Goal: Feedback & Contribution: Contribute content

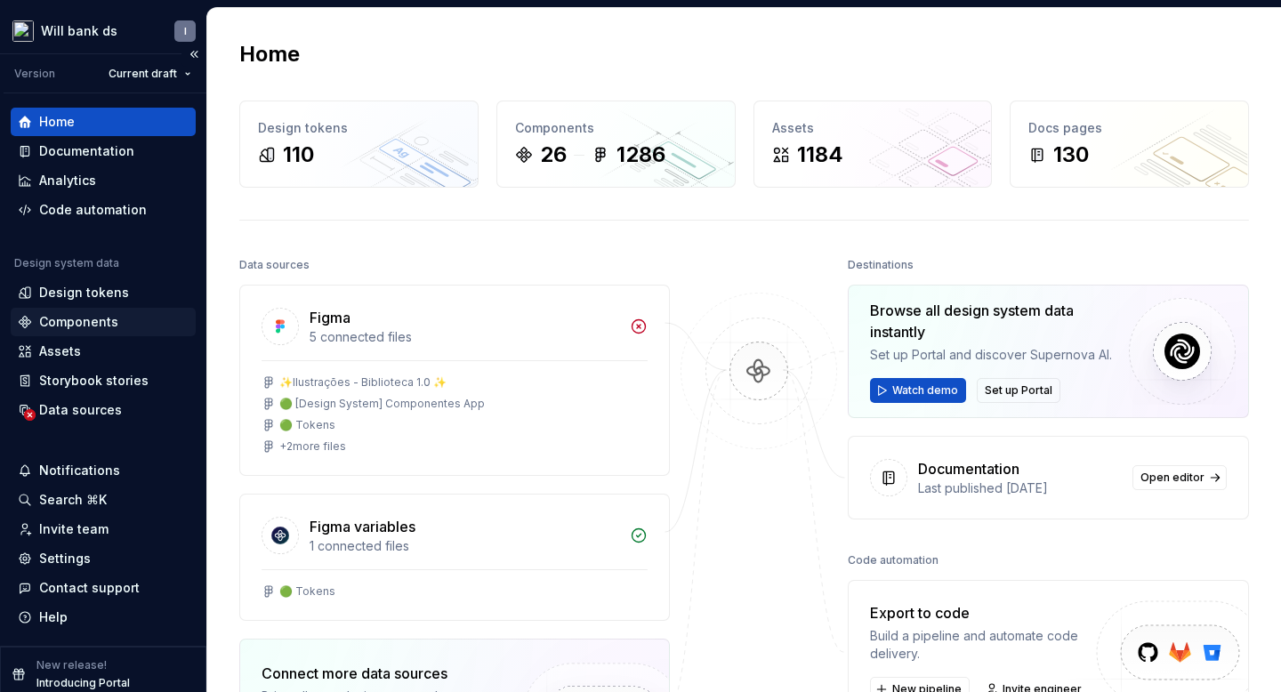
click at [88, 315] on div "Components" at bounding box center [78, 322] width 79 height 18
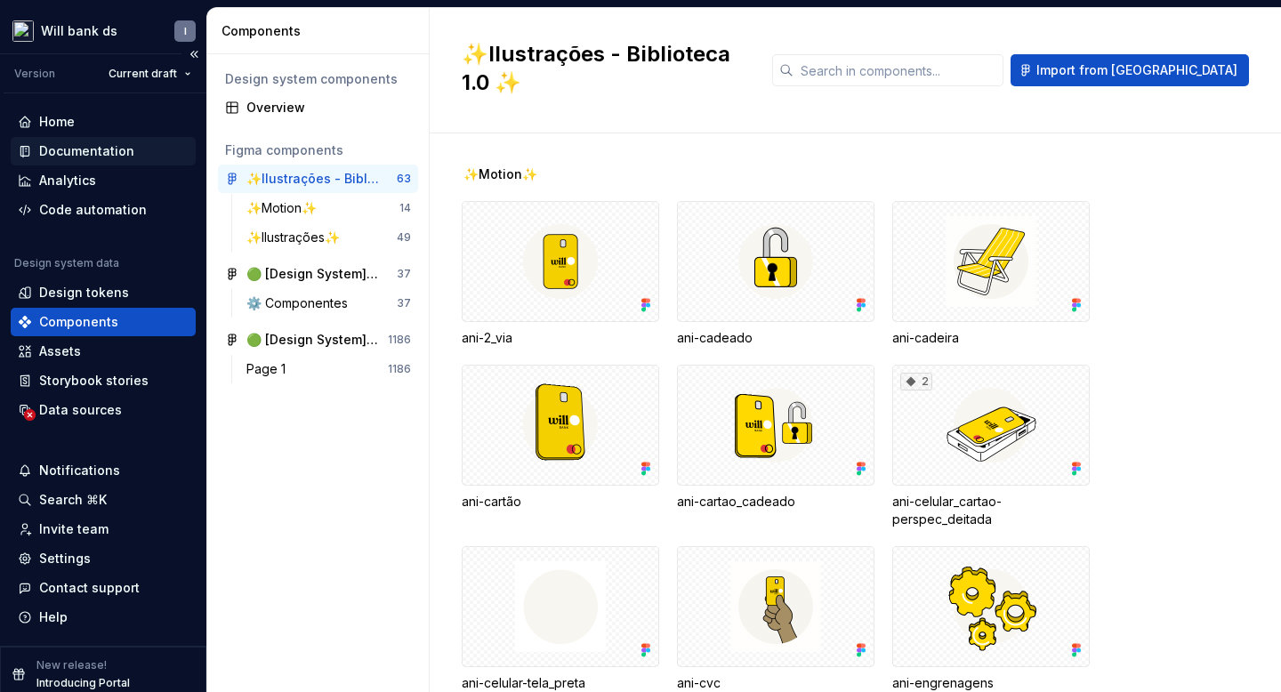
click at [100, 144] on div "Documentation" at bounding box center [86, 151] width 95 height 18
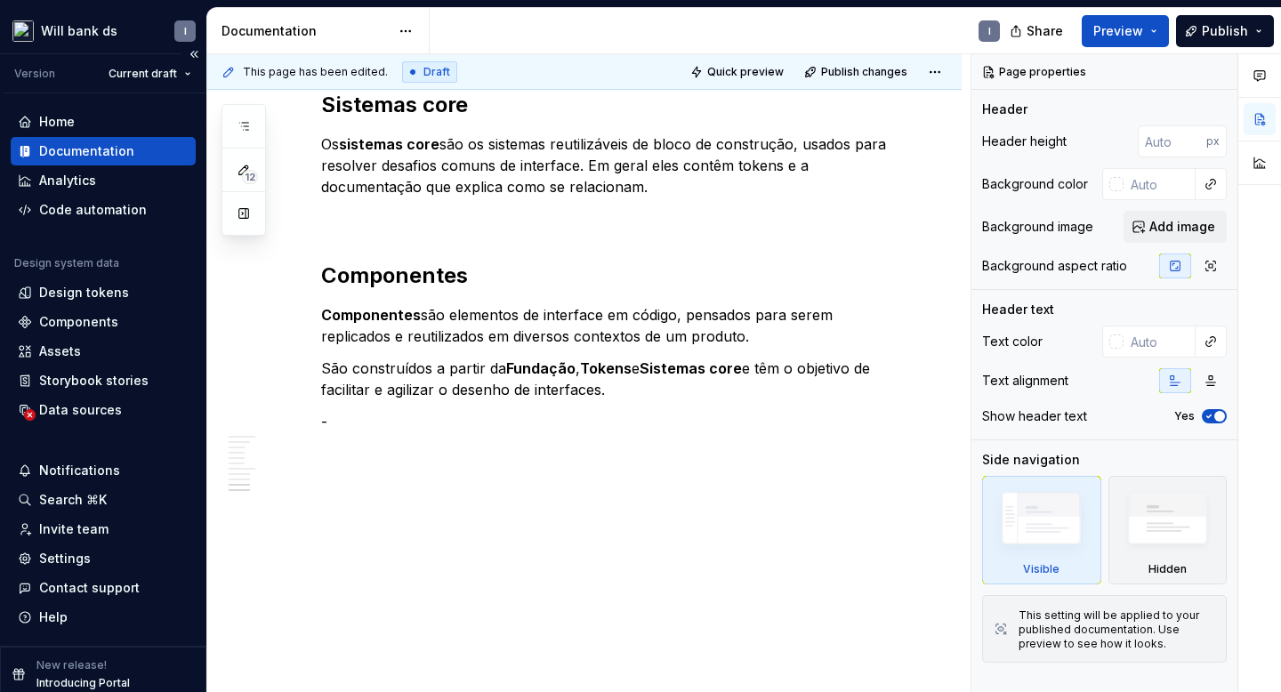
scroll to position [10, 0]
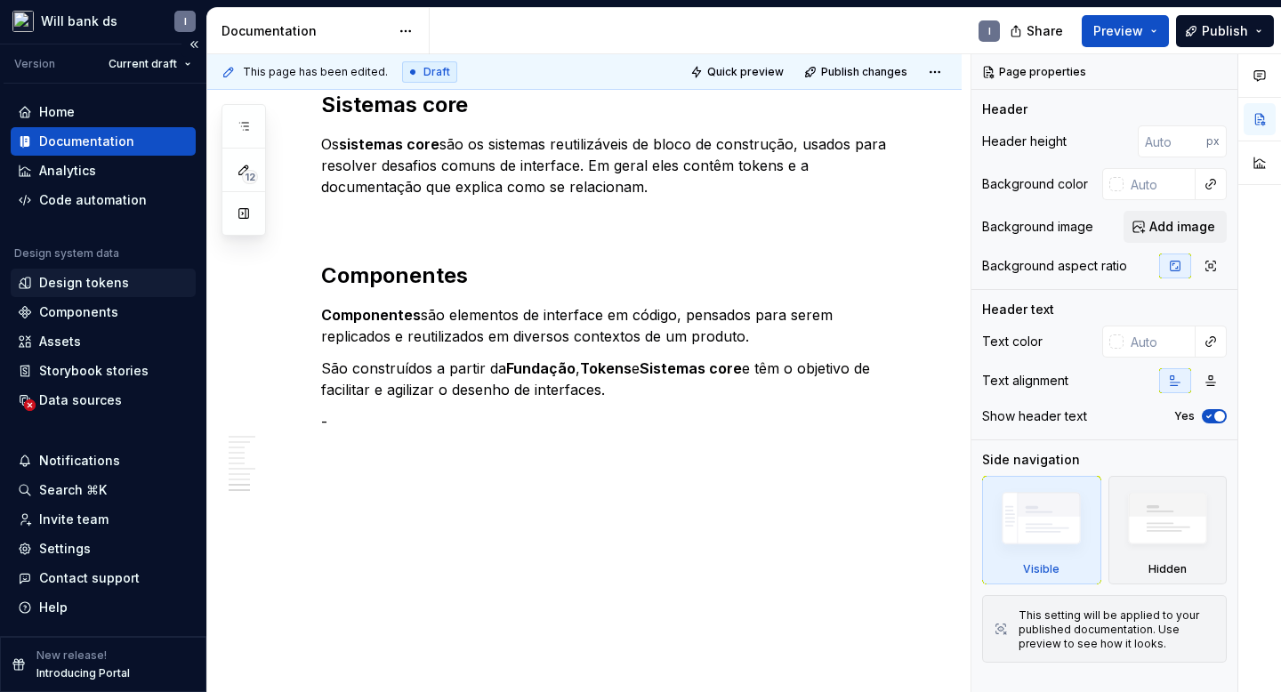
click at [72, 278] on div "Design tokens" at bounding box center [84, 283] width 90 height 18
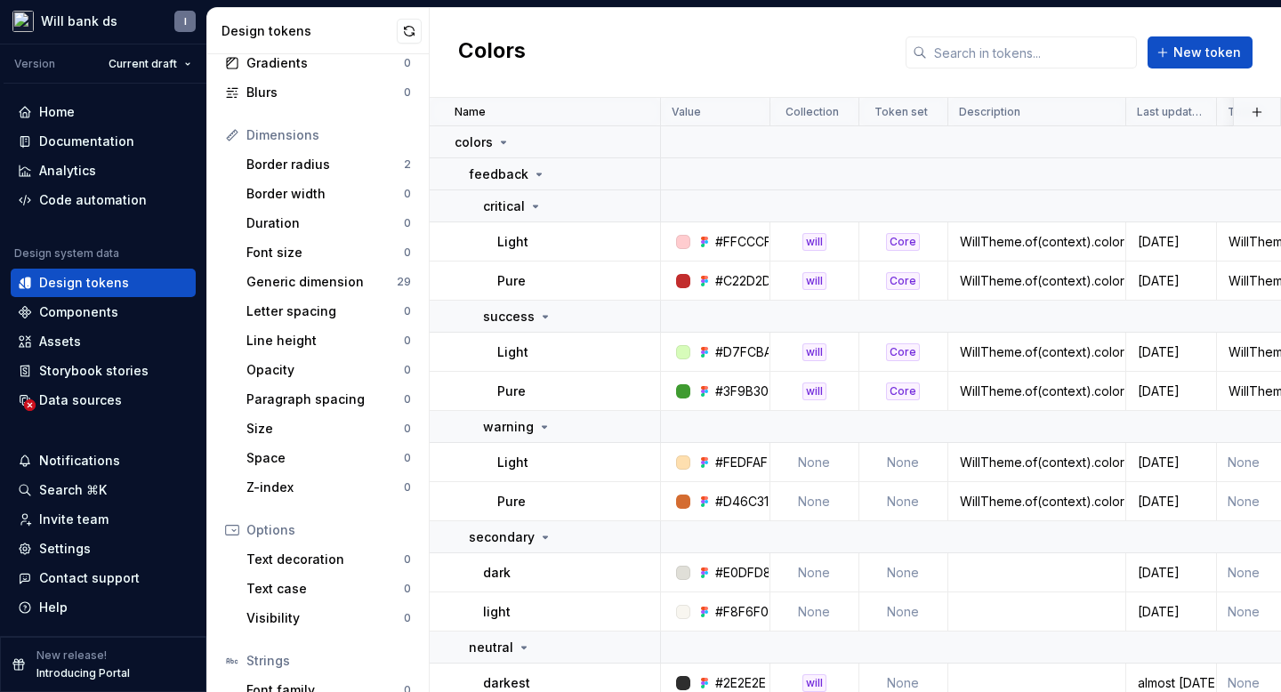
scroll to position [229, 0]
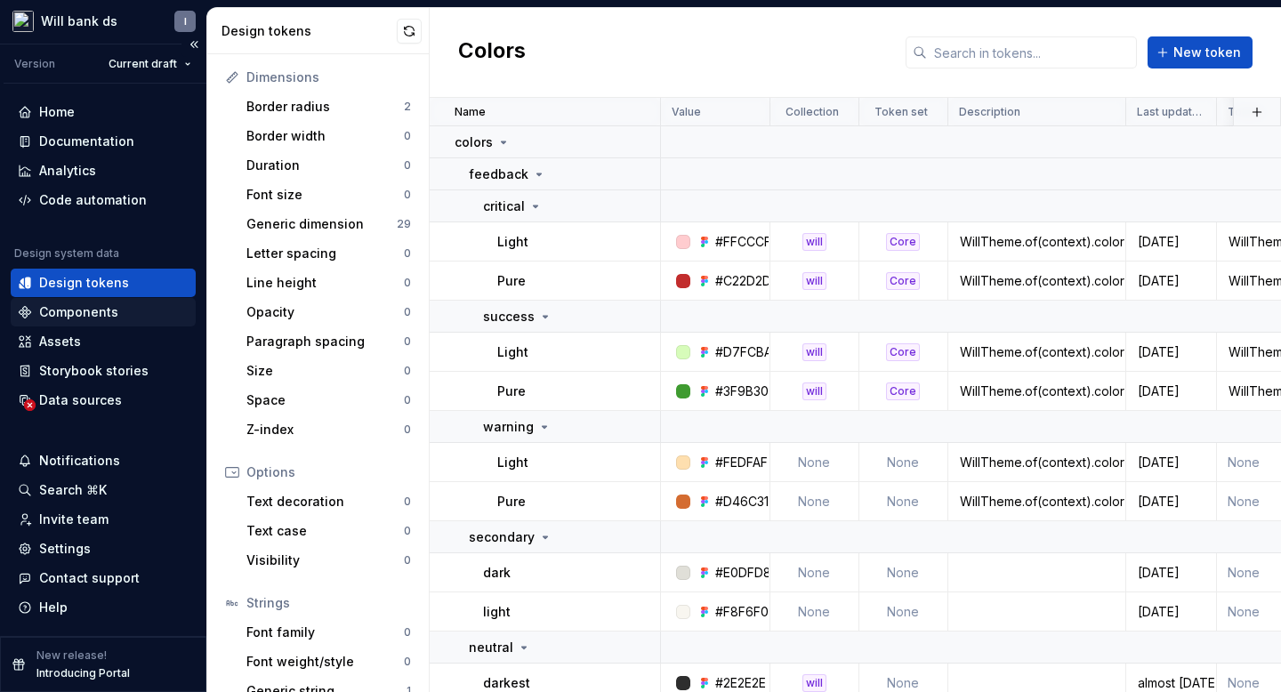
click at [50, 317] on div "Components" at bounding box center [78, 312] width 79 height 18
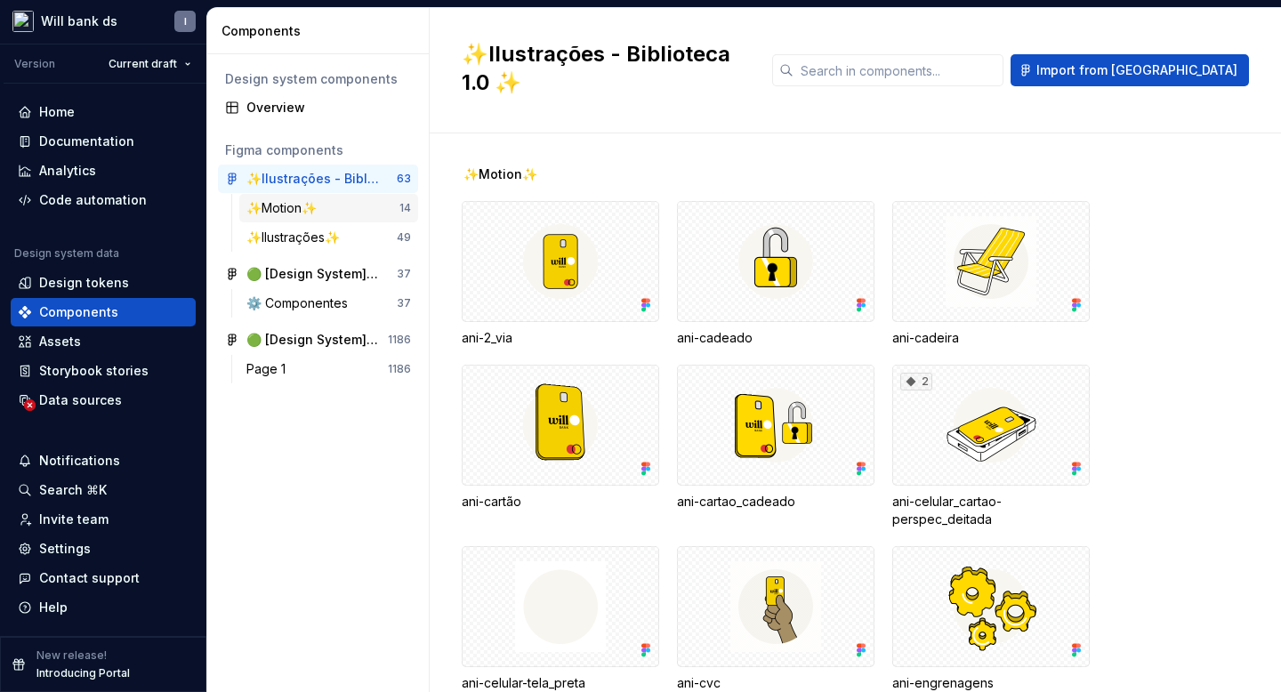
click at [277, 208] on div "✨Motion✨" at bounding box center [284, 208] width 77 height 18
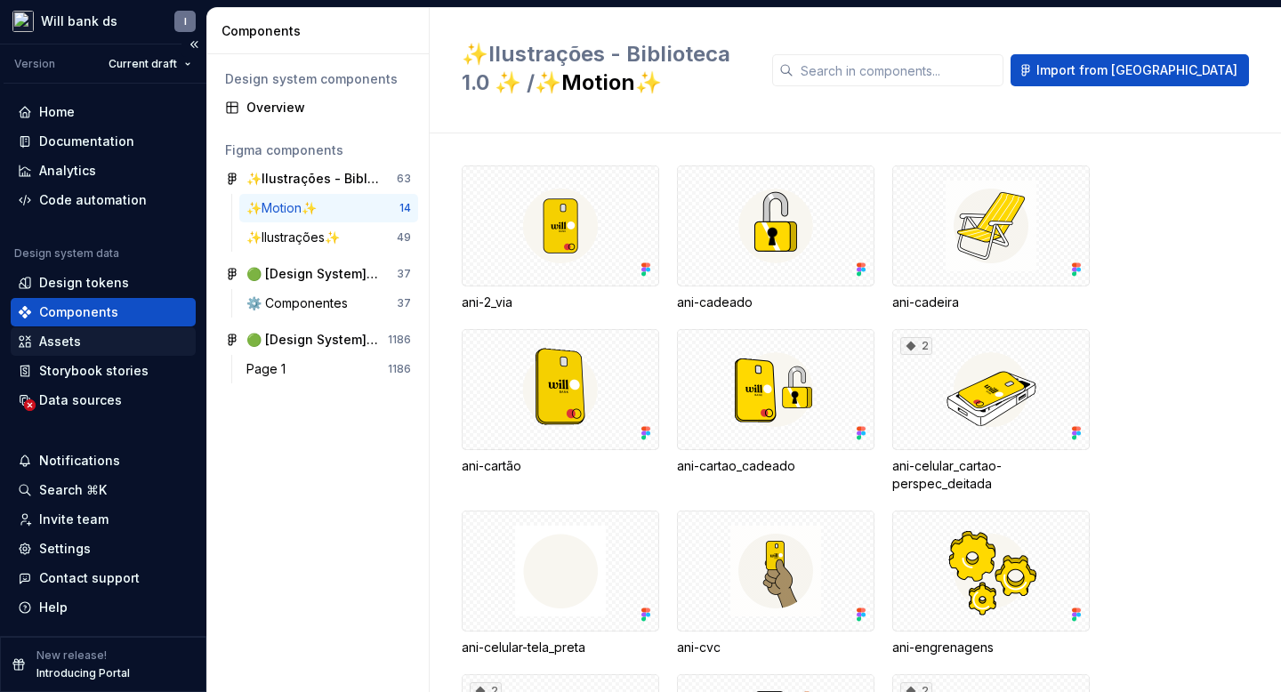
click at [70, 341] on div "Assets" at bounding box center [60, 342] width 42 height 18
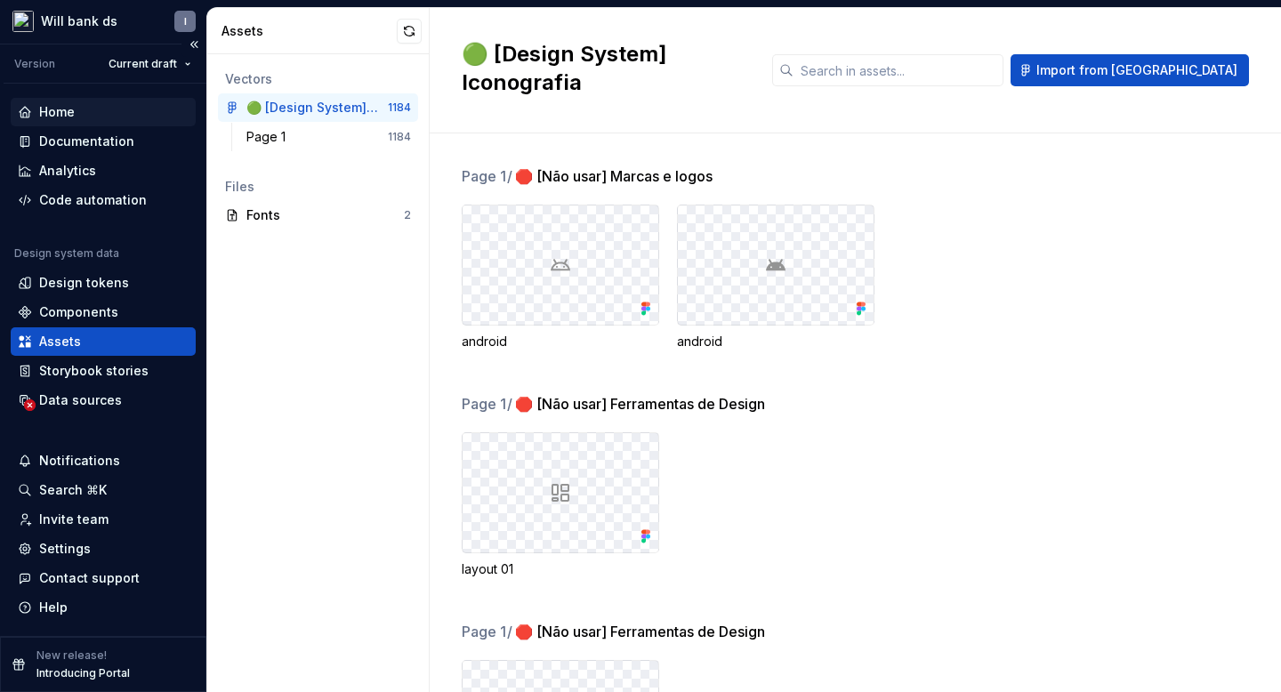
click at [52, 109] on div "Home" at bounding box center [57, 112] width 36 height 18
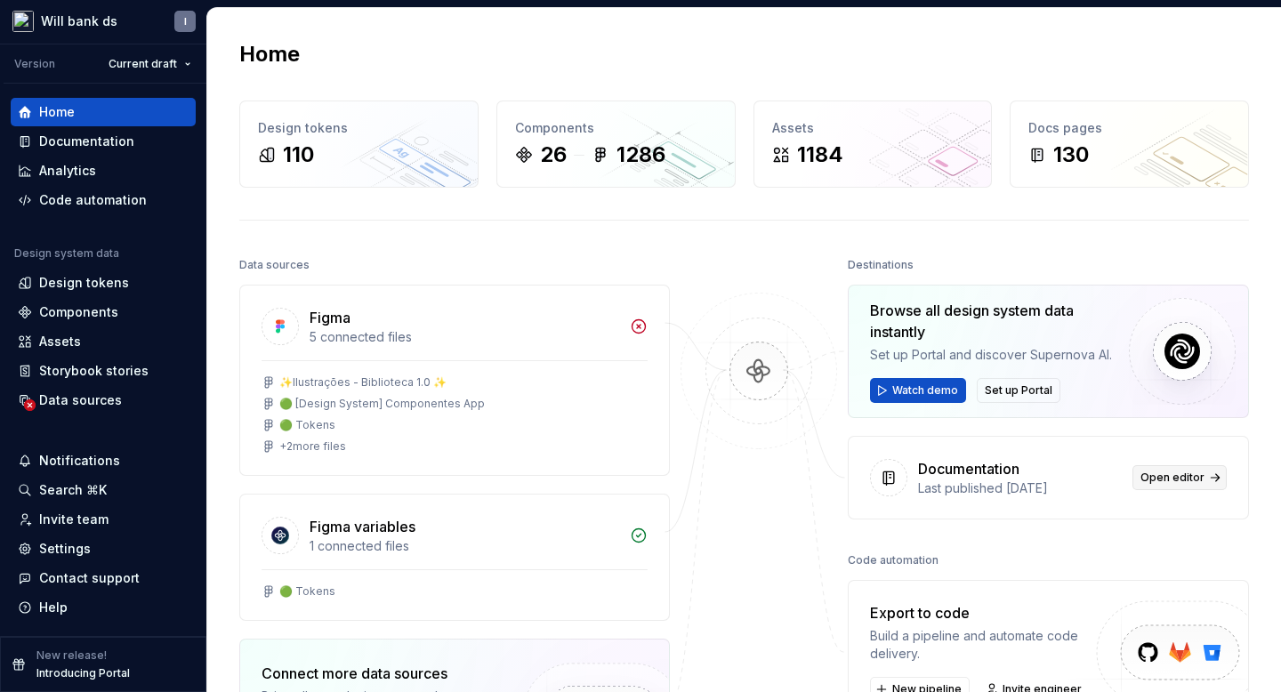
click at [1181, 483] on span "Open editor" at bounding box center [1172, 477] width 64 height 14
click at [529, 133] on div "Components" at bounding box center [616, 128] width 202 height 18
click at [1097, 160] on div "130" at bounding box center [1129, 155] width 202 height 28
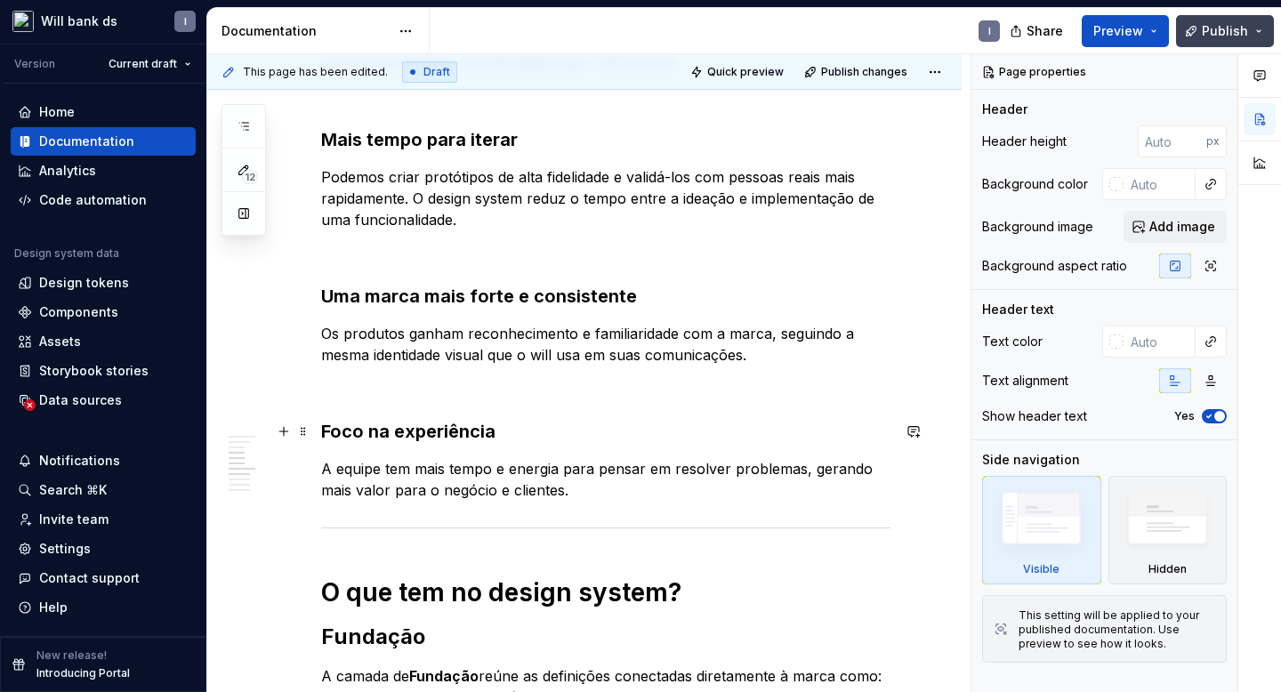
scroll to position [576, 0]
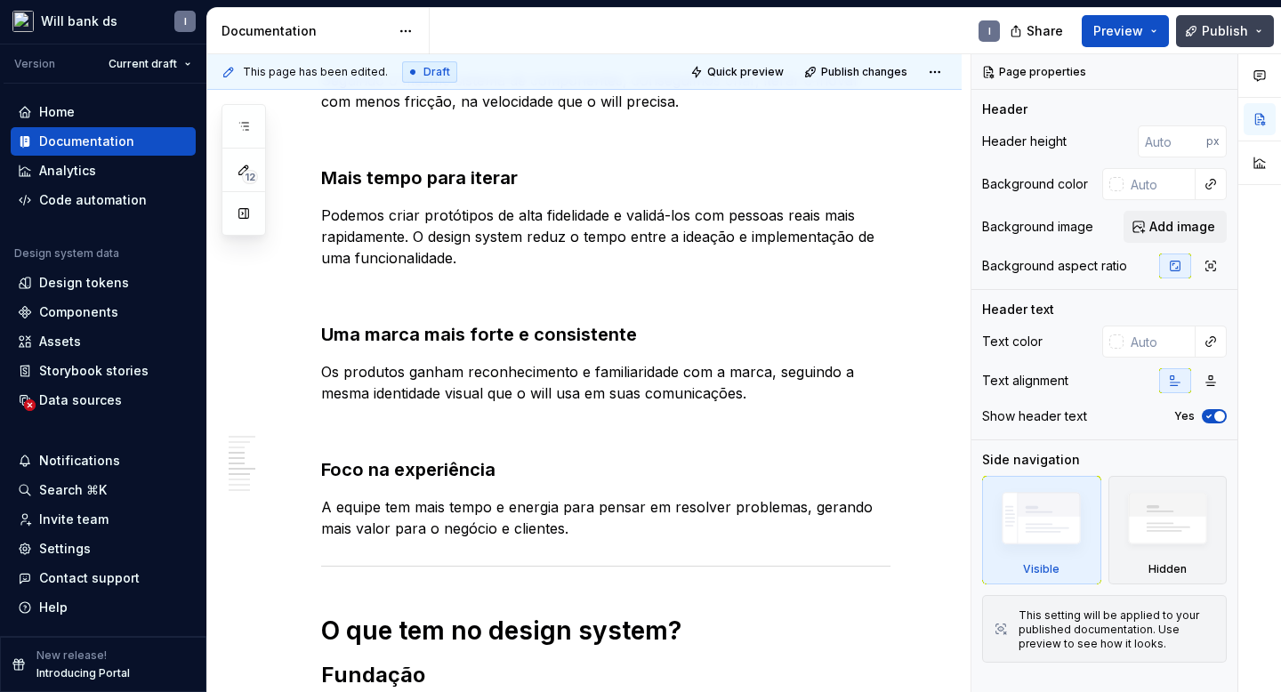
click at [1242, 28] on span "Publish" at bounding box center [1225, 31] width 46 height 18
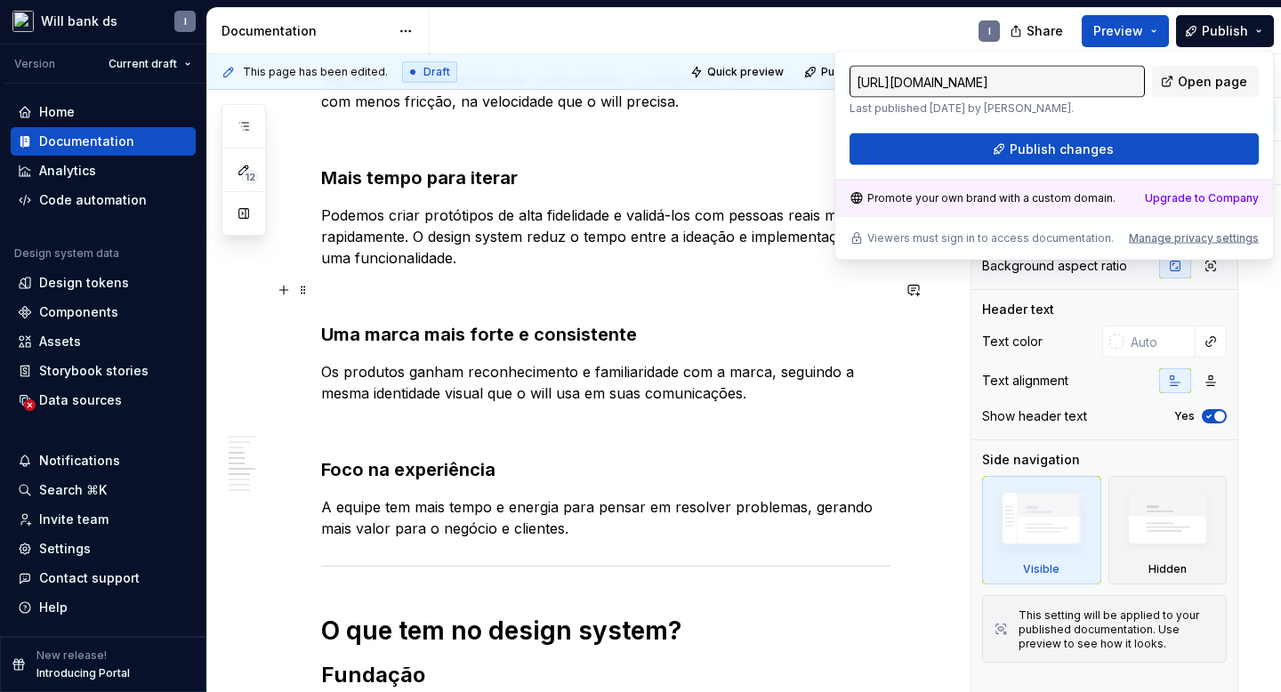
click at [764, 296] on p at bounding box center [605, 289] width 569 height 21
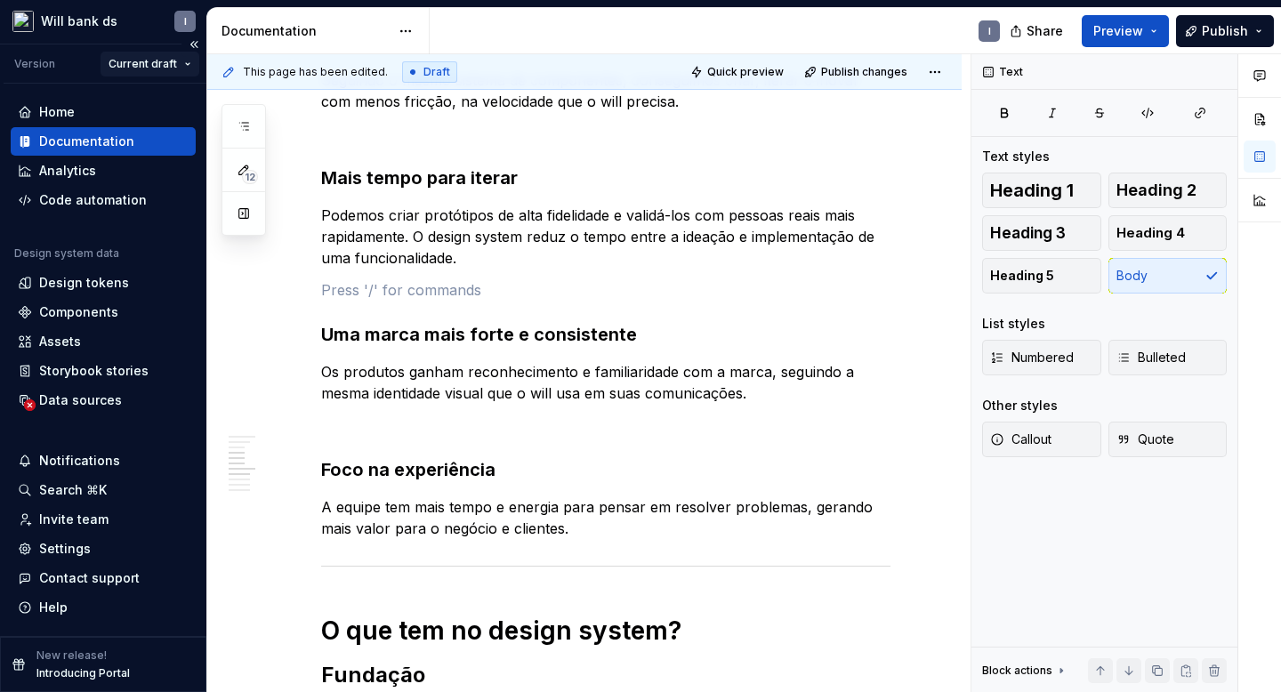
click at [148, 72] on html "Will bank ds I Version Current draft Home Documentation Analytics Code automati…" at bounding box center [640, 346] width 1281 height 692
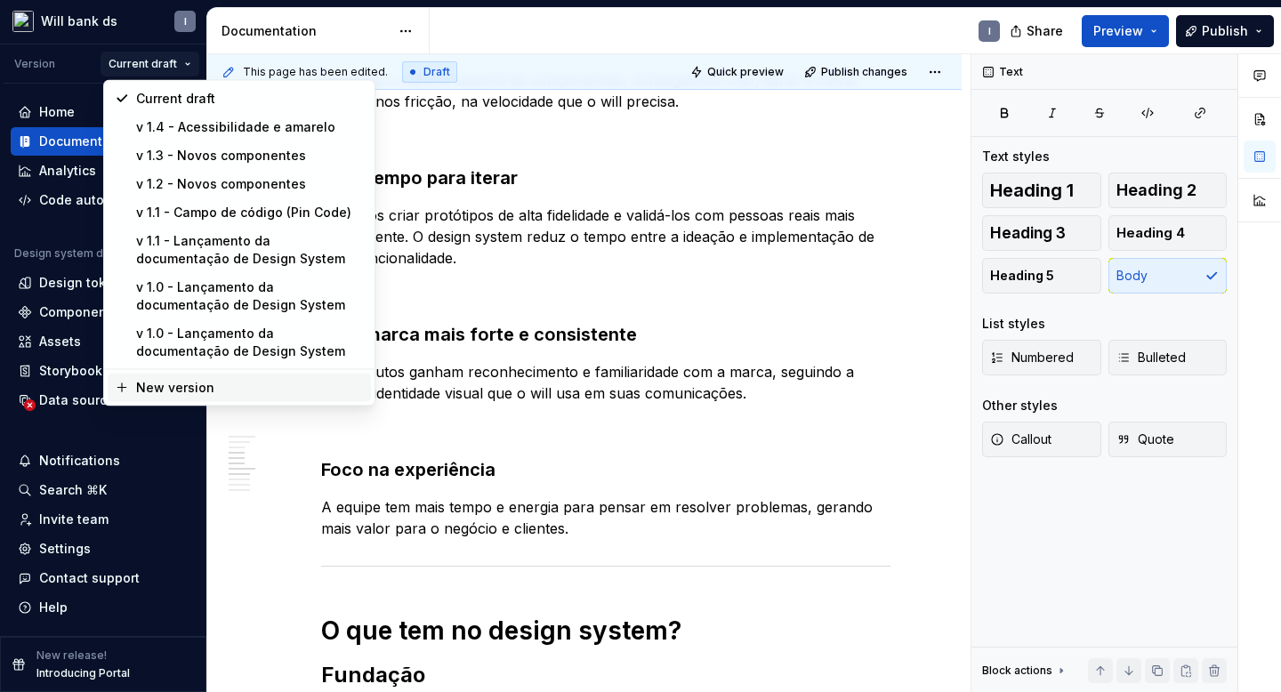
click at [161, 388] on div "New version" at bounding box center [250, 388] width 228 height 18
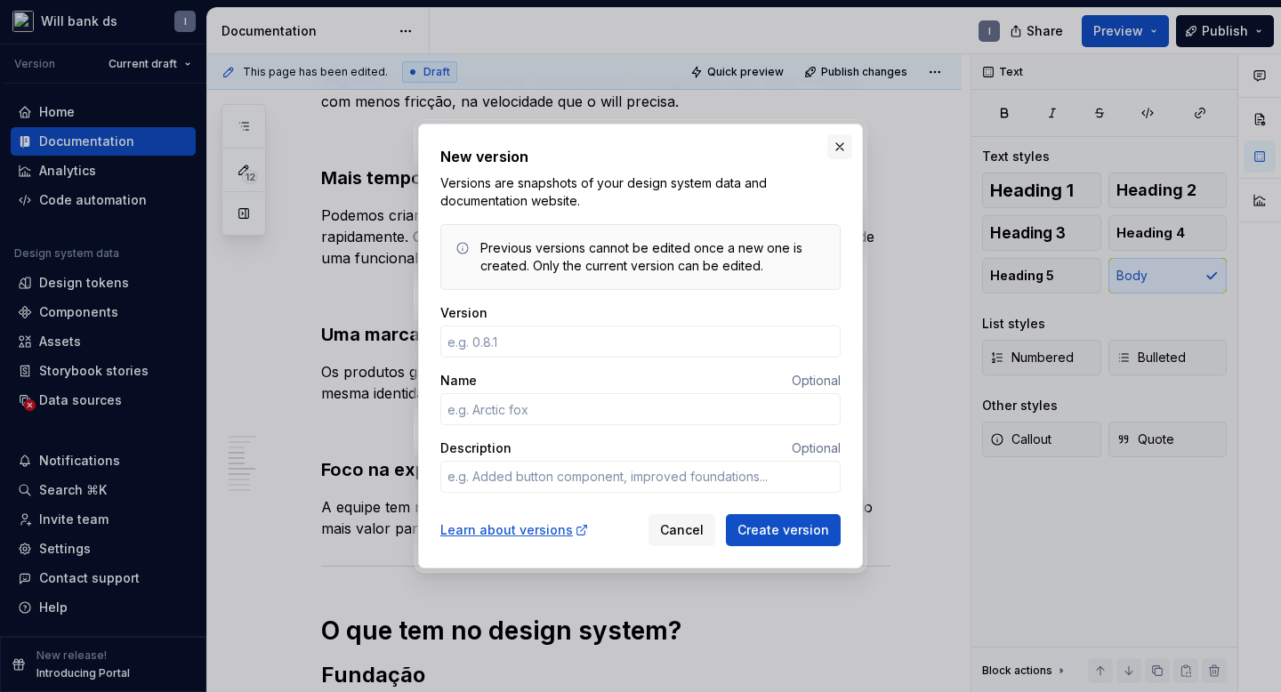
click at [843, 147] on button "button" at bounding box center [839, 146] width 25 height 25
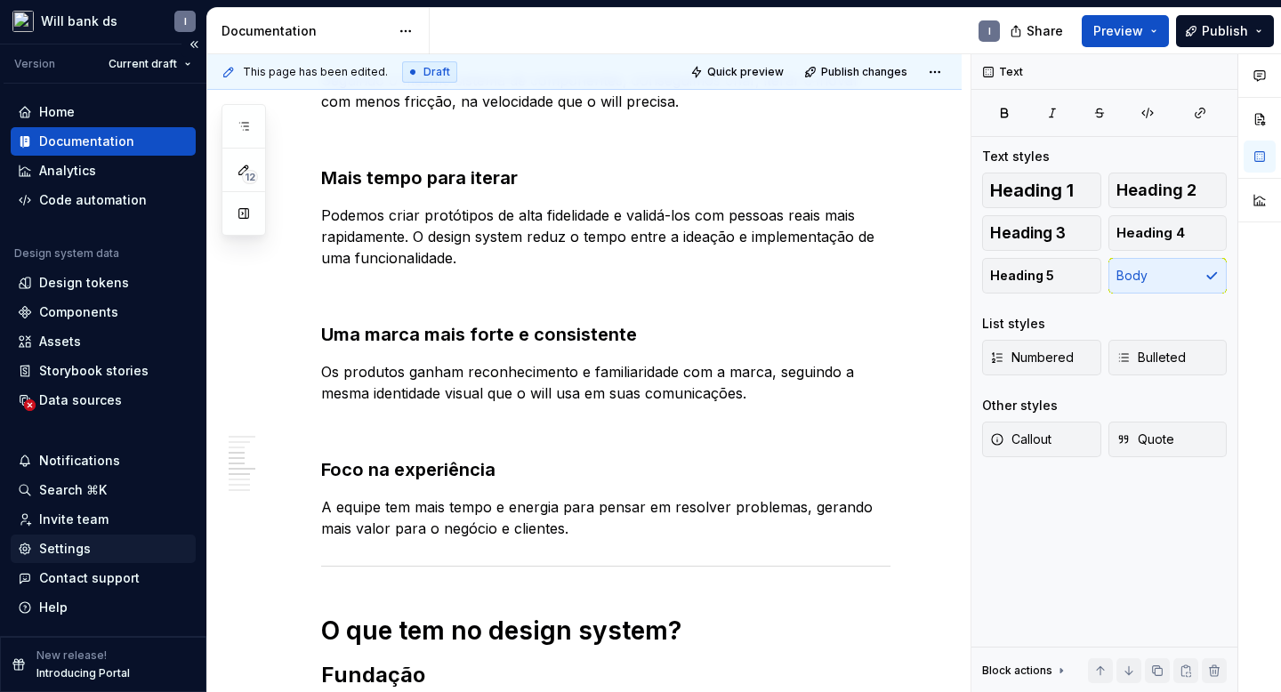
click at [89, 552] on div "Settings" at bounding box center [103, 549] width 171 height 18
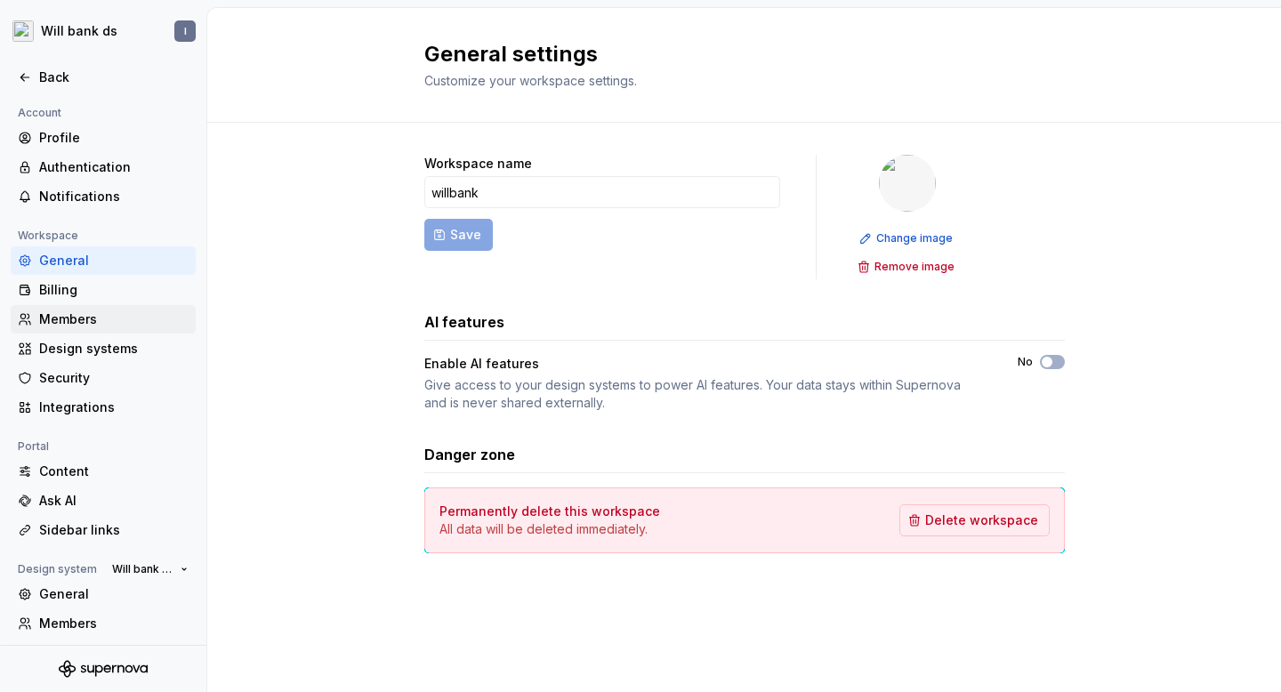
click at [108, 319] on div "Members" at bounding box center [113, 319] width 149 height 18
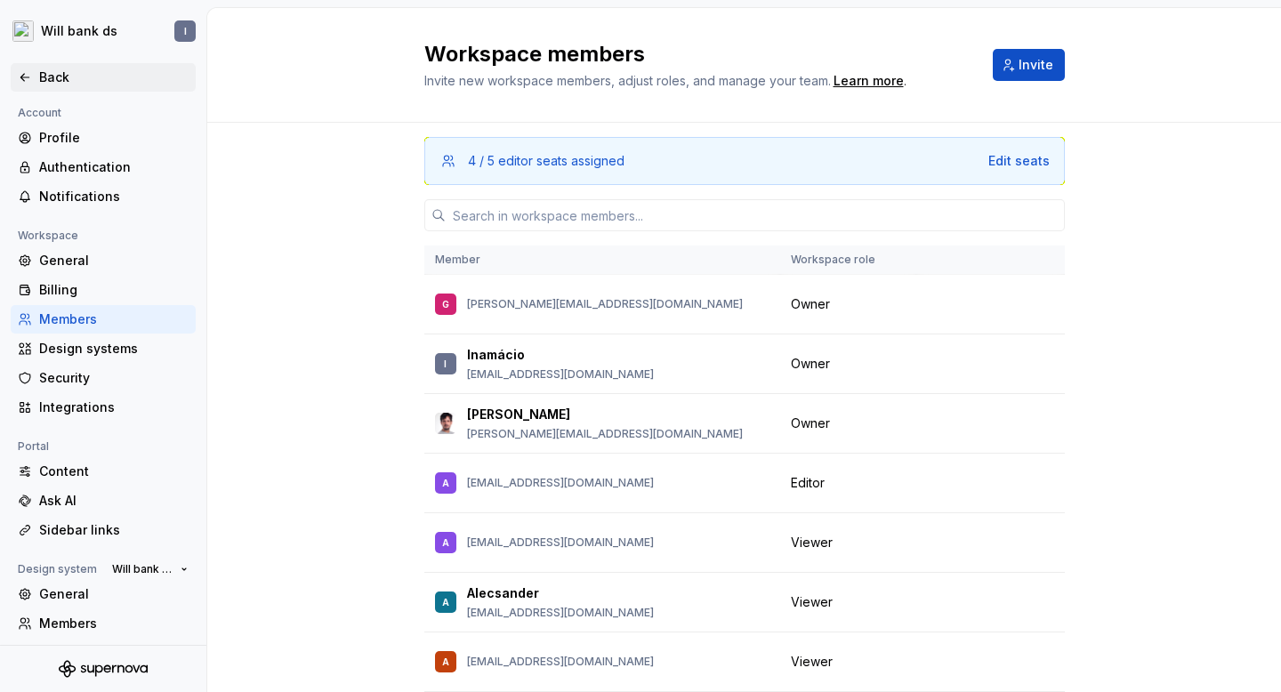
click at [42, 73] on div "Back" at bounding box center [113, 77] width 149 height 18
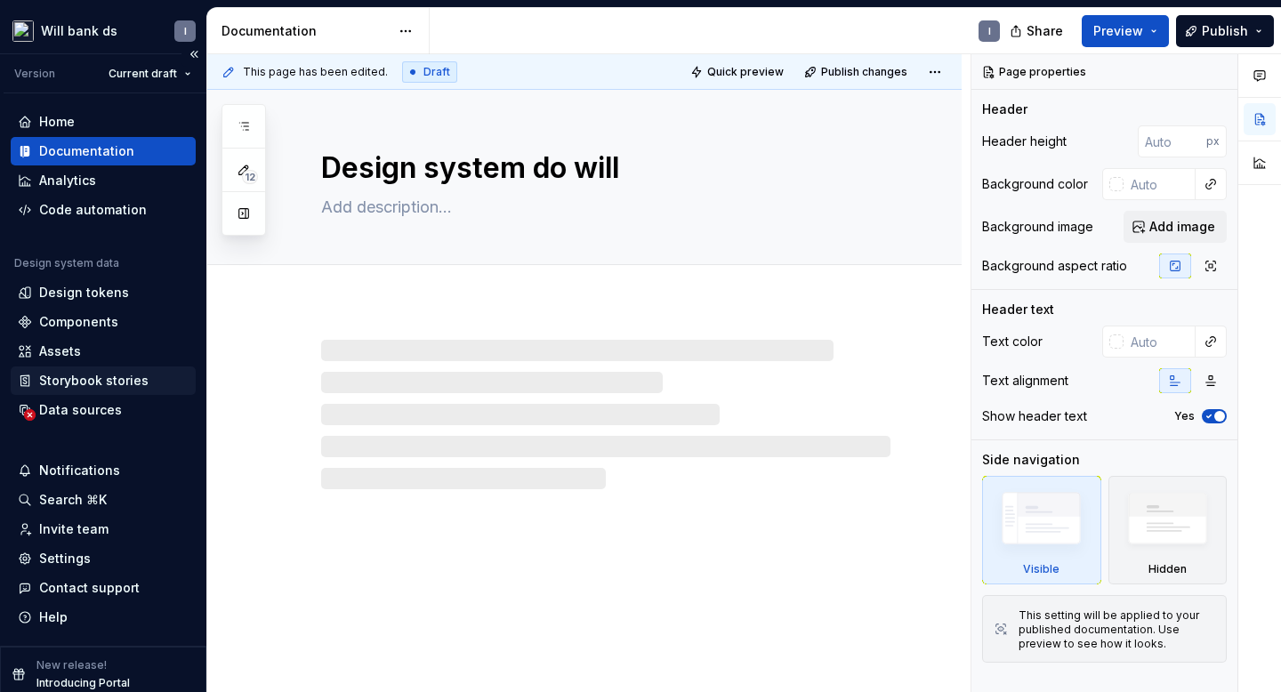
scroll to position [10, 0]
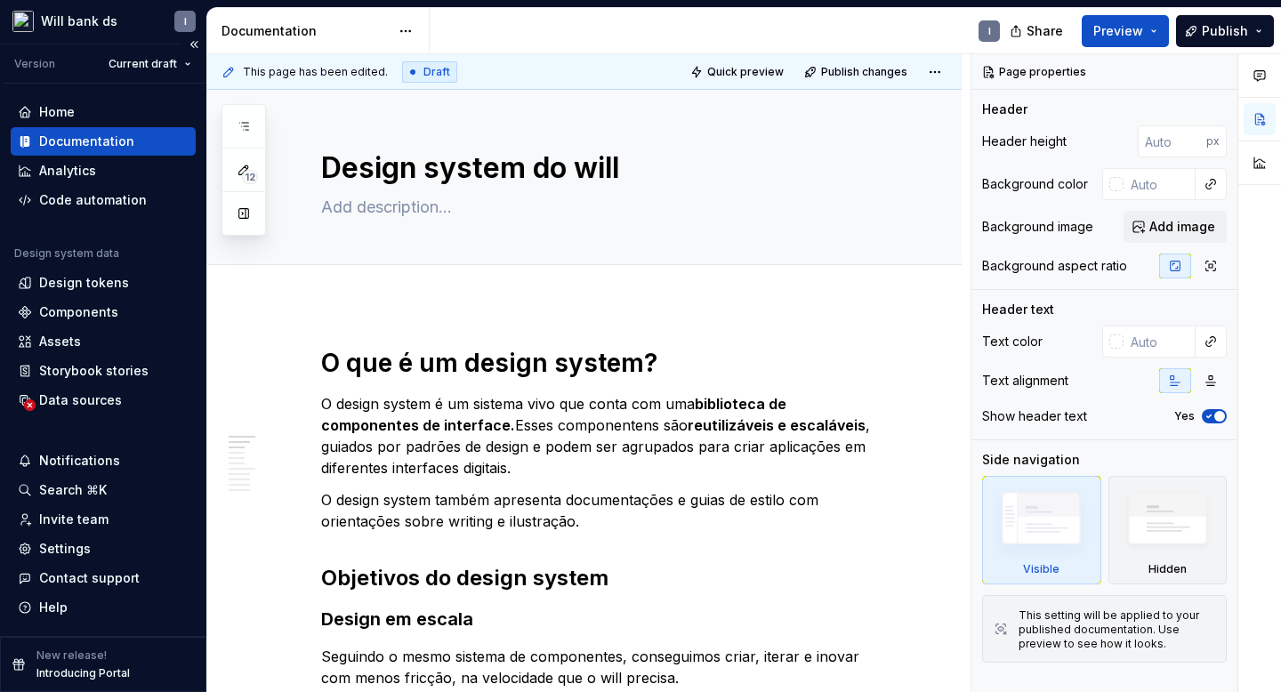
type textarea "*"
click at [73, 315] on div "Components" at bounding box center [78, 312] width 79 height 18
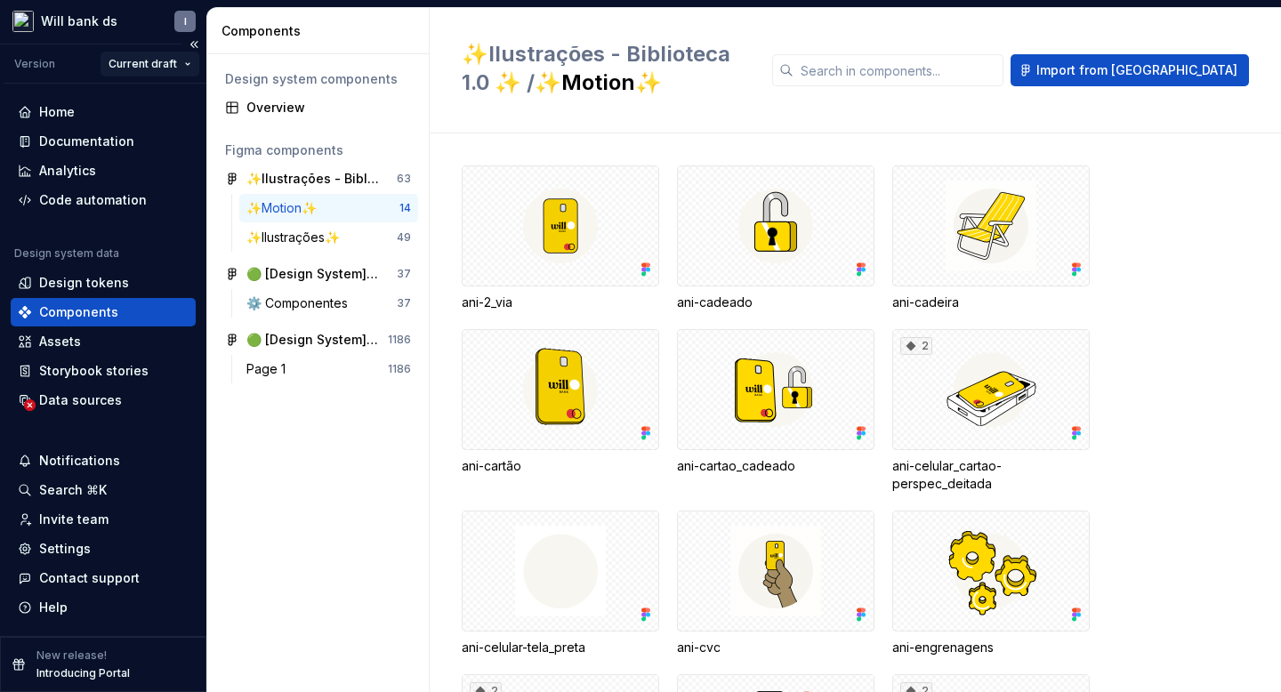
click at [135, 61] on html "Will bank ds I Version Current draft Home Documentation Analytics Code automati…" at bounding box center [640, 346] width 1281 height 692
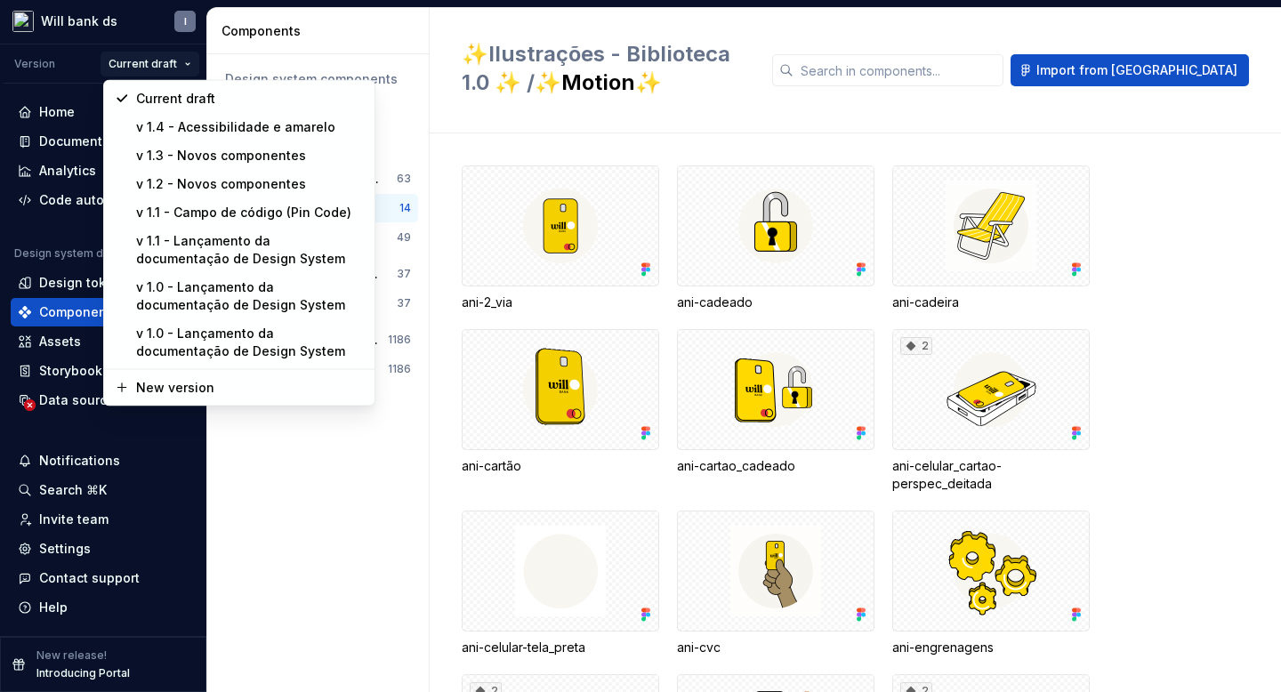
click at [75, 61] on html "Will bank ds I Version Current draft Home Documentation Analytics Code automati…" at bounding box center [640, 346] width 1281 height 692
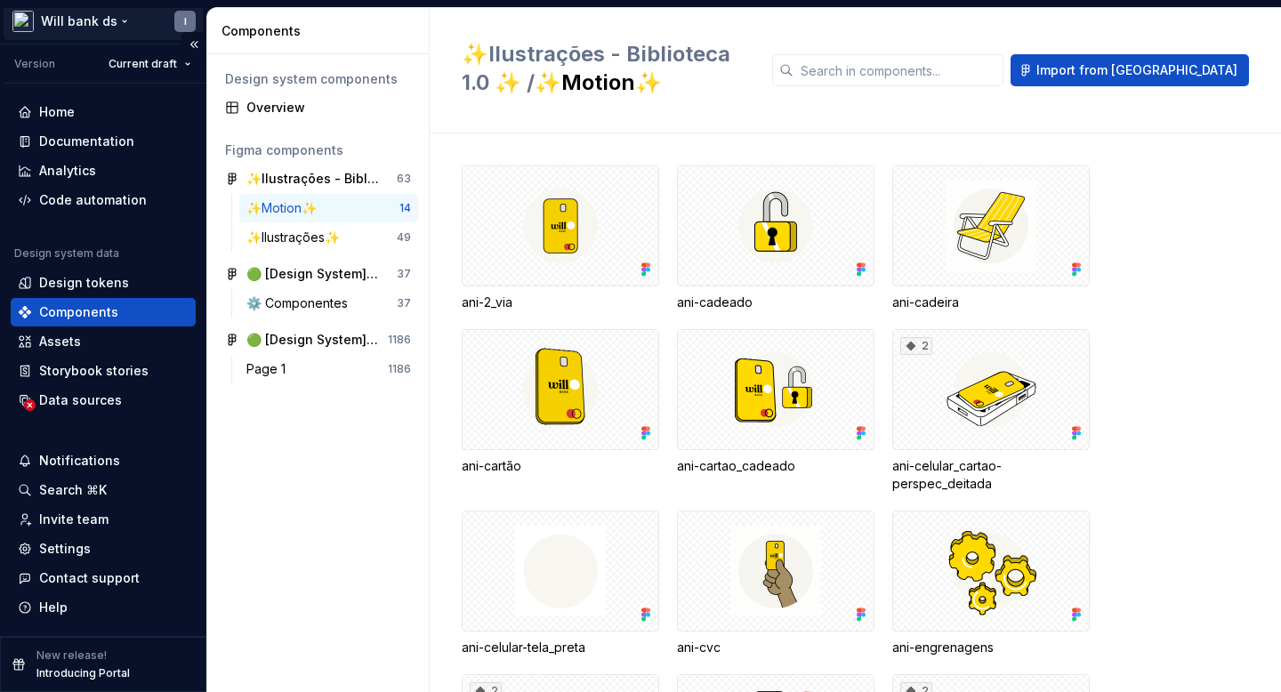
click at [113, 24] on html "Will bank ds I Version Current draft Home Documentation Analytics Code automati…" at bounding box center [640, 346] width 1281 height 692
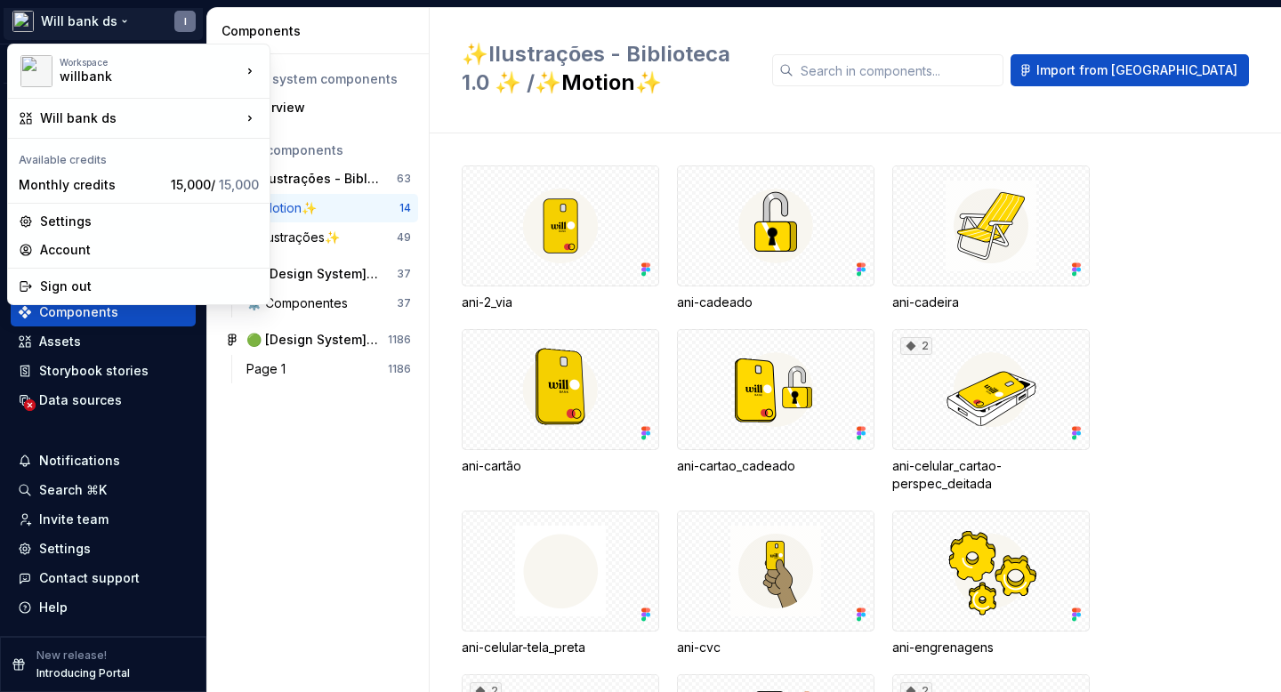
click at [360, 31] on html "Will bank ds I Version Current draft Home Documentation Analytics Code automati…" at bounding box center [640, 346] width 1281 height 692
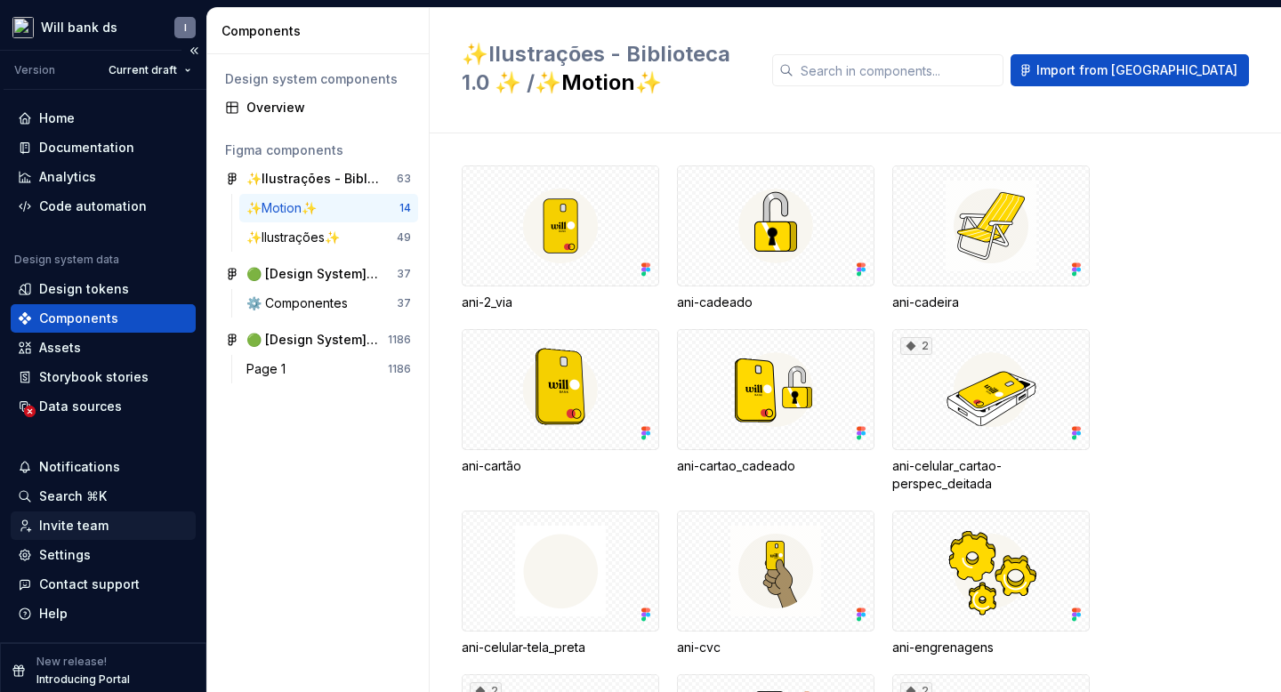
scroll to position [10, 0]
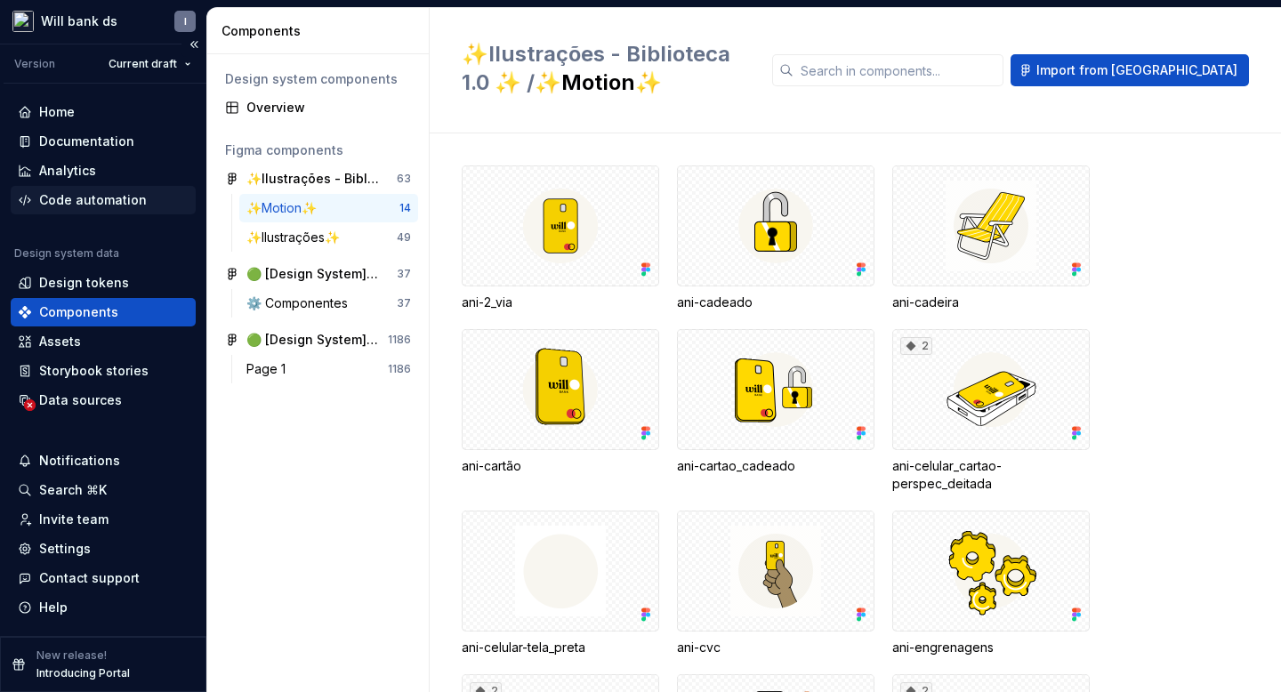
click at [97, 203] on div "Code automation" at bounding box center [93, 200] width 108 height 18
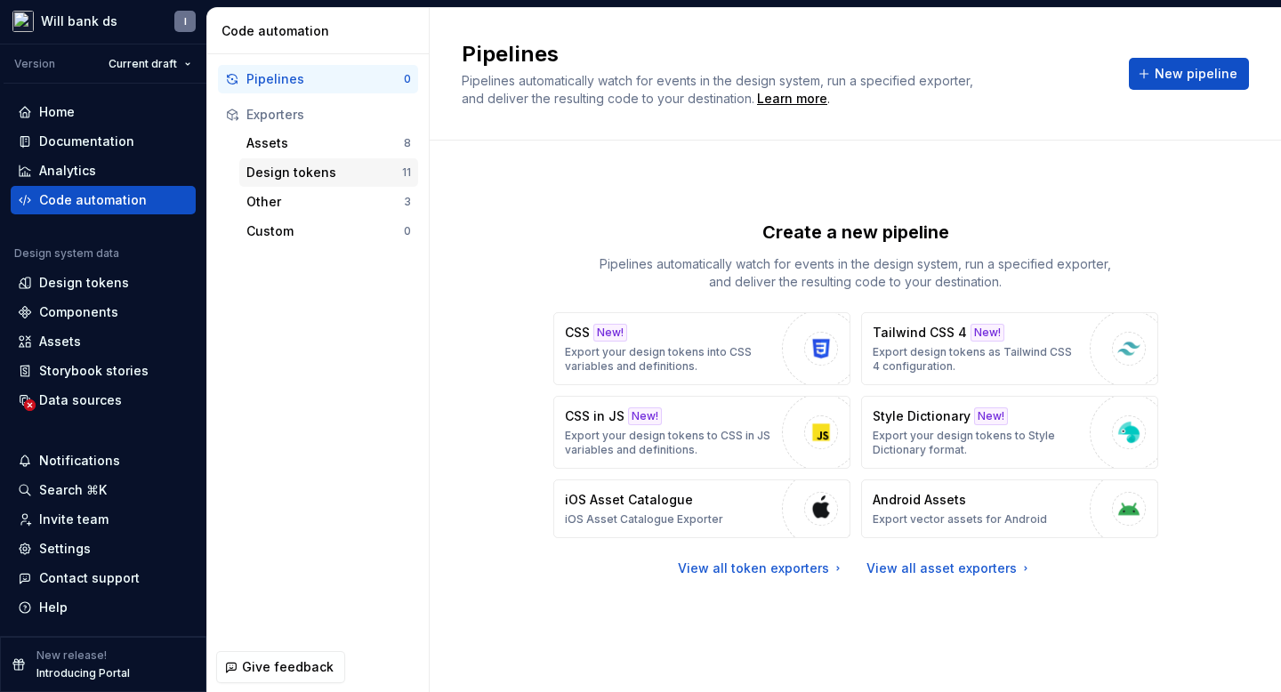
click at [258, 177] on div "Design tokens" at bounding box center [324, 173] width 156 height 18
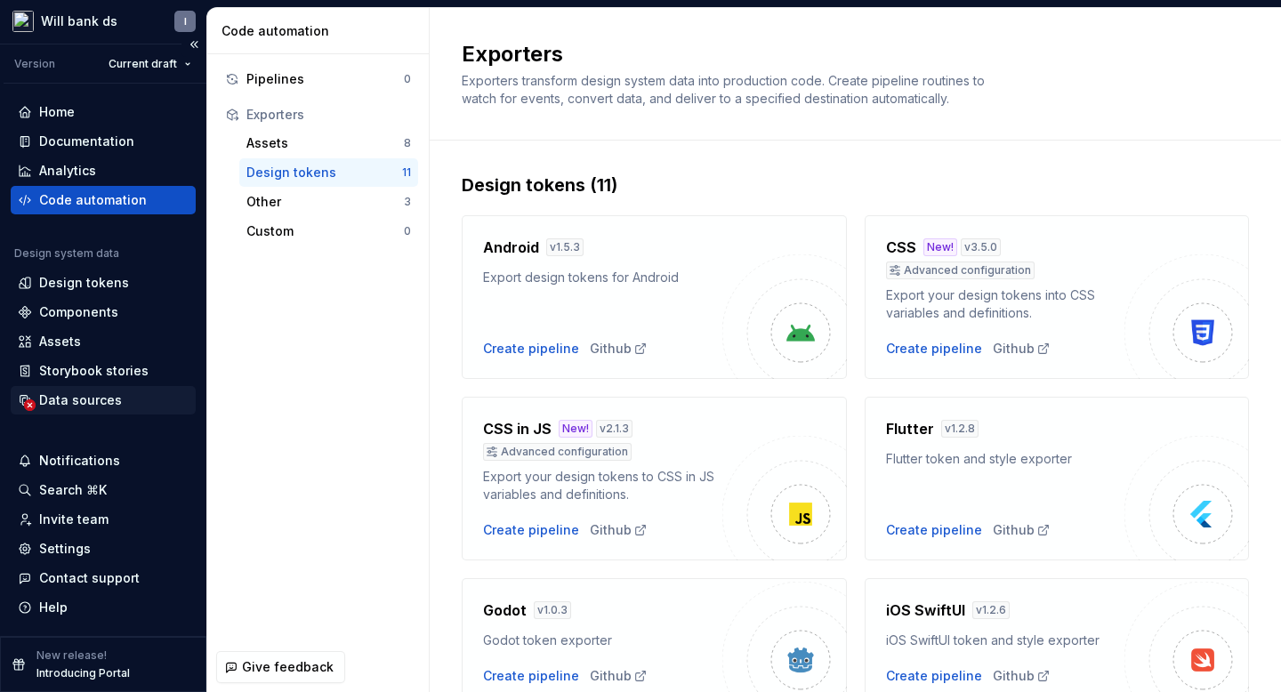
click at [79, 397] on div "Data sources" at bounding box center [80, 400] width 83 height 18
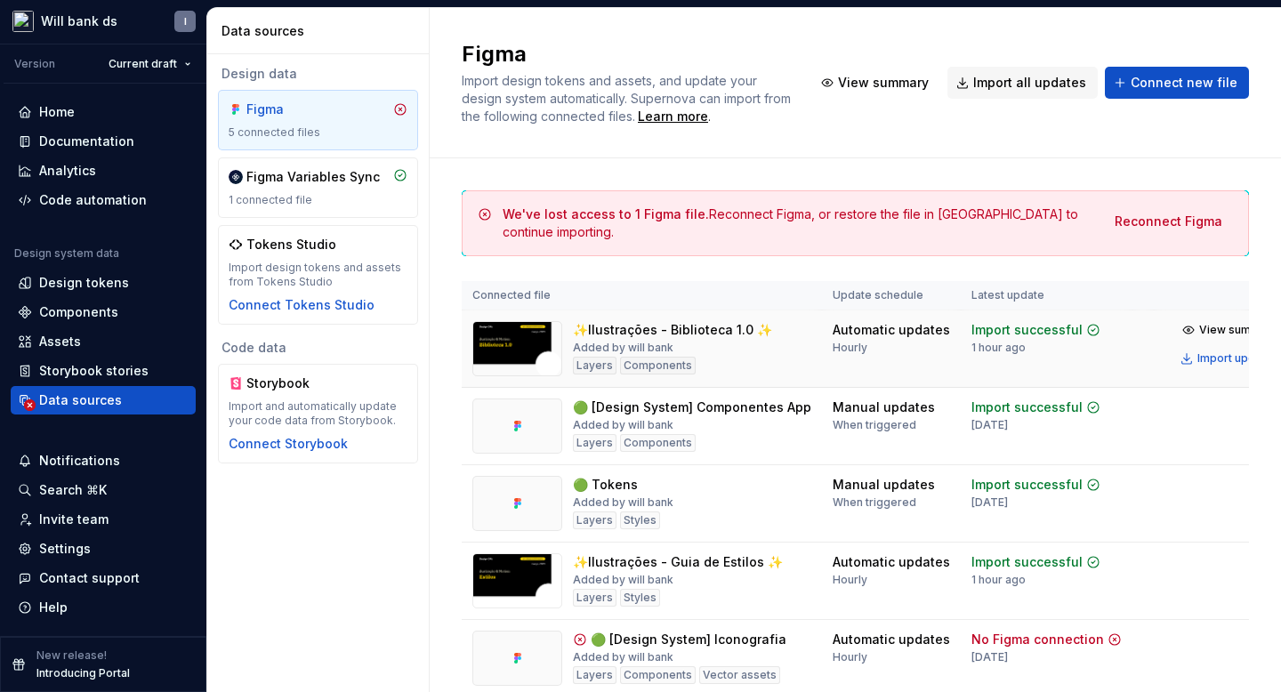
scroll to position [72, 0]
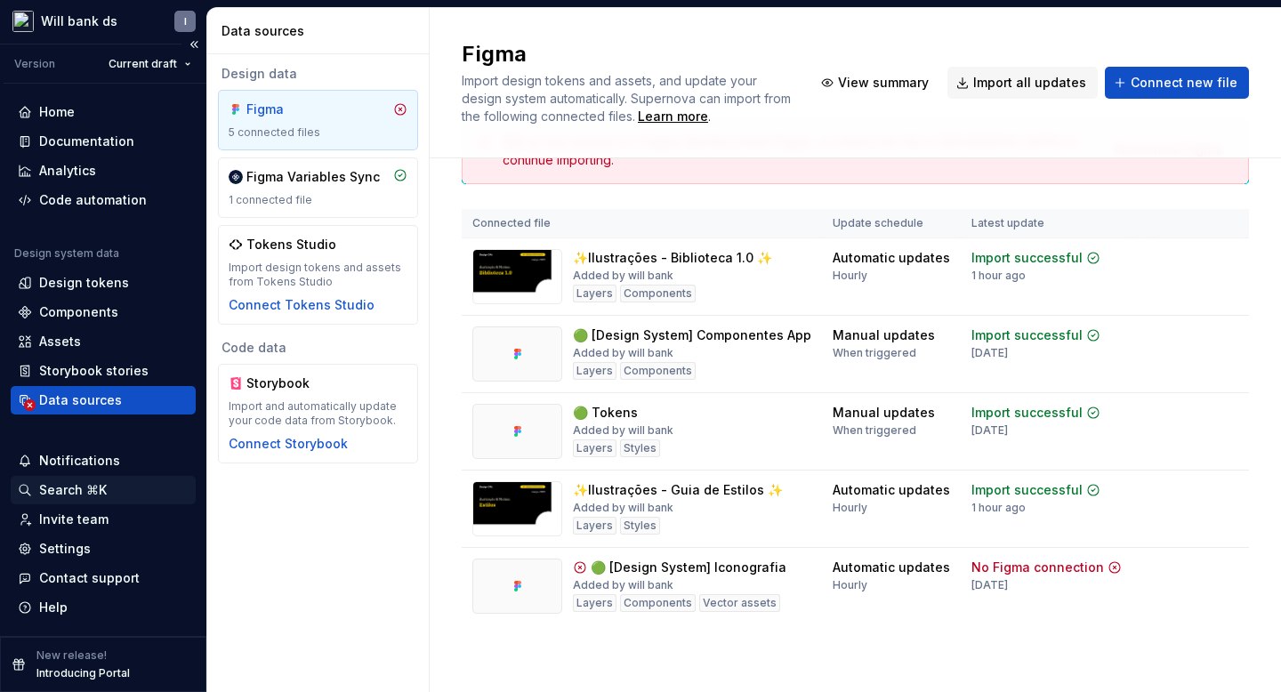
click at [74, 486] on div "Search ⌘K" at bounding box center [73, 490] width 68 height 18
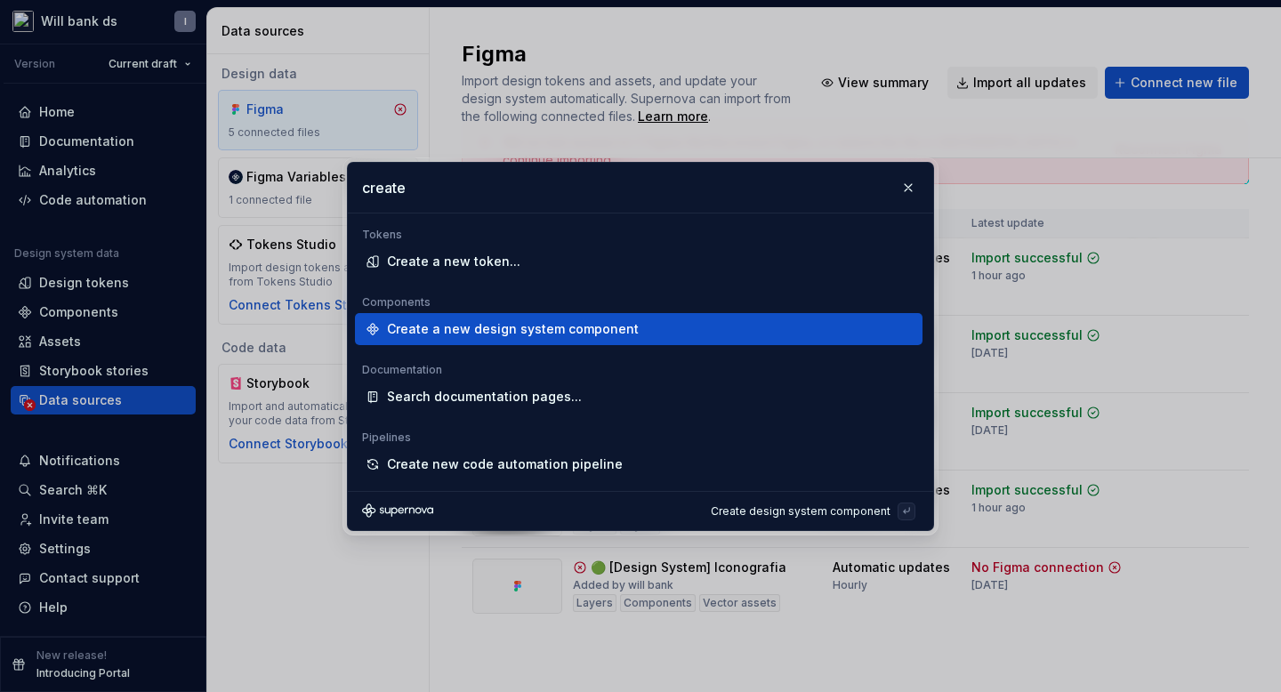
type input "create"
click at [440, 331] on div "Create a new design system component" at bounding box center [513, 329] width 252 height 18
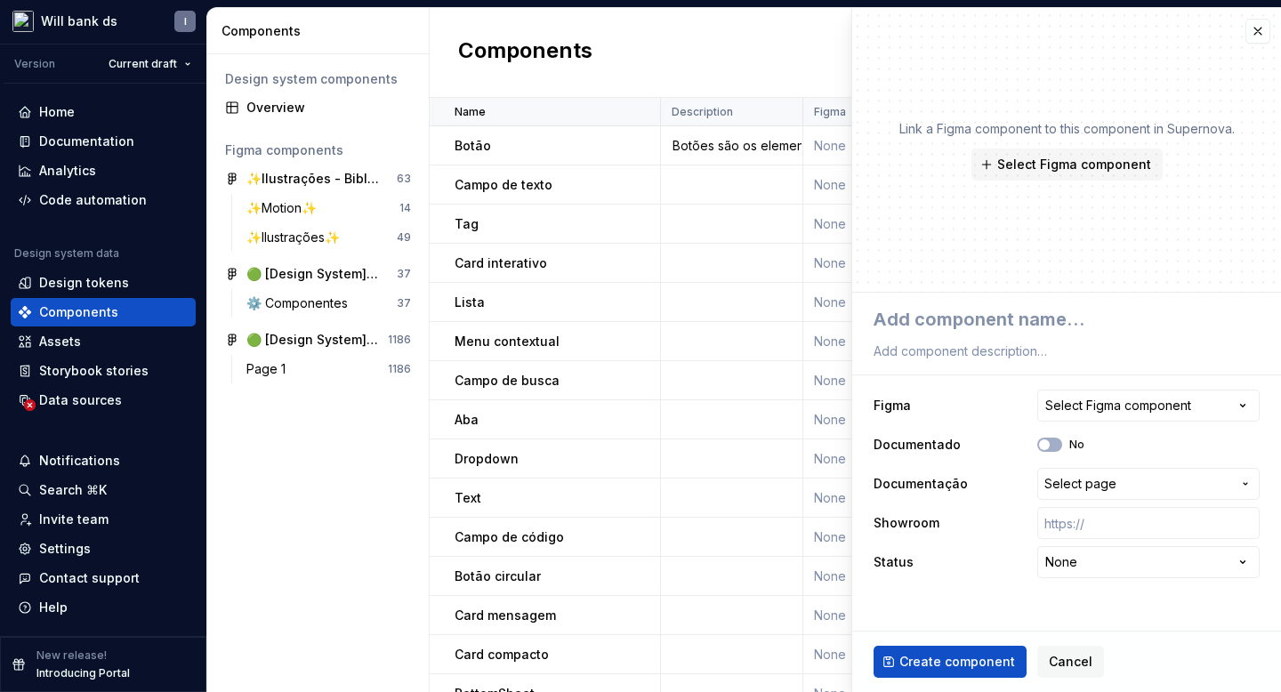
type textarea "*"
click at [1258, 39] on button "button" at bounding box center [1257, 31] width 25 height 25
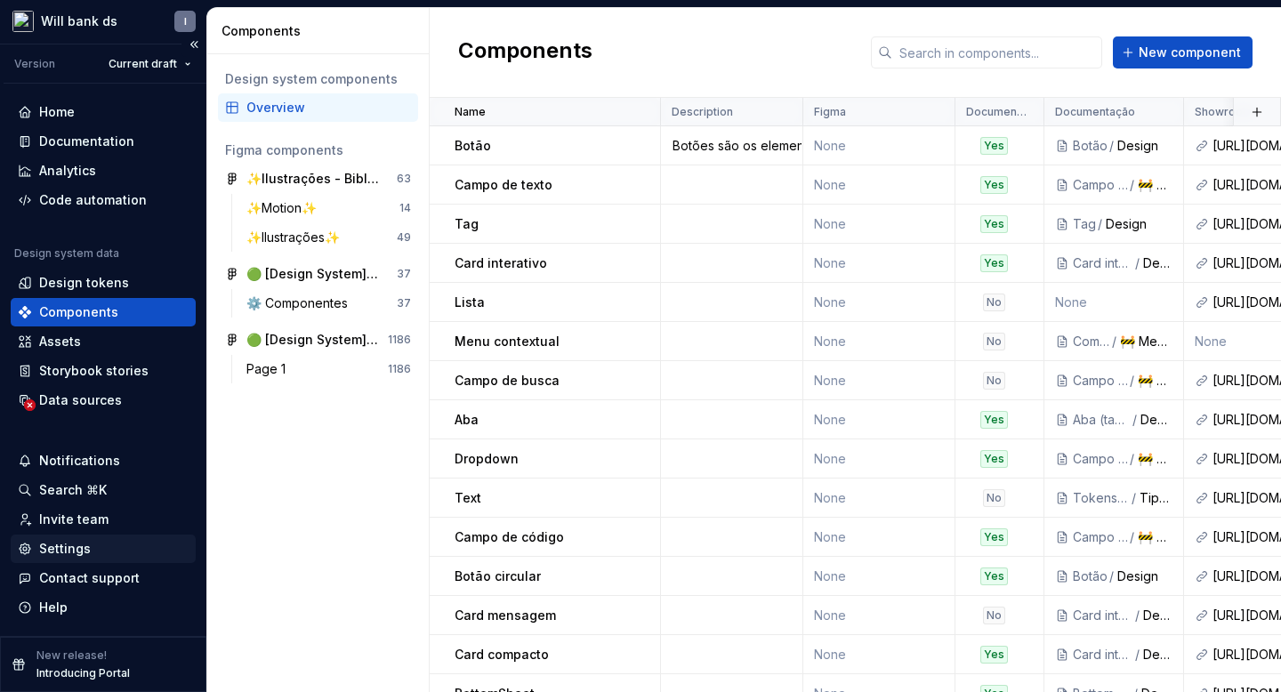
click at [84, 557] on div "Settings" at bounding box center [65, 549] width 52 height 18
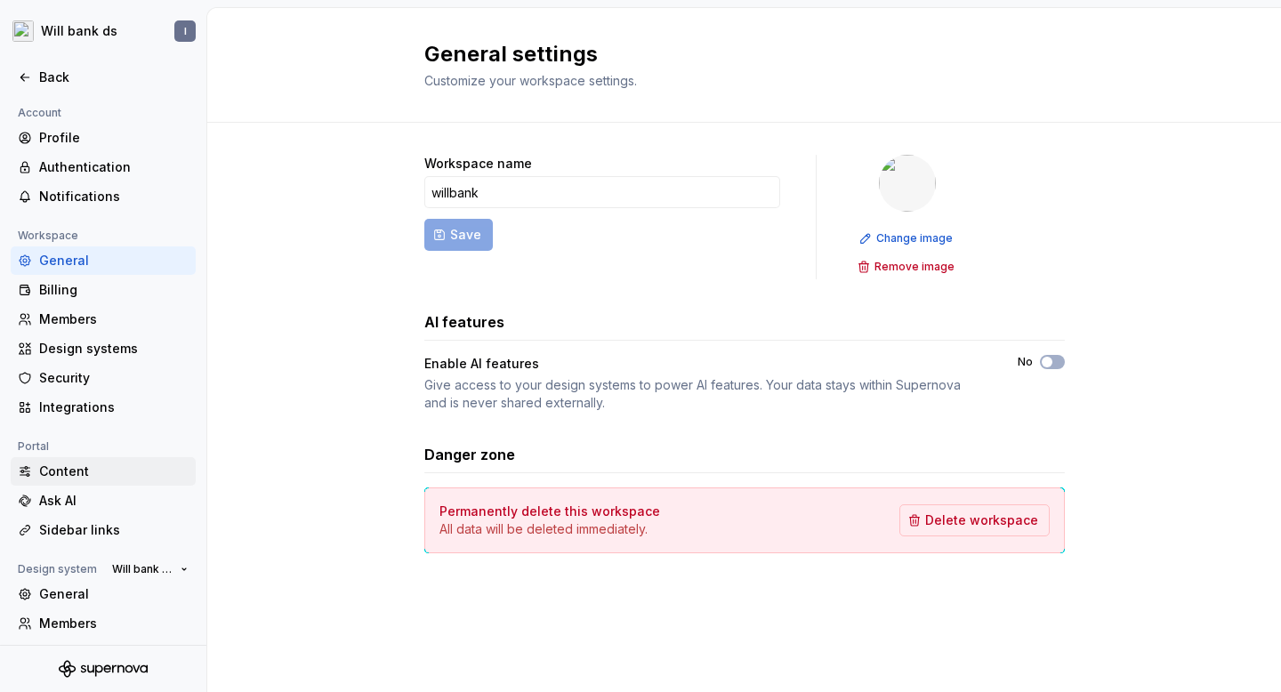
click at [55, 473] on div "Content" at bounding box center [113, 471] width 149 height 18
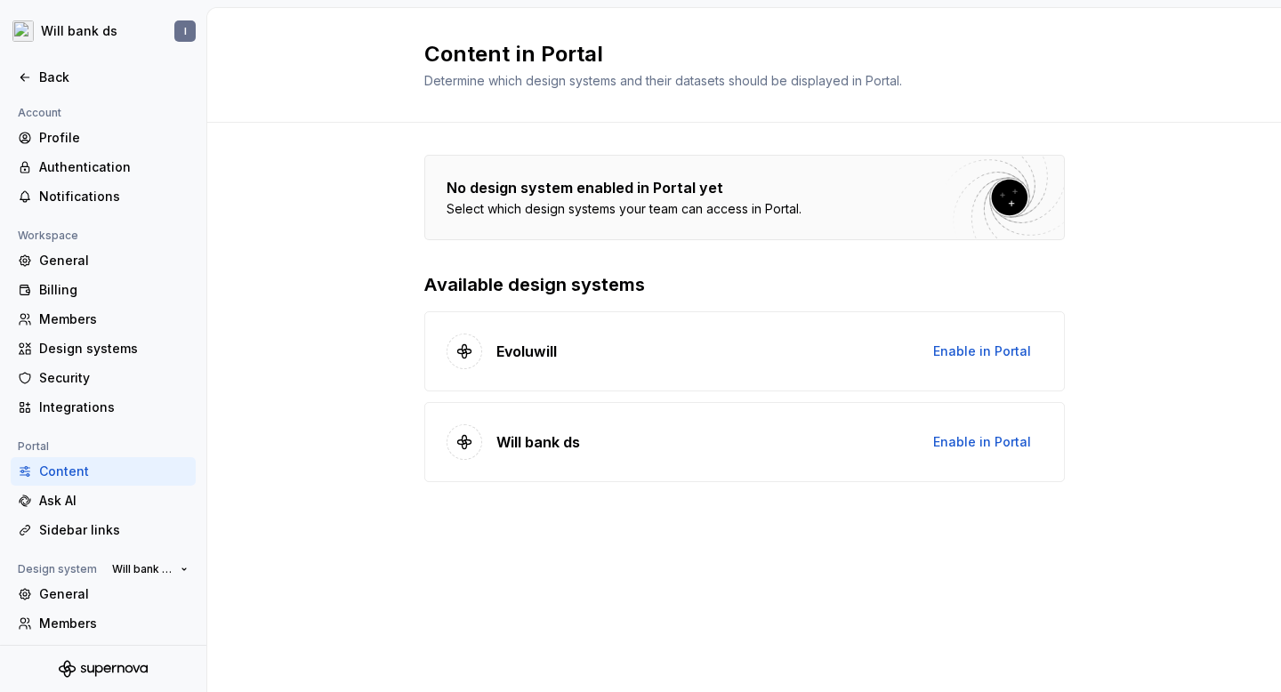
click at [688, 365] on div "Evoluwill Enable in Portal" at bounding box center [744, 351] width 640 height 80
click at [536, 351] on p "Evoluwill" at bounding box center [526, 351] width 60 height 21
click at [1018, 52] on h2 "Content in Portal" at bounding box center [733, 54] width 619 height 28
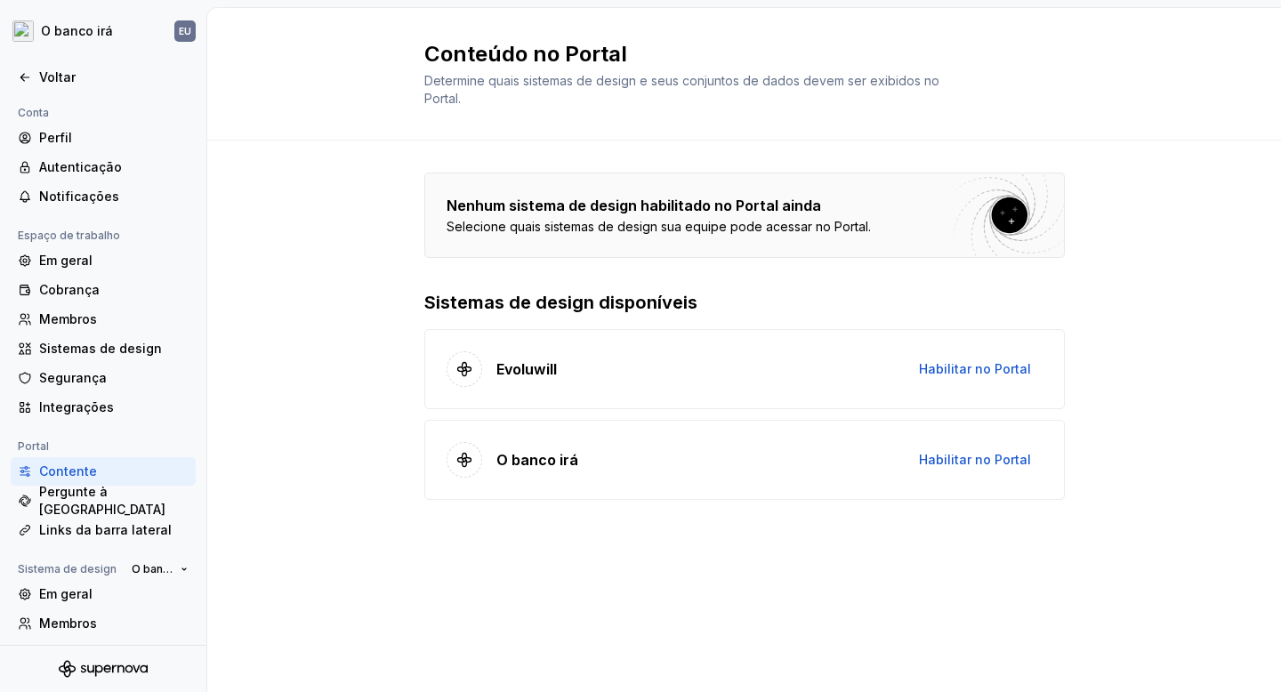
click at [232, 409] on div "Nenhum sistema de design habilitado no Portal ainda Selecione quais sistemas de…" at bounding box center [743, 354] width 1073 height 427
click at [173, 559] on button "O banco irá" at bounding box center [160, 569] width 72 height 25
click at [248, 543] on div "Nenhum sistema de design habilitado no Portal ainda Selecione quais sistemas de…" at bounding box center [743, 354] width 1073 height 427
click at [58, 137] on font "Perfil" at bounding box center [55, 137] width 33 height 15
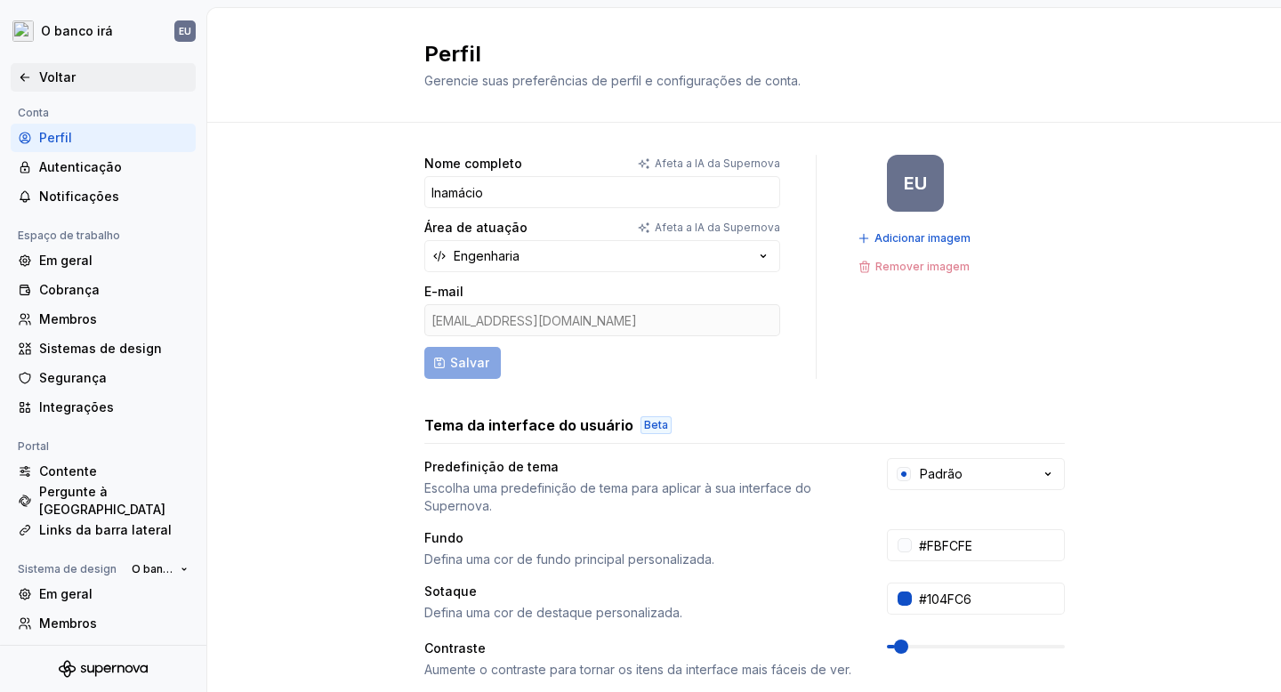
click at [35, 70] on div "Voltar" at bounding box center [103, 77] width 171 height 18
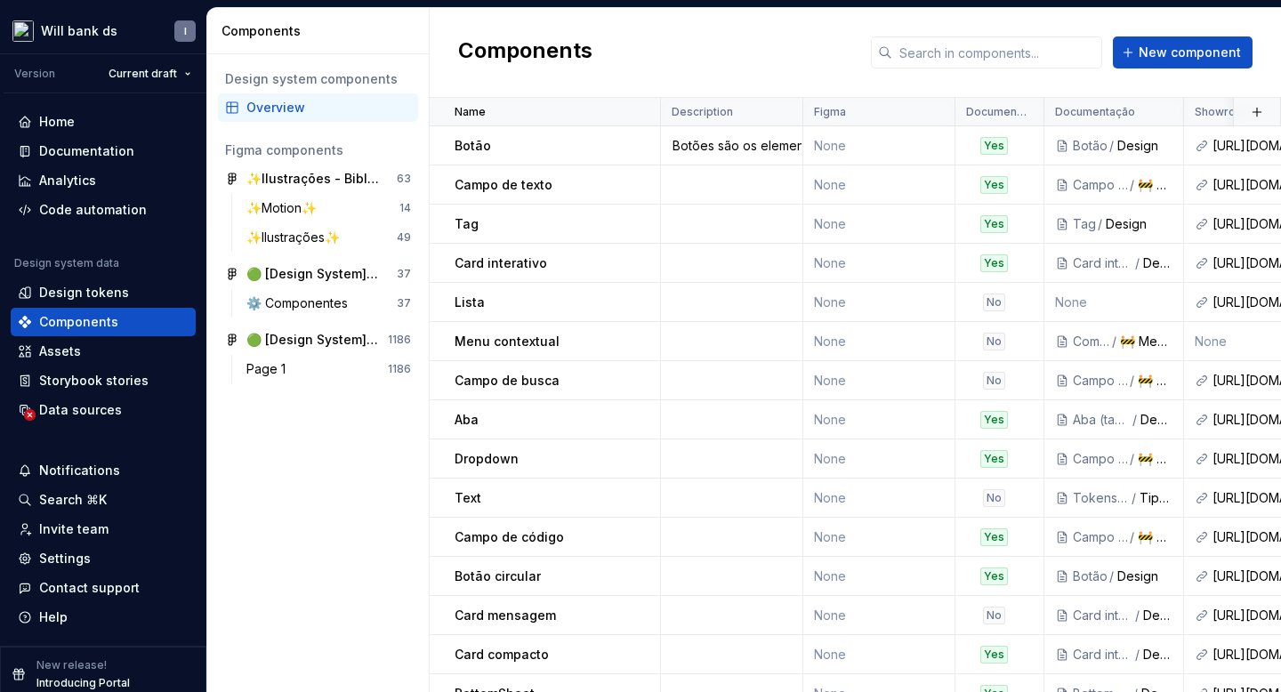
click at [663, 23] on div "Components New component" at bounding box center [855, 53] width 851 height 90
click at [1098, 14] on div "Components New component" at bounding box center [855, 53] width 851 height 90
click at [975, 54] on input "text" at bounding box center [997, 52] width 210 height 32
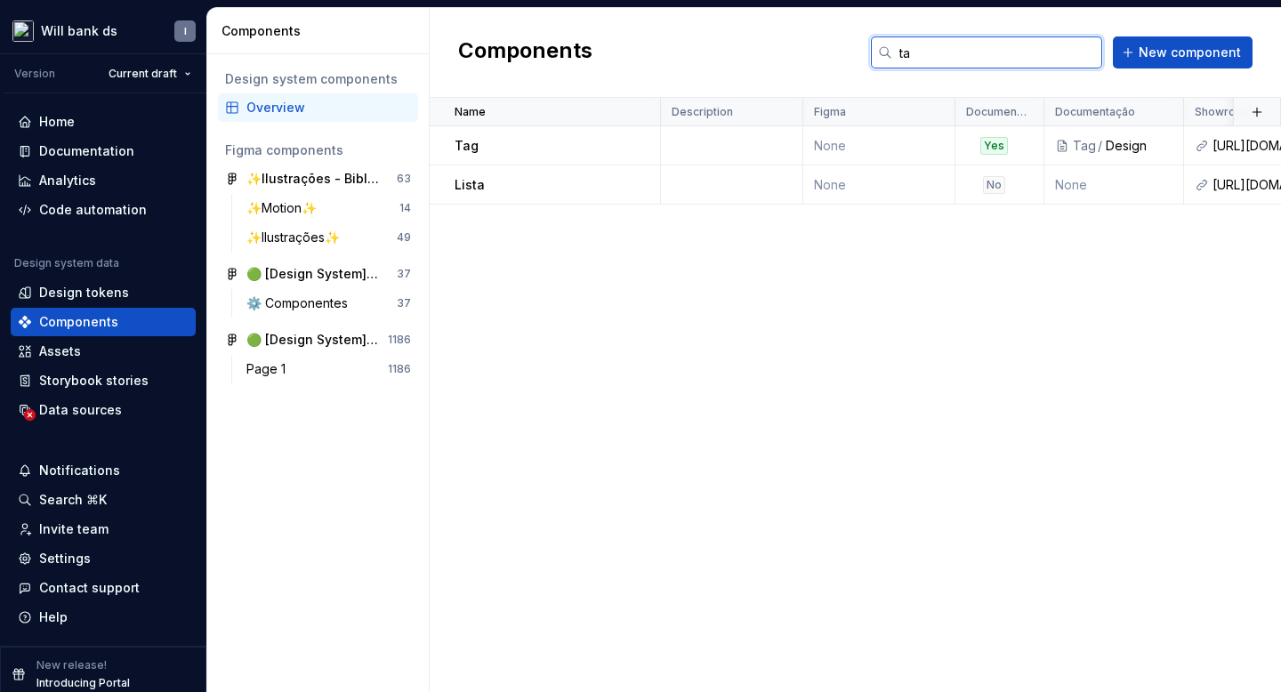
type input "t"
type input "v"
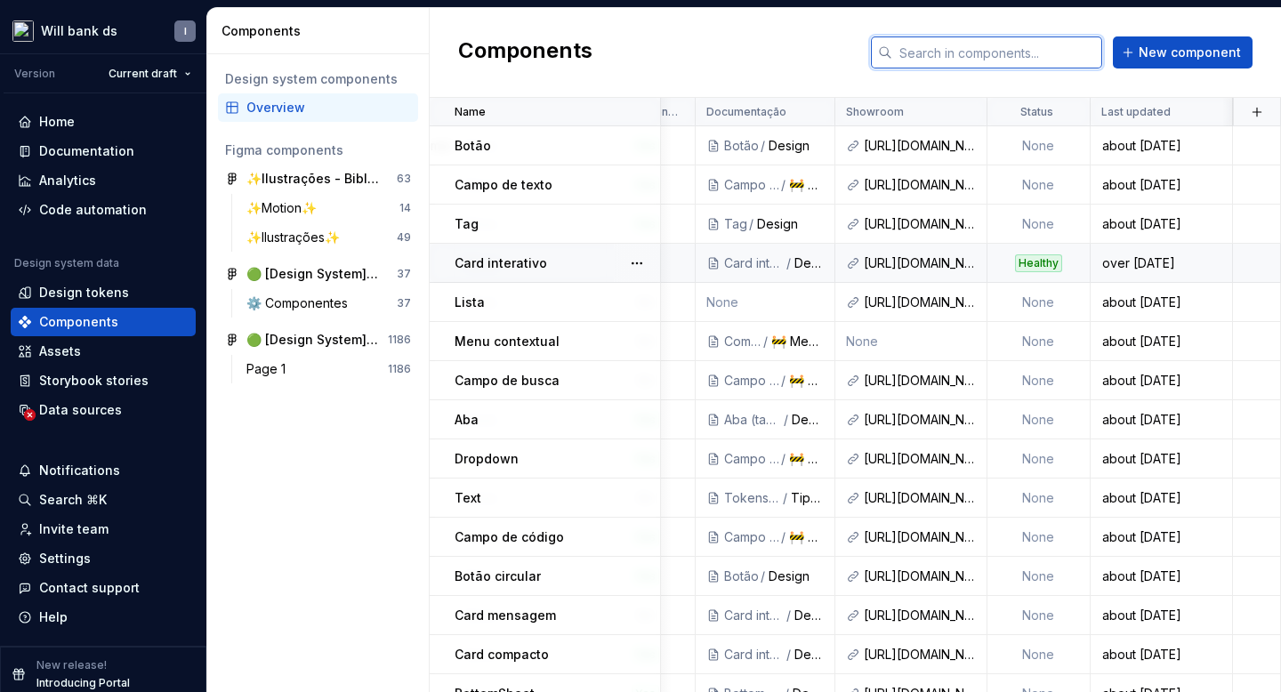
scroll to position [0, 348]
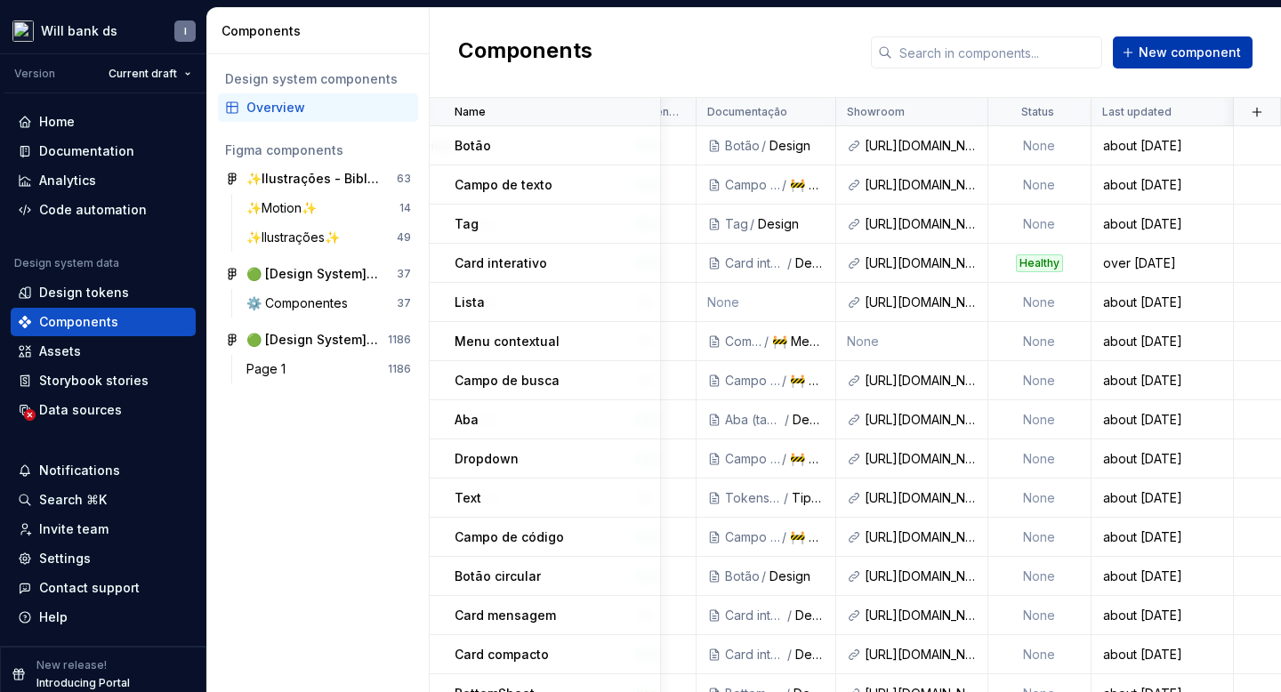
click at [1141, 61] on button "New component" at bounding box center [1183, 52] width 140 height 32
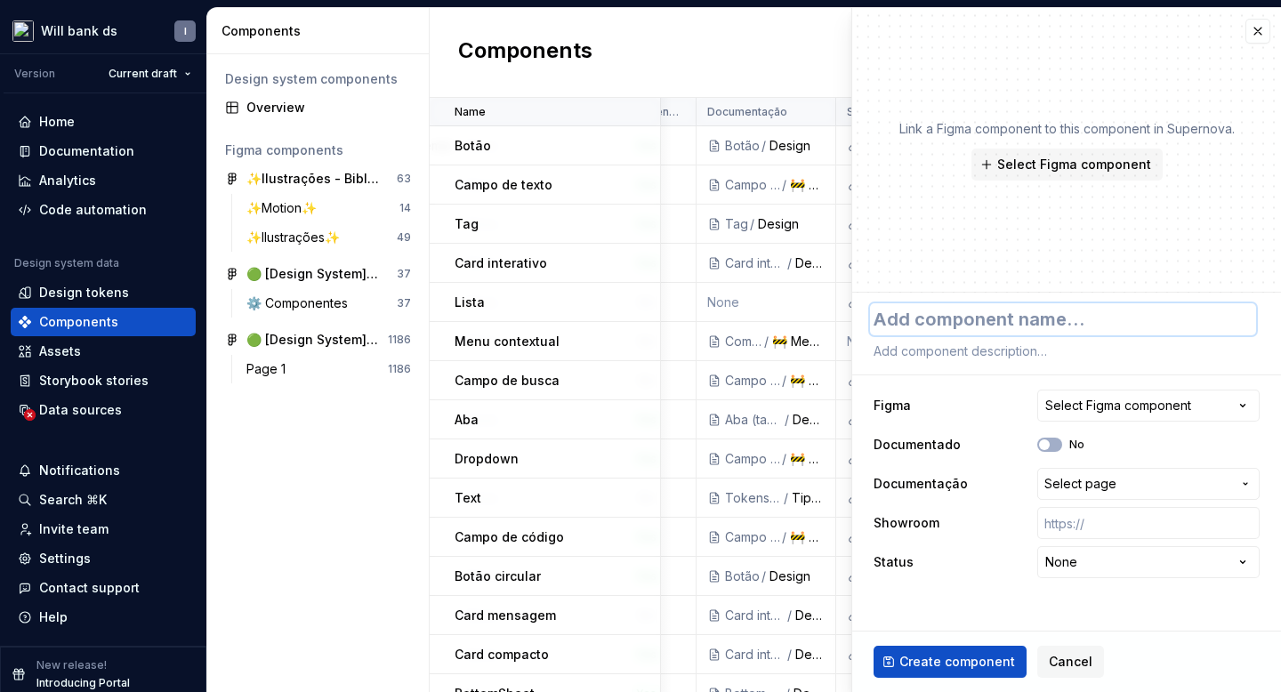
click at [893, 315] on textarea at bounding box center [1063, 319] width 386 height 32
type textarea "*"
type textarea "U"
type textarea "*"
type textarea "Up"
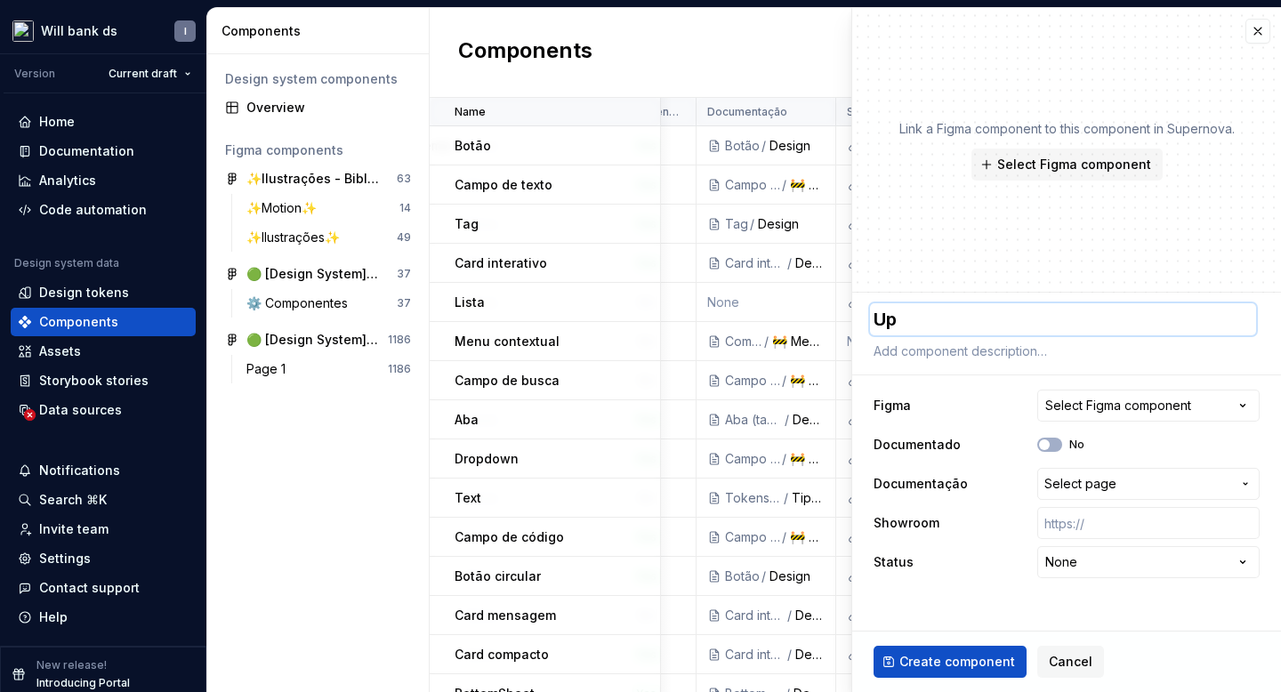
type textarea "*"
type textarea "Upd"
type textarea "*"
type textarea "Upda"
type textarea "*"
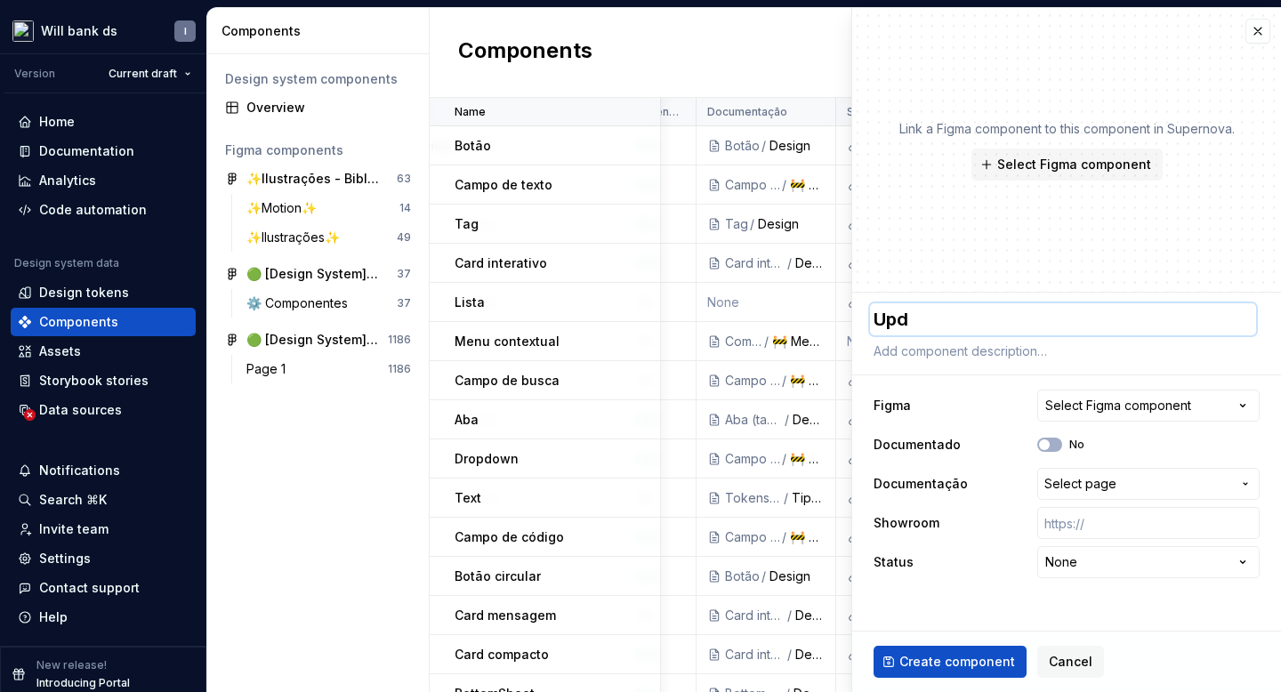
type textarea "Upd"
paste textarea "loa"
type textarea "*"
type textarea "Upload"
click at [1134, 566] on html "Will bank ds I Version Current draft Home Documentation Analytics Code automati…" at bounding box center [640, 346] width 1281 height 692
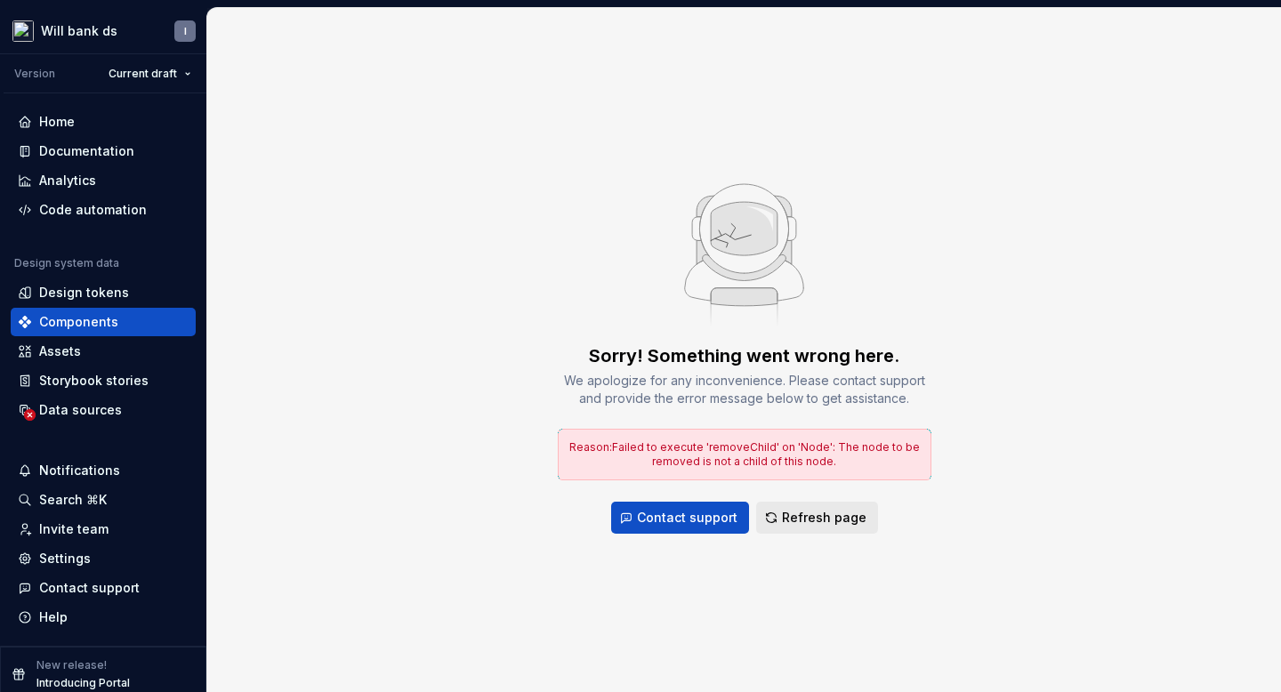
click at [800, 532] on button "Refresh page" at bounding box center [817, 518] width 122 height 32
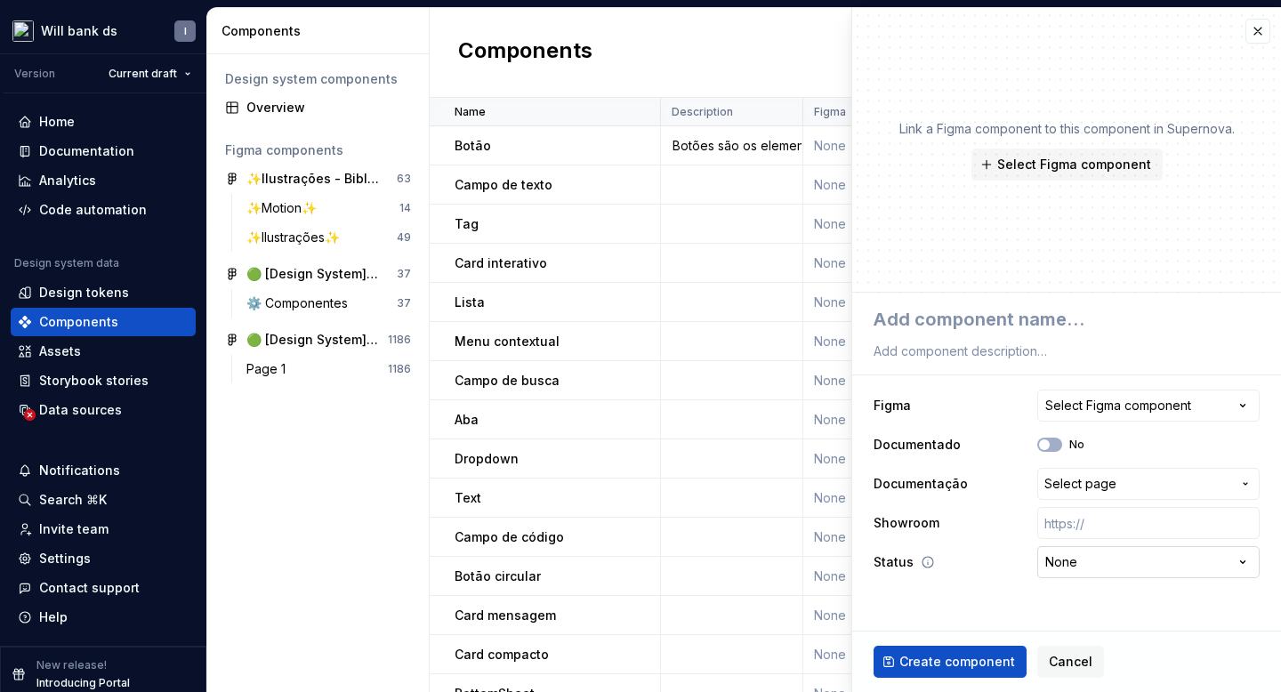
click at [1065, 556] on html "Will bank ds I Version Current draft Home Documentation Analytics Code automati…" at bounding box center [640, 346] width 1281 height 692
click at [1001, 572] on html "Will bank ds I Version Current draft Home Documentation Analytics Code automati…" at bounding box center [640, 346] width 1281 height 692
click at [933, 314] on textarea at bounding box center [1063, 319] width 386 height 32
type textarea "*"
type textarea "U"
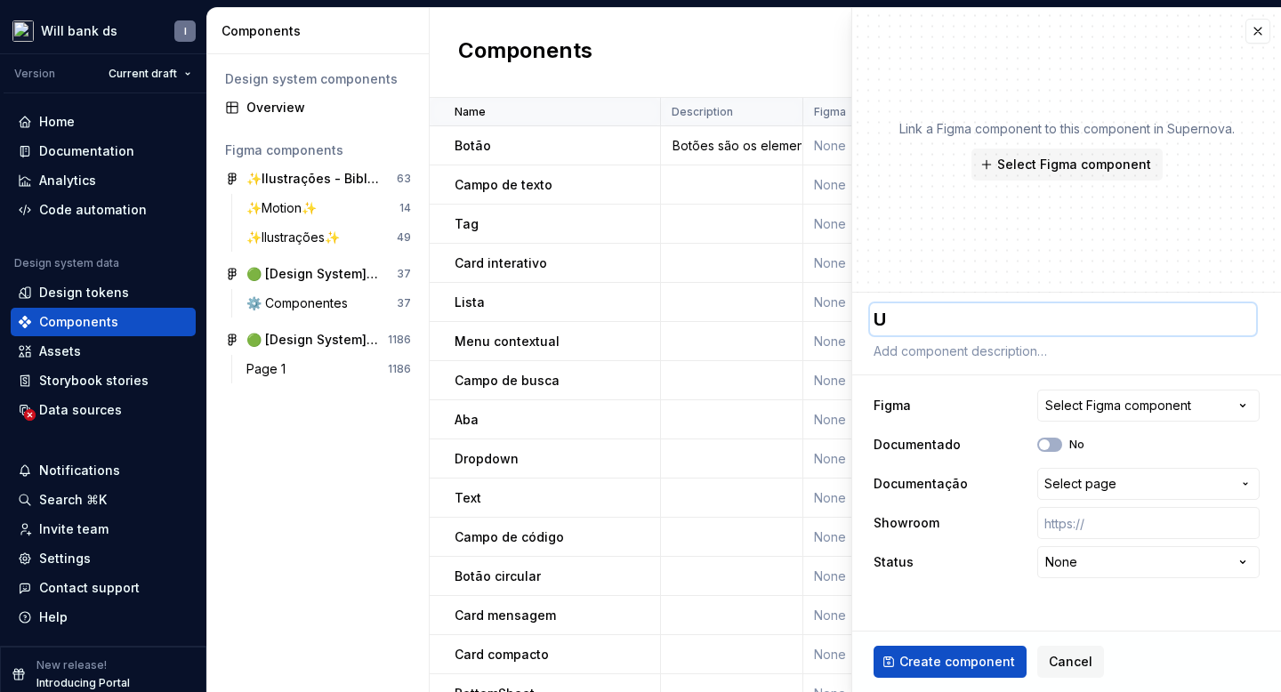
type textarea "*"
type textarea "Up"
type textarea "*"
type textarea "U"
type textarea "*"
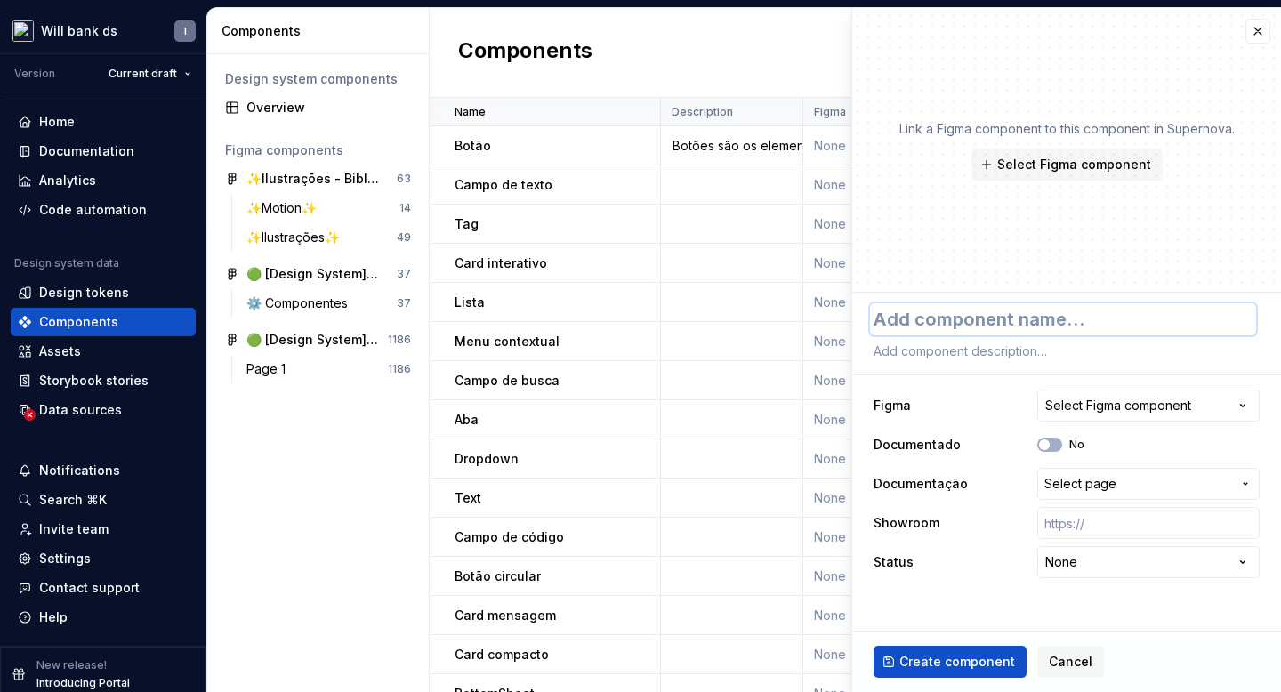
paste textarea "Upload"
type textarea "*"
type textarea "Upload"
click at [976, 377] on div "**********" at bounding box center [1066, 443] width 429 height 300
click at [927, 357] on textarea at bounding box center [1063, 351] width 386 height 25
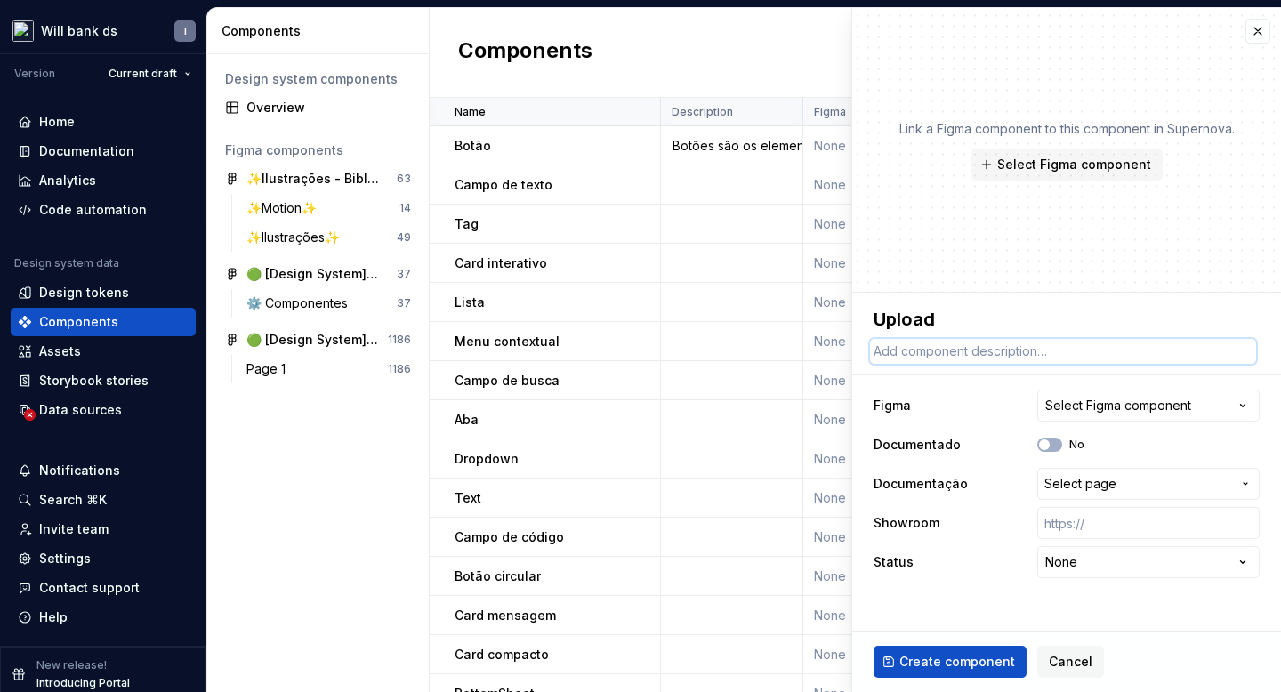
paste textarea "O componente de Upload tem a ação de incluir arquivos de imagens ou PDFs em det…"
type textarea "*"
type textarea "O componente de Upload tem a ação de incluir arquivos de imagens ou PDFs em det…"
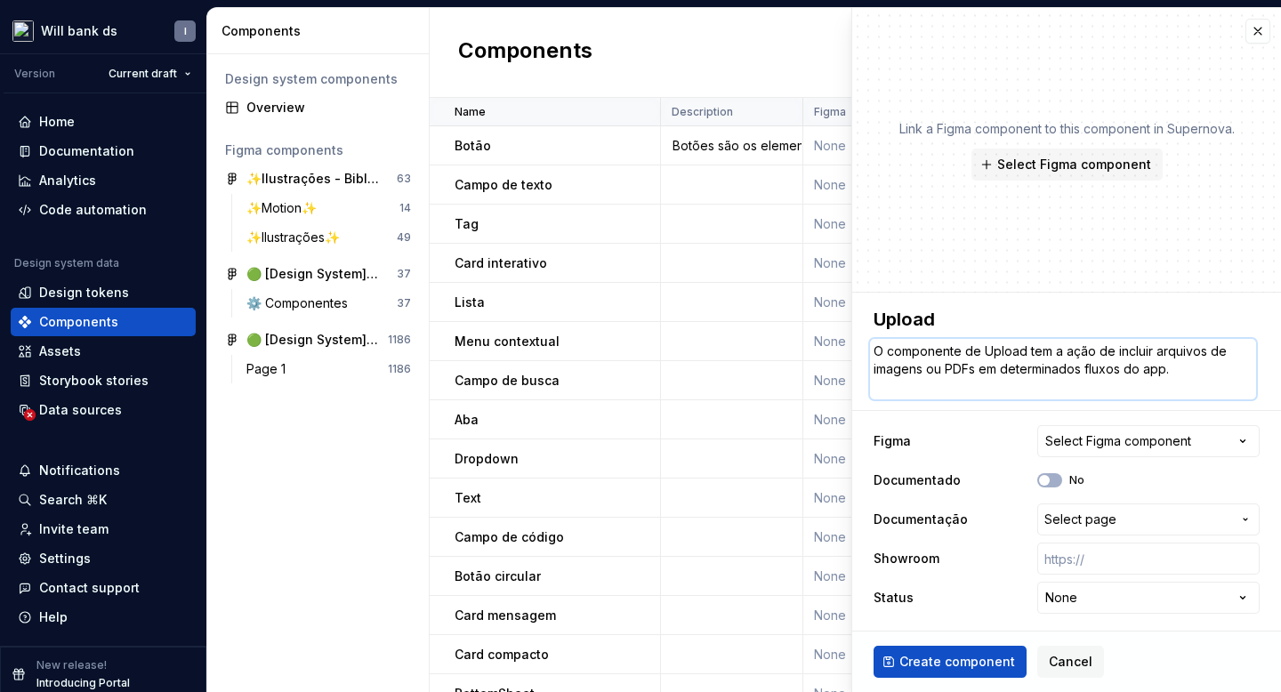
type textarea "*"
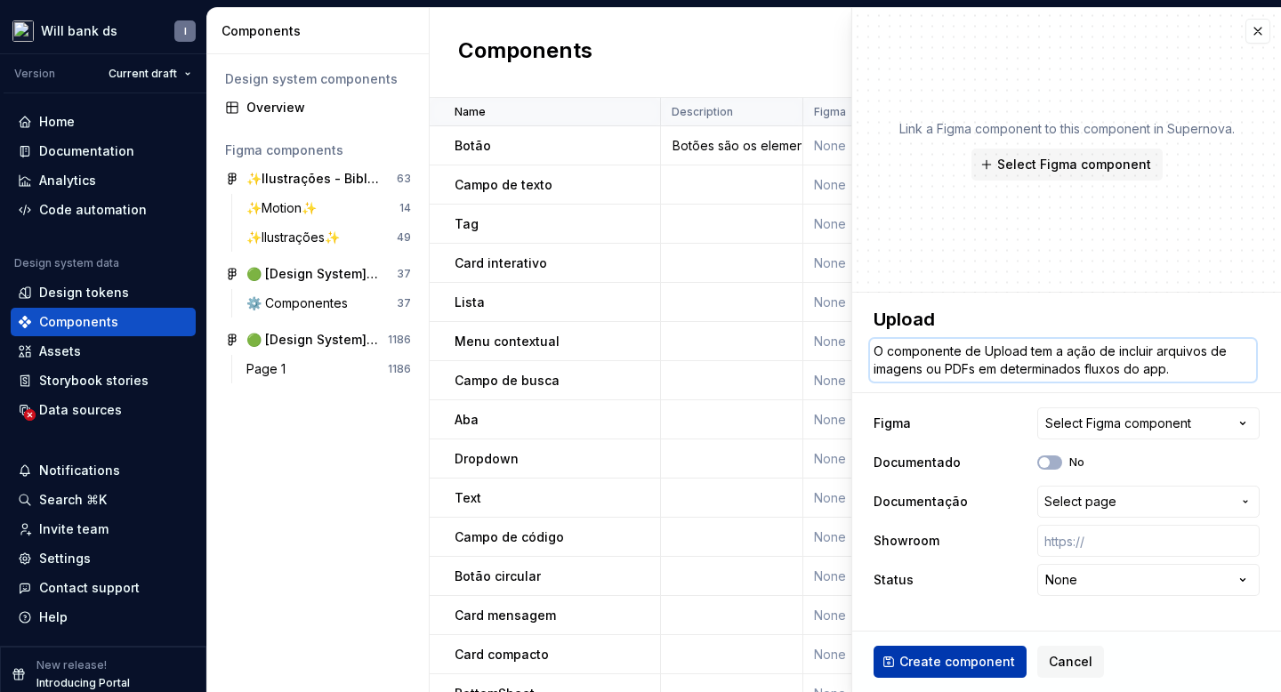
type textarea "O componente de Upload tem a ação de incluir arquivos de imagens ou PDFs em det…"
click at [948, 658] on span "Create component" at bounding box center [957, 662] width 116 height 18
type textarea "*"
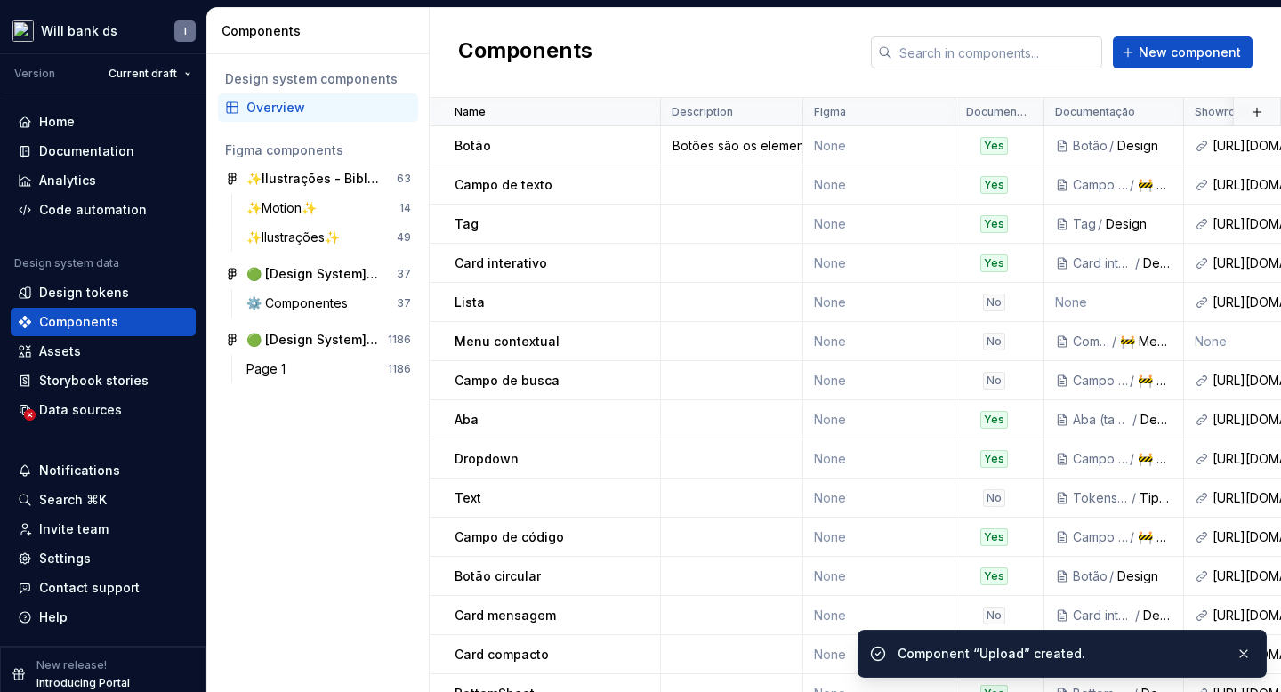
click at [987, 60] on input "text" at bounding box center [997, 52] width 210 height 32
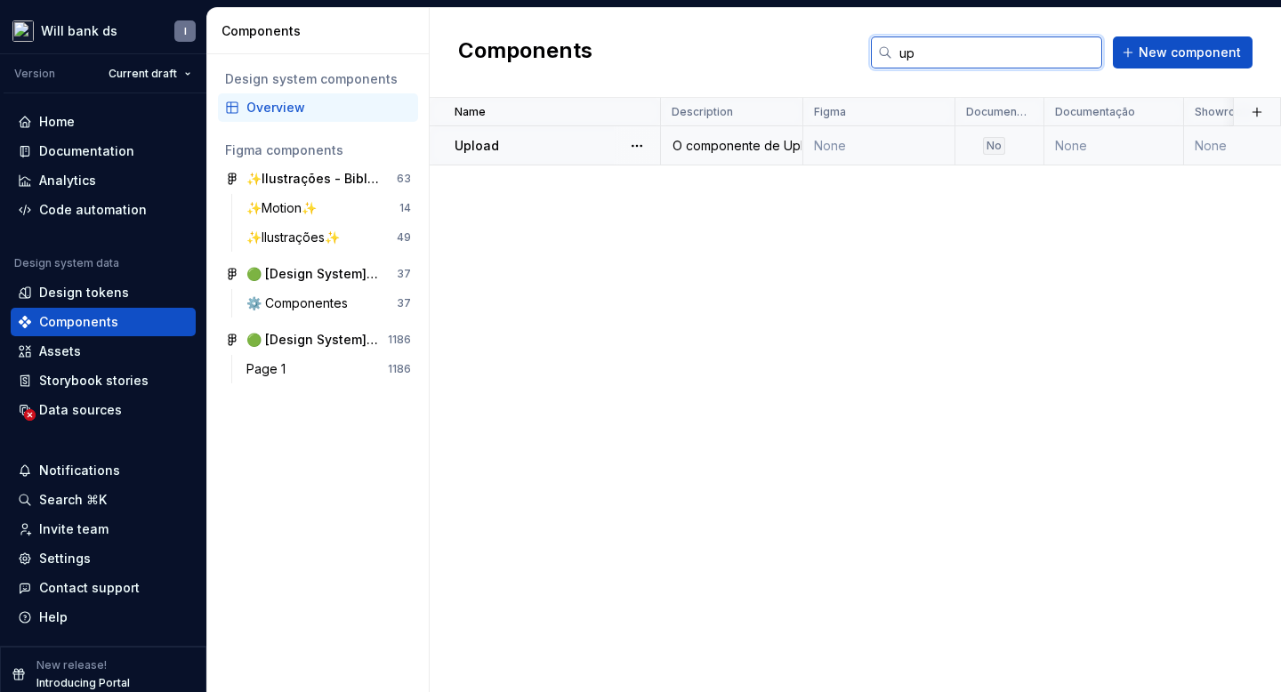
type input "up"
click at [522, 143] on div "Upload" at bounding box center [556, 146] width 205 height 18
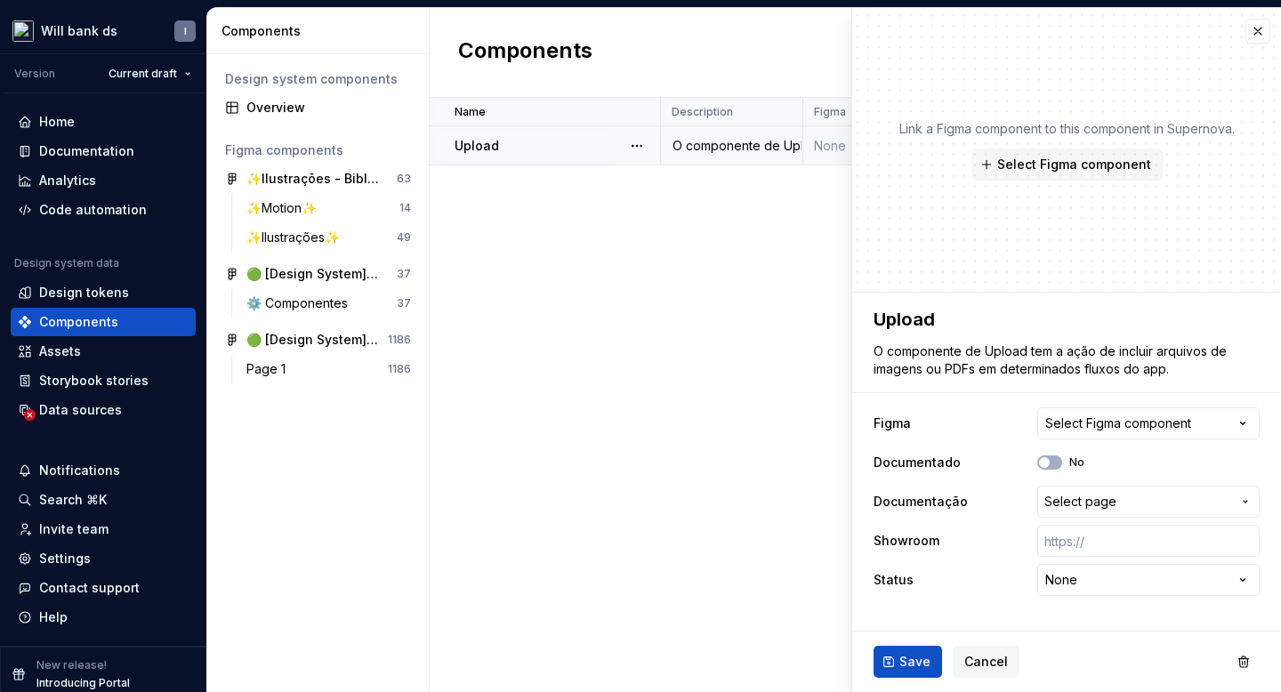
click at [515, 144] on div "Upload" at bounding box center [556, 146] width 205 height 18
click at [1077, 502] on span "Select page" at bounding box center [1080, 502] width 72 height 18
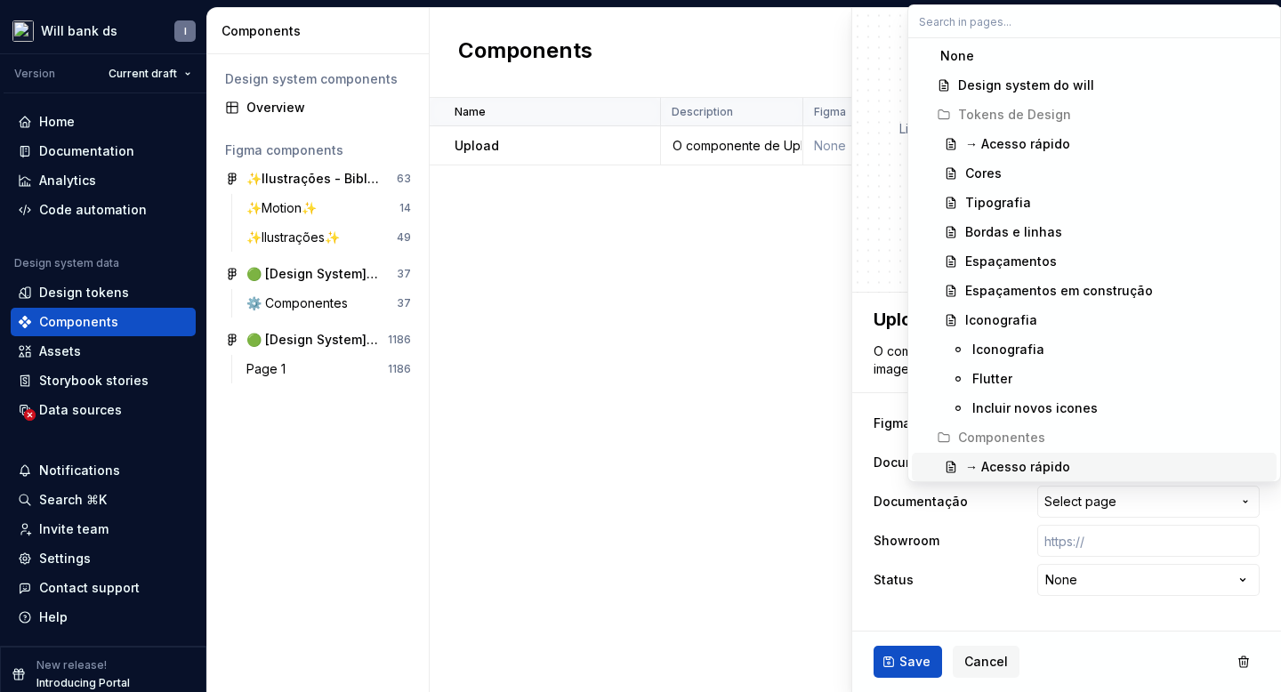
click at [1047, 461] on div "→ Acesso rápido" at bounding box center [1017, 467] width 105 height 18
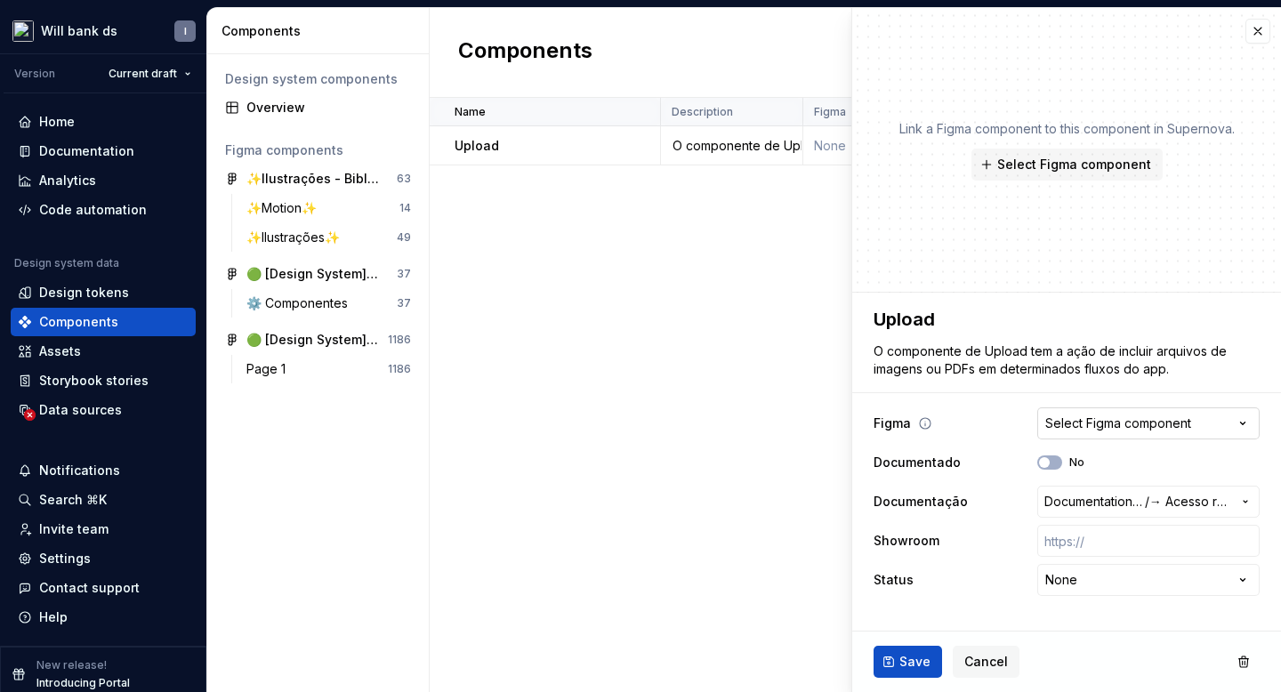
click at [1081, 422] on div "Select Figma component" at bounding box center [1118, 423] width 146 height 18
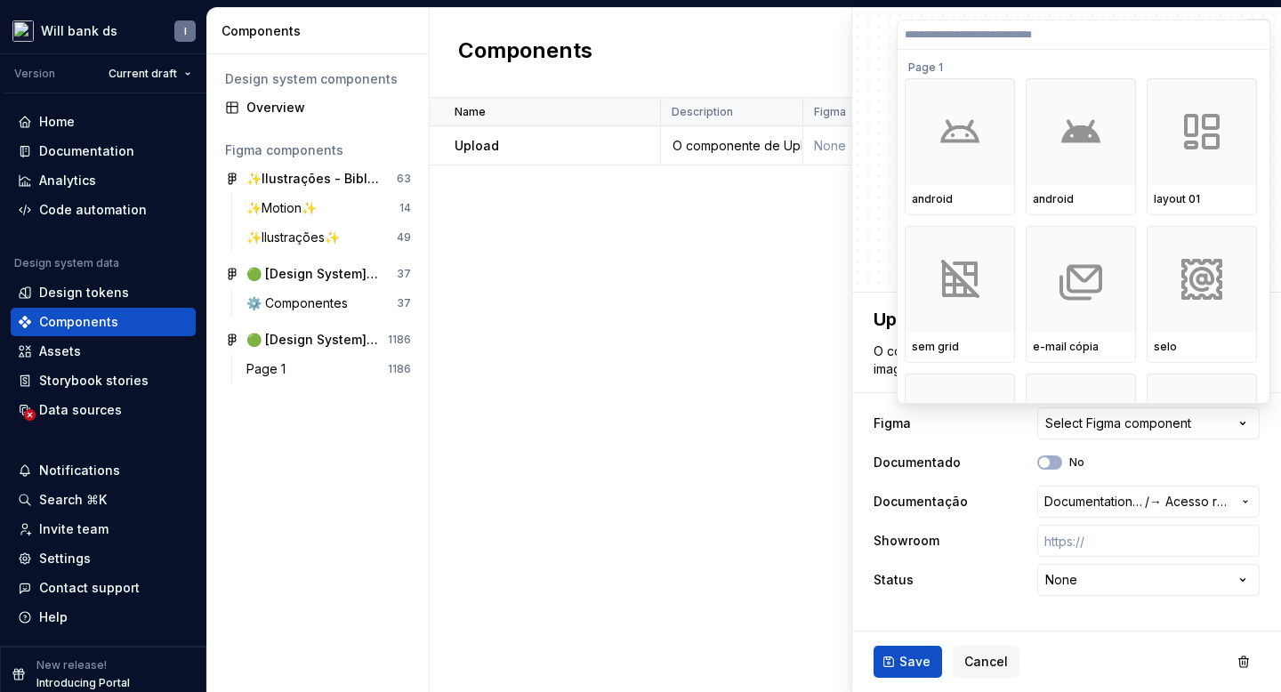
click at [1011, 430] on html "Will bank ds I Version Current draft Home Documentation Analytics Code automati…" at bounding box center [640, 346] width 1281 height 692
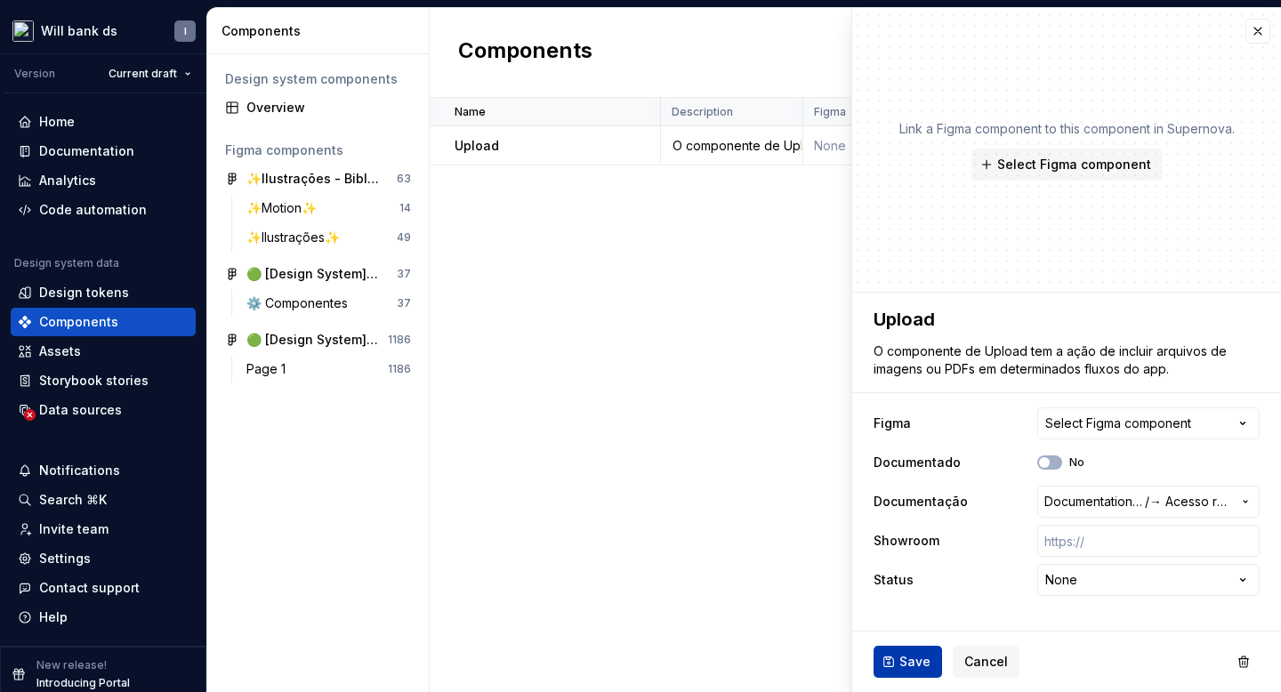
click at [884, 661] on button "Save" at bounding box center [907, 662] width 68 height 32
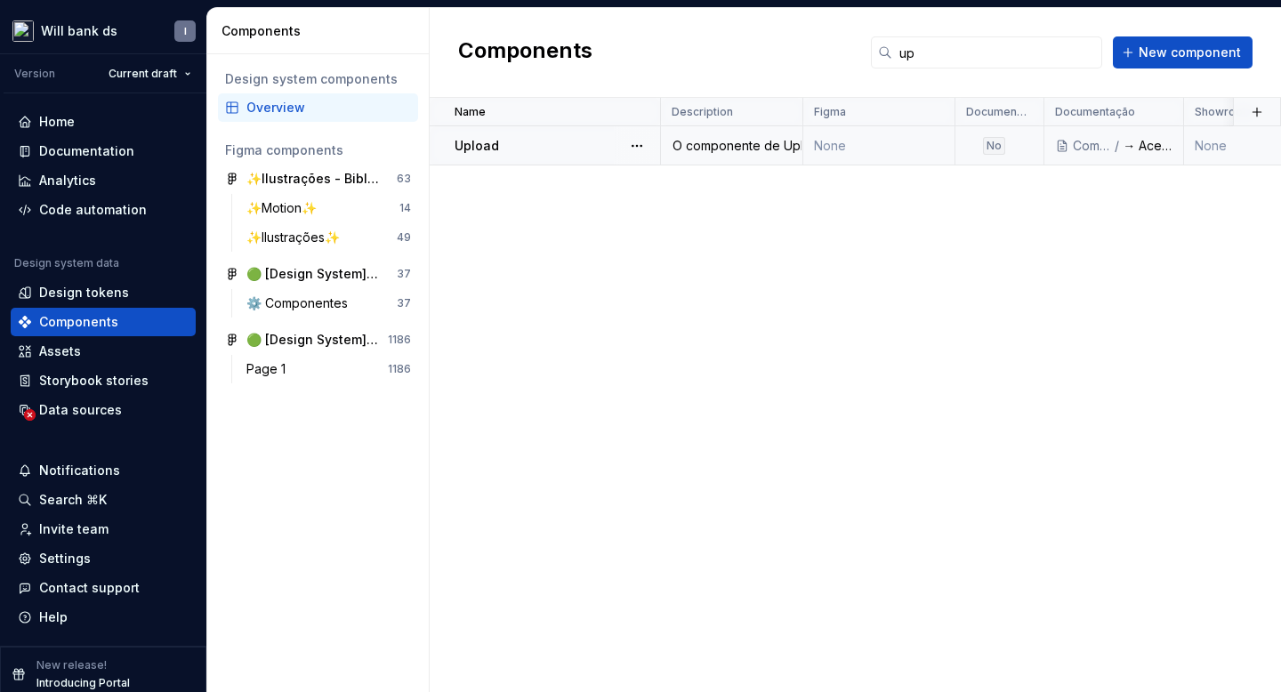
click at [732, 143] on div "O componente de Upload tem a ação de incluir arquivos de imagens ou PDFs em det…" at bounding box center [732, 146] width 140 height 18
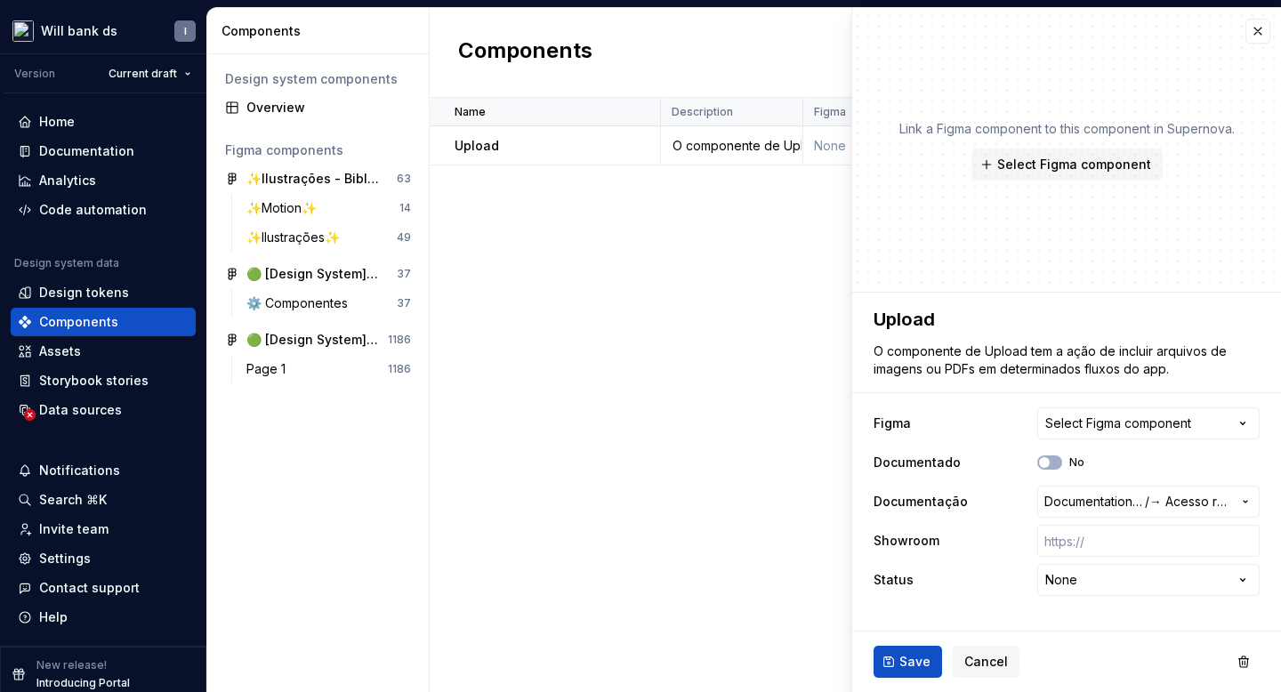
click at [637, 323] on div "Name Description Figma Documentado Documentação Showroom Status Last updated Up…" at bounding box center [855, 395] width 851 height 594
click at [1251, 36] on button "button" at bounding box center [1257, 31] width 25 height 25
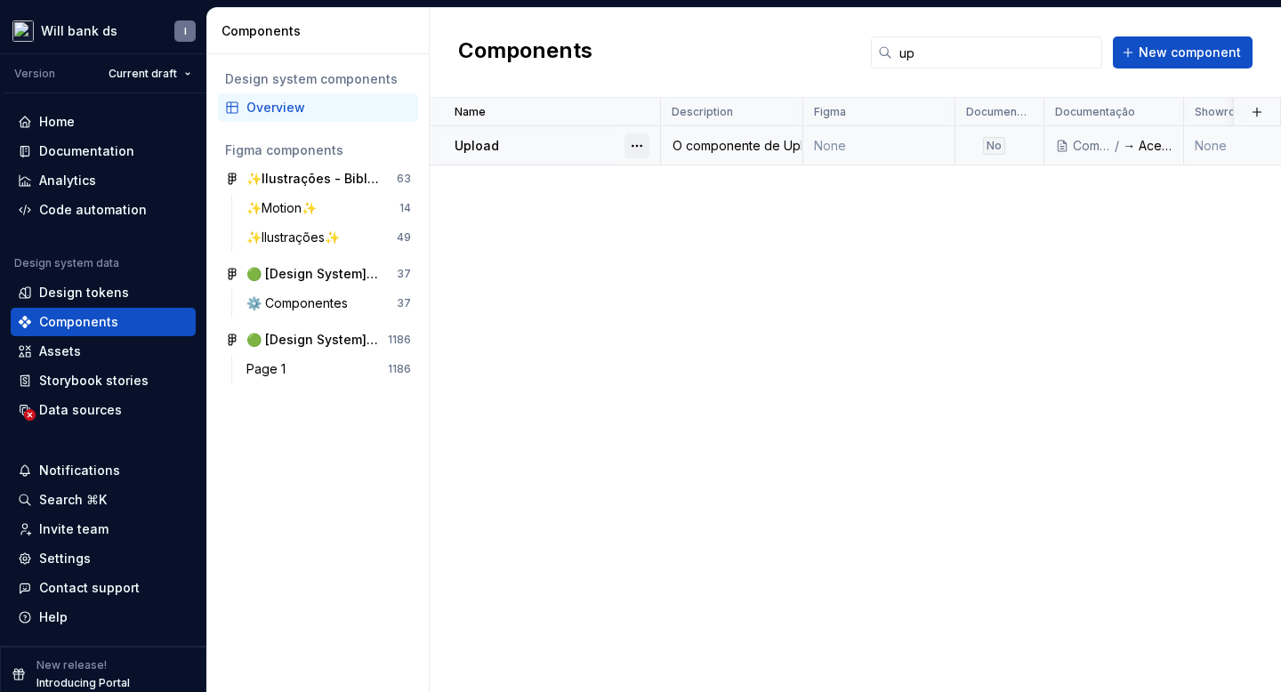
click at [647, 153] on button "button" at bounding box center [636, 145] width 25 height 25
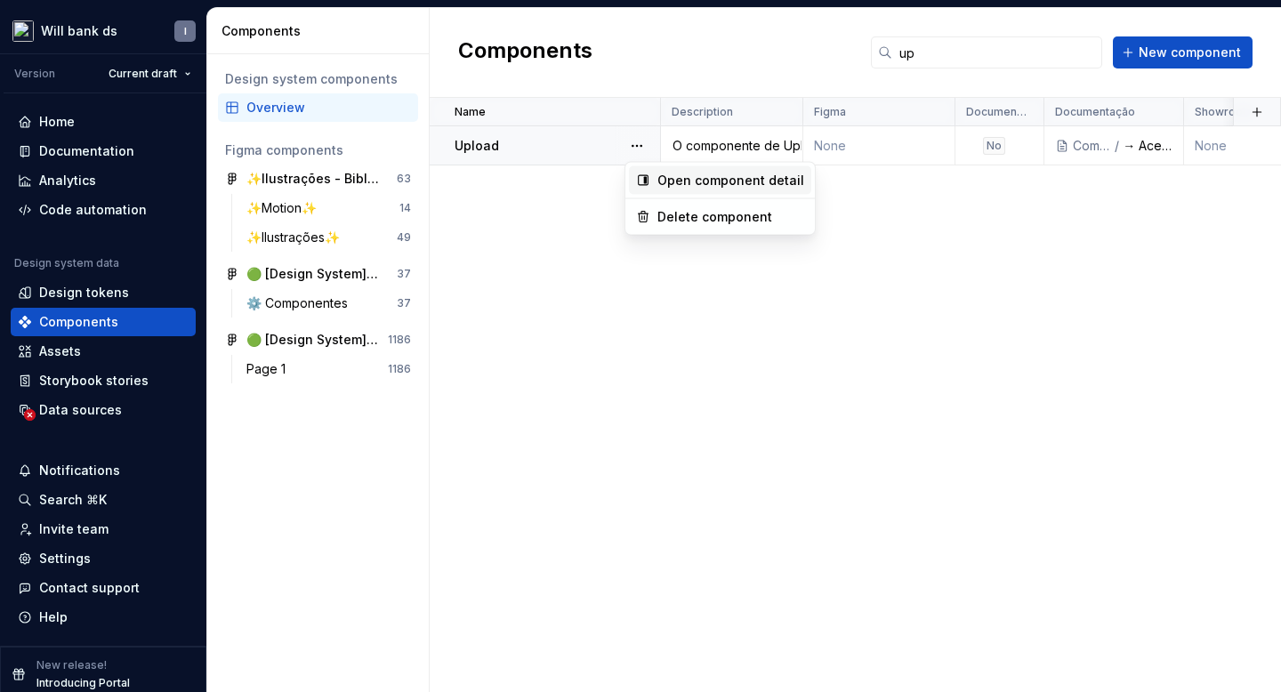
click at [667, 177] on div "Open component detail" at bounding box center [730, 181] width 147 height 18
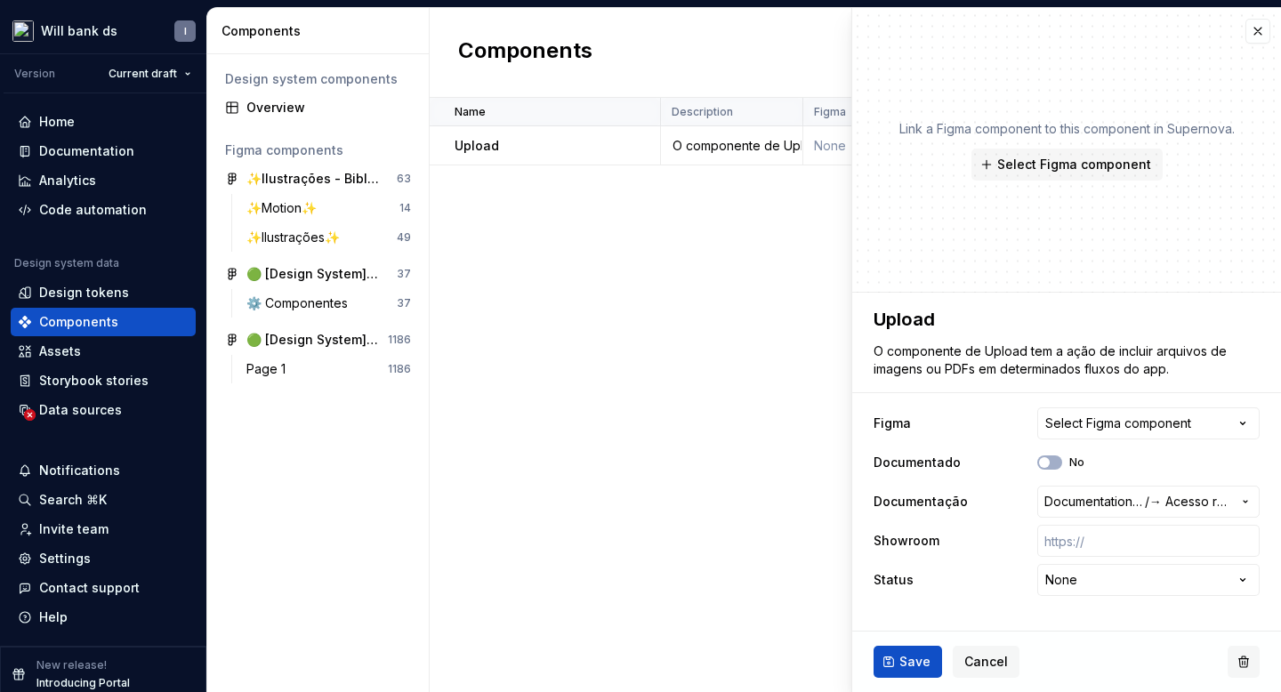
click at [1244, 661] on button "button" at bounding box center [1243, 662] width 32 height 32
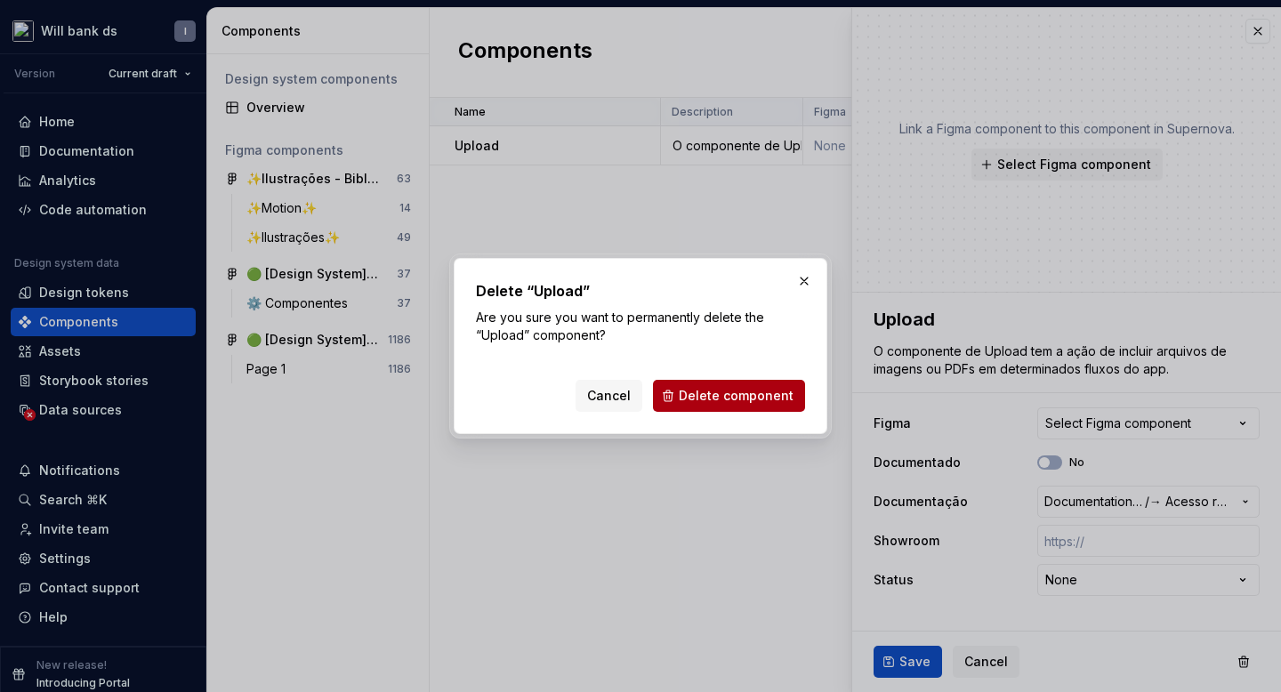
click at [734, 400] on span "Delete component" at bounding box center [736, 396] width 115 height 18
type textarea "*"
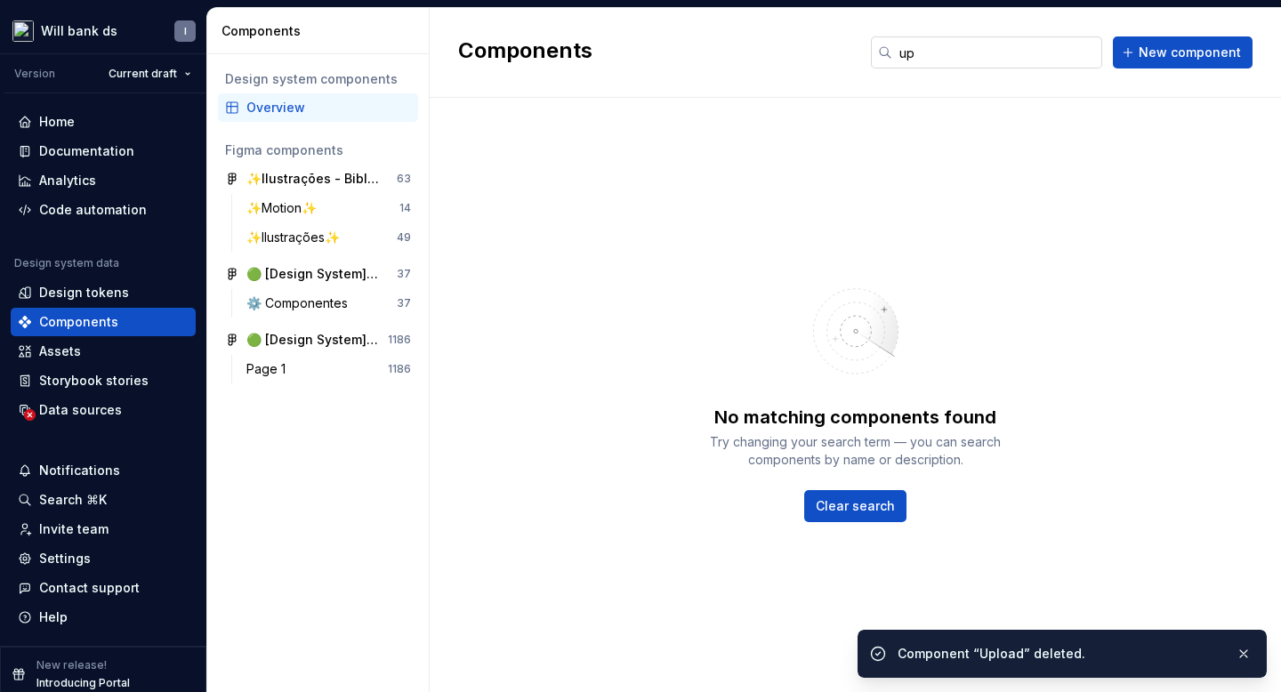
click at [919, 52] on input "up" at bounding box center [997, 52] width 210 height 32
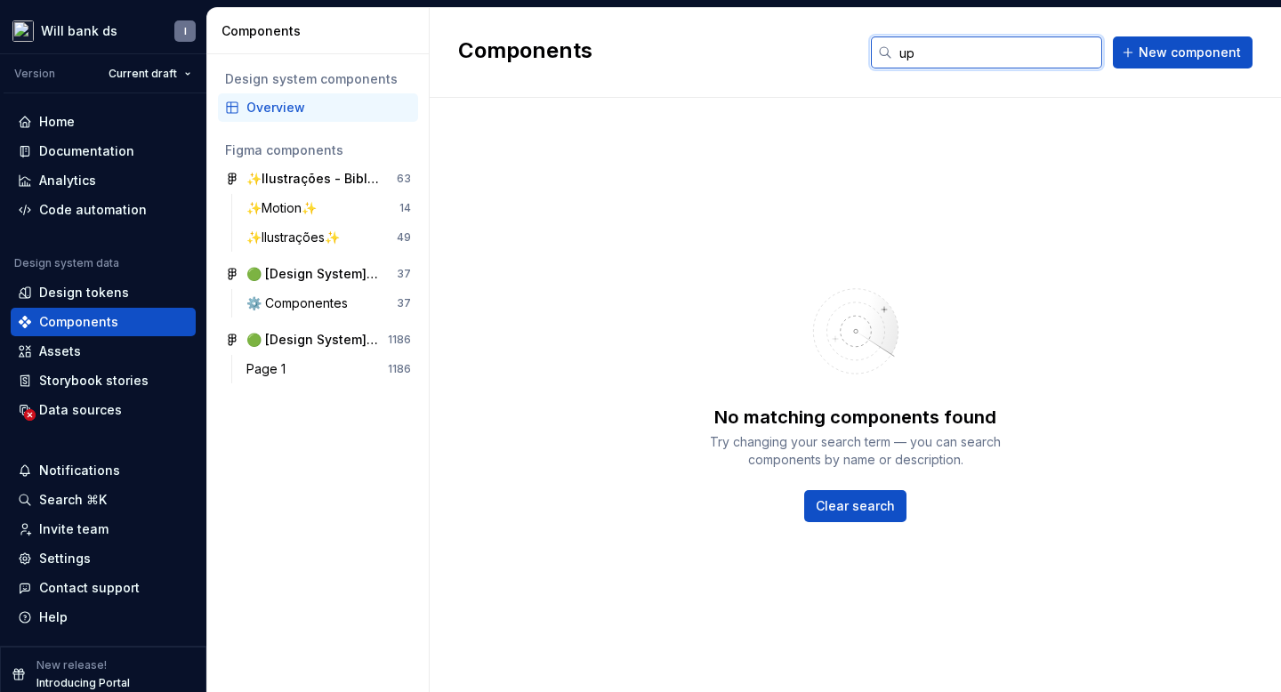
click at [919, 52] on input "up" at bounding box center [997, 52] width 210 height 32
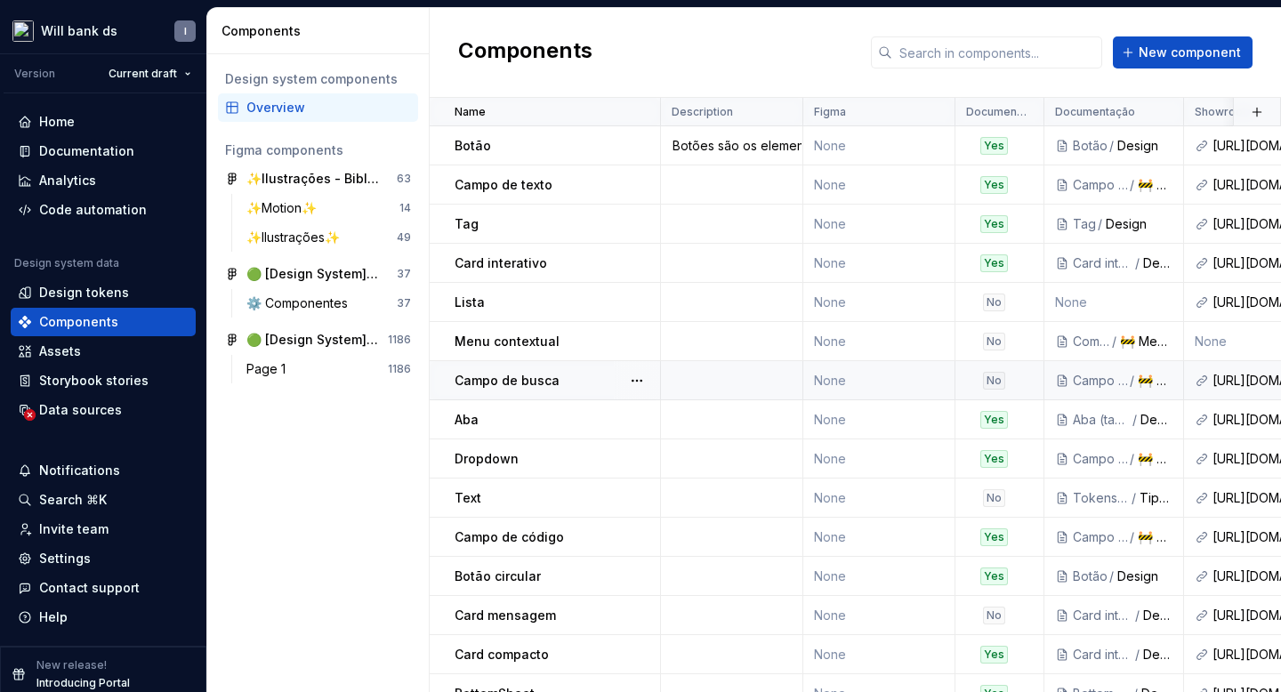
click at [554, 379] on div "Campo de busca" at bounding box center [556, 381] width 205 height 18
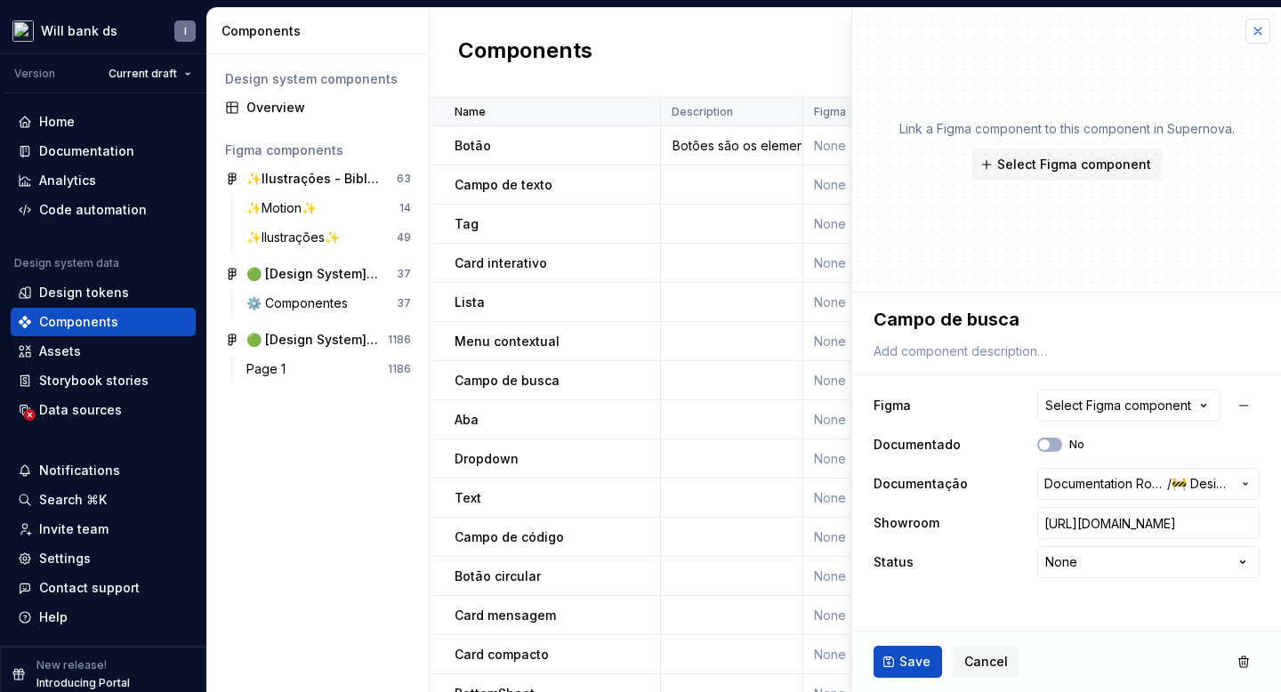
click at [1258, 27] on button "button" at bounding box center [1257, 31] width 25 height 25
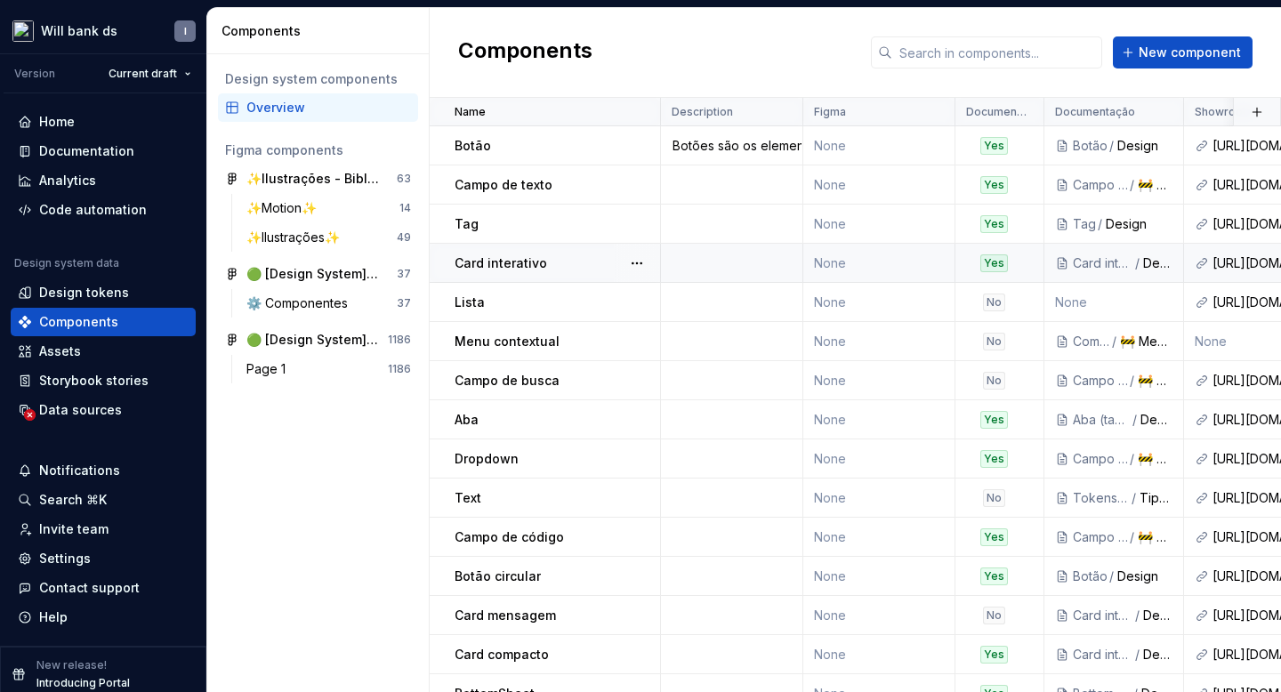
click at [989, 263] on div "Yes" at bounding box center [994, 263] width 28 height 18
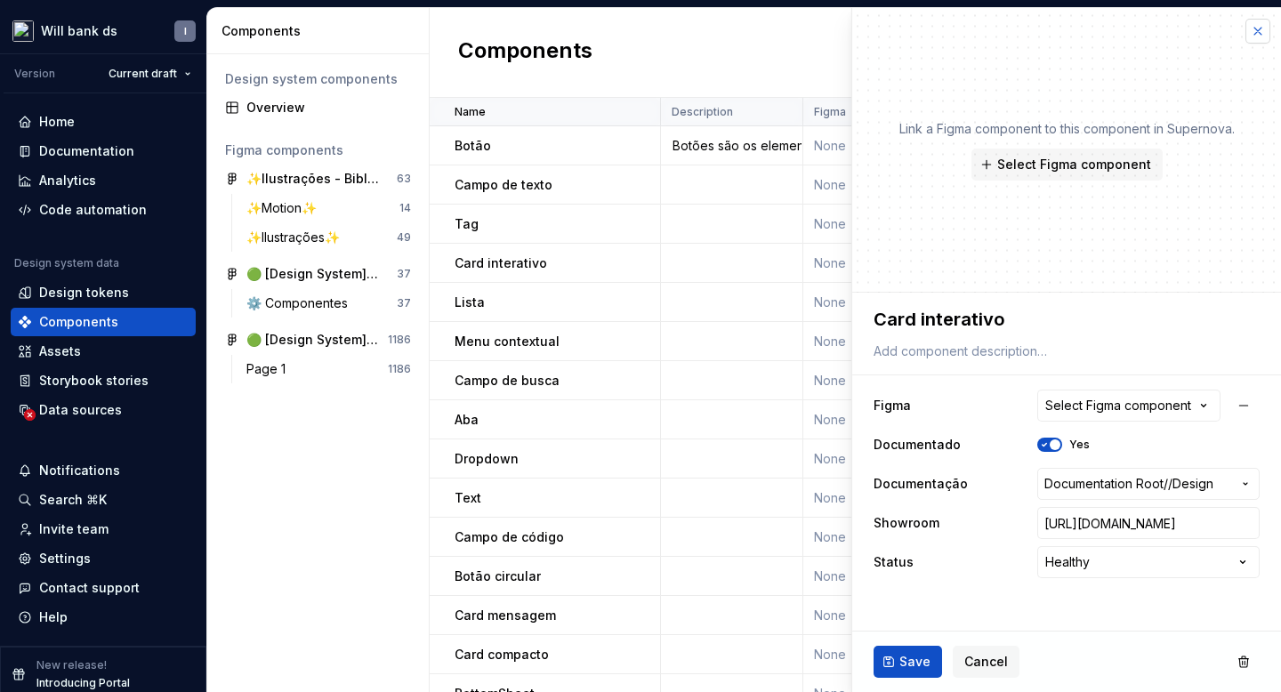
click at [1255, 24] on button "button" at bounding box center [1257, 31] width 25 height 25
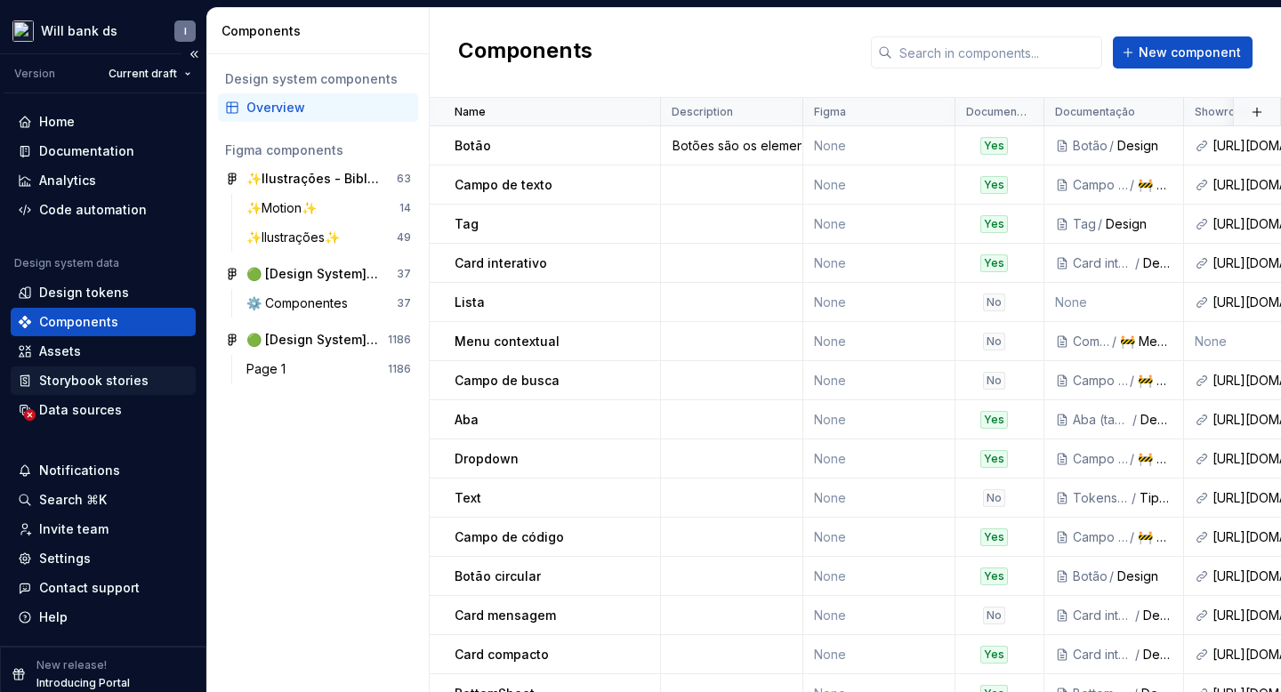
click at [52, 377] on div "Storybook stories" at bounding box center [93, 381] width 109 height 18
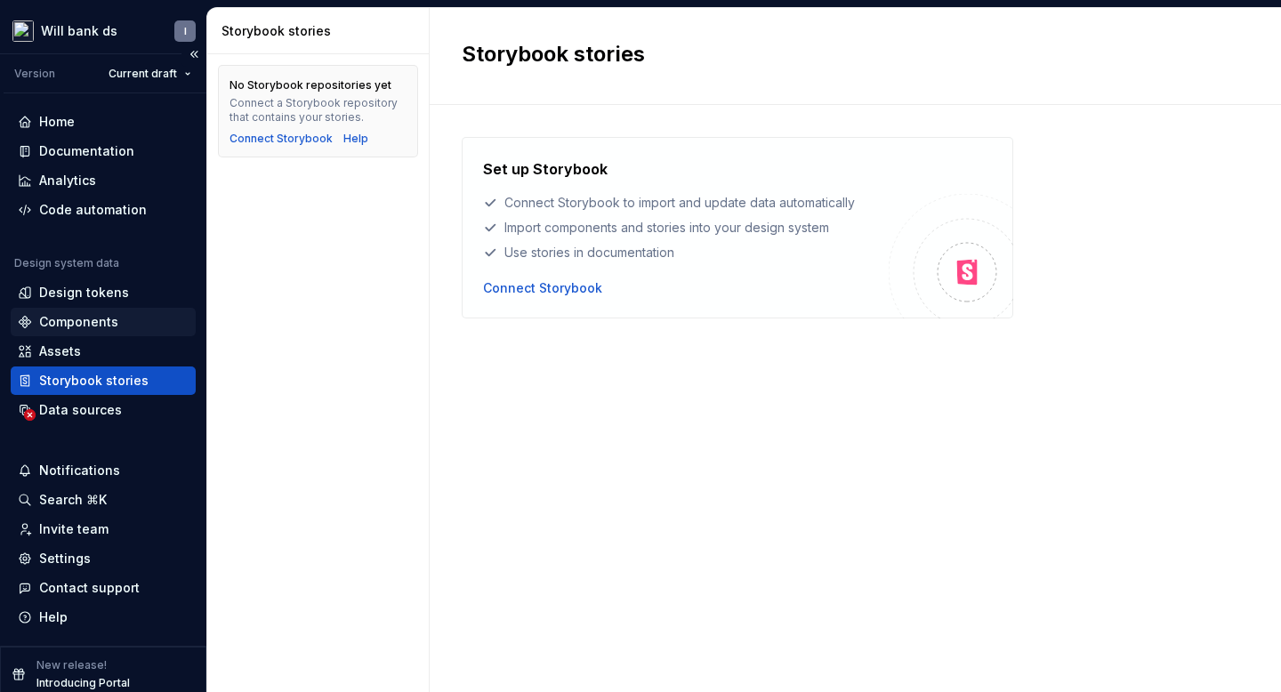
click at [55, 325] on div "Components" at bounding box center [78, 322] width 79 height 18
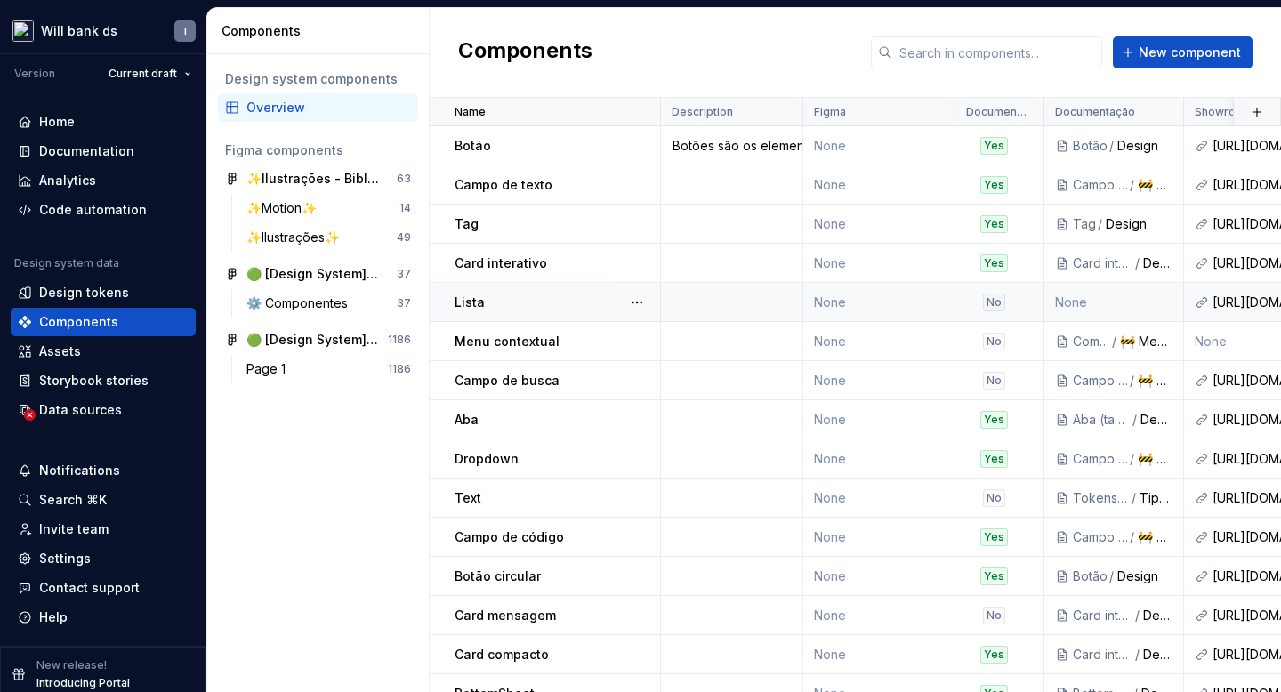
click at [1252, 295] on div "[URL][DOMAIN_NAME]" at bounding box center [1268, 302] width 112 height 18
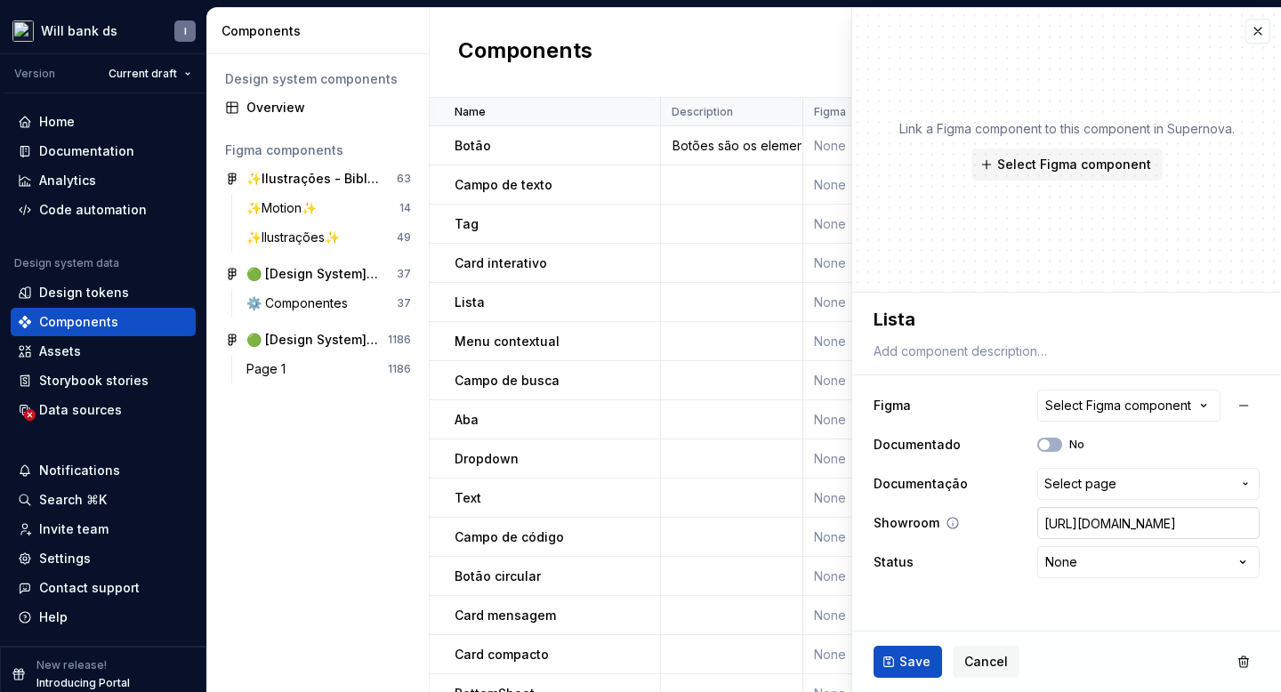
click at [1098, 520] on input "[URL][DOMAIN_NAME]" at bounding box center [1148, 523] width 222 height 32
click at [1251, 28] on button "button" at bounding box center [1257, 31] width 25 height 25
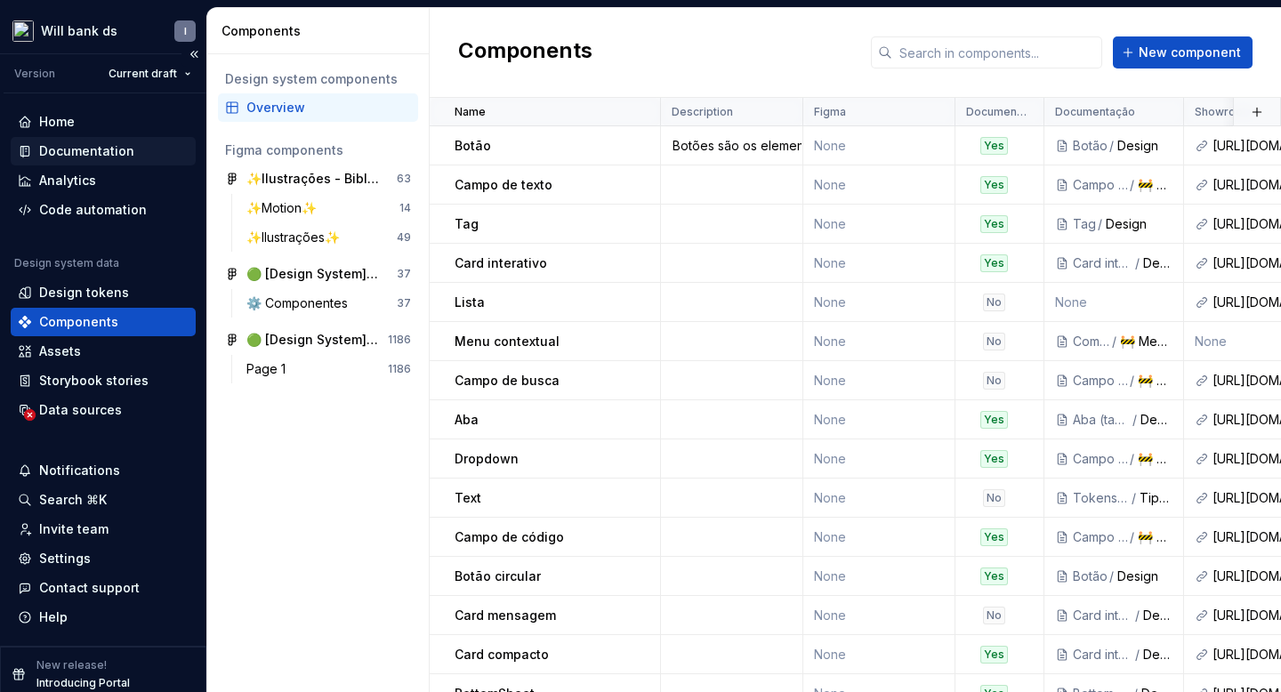
click at [111, 146] on div "Documentation" at bounding box center [86, 151] width 95 height 18
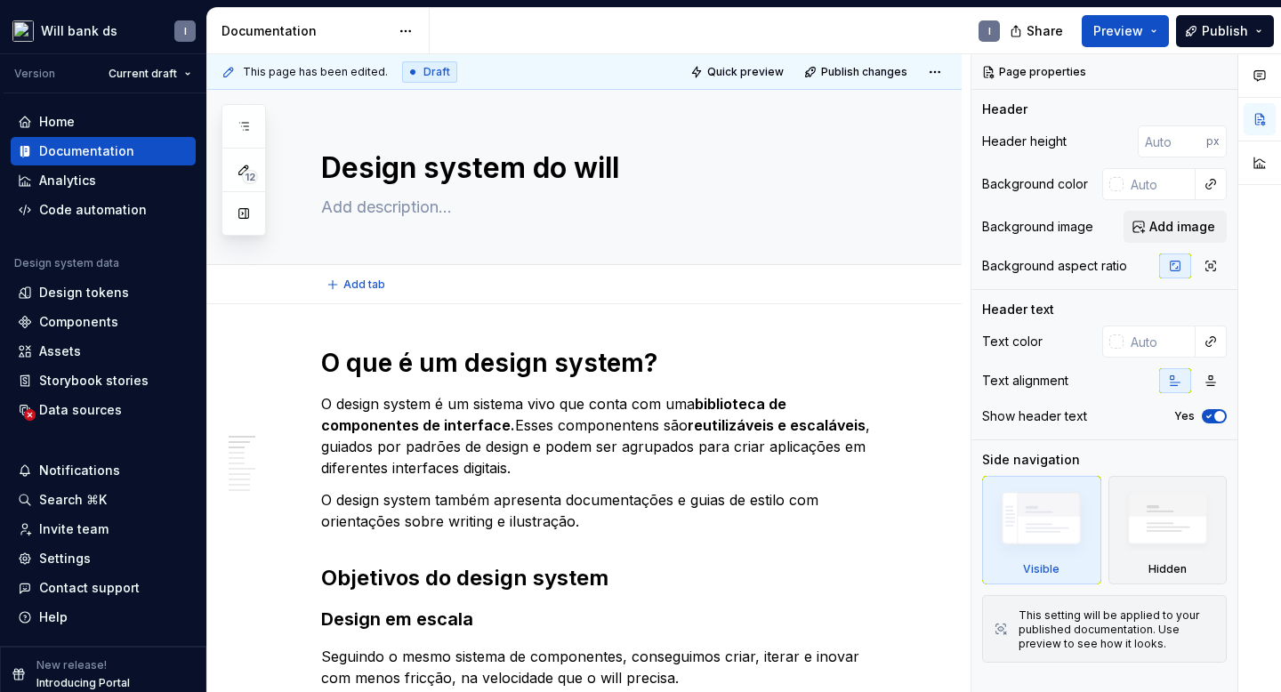
type textarea "*"
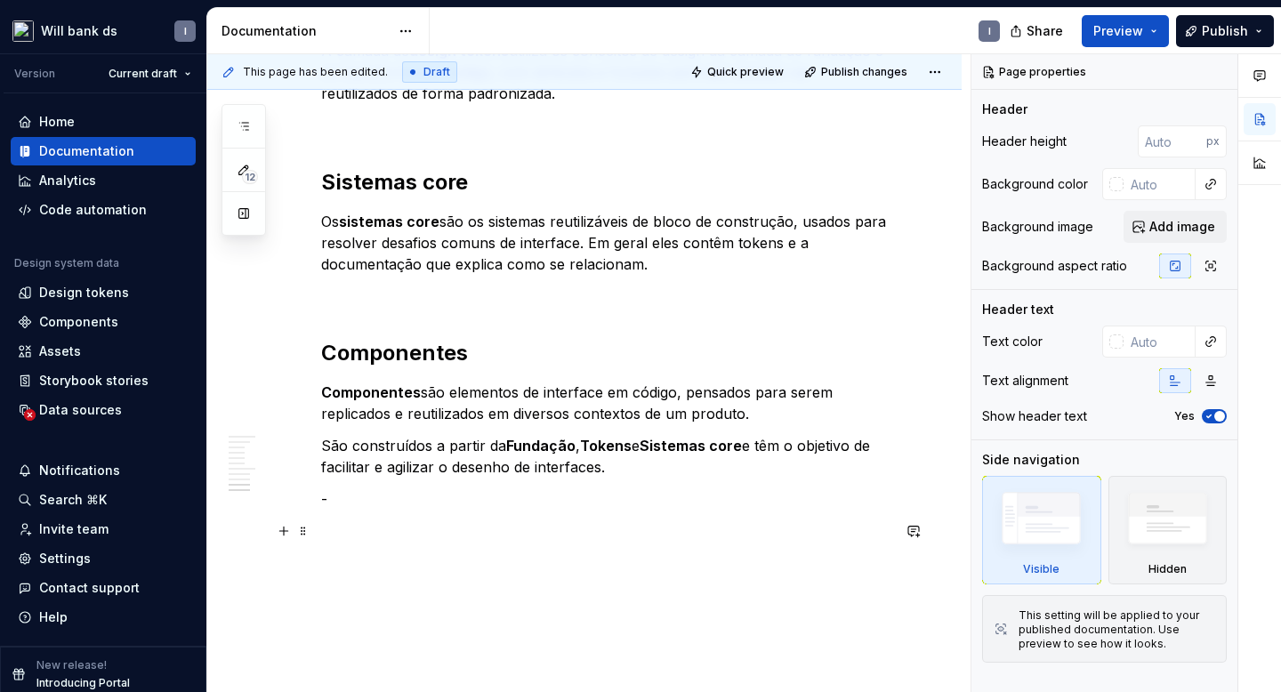
scroll to position [1467, 0]
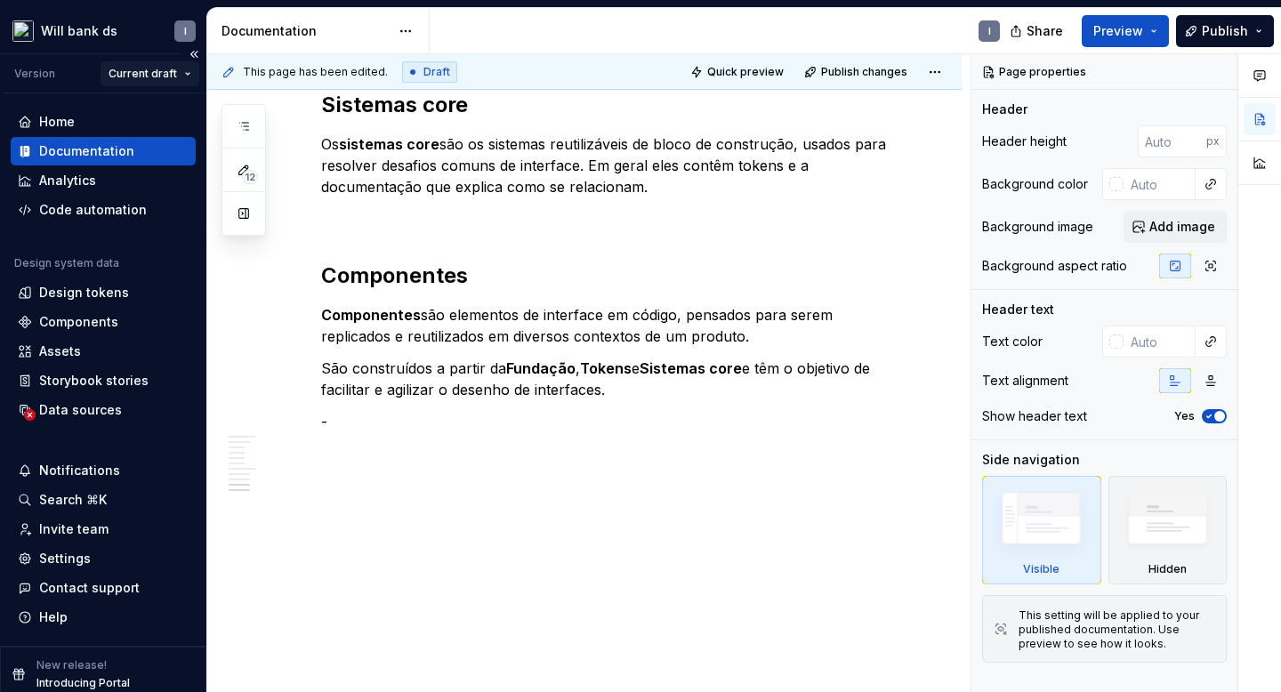
click at [162, 76] on html "Will bank ds I Version Current draft Home Documentation Analytics Code automati…" at bounding box center [640, 346] width 1281 height 692
click at [157, 68] on html "Will bank ds I Version Current draft Home Documentation Analytics Code automati…" at bounding box center [640, 346] width 1281 height 692
click at [57, 182] on div "Analytics" at bounding box center [67, 181] width 57 height 18
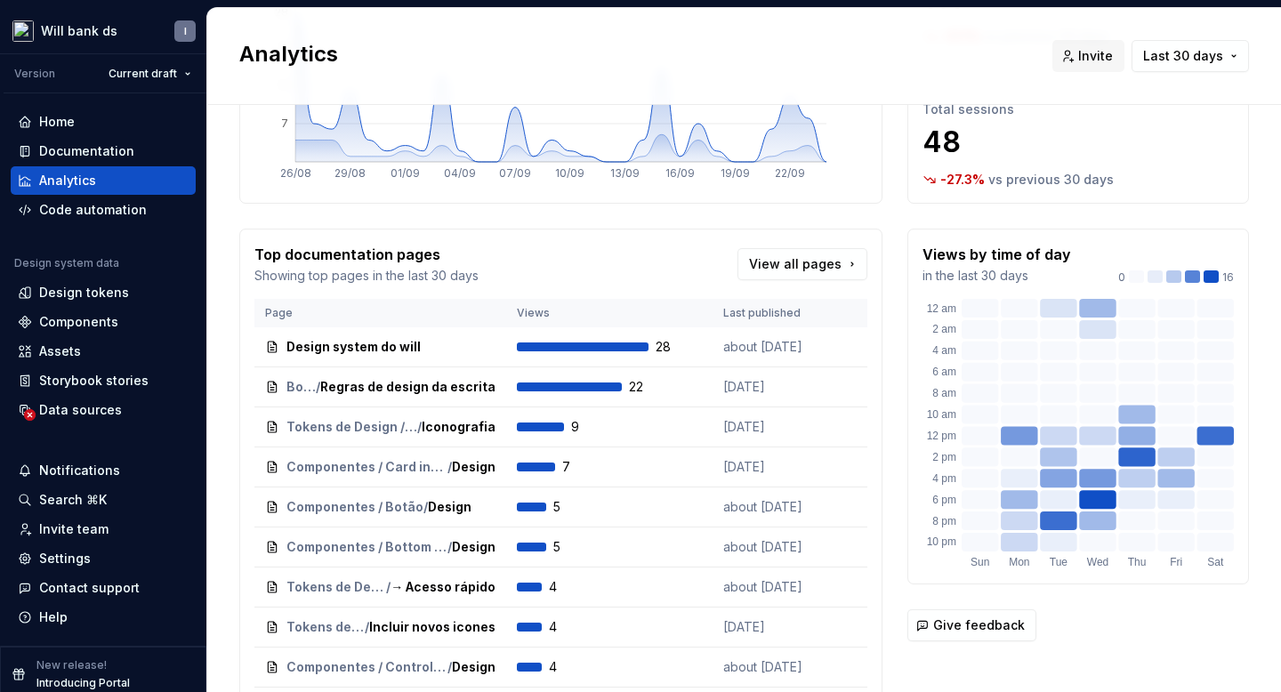
scroll to position [214, 0]
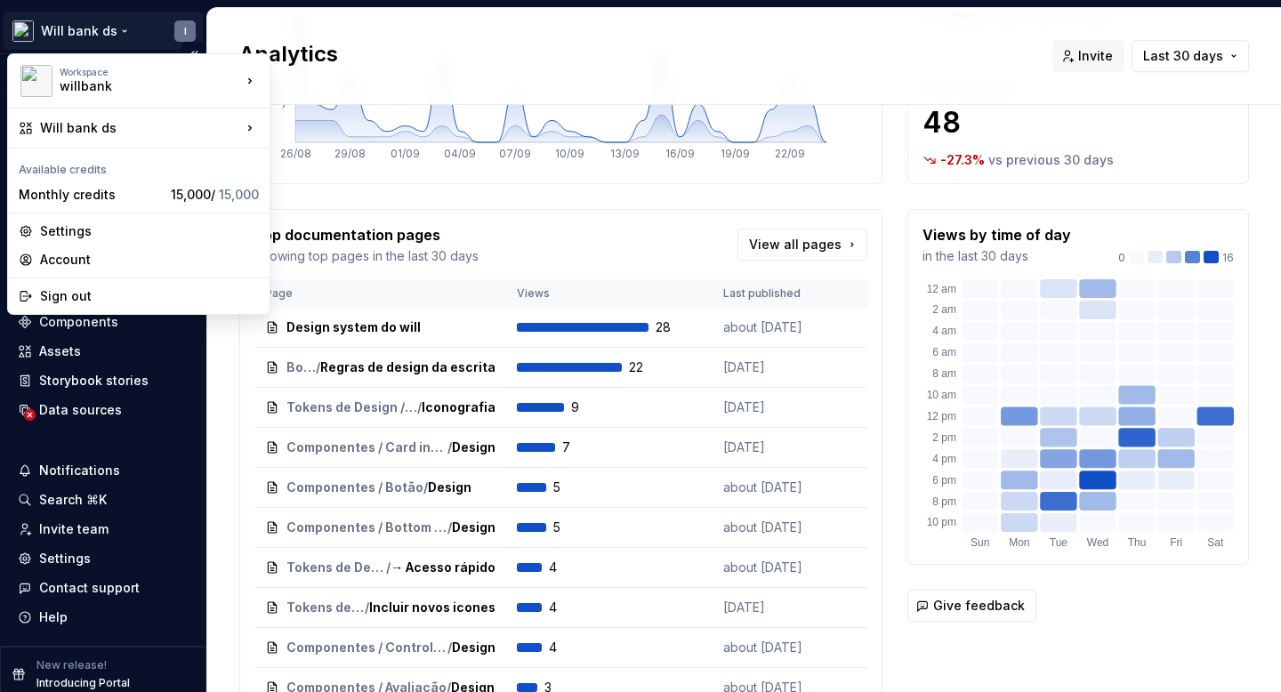
click at [67, 33] on html "Will bank ds I Version Current draft Home Documentation Analytics Code automati…" at bounding box center [640, 346] width 1281 height 692
click at [572, 198] on html "Will bank ds I Version Current draft Home Documentation Analytics Code automati…" at bounding box center [640, 346] width 1281 height 692
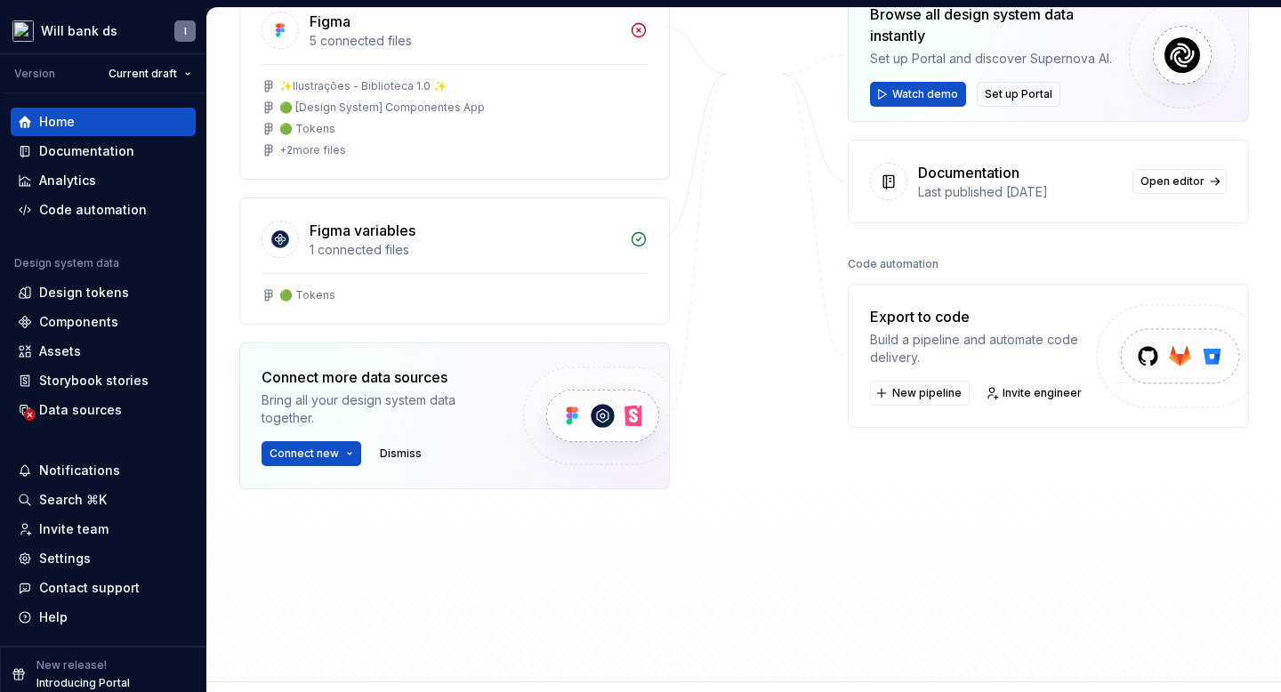
scroll to position [158, 0]
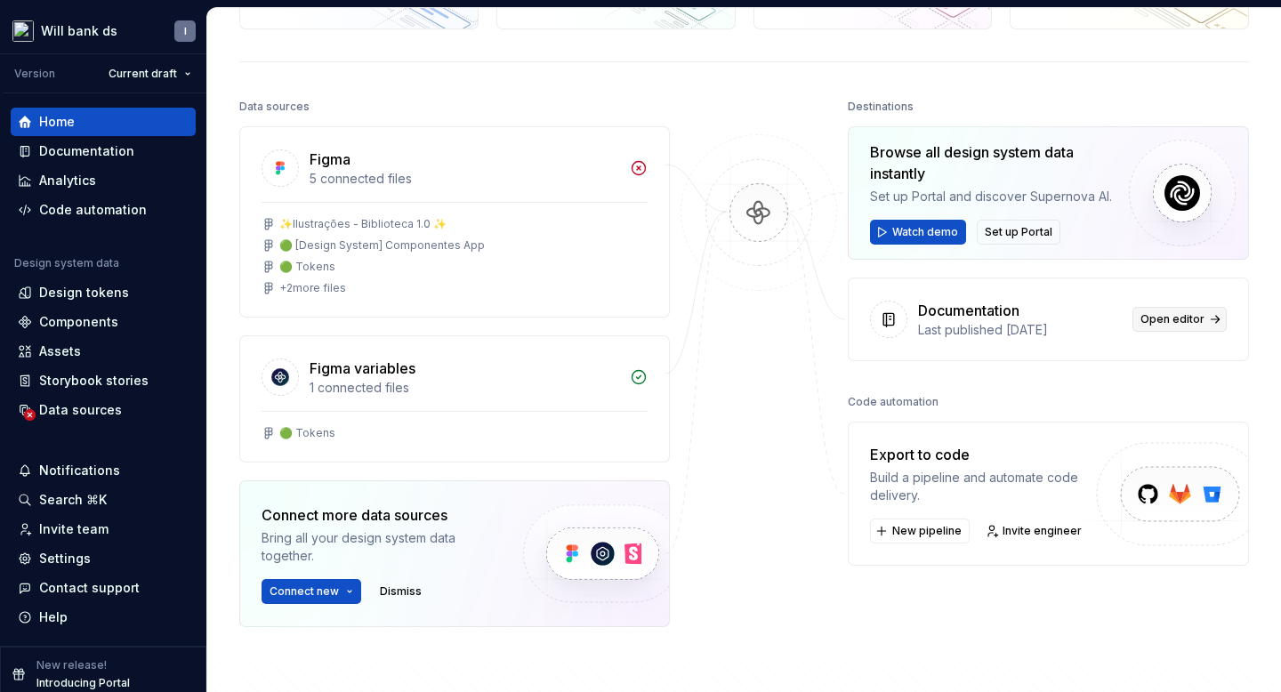
click at [1164, 317] on span "Open editor" at bounding box center [1172, 319] width 64 height 14
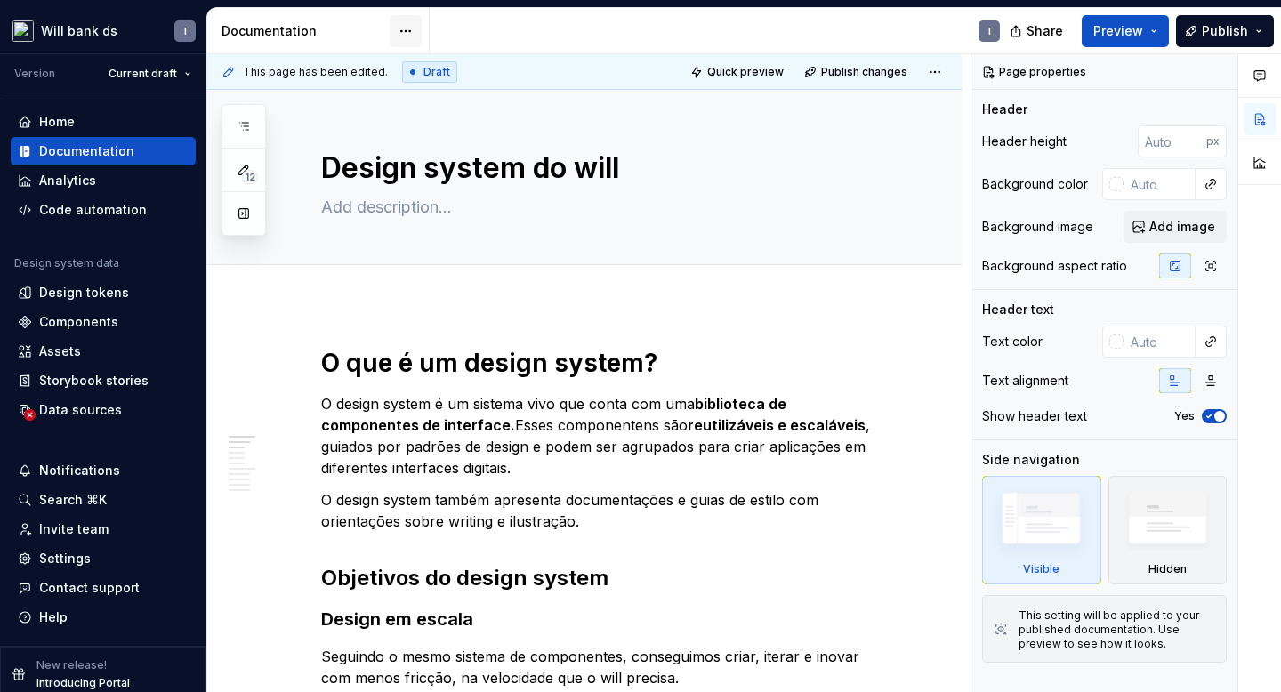
click at [404, 24] on html "Will bank ds I Version Current draft Home Documentation Analytics Code automati…" at bounding box center [640, 346] width 1281 height 692
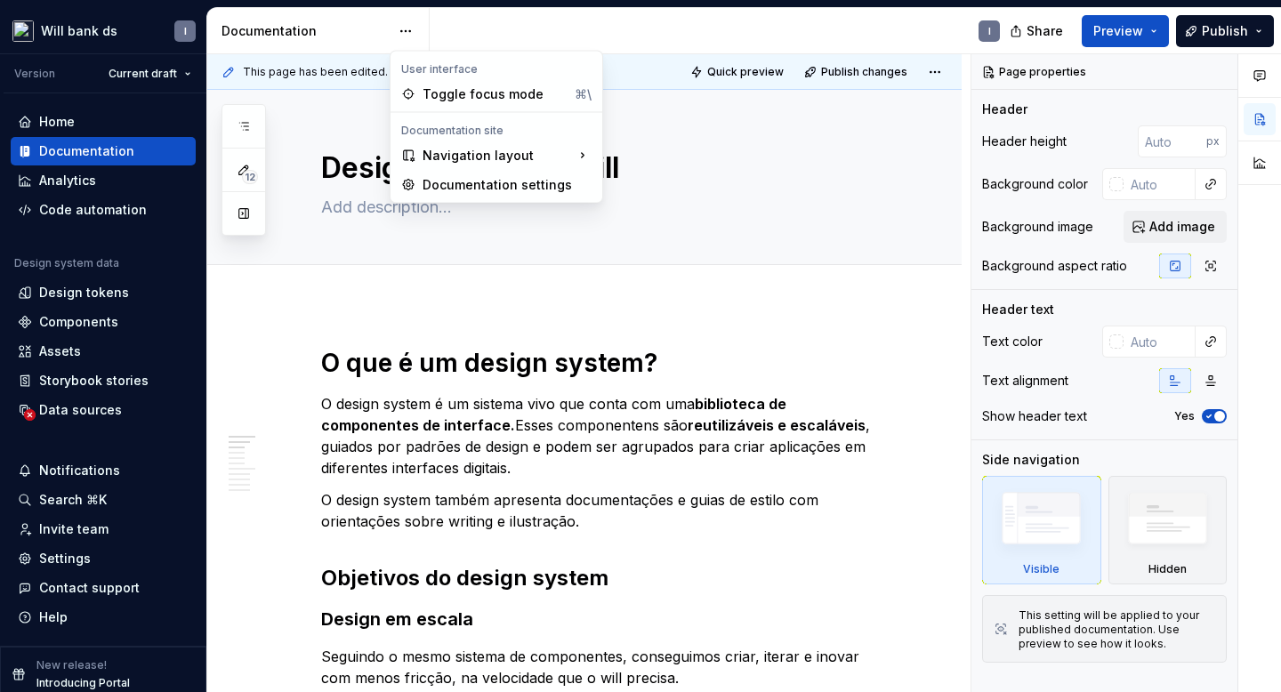
click at [303, 124] on html "Will bank ds I Version Current draft Home Documentation Analytics Code automati…" at bounding box center [640, 346] width 1281 height 692
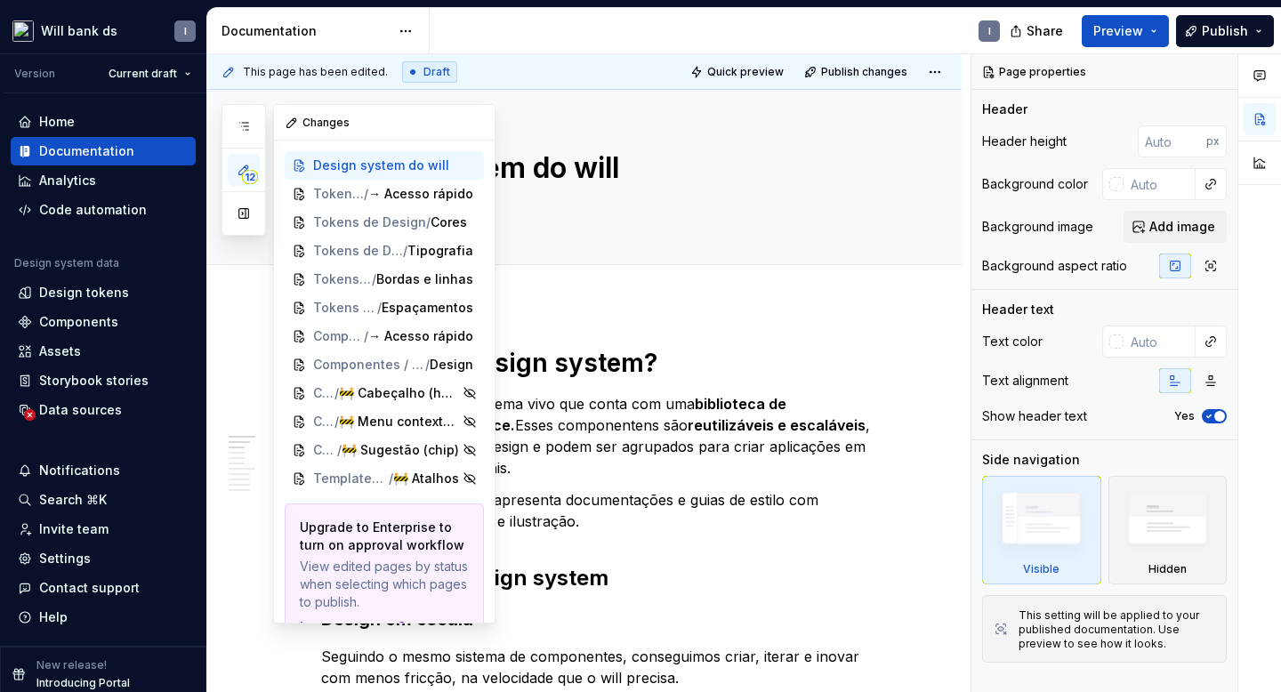
click at [247, 166] on icon "button" at bounding box center [243, 169] width 9 height 9
click at [243, 216] on button "button" at bounding box center [244, 213] width 32 height 32
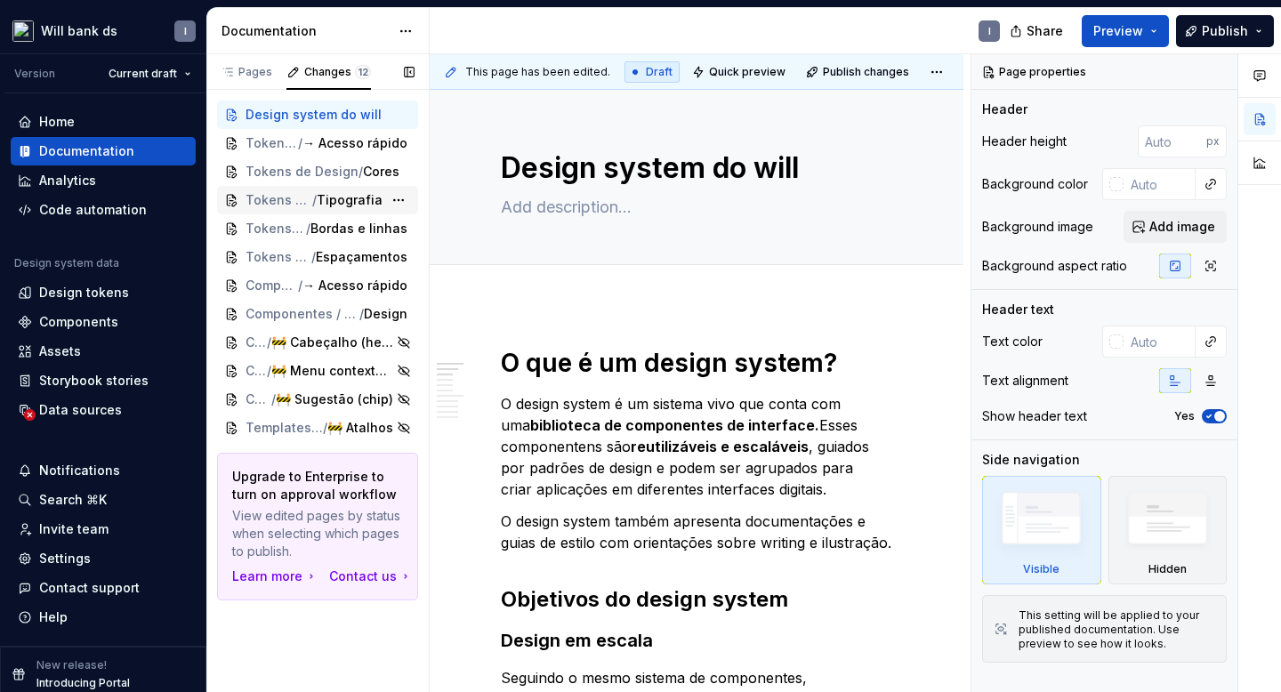
click at [262, 201] on span "Tokens de Design" at bounding box center [278, 200] width 67 height 18
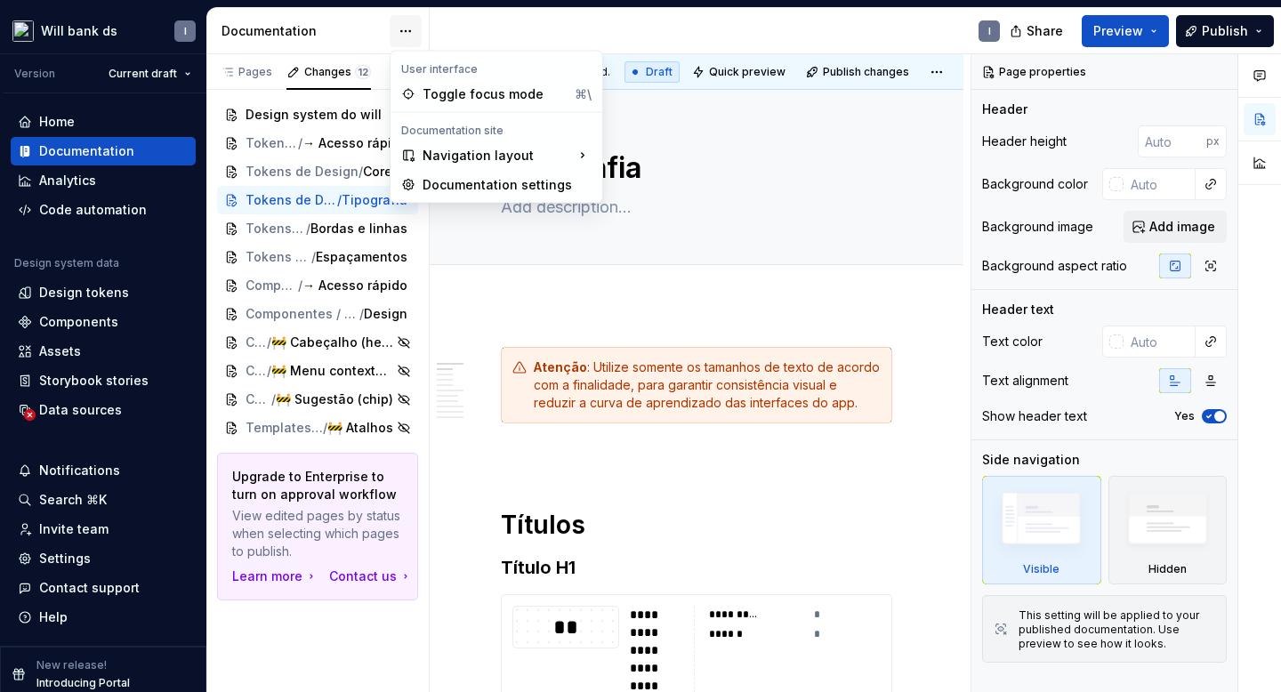
click at [400, 29] on html "Will bank ds I Version Current draft Home Documentation Analytics Code automati…" at bounding box center [640, 346] width 1281 height 692
click at [607, 272] on html "Will bank ds I Version Current draft Home Documentation Analytics Code automati…" at bounding box center [640, 346] width 1281 height 692
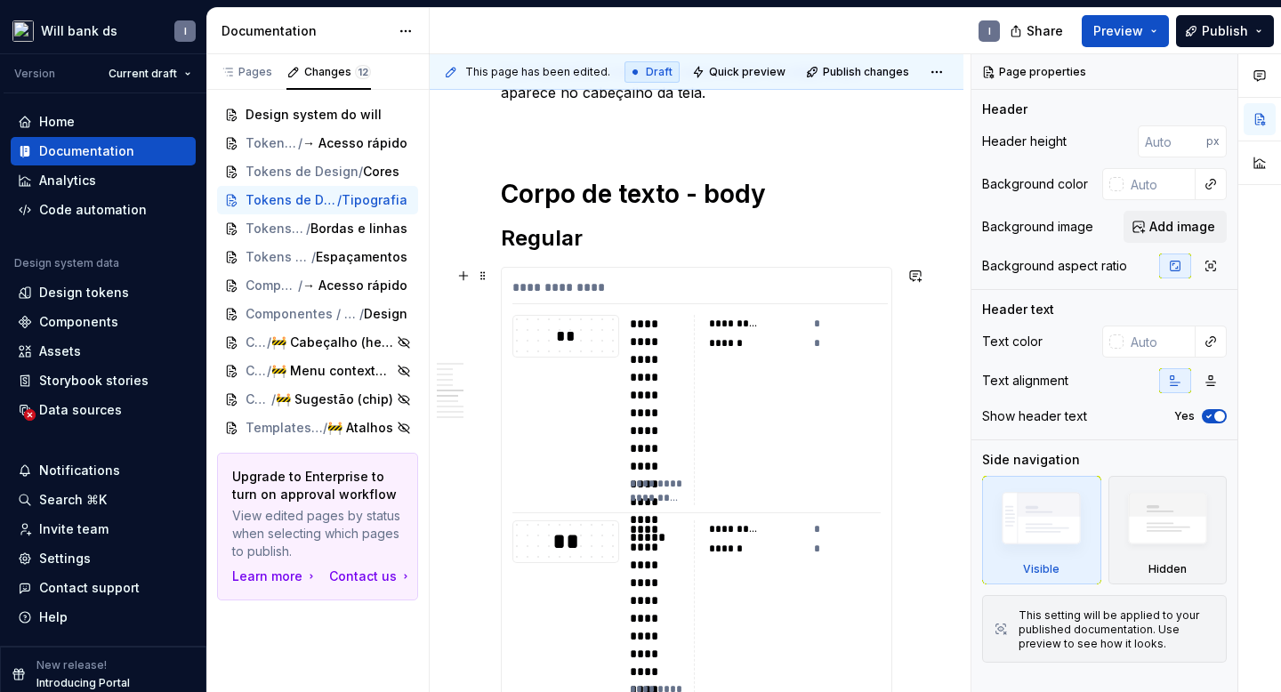
scroll to position [2235, 0]
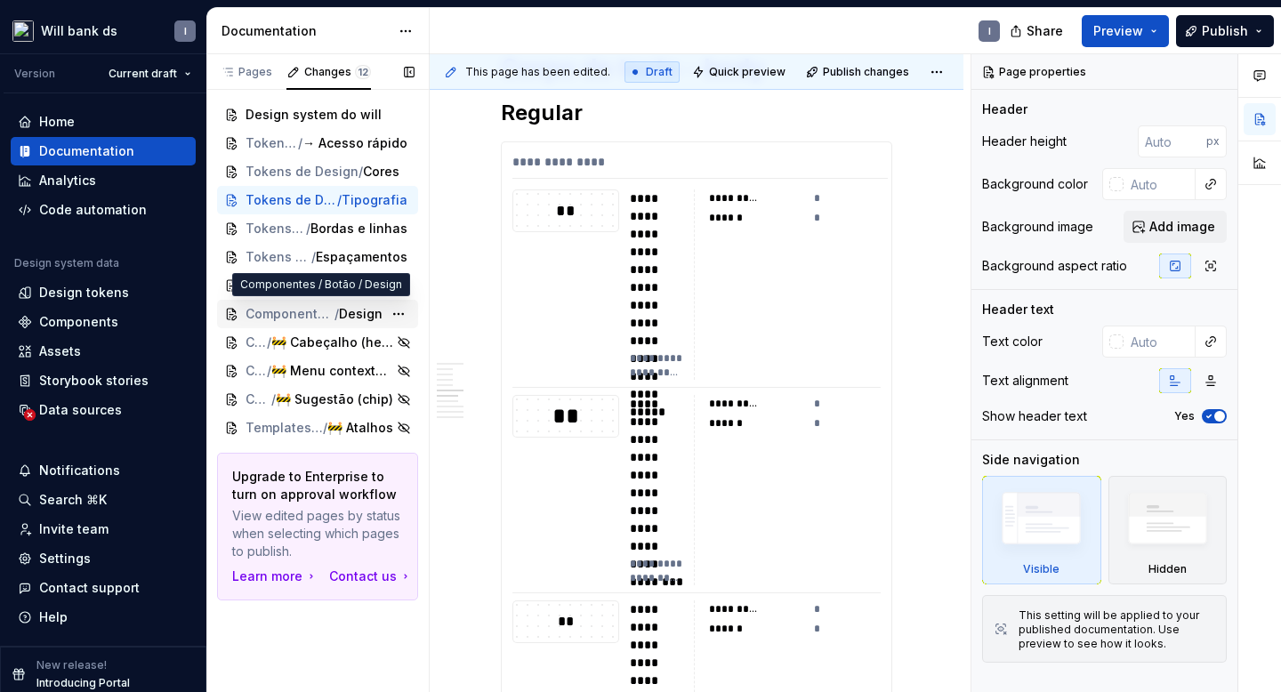
click at [267, 310] on span "Componentes / Botão" at bounding box center [289, 314] width 89 height 18
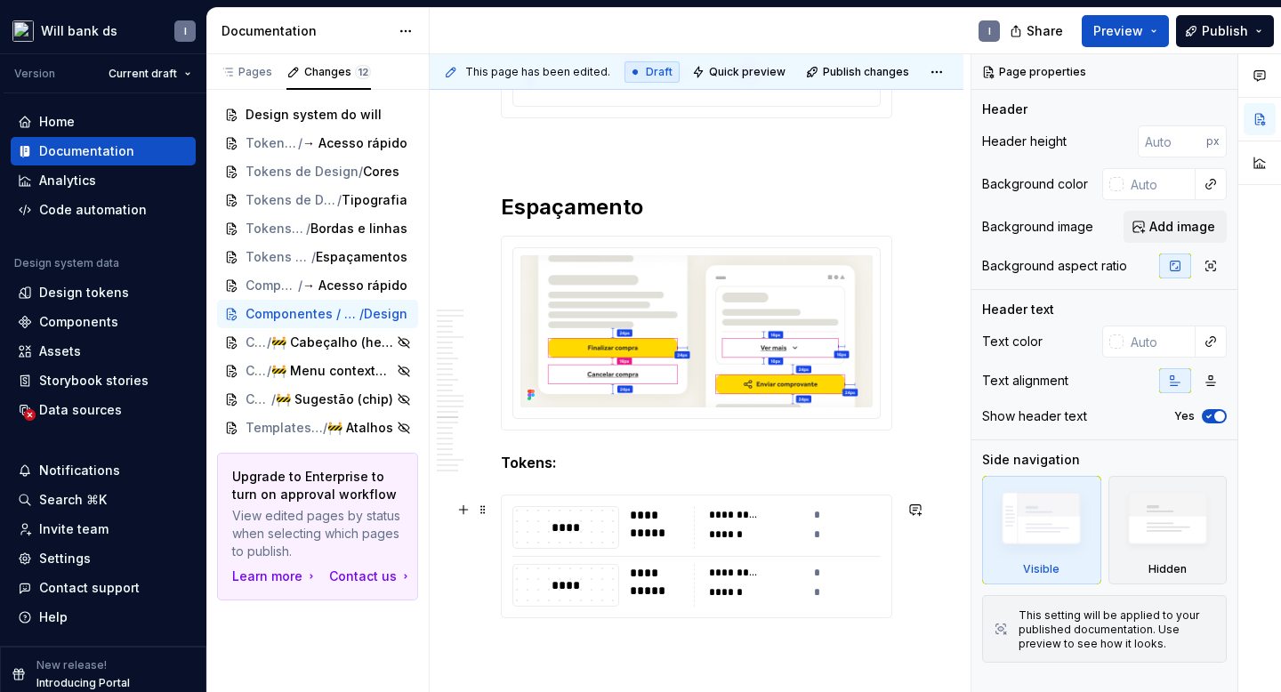
scroll to position [6817, 0]
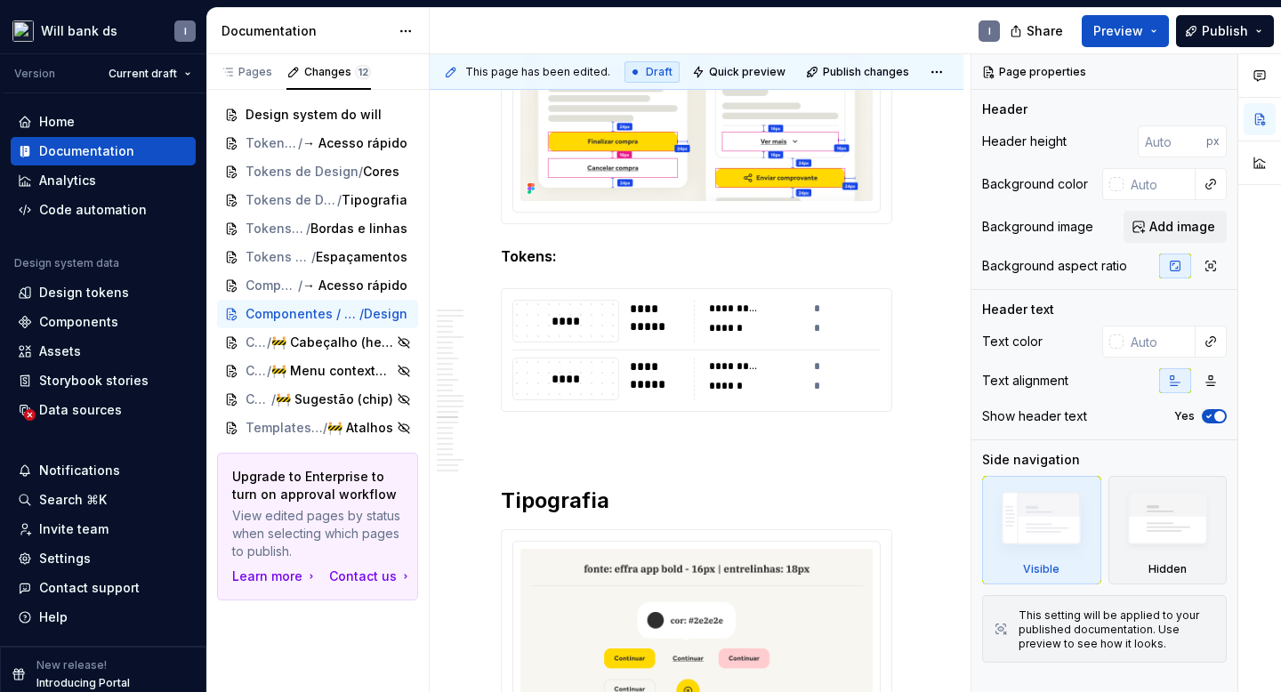
click at [588, 154] on img at bounding box center [696, 125] width 352 height 152
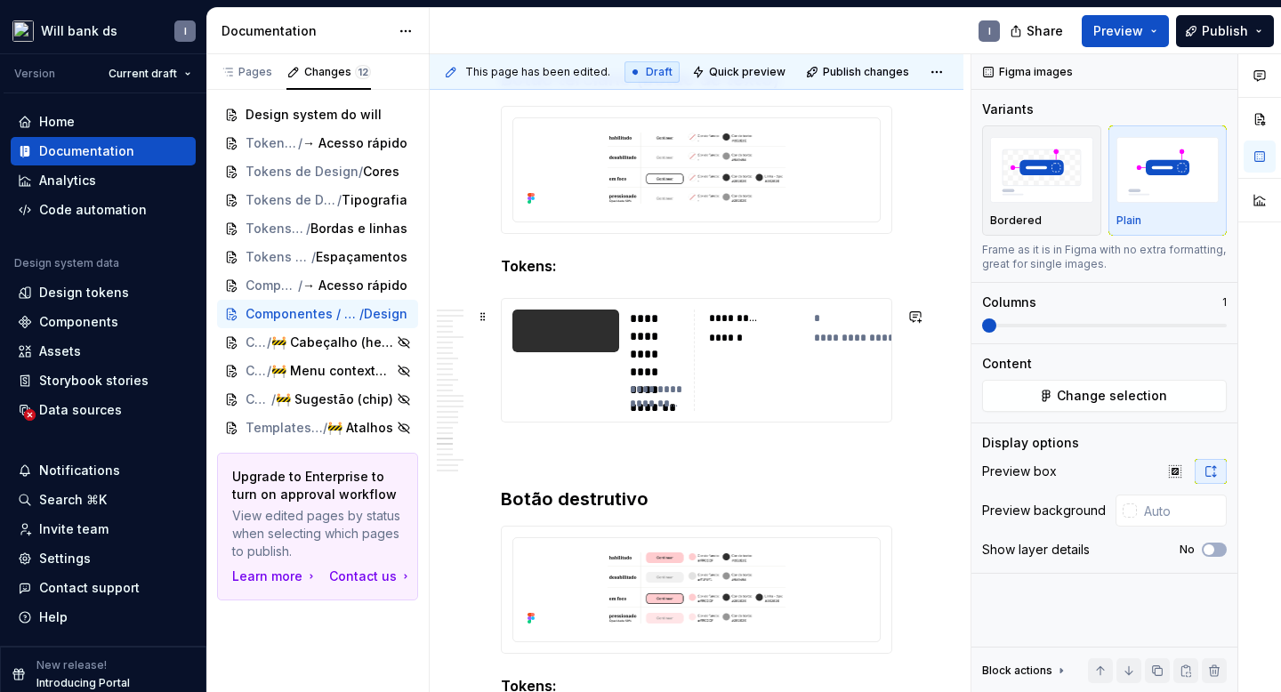
scroll to position [8959, 0]
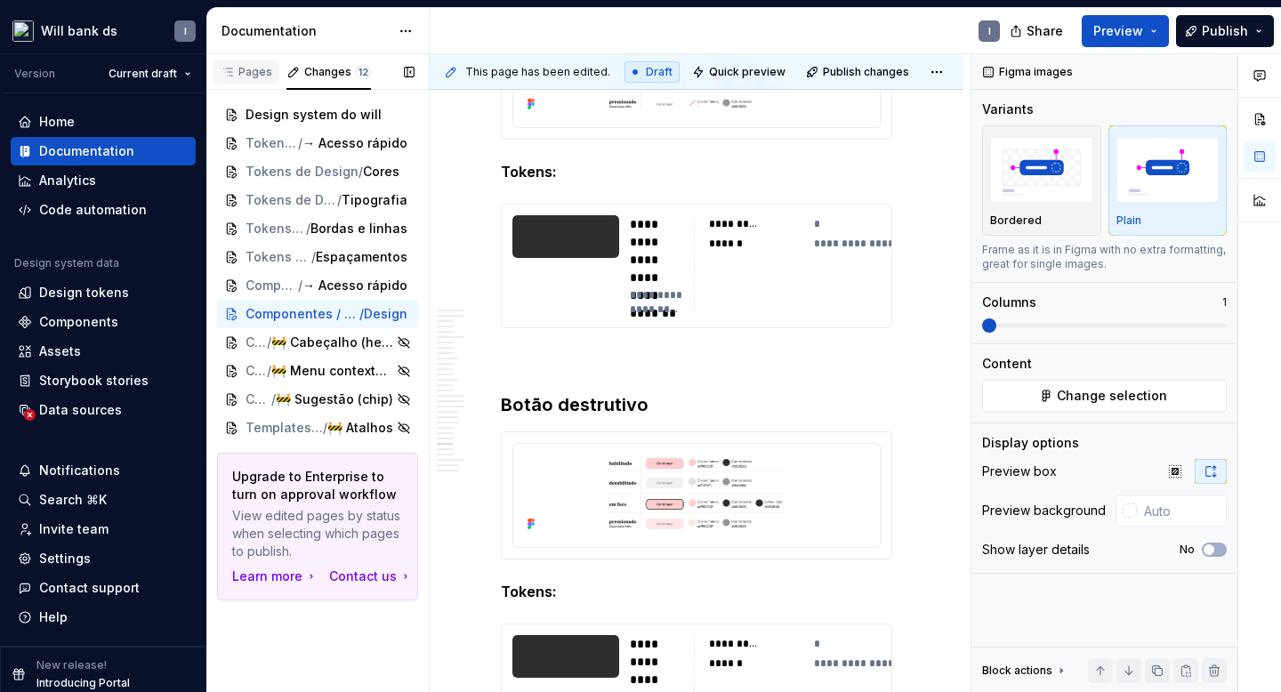
click at [248, 69] on div "Pages" at bounding box center [247, 72] width 52 height 14
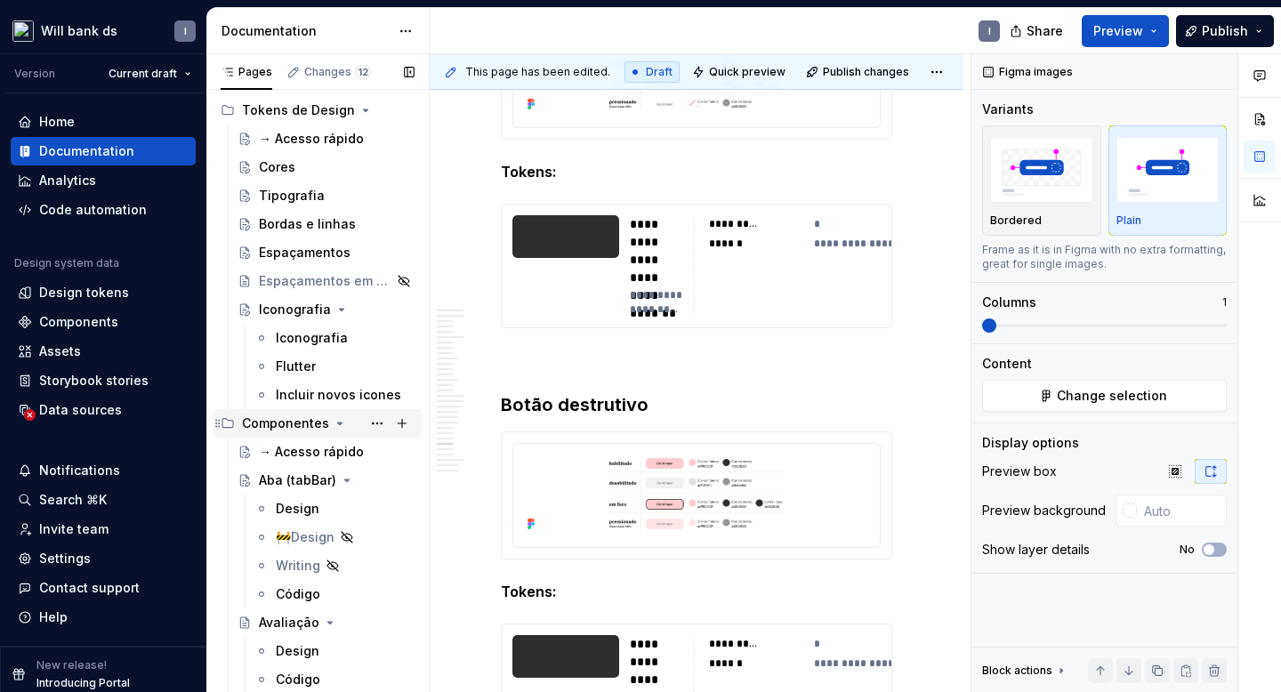
scroll to position [74, 0]
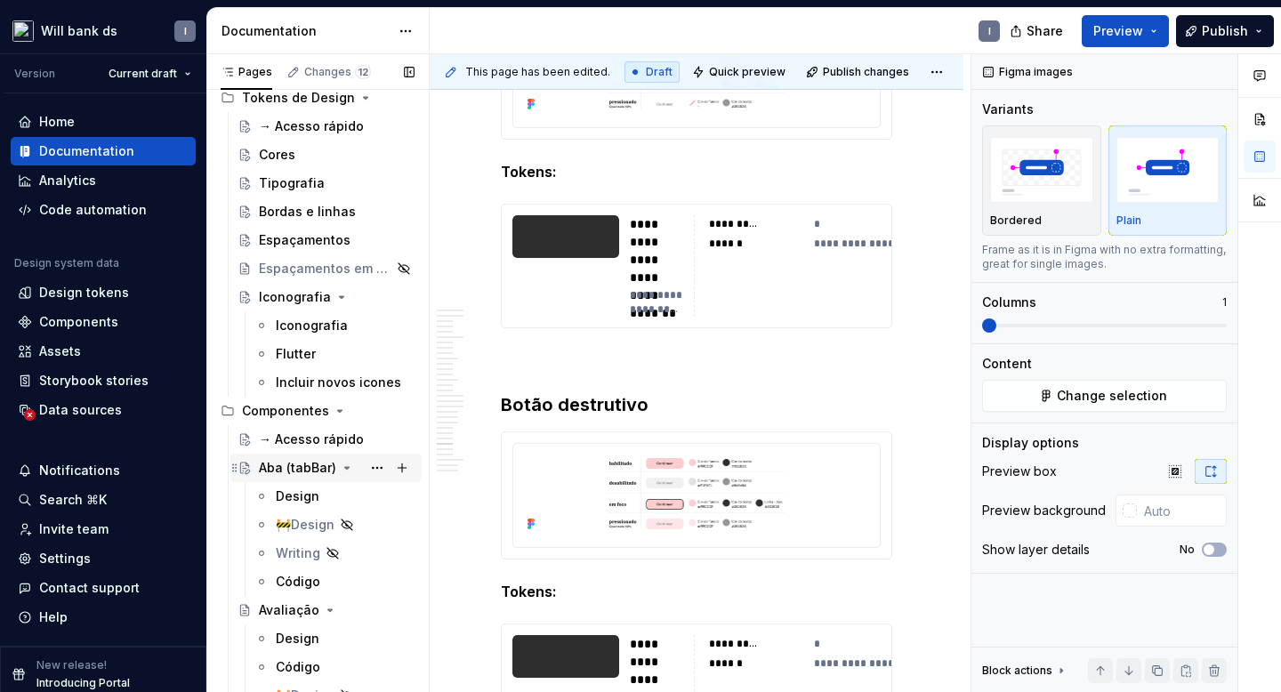
click at [345, 467] on icon "Page tree" at bounding box center [347, 468] width 4 height 2
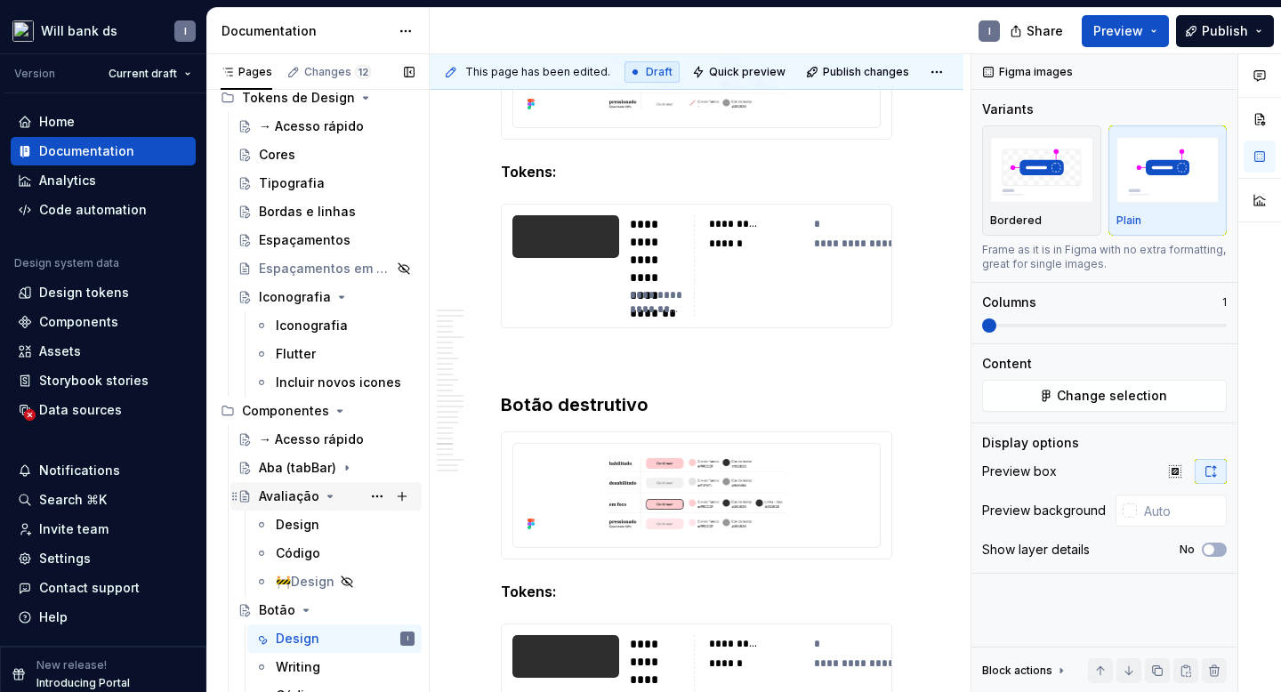
click at [323, 498] on icon "Page tree" at bounding box center [330, 496] width 14 height 14
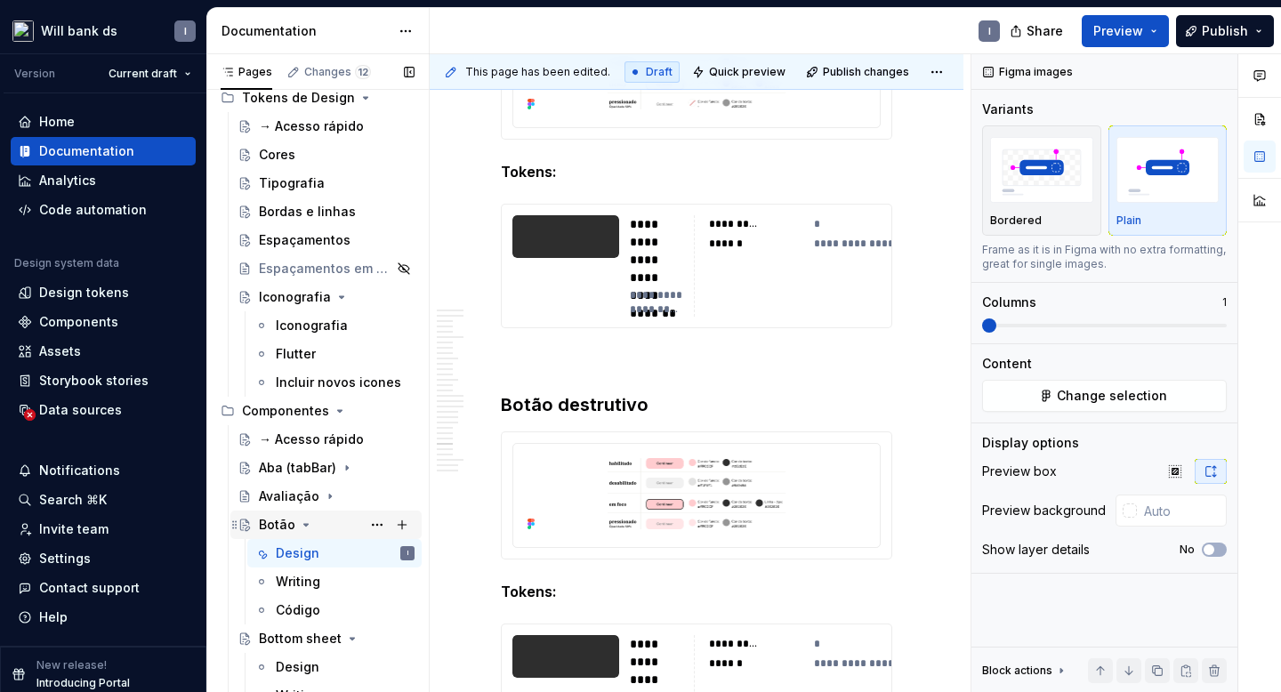
click at [306, 523] on icon "Page tree" at bounding box center [306, 525] width 14 height 14
click at [346, 552] on icon "Page tree" at bounding box center [352, 553] width 14 height 14
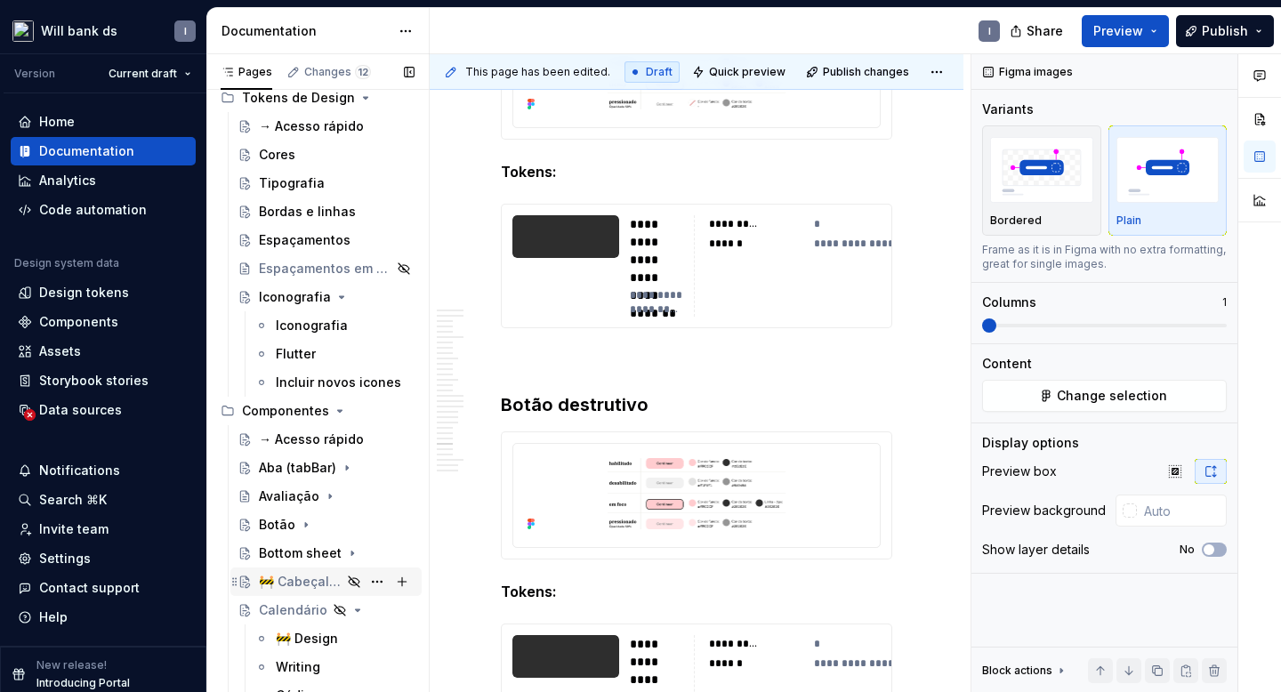
scroll to position [209, 0]
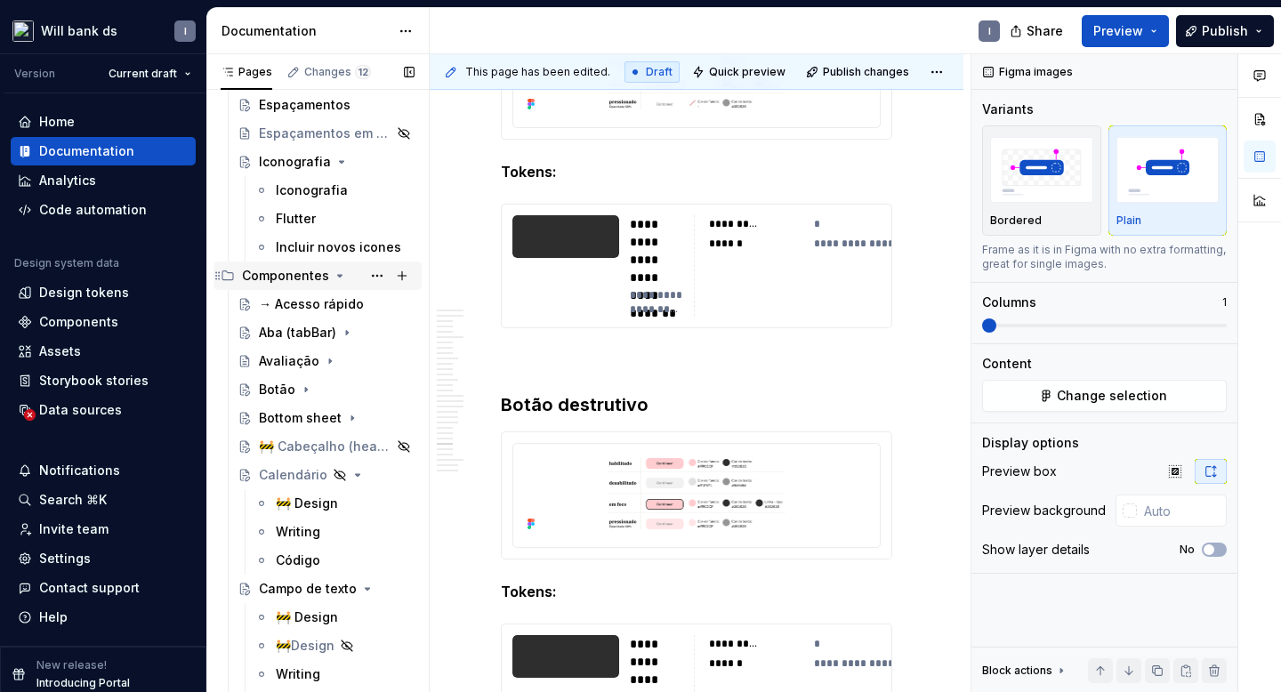
click at [336, 274] on icon "Page tree" at bounding box center [340, 276] width 14 height 14
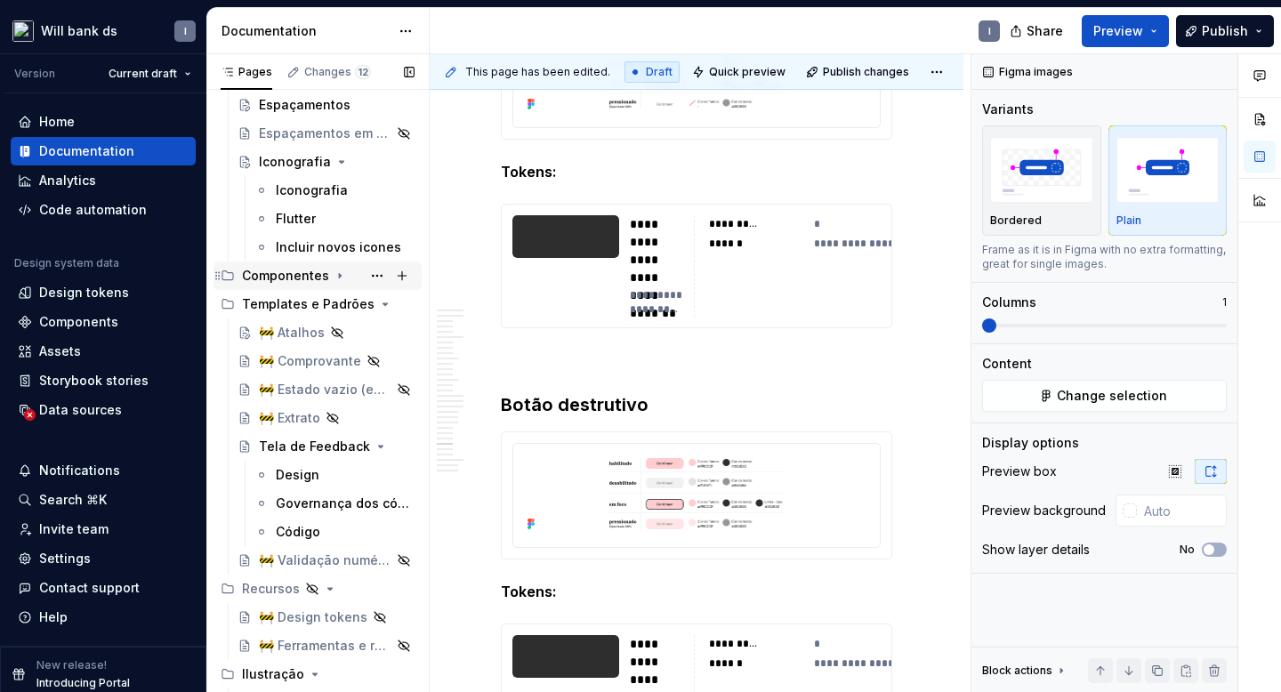
click at [339, 274] on icon "Page tree" at bounding box center [340, 276] width 2 height 4
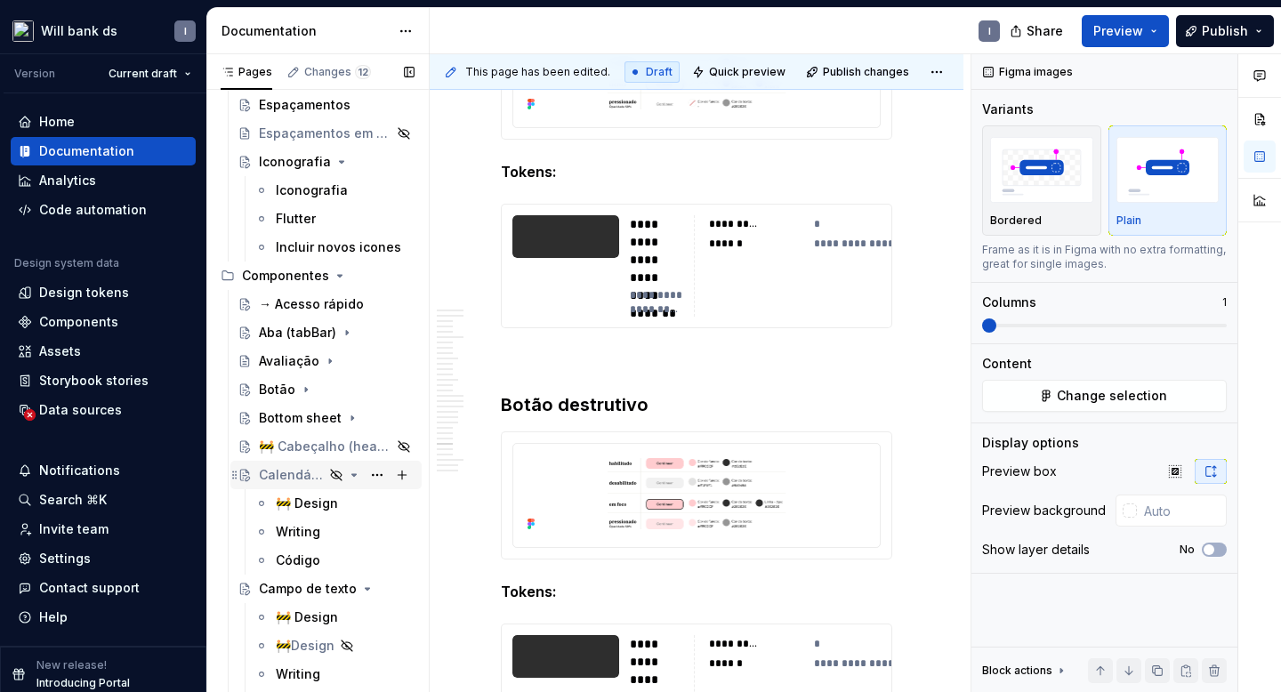
click at [350, 474] on icon "Page tree" at bounding box center [354, 475] width 14 height 14
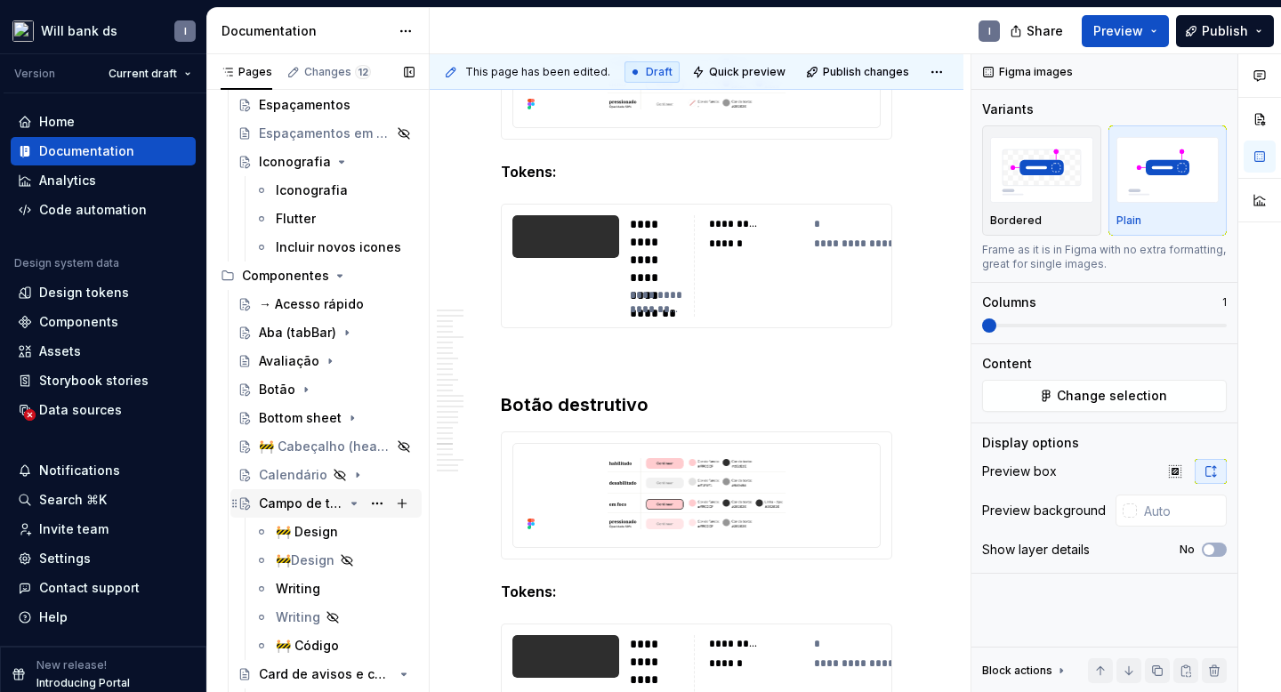
click at [358, 503] on icon "Page tree" at bounding box center [354, 503] width 14 height 14
click at [352, 534] on icon "Page tree" at bounding box center [354, 532] width 14 height 14
click at [403, 273] on button "Page tree" at bounding box center [402, 275] width 25 height 25
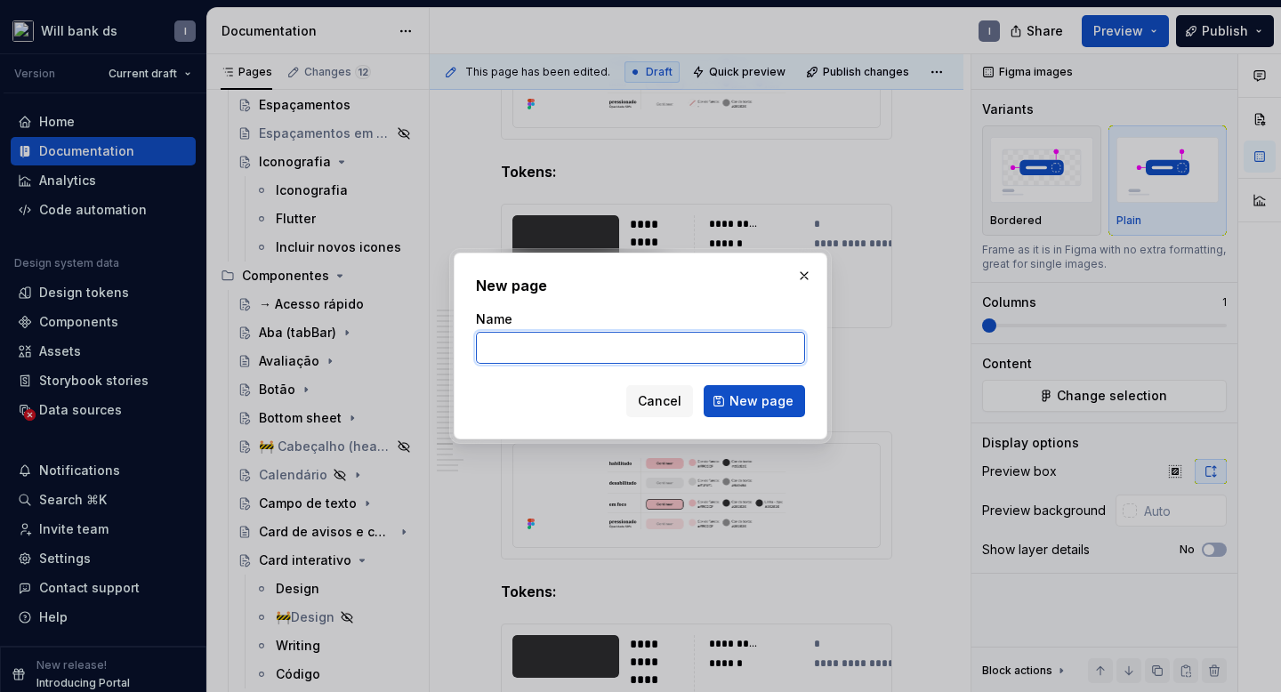
type textarea "*"
paste input "Upload"
type input "Upload"
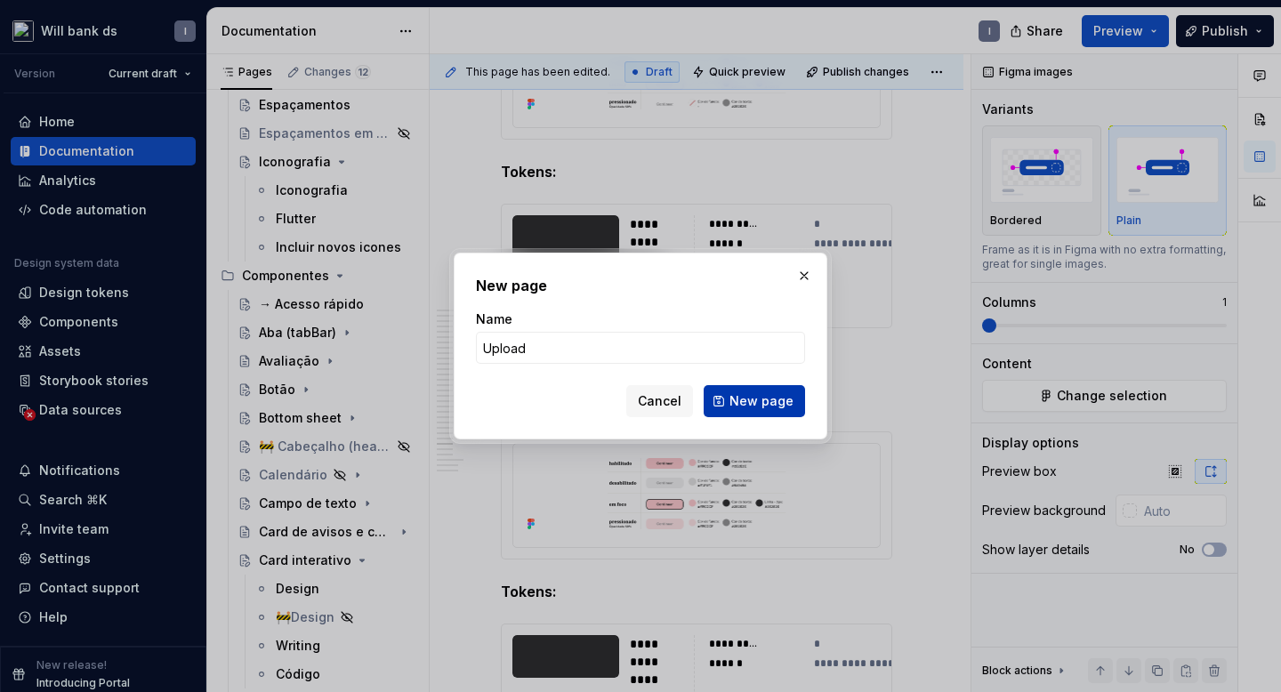
click at [734, 405] on span "New page" at bounding box center [761, 401] width 64 height 18
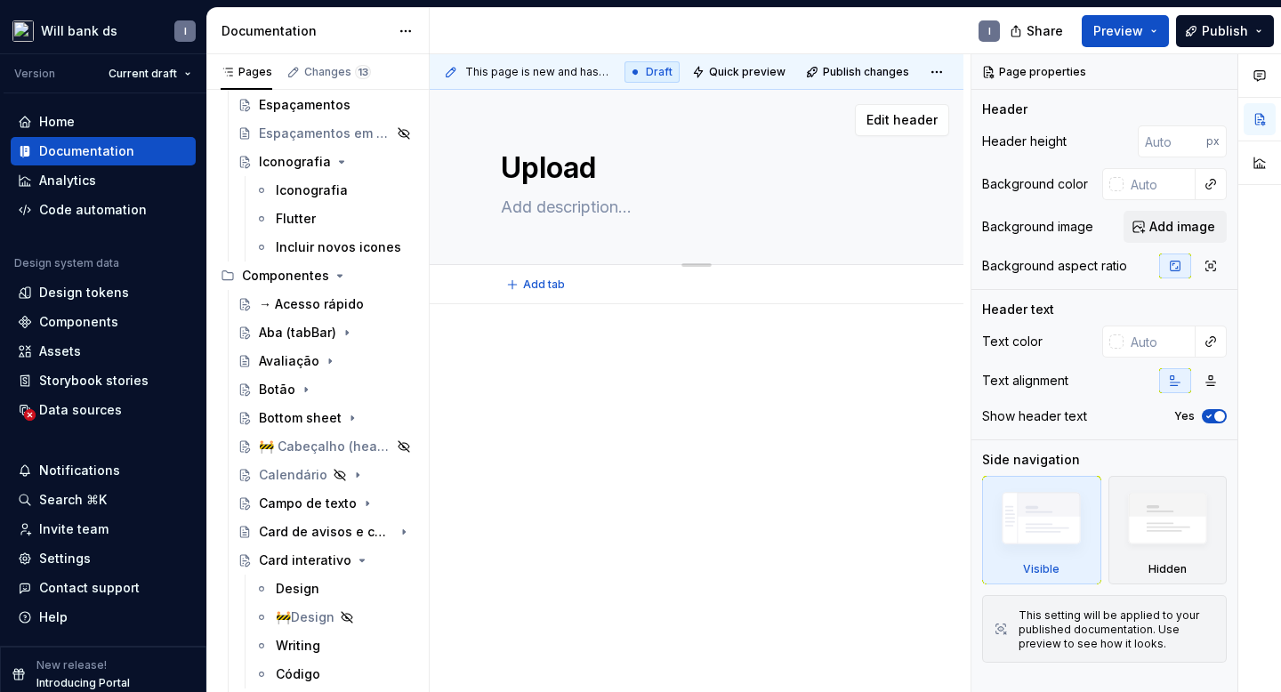
click at [551, 205] on textarea at bounding box center [692, 207] width 391 height 28
paste textarea "O componente de Upload tem a ação de incluir arquivos de imagens ou PDFs em det…"
type textarea "*"
type textarea "O componente de Upload tem a ação de incluir arquivos de imagens ou PDFs em det…"
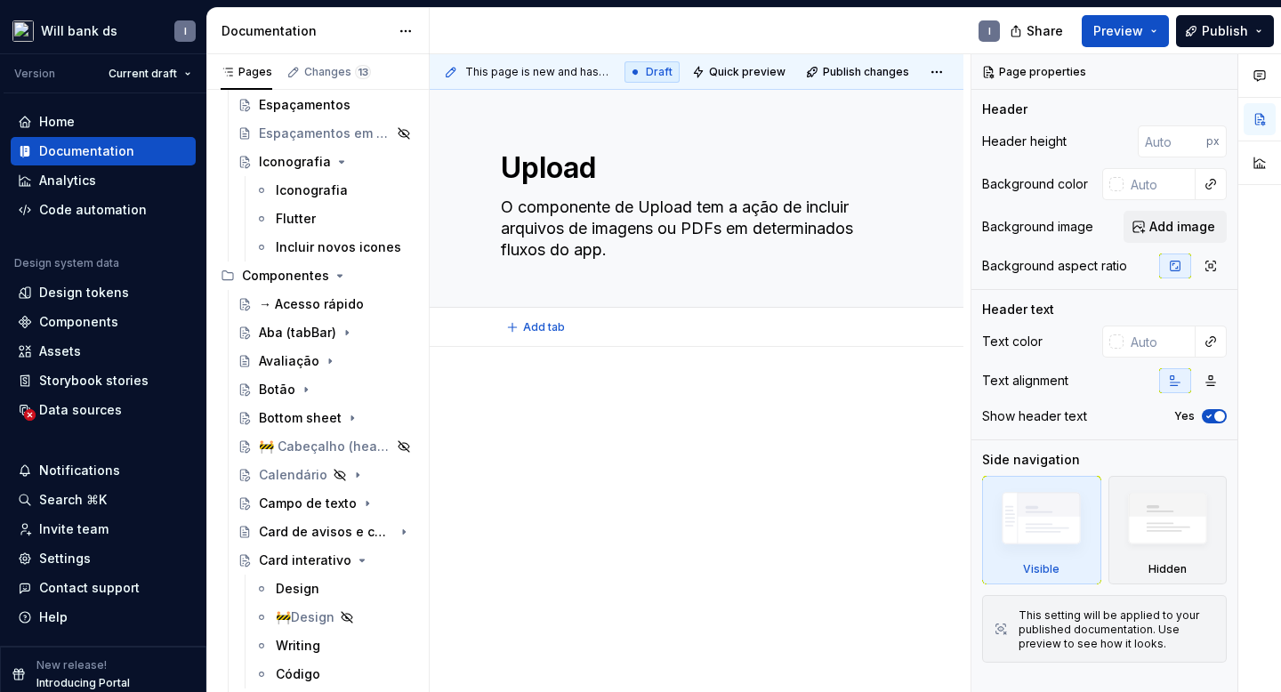
type textarea "*"
type textarea "O componente de Upload tem a ação de incluir arquivos de imagens ou PDFs em det…"
click at [487, 377] on div at bounding box center [697, 516] width 534 height 339
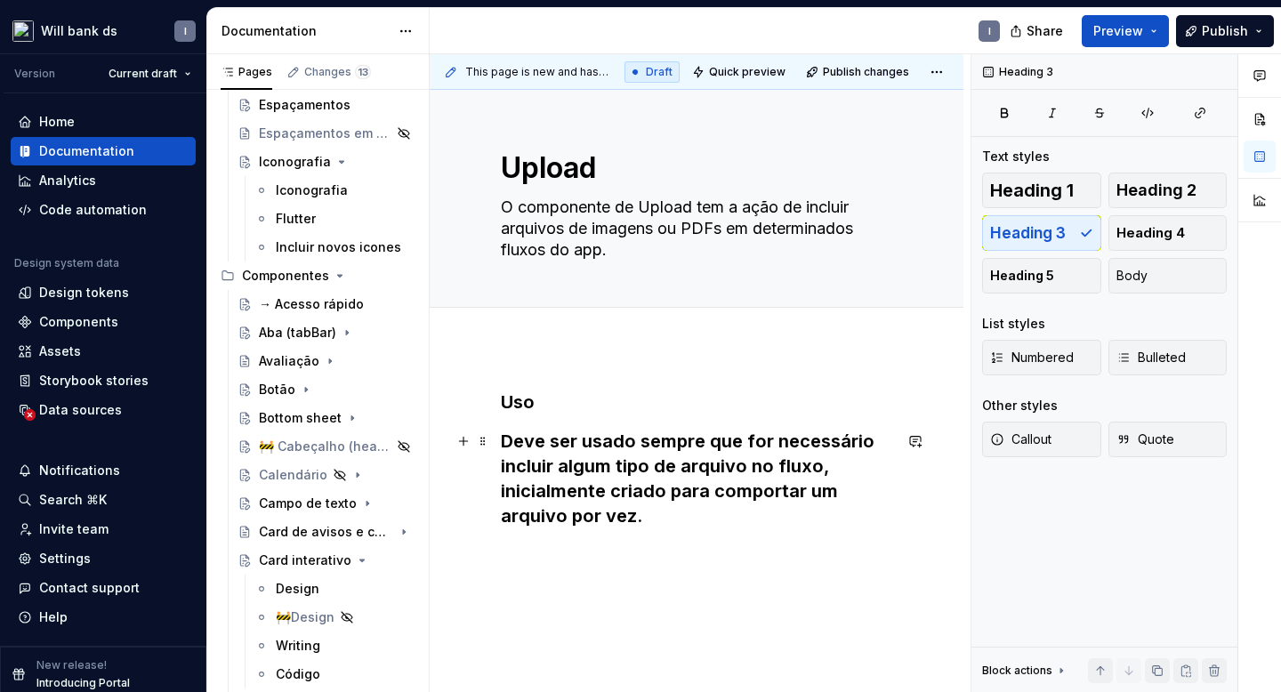
click at [530, 461] on h3 "Deve ser usado sempre que for necessário incluir algum tipo de arquivo no fluxo…" at bounding box center [696, 479] width 391 height 100
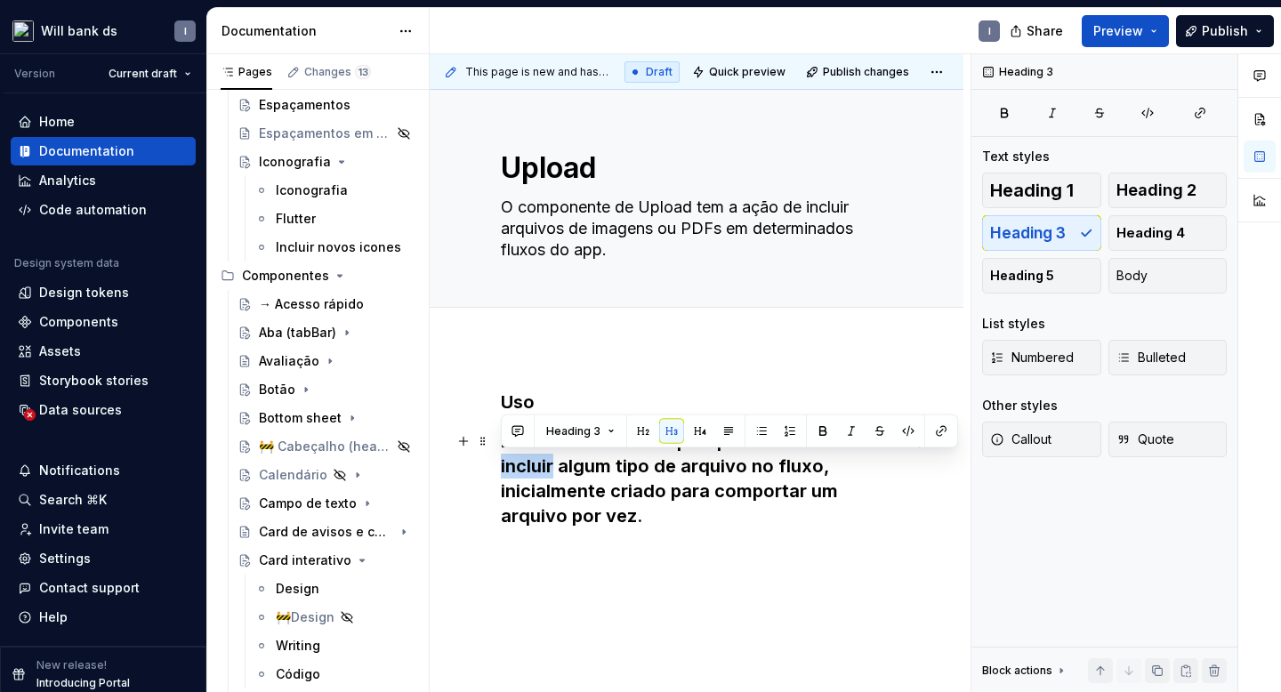
click at [530, 461] on h3 "Deve ser usado sempre que for necessário incluir algum tipo de arquivo no fluxo…" at bounding box center [696, 479] width 391 height 100
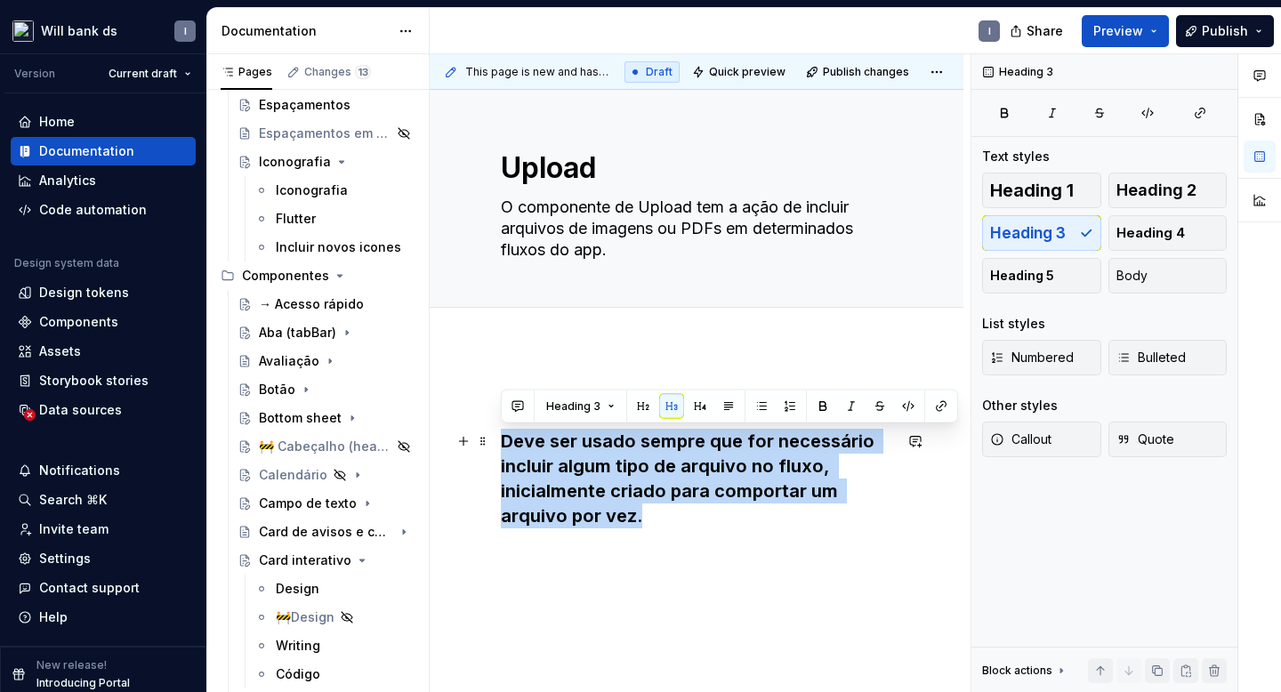
click at [530, 461] on h3 "Deve ser usado sempre que for necessário incluir algum tipo de arquivo no fluxo…" at bounding box center [696, 479] width 391 height 100
click at [595, 411] on span "Heading 3" at bounding box center [573, 406] width 54 height 14
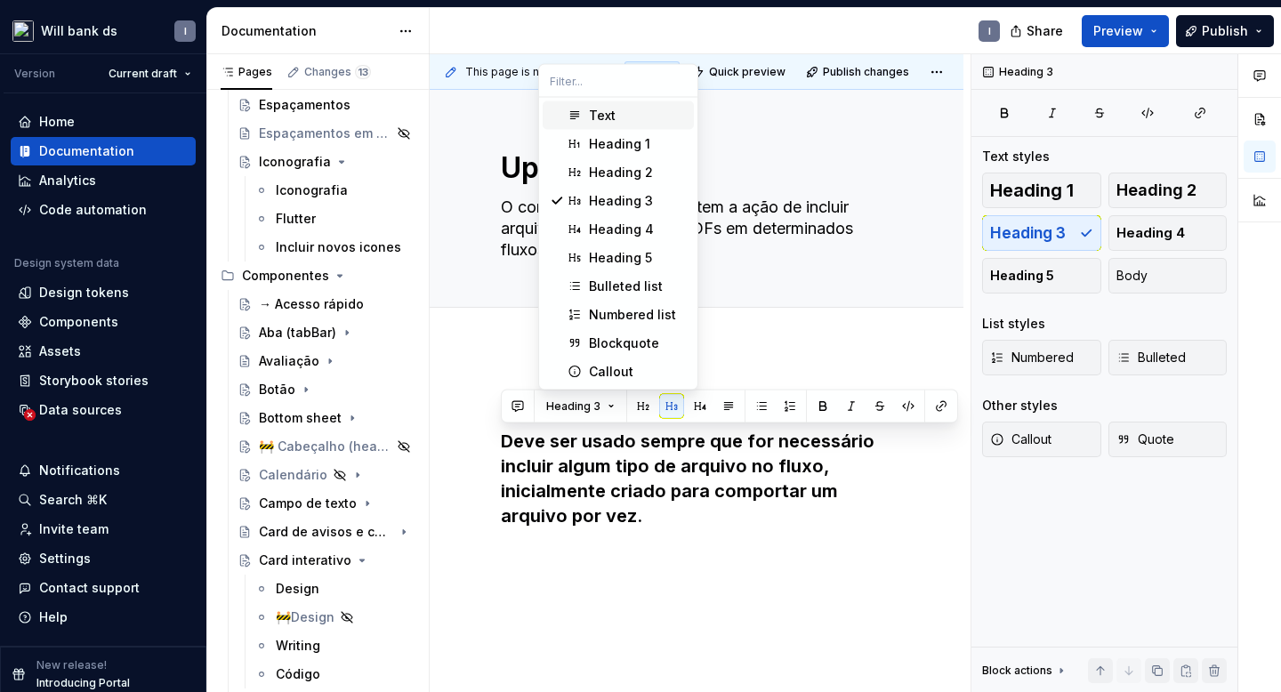
click at [598, 110] on div "Text" at bounding box center [602, 116] width 27 height 18
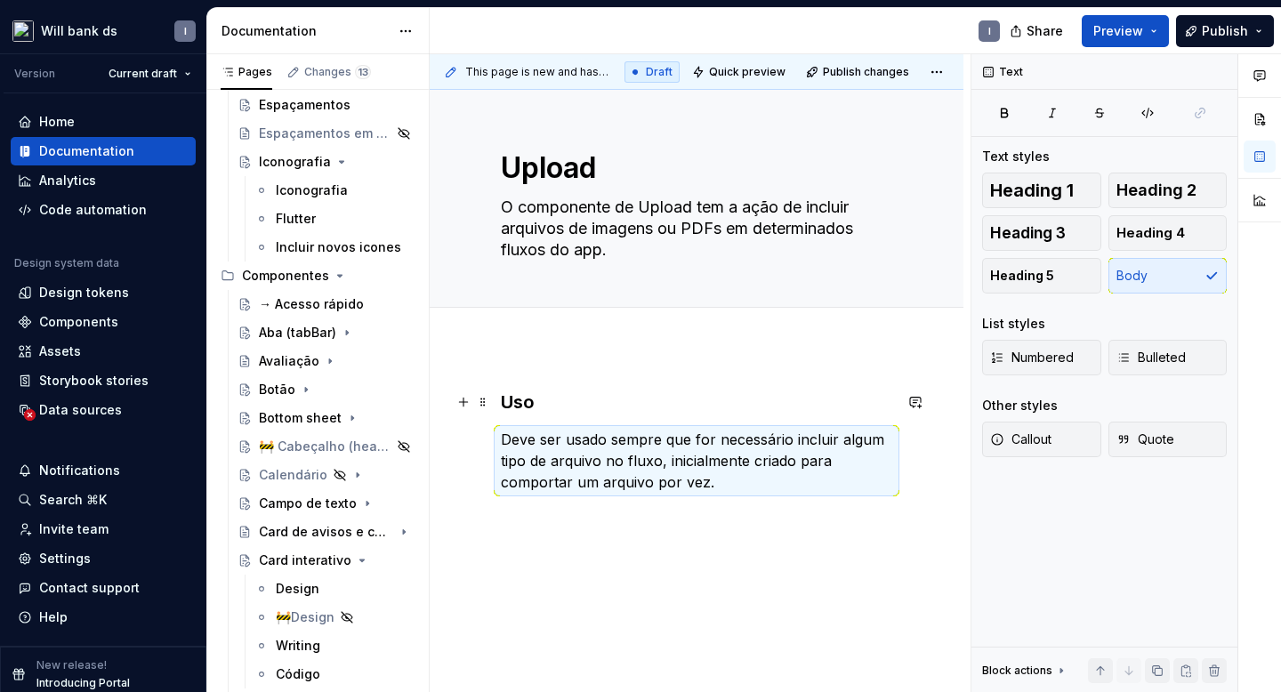
click at [558, 406] on h3 "Uso" at bounding box center [696, 402] width 391 height 25
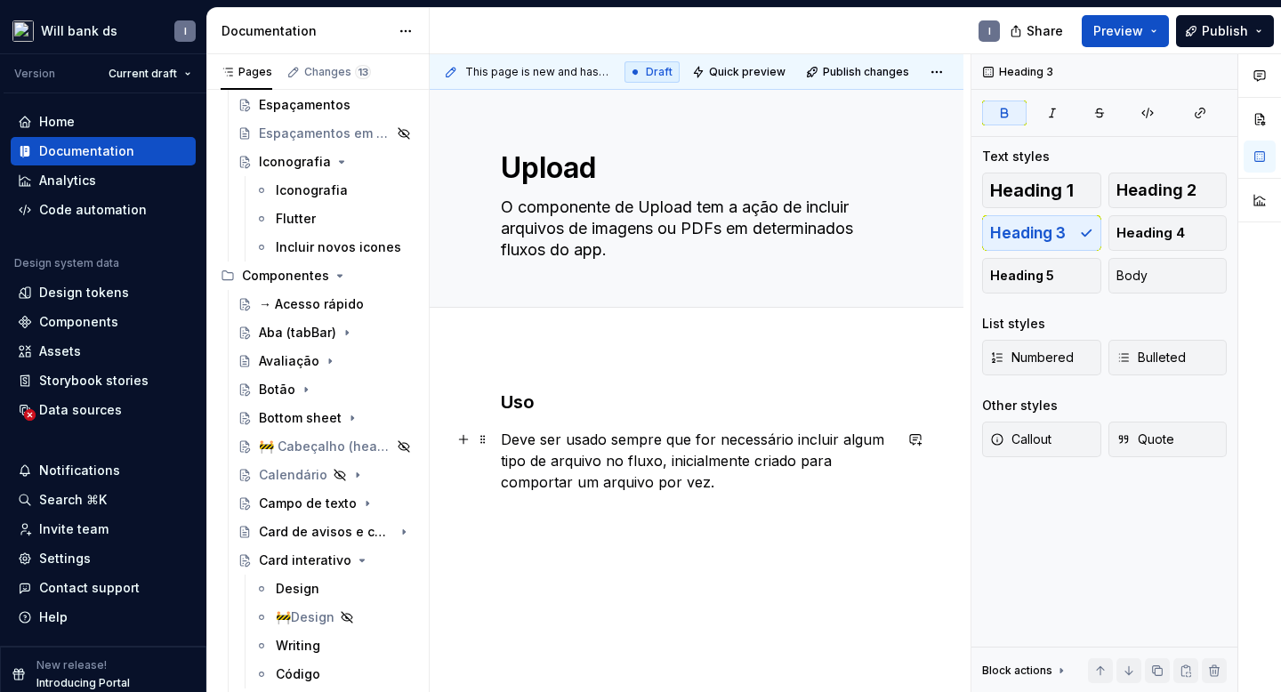
click at [737, 483] on p "Deve ser usado sempre que for necessário incluir algum tipo de arquivo no fluxo…" at bounding box center [696, 461] width 391 height 64
click at [509, 406] on strong "Uso" at bounding box center [518, 401] width 34 height 21
click at [534, 541] on strong "Princípios" at bounding box center [535, 546] width 69 height 18
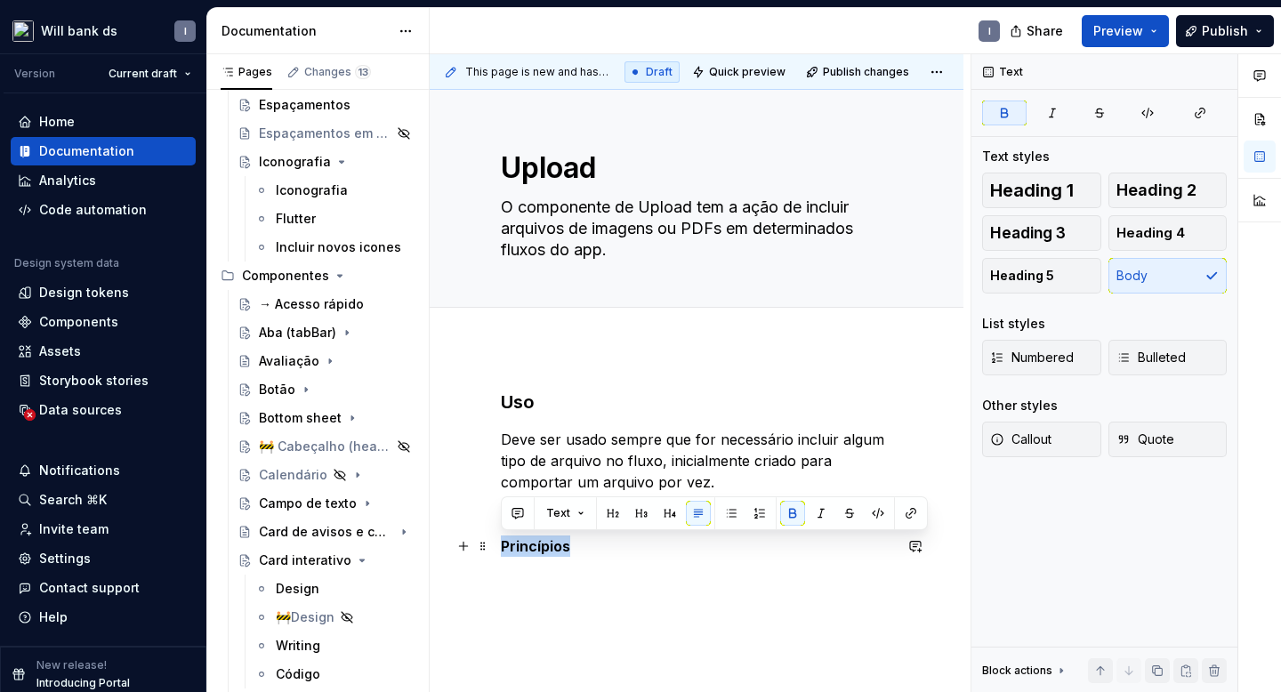
click at [534, 541] on strong "Princípios" at bounding box center [535, 546] width 69 height 18
click at [639, 513] on button "button" at bounding box center [641, 513] width 25 height 25
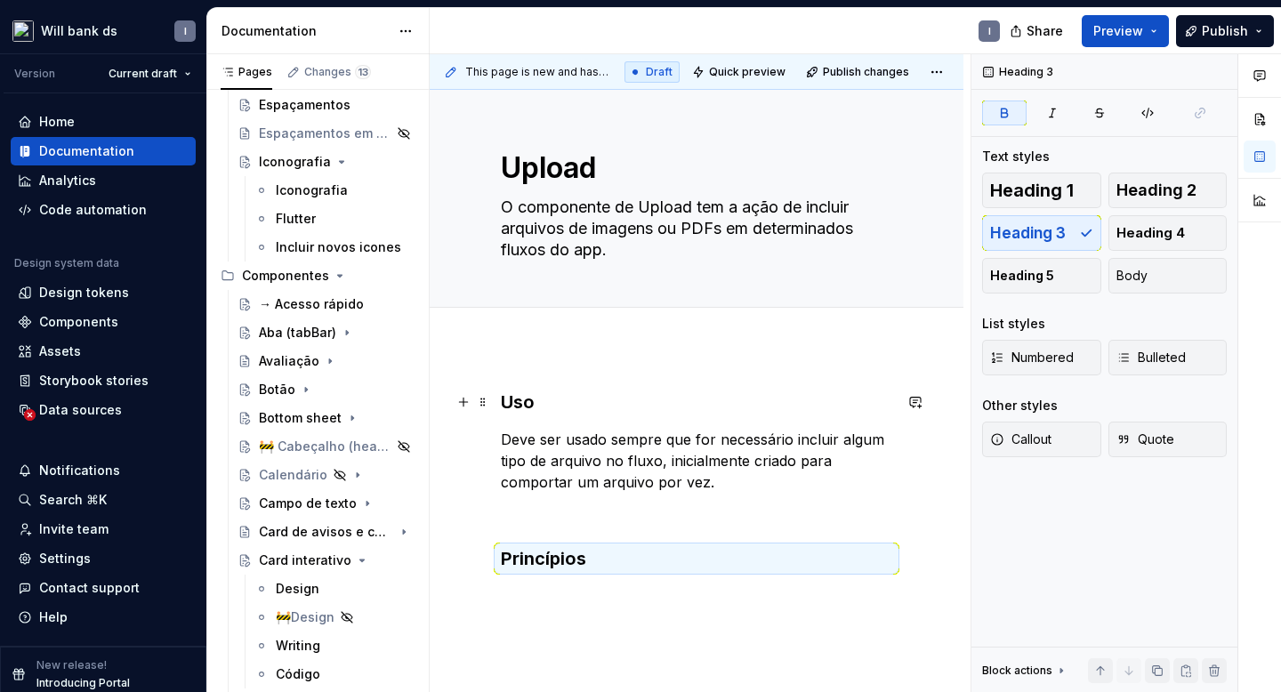
click at [520, 400] on strong "Uso" at bounding box center [518, 401] width 34 height 21
click at [601, 561] on h3 "Princípios" at bounding box center [696, 558] width 391 height 25
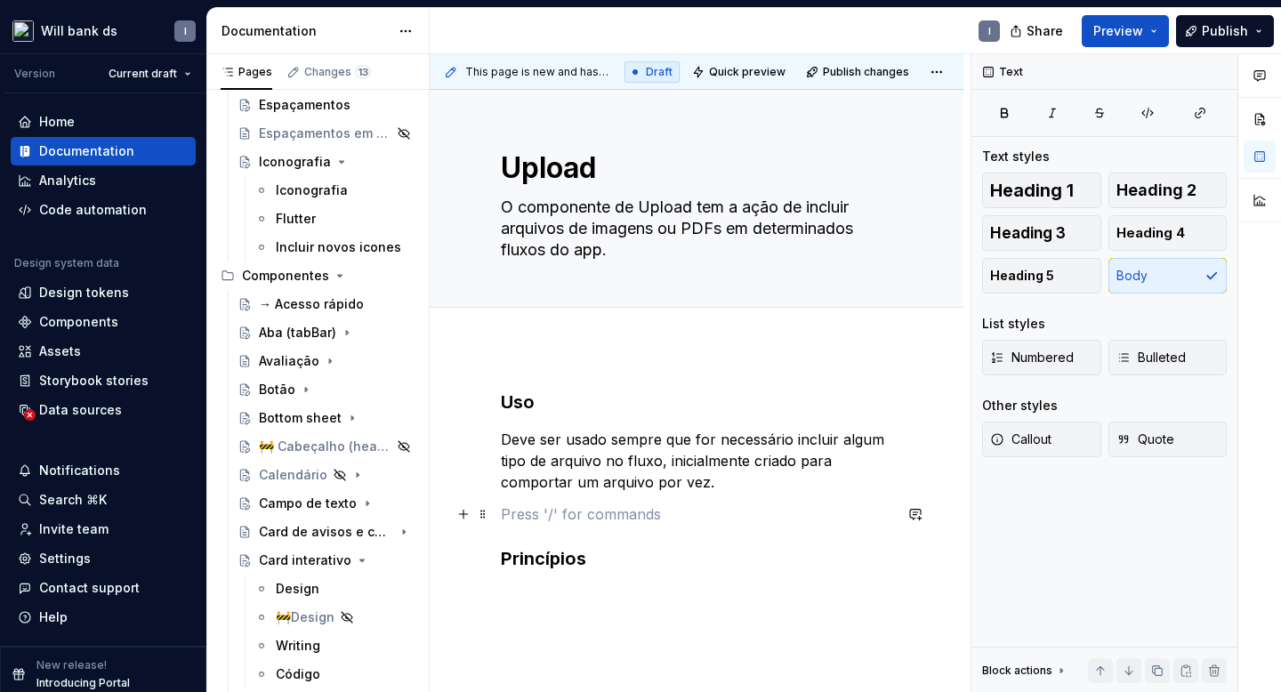
click at [574, 509] on p at bounding box center [696, 513] width 391 height 21
click at [603, 535] on h3 "Princípios" at bounding box center [696, 526] width 391 height 25
click at [533, 563] on p "Simplicidade" at bounding box center [696, 563] width 391 height 21
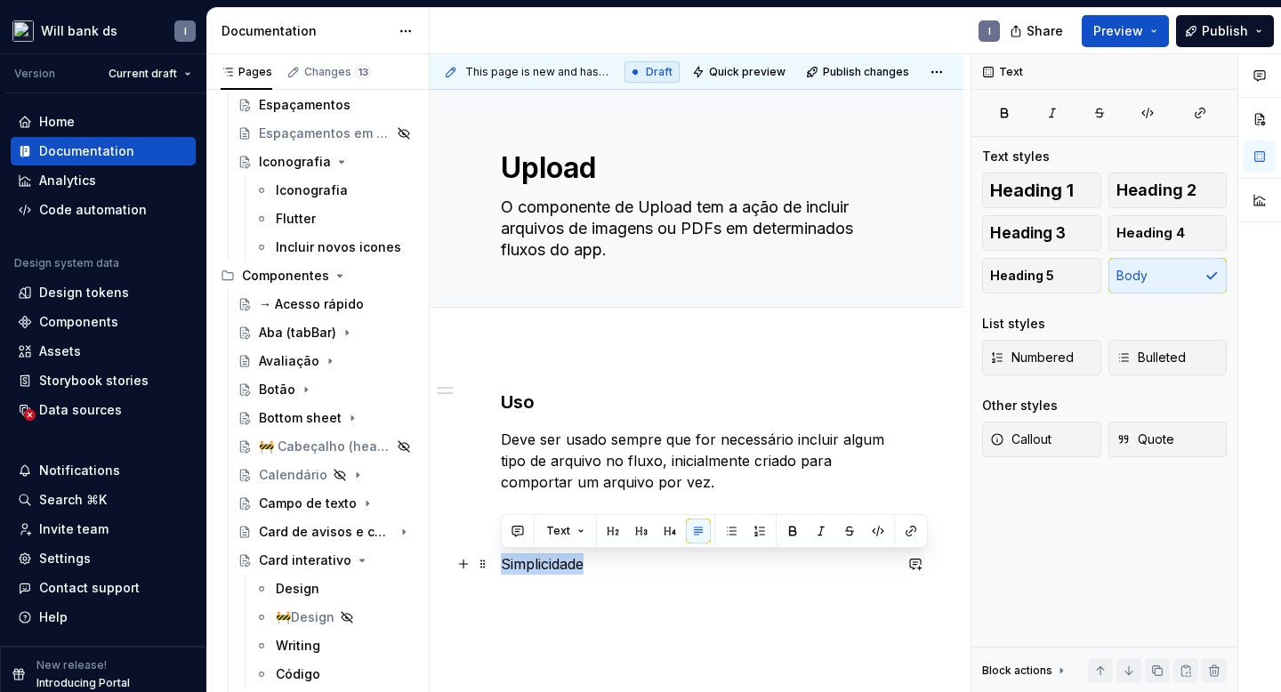
click at [533, 563] on p "Simplicidade" at bounding box center [696, 563] width 391 height 21
click at [664, 535] on button "button" at bounding box center [669, 531] width 25 height 25
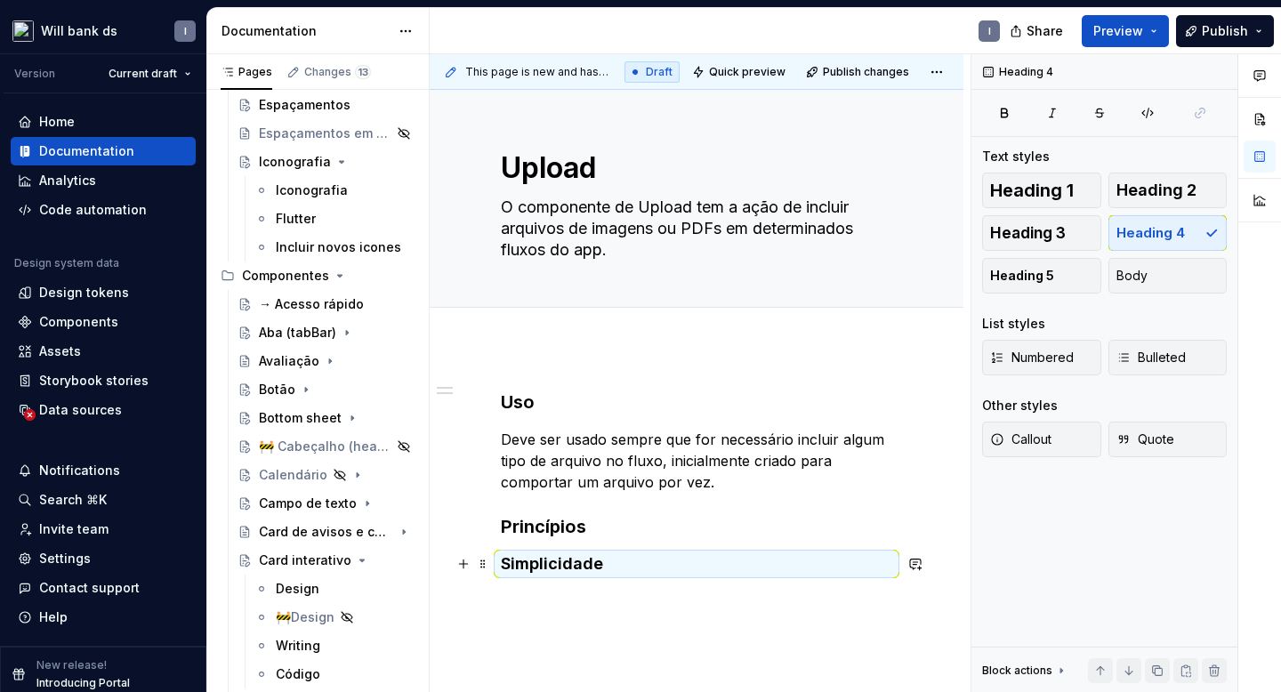
click at [614, 571] on h4 "Simplicidade" at bounding box center [696, 563] width 391 height 21
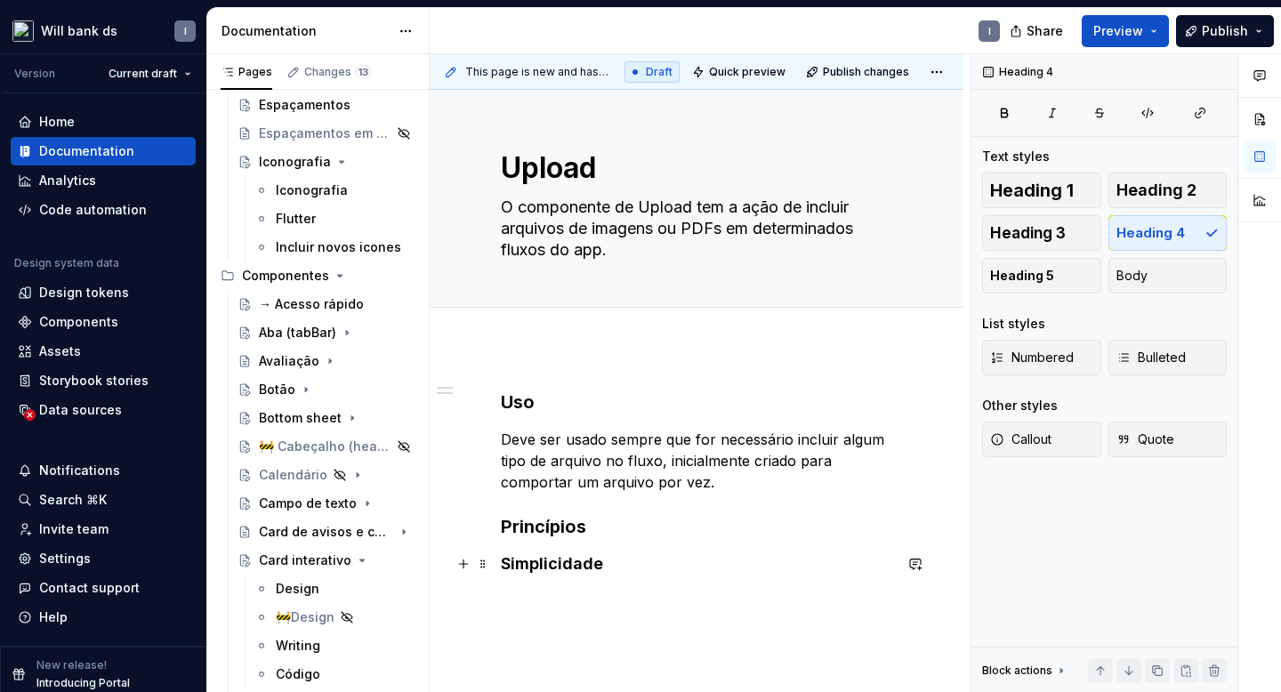
click at [610, 568] on h4 "Simplicidade" at bounding box center [696, 563] width 391 height 21
click at [519, 605] on p "Clareza" at bounding box center [696, 599] width 391 height 21
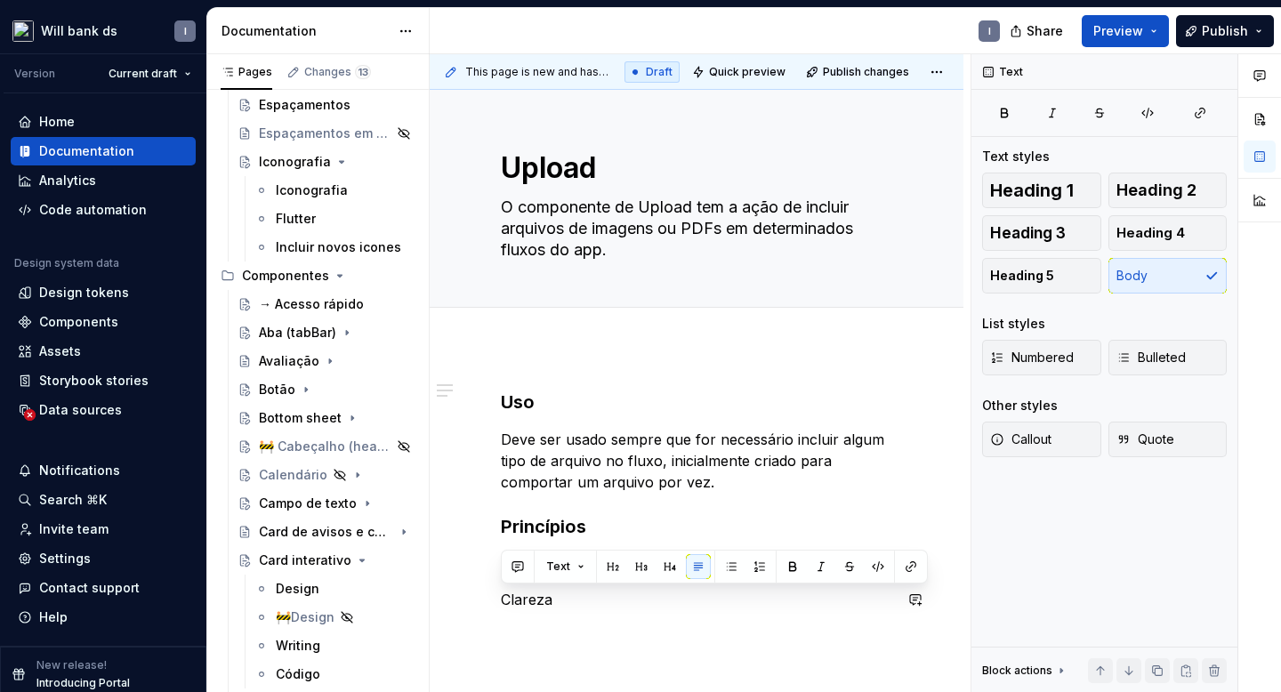
click at [663, 579] on div "Text" at bounding box center [714, 567] width 427 height 34
click at [663, 574] on button "button" at bounding box center [669, 566] width 25 height 25
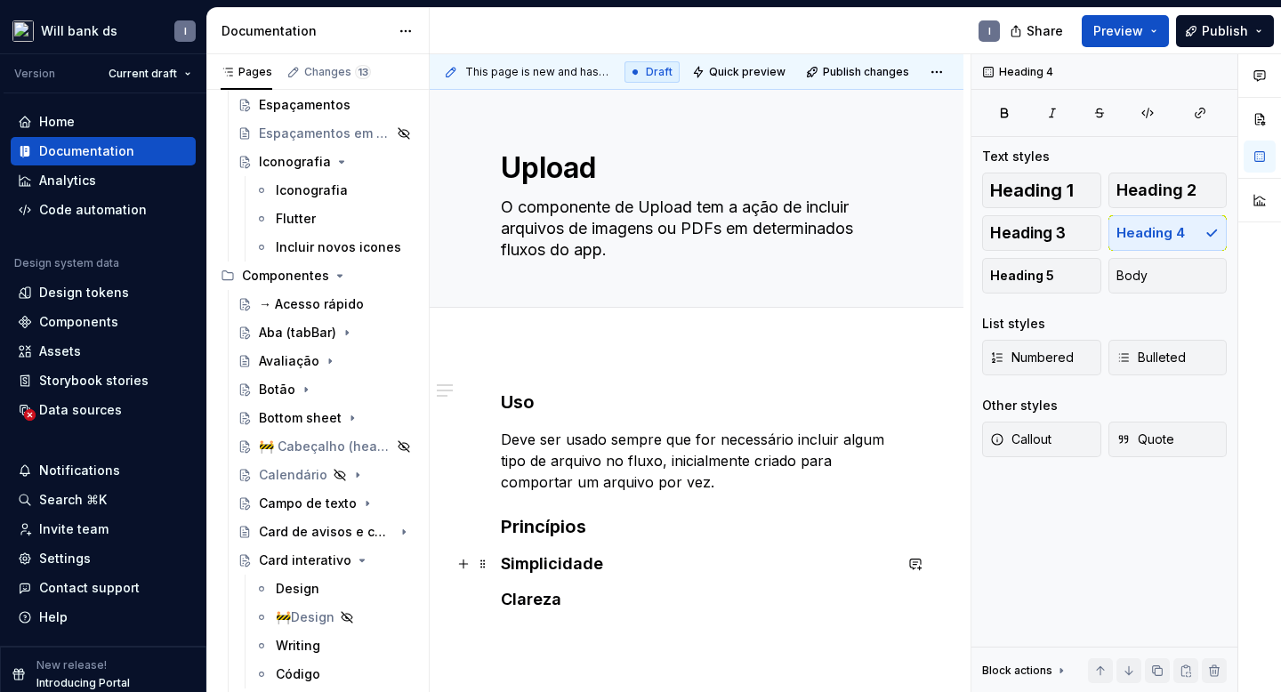
click at [609, 559] on h4 "Simplicidade" at bounding box center [696, 563] width 391 height 21
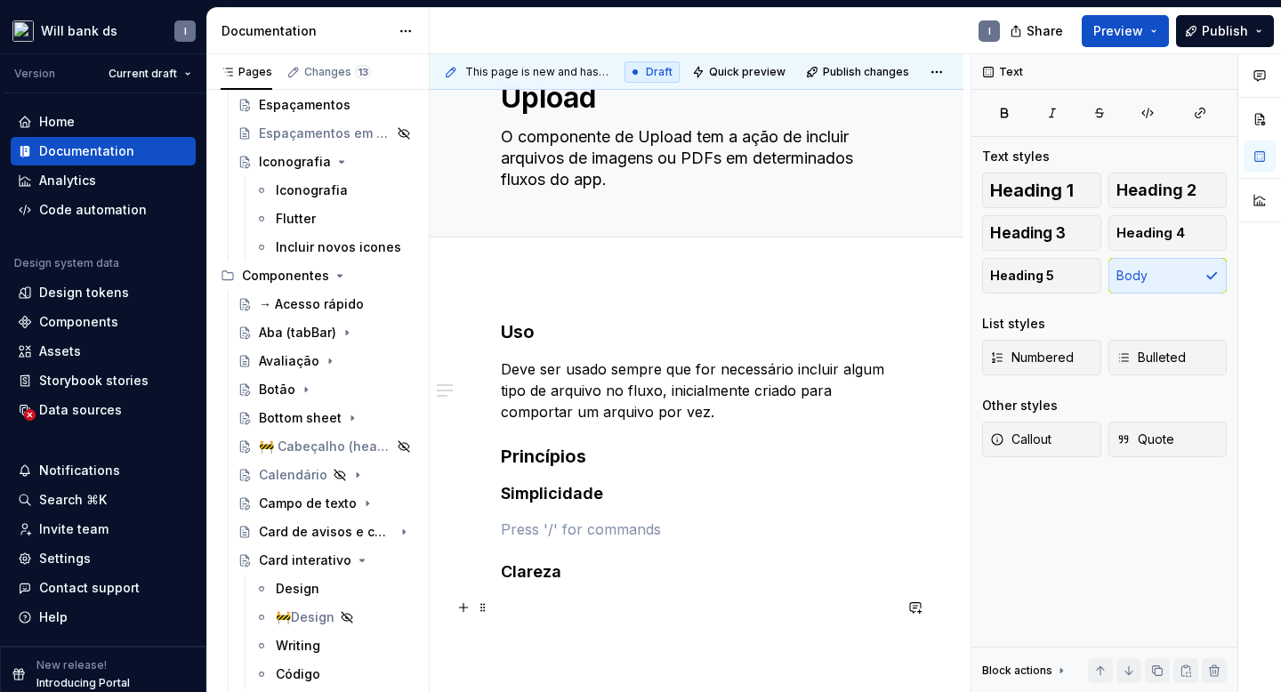
scroll to position [92, 0]
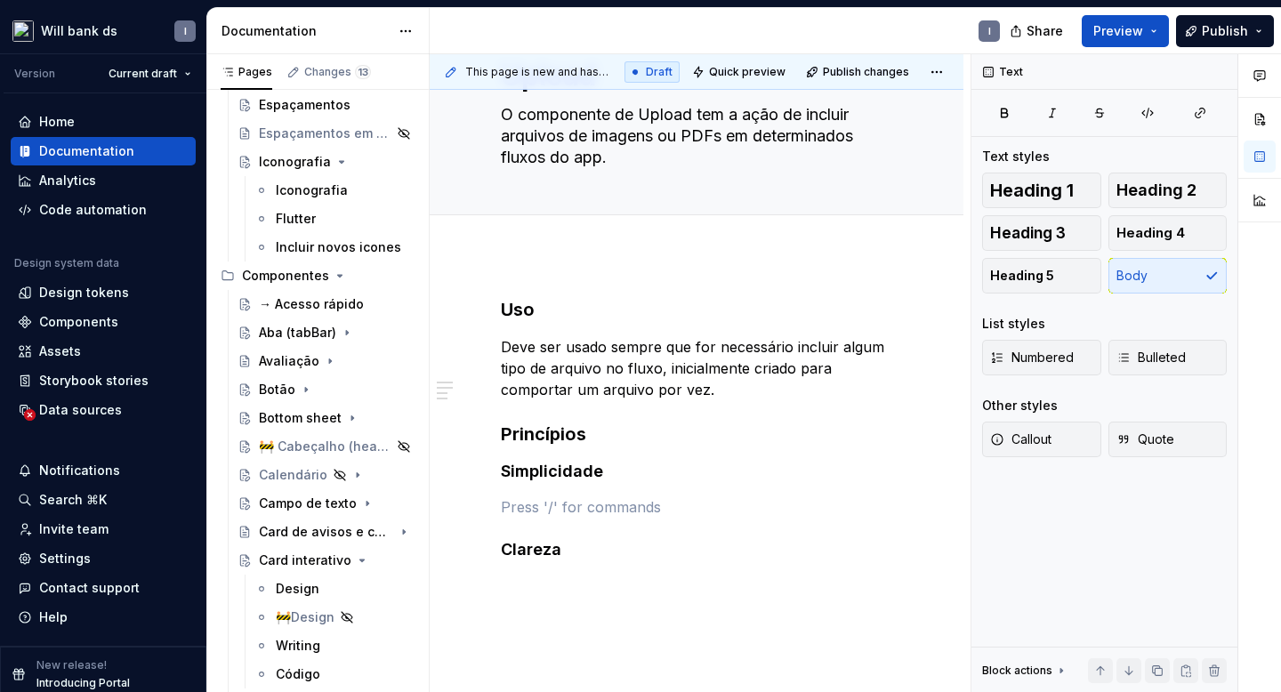
type textarea "*"
click at [565, 575] on h4 "Clareza" at bounding box center [696, 570] width 391 height 21
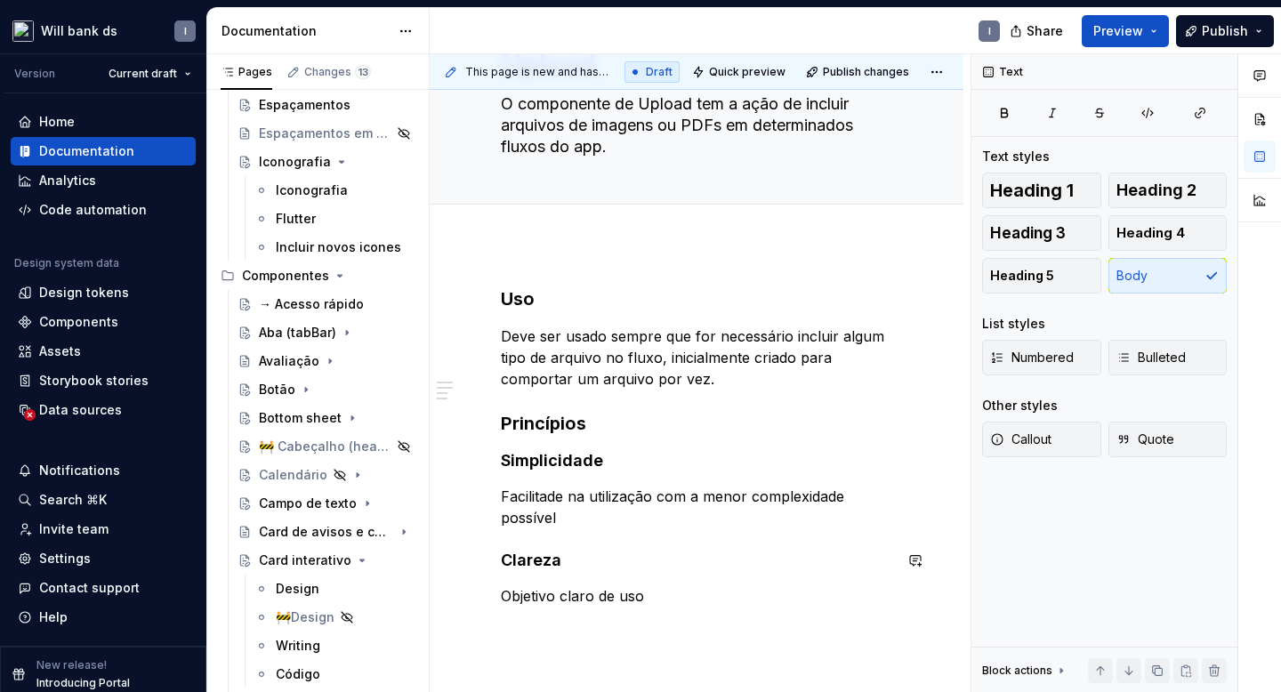
scroll to position [193, 0]
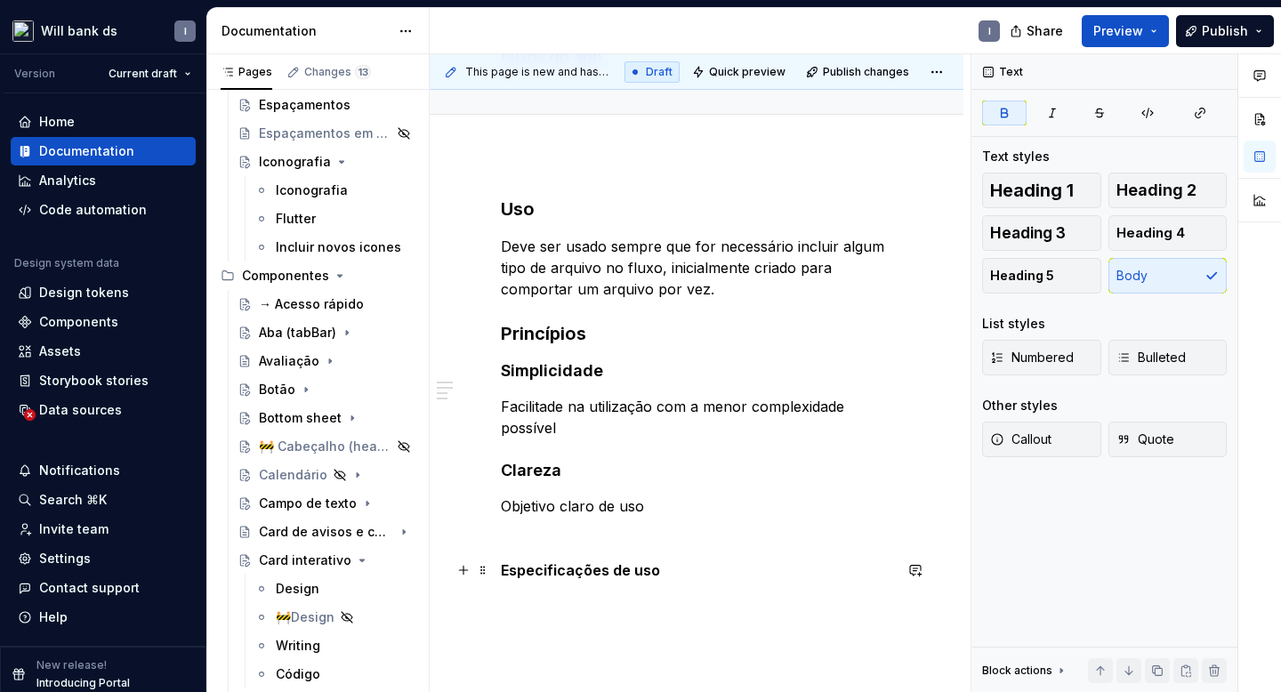
click at [614, 567] on strong "Especificações de uso" at bounding box center [580, 570] width 159 height 18
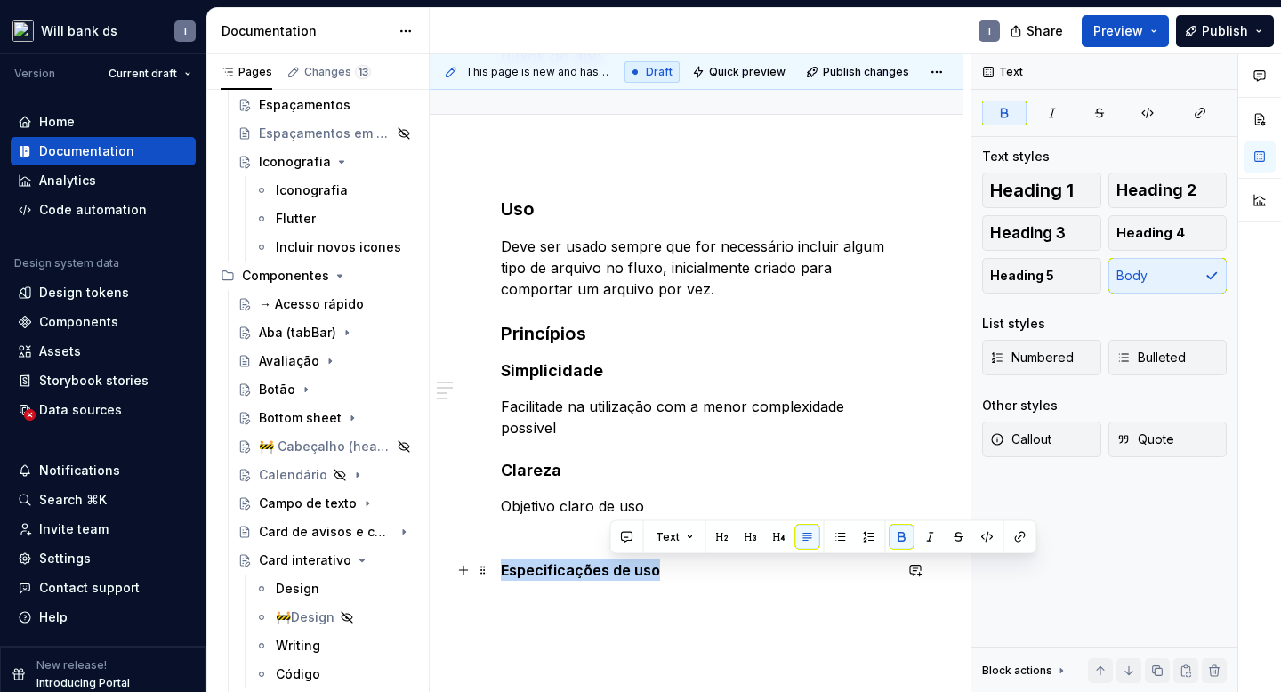
click at [614, 567] on strong "Especificações de uso" at bounding box center [580, 570] width 159 height 18
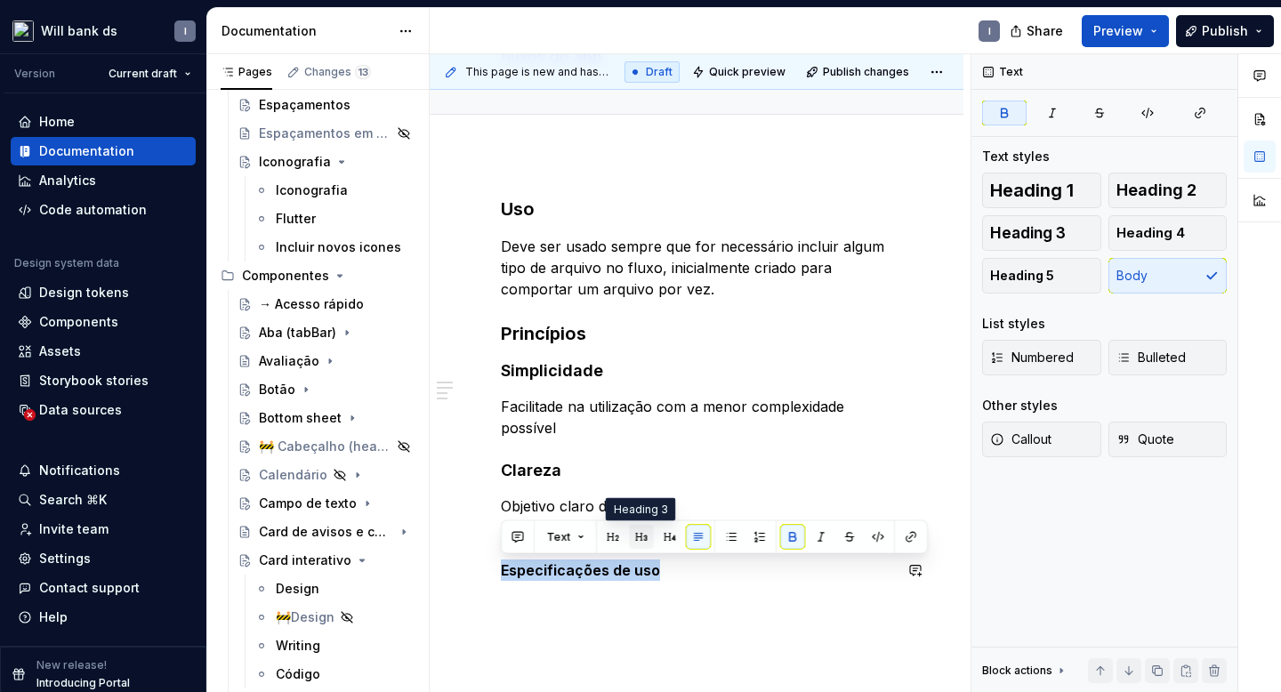
click at [637, 540] on button "button" at bounding box center [641, 537] width 25 height 25
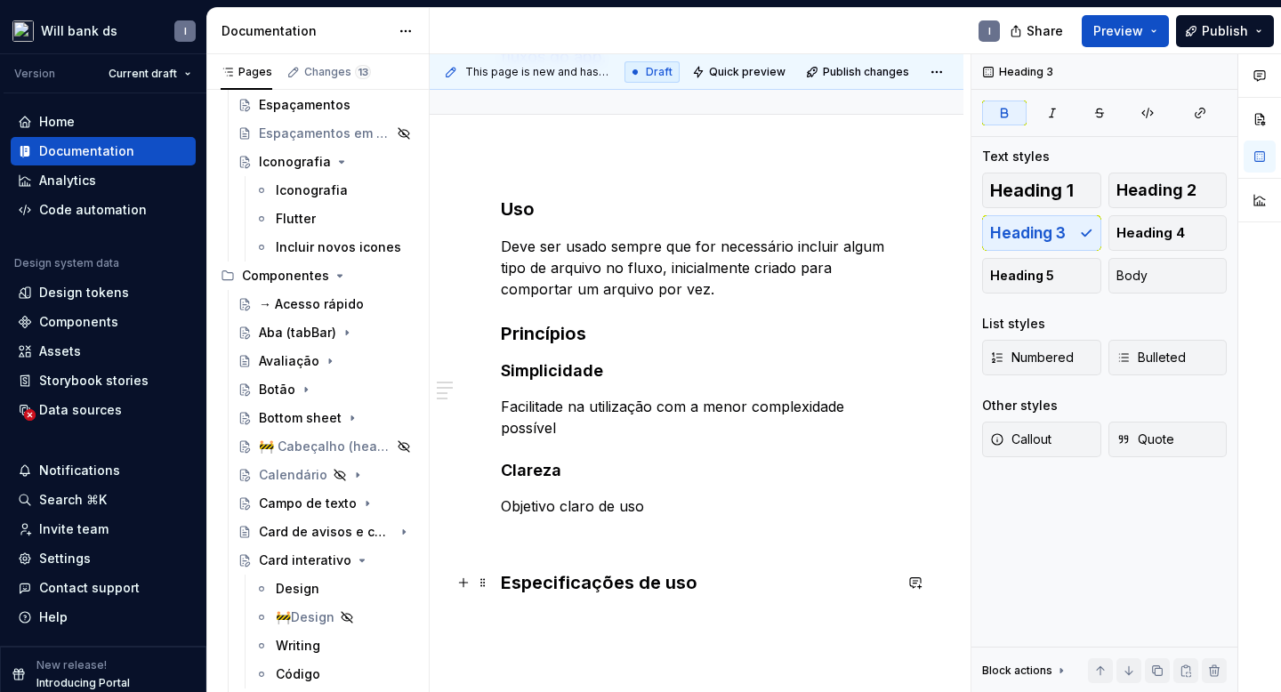
click at [704, 580] on h3 "Especificações de uso" at bounding box center [696, 582] width 391 height 25
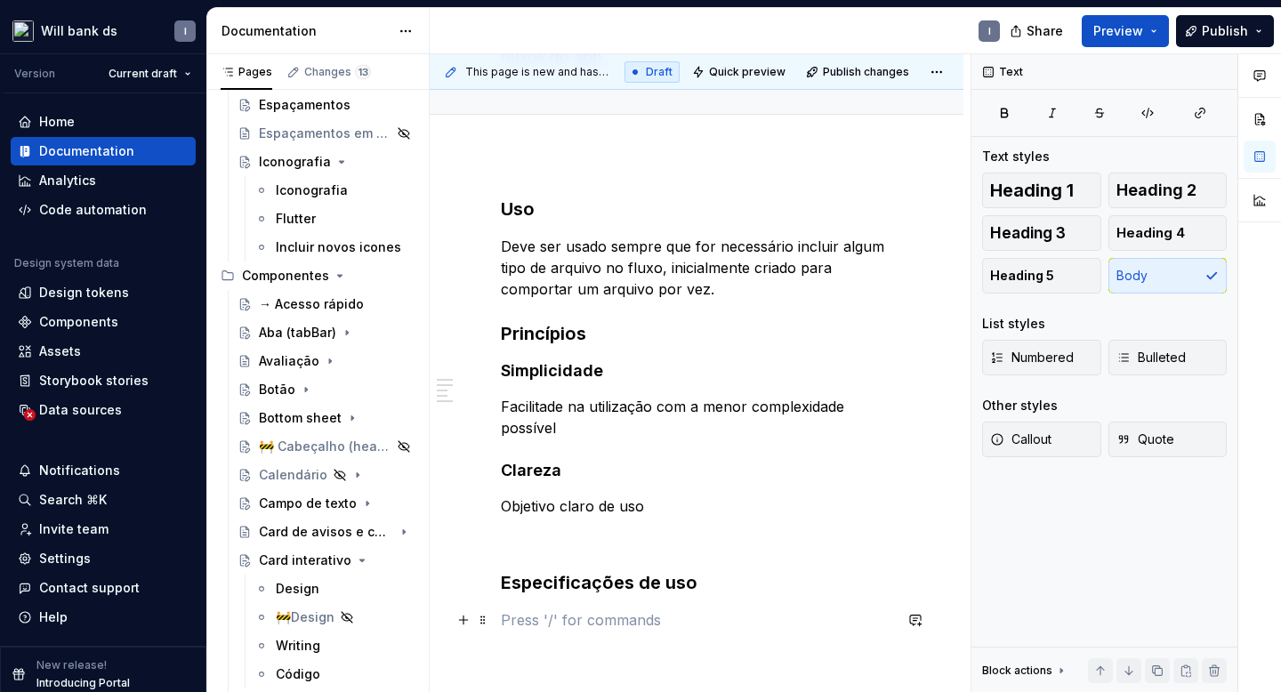
scroll to position [298, 0]
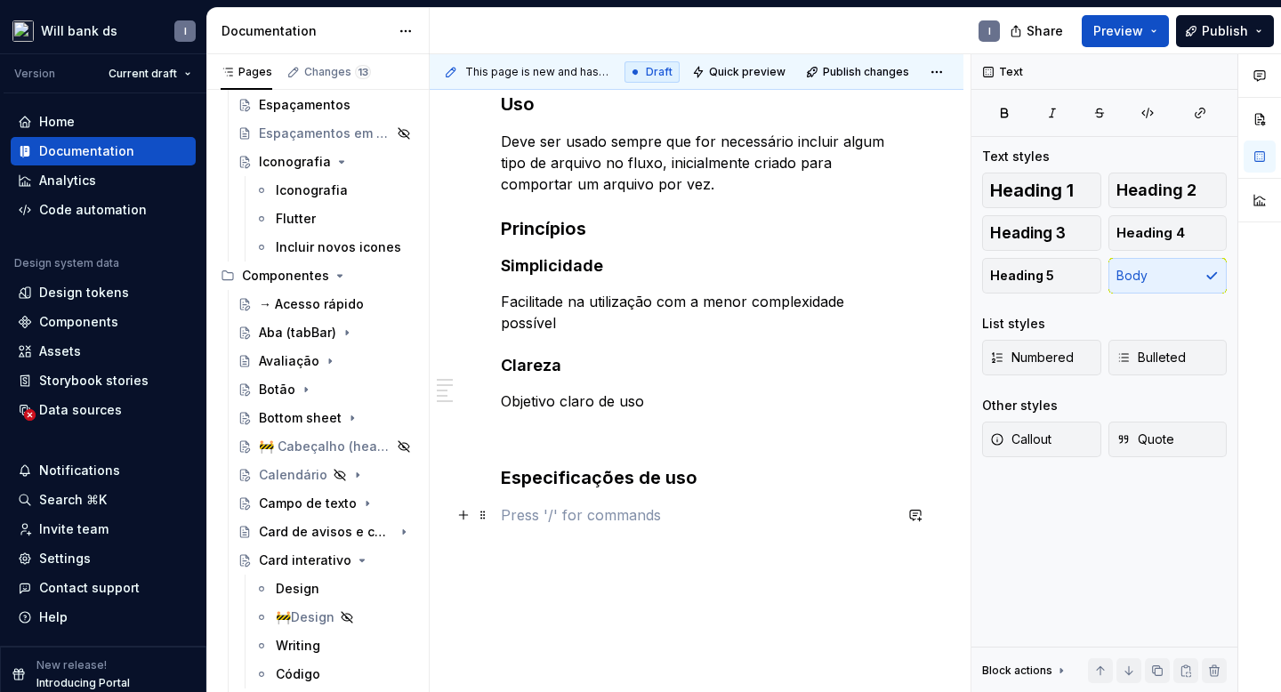
click at [554, 518] on p at bounding box center [696, 514] width 391 height 21
click at [460, 513] on button "button" at bounding box center [463, 515] width 25 height 25
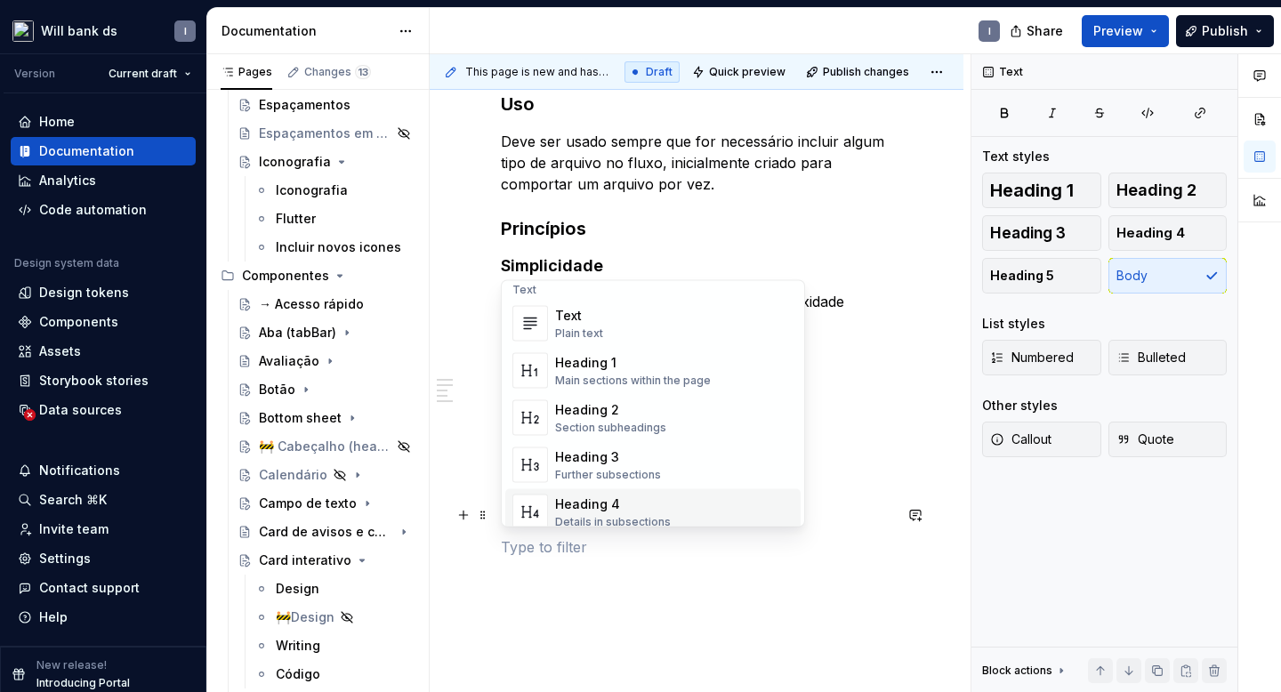
scroll to position [10, 0]
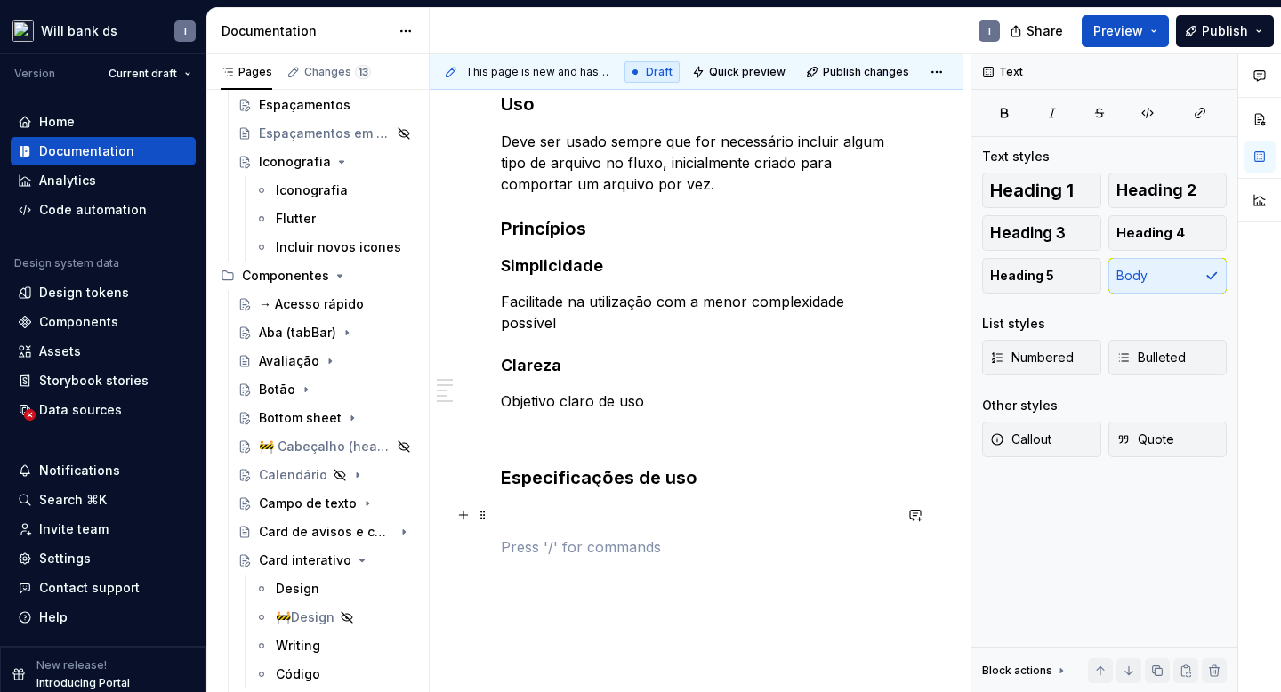
click at [540, 550] on p at bounding box center [696, 546] width 391 height 21
click at [526, 529] on div "Uso Deve ser usado sempre que for necessário incluir algum tipo de arquivo no f…" at bounding box center [696, 341] width 391 height 498
click at [522, 541] on p at bounding box center [696, 546] width 391 height 21
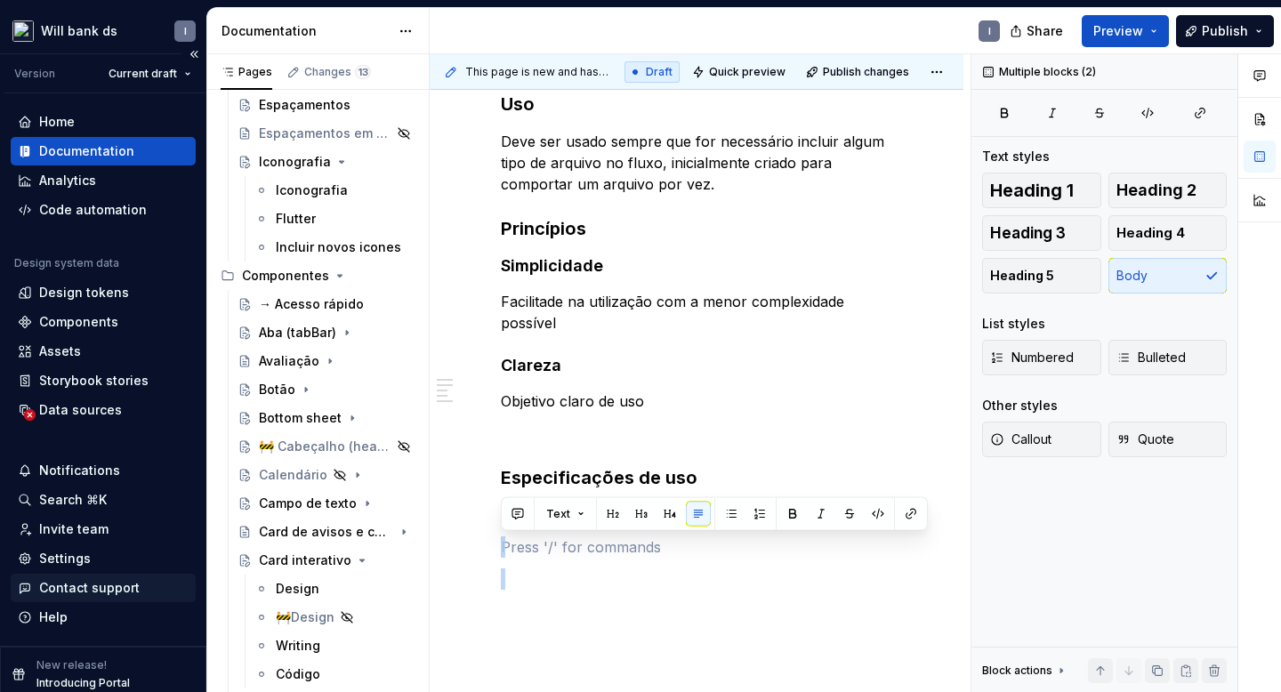
click at [509, 545] on p at bounding box center [696, 546] width 391 height 21
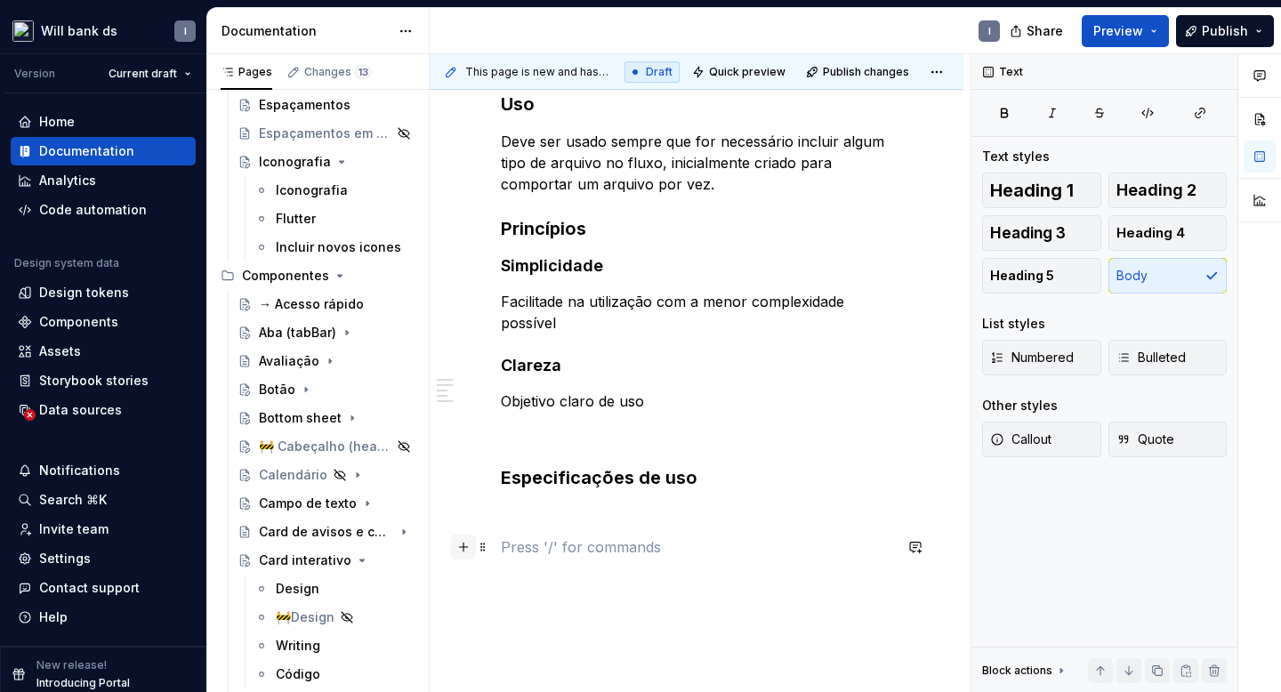
click at [465, 546] on button "button" at bounding box center [463, 547] width 25 height 25
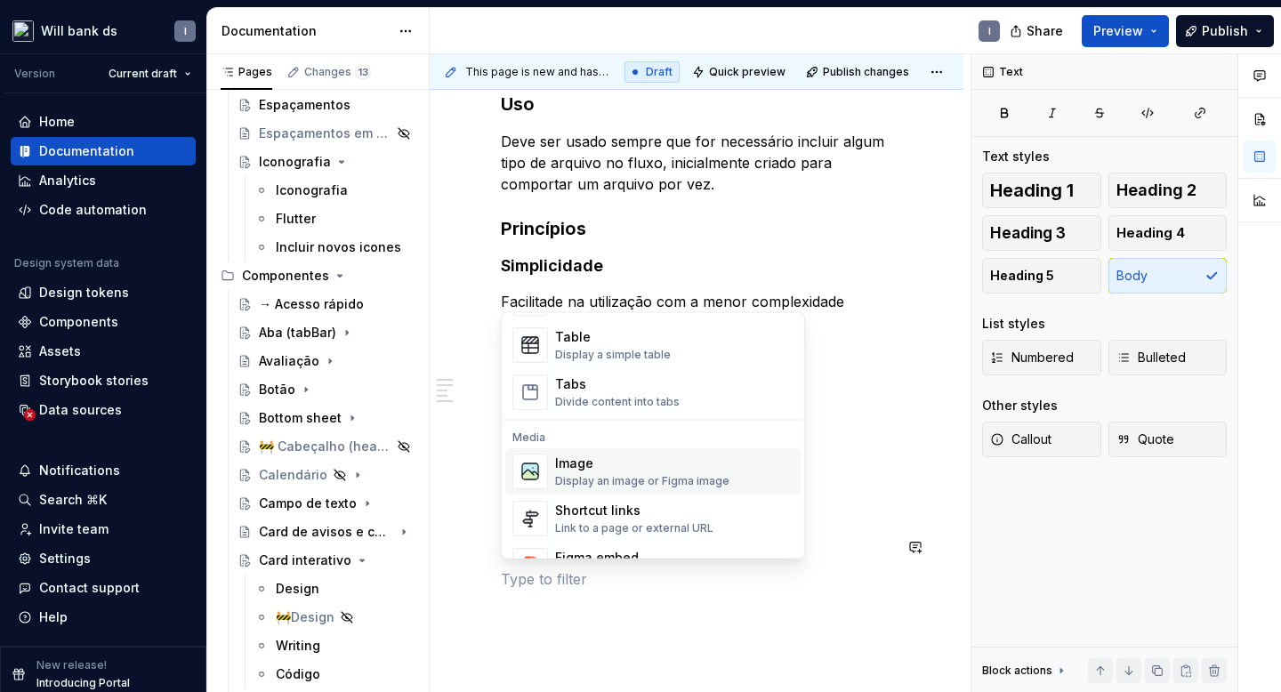
scroll to position [649, 0]
click at [591, 475] on div "Display an image or Figma image" at bounding box center [642, 481] width 174 height 14
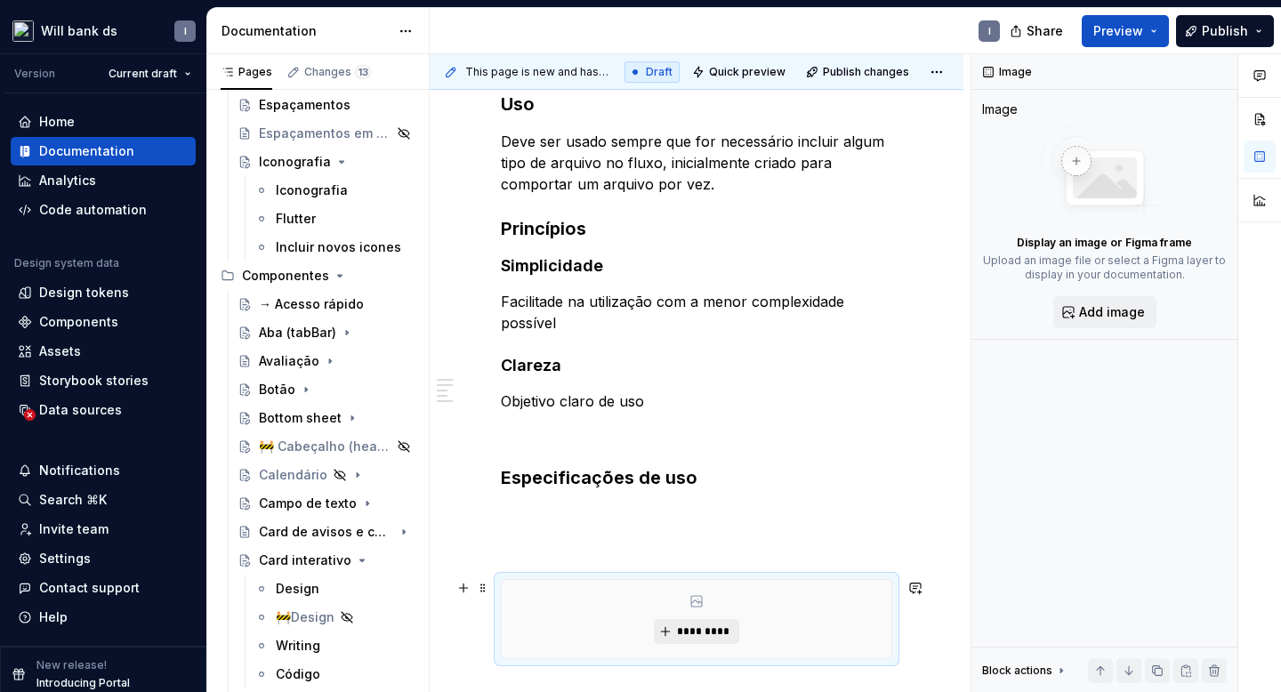
click at [685, 635] on span "*********" at bounding box center [703, 631] width 54 height 14
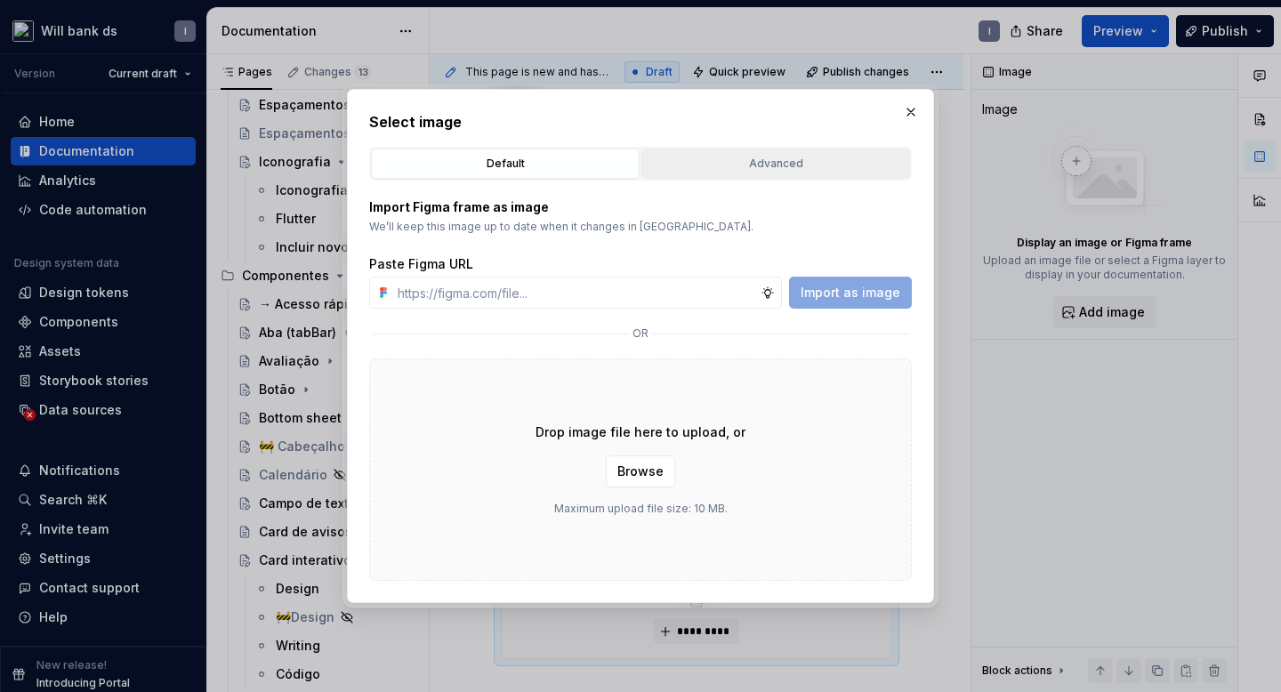
click at [706, 157] on div "Advanced" at bounding box center [775, 164] width 256 height 18
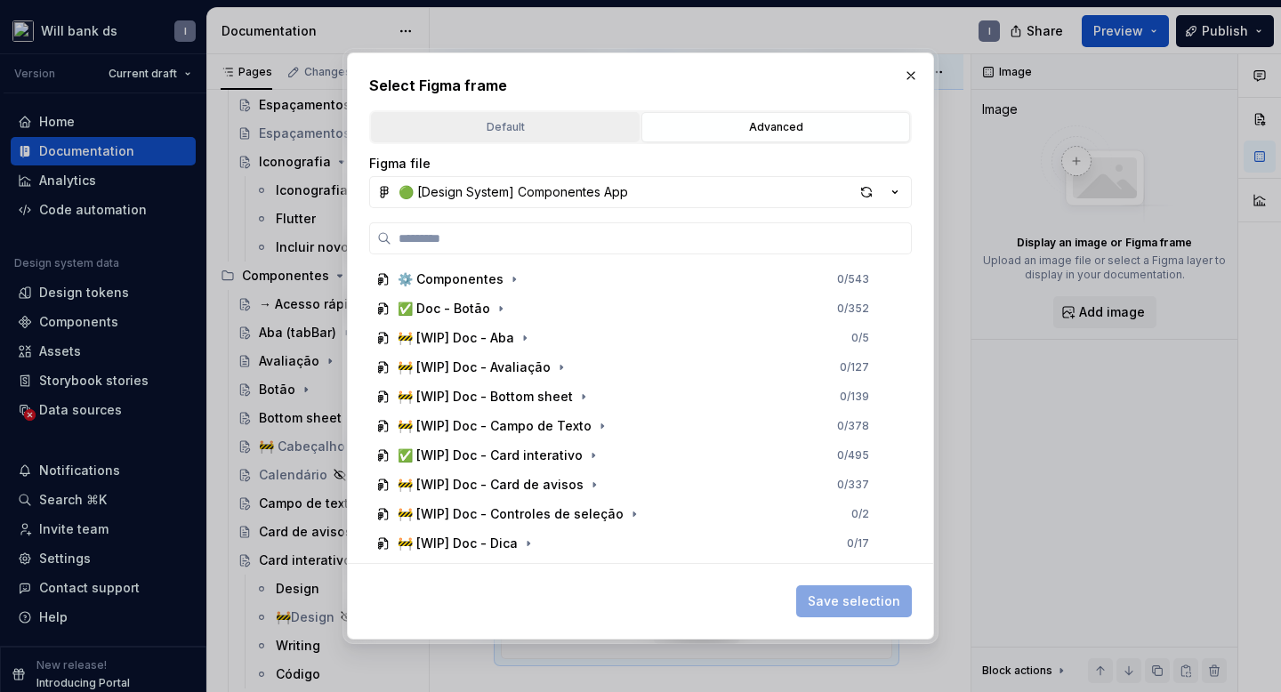
click at [522, 130] on div "Default" at bounding box center [505, 127] width 256 height 18
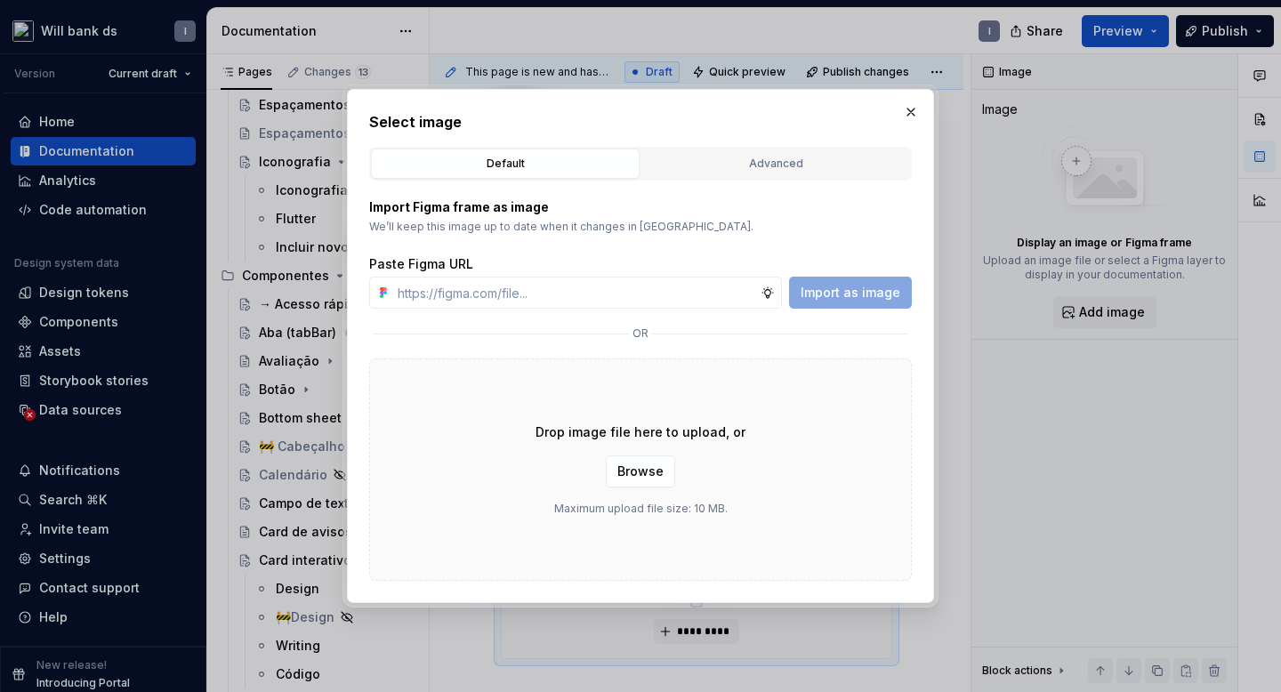
click at [543, 431] on p "Drop image file here to upload, or" at bounding box center [640, 432] width 210 height 18
click at [637, 471] on span "Browse" at bounding box center [640, 471] width 46 height 18
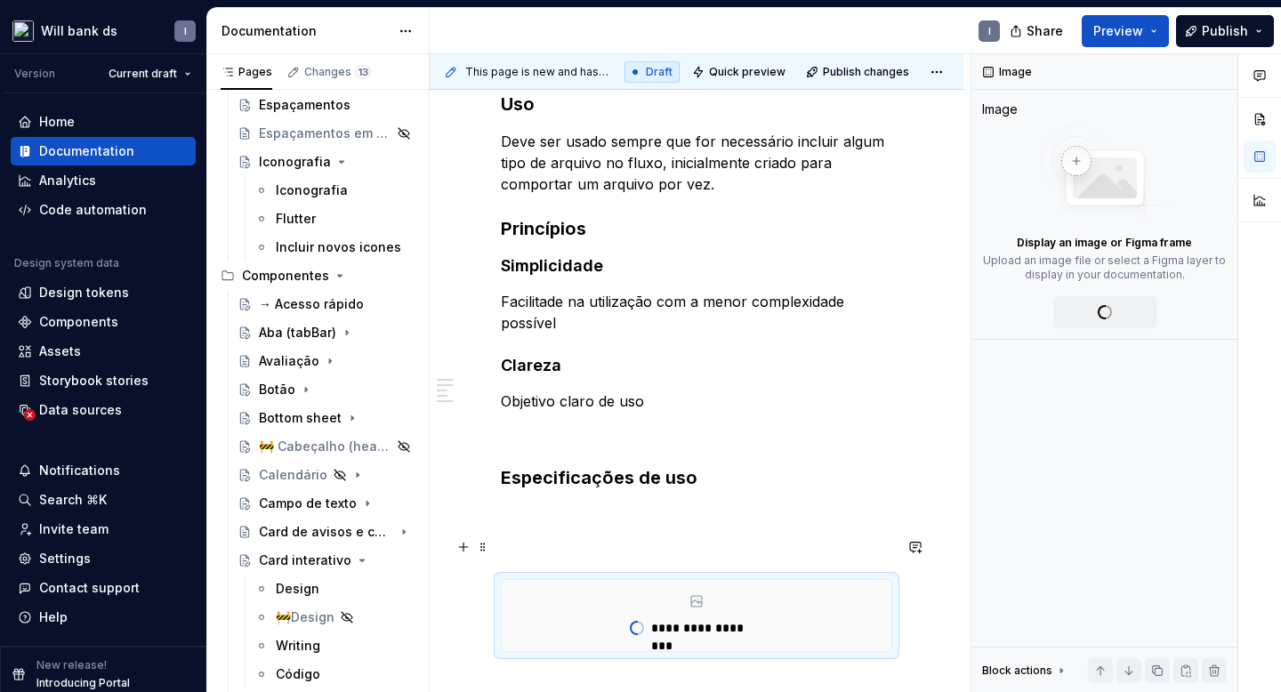
scroll to position [449, 0]
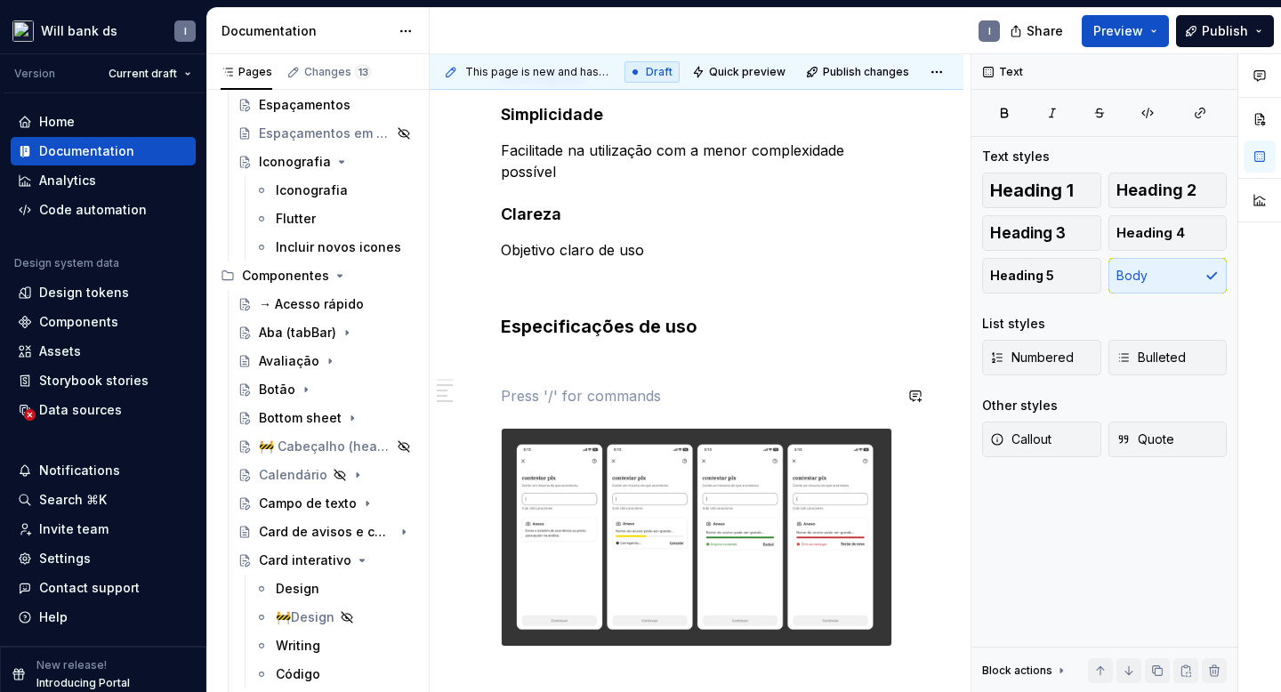
click at [534, 377] on div "Uso Deve ser usado sempre que for necessário incluir algum tipo de arquivo no f…" at bounding box center [696, 314] width 391 height 749
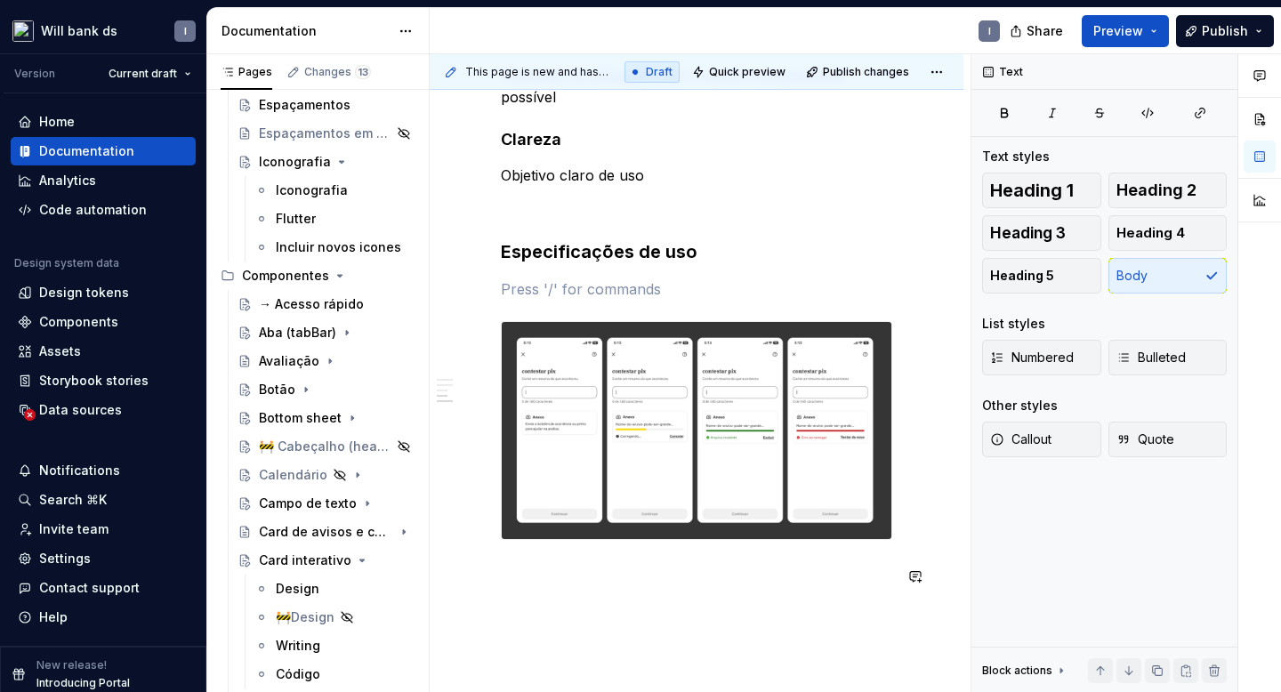
scroll to position [591, 0]
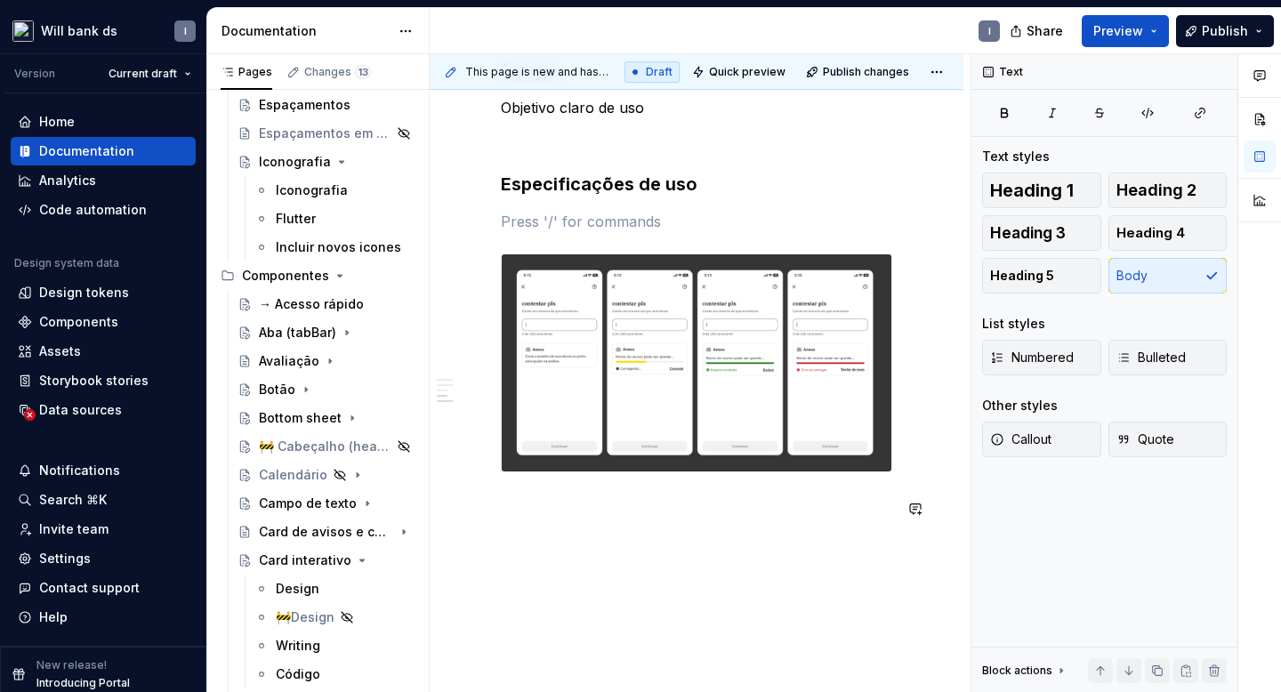
click at [533, 527] on div "Uso Deve ser usado sempre que for necessário incluir algum tipo de arquivo no f…" at bounding box center [696, 167] width 391 height 738
click at [534, 526] on div "Uso Deve ser usado sempre que for necessário incluir algum tipo de arquivo no f…" at bounding box center [696, 167] width 391 height 738
click at [477, 515] on span at bounding box center [483, 508] width 14 height 25
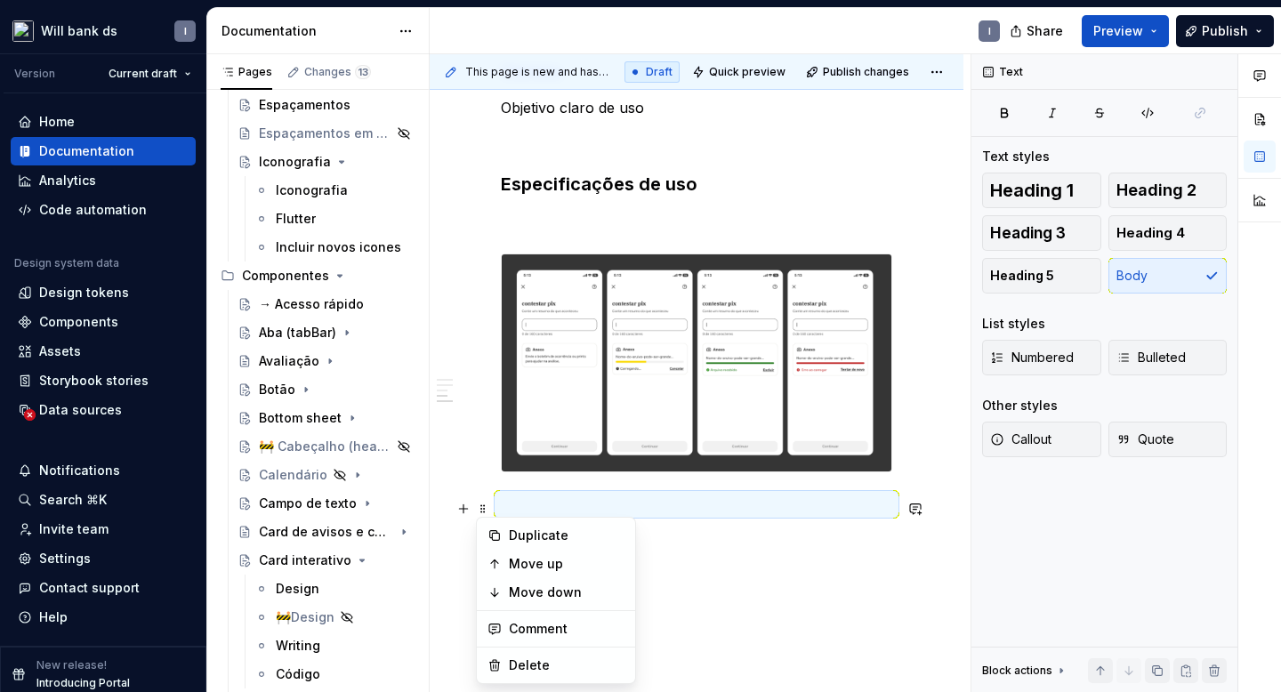
click at [518, 511] on p at bounding box center [696, 504] width 391 height 21
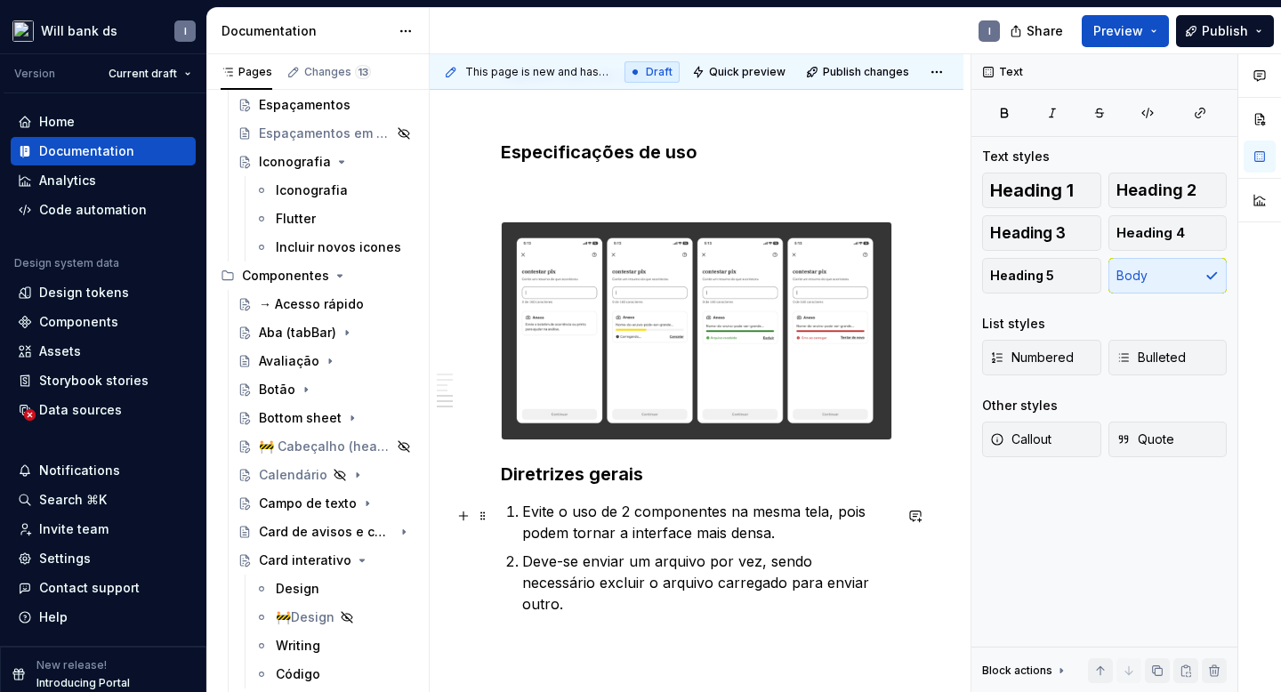
scroll to position [625, 0]
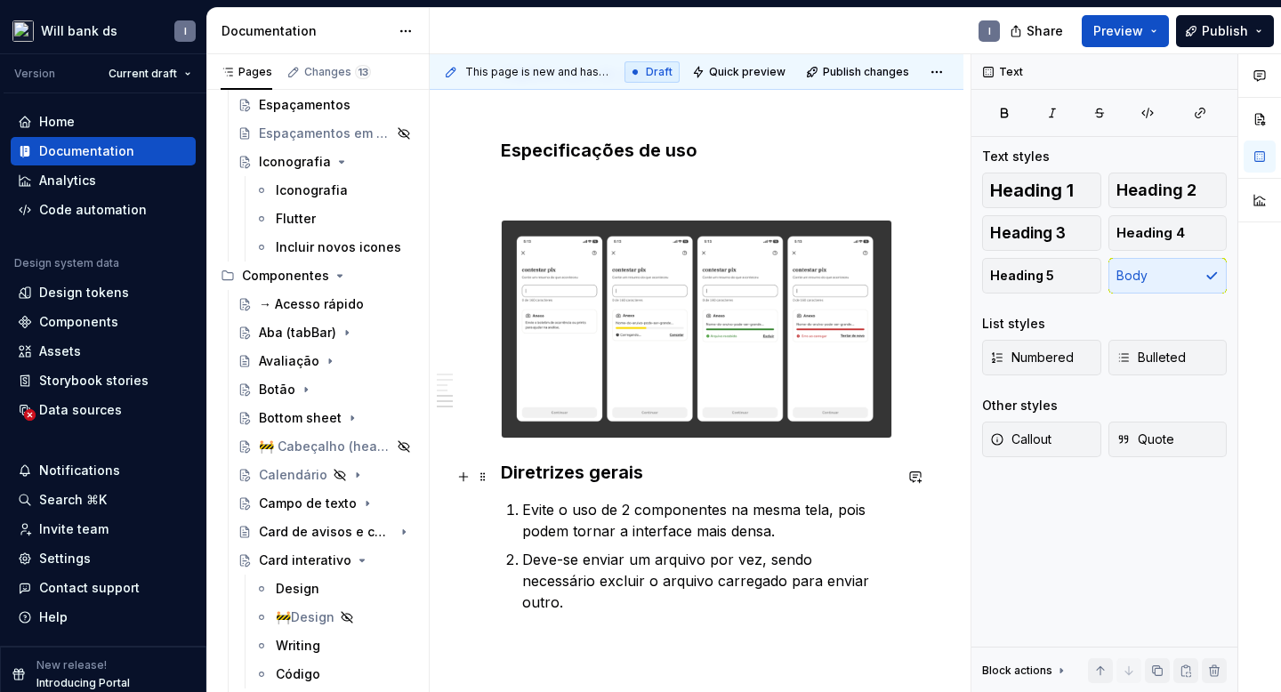
click at [529, 473] on strong "Diretrizes gerais" at bounding box center [572, 472] width 142 height 21
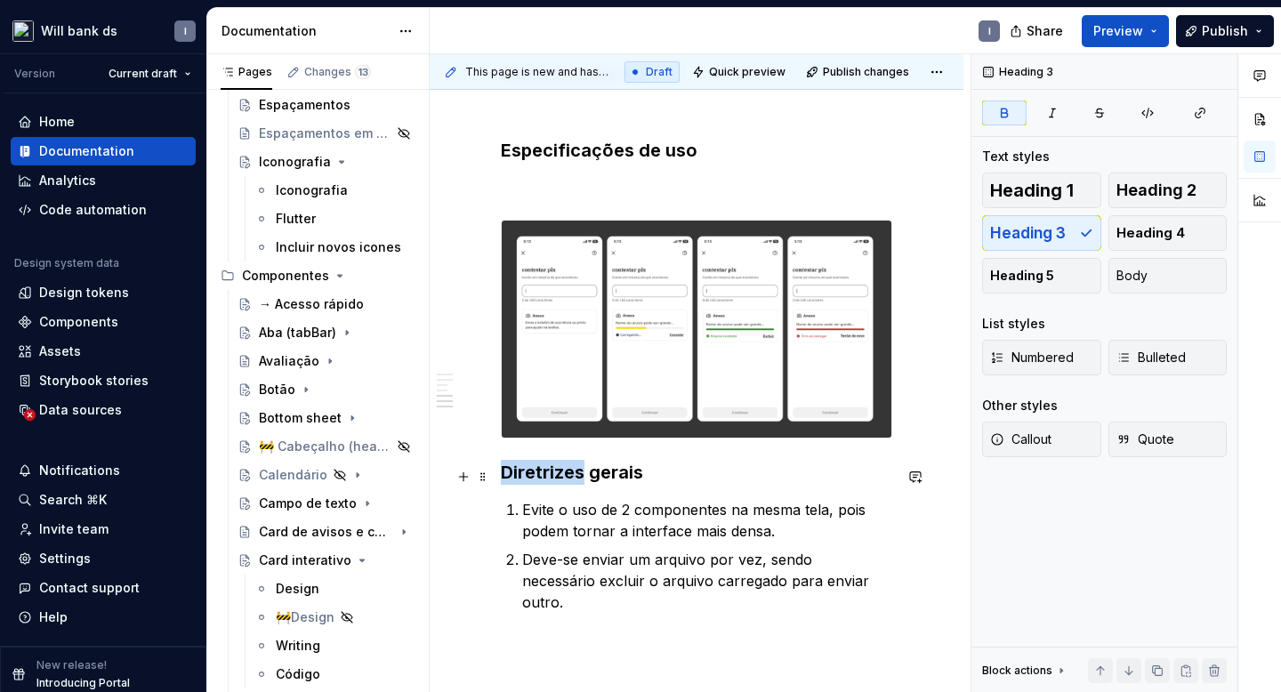
click at [529, 473] on strong "Diretrizes gerais" at bounding box center [572, 472] width 142 height 21
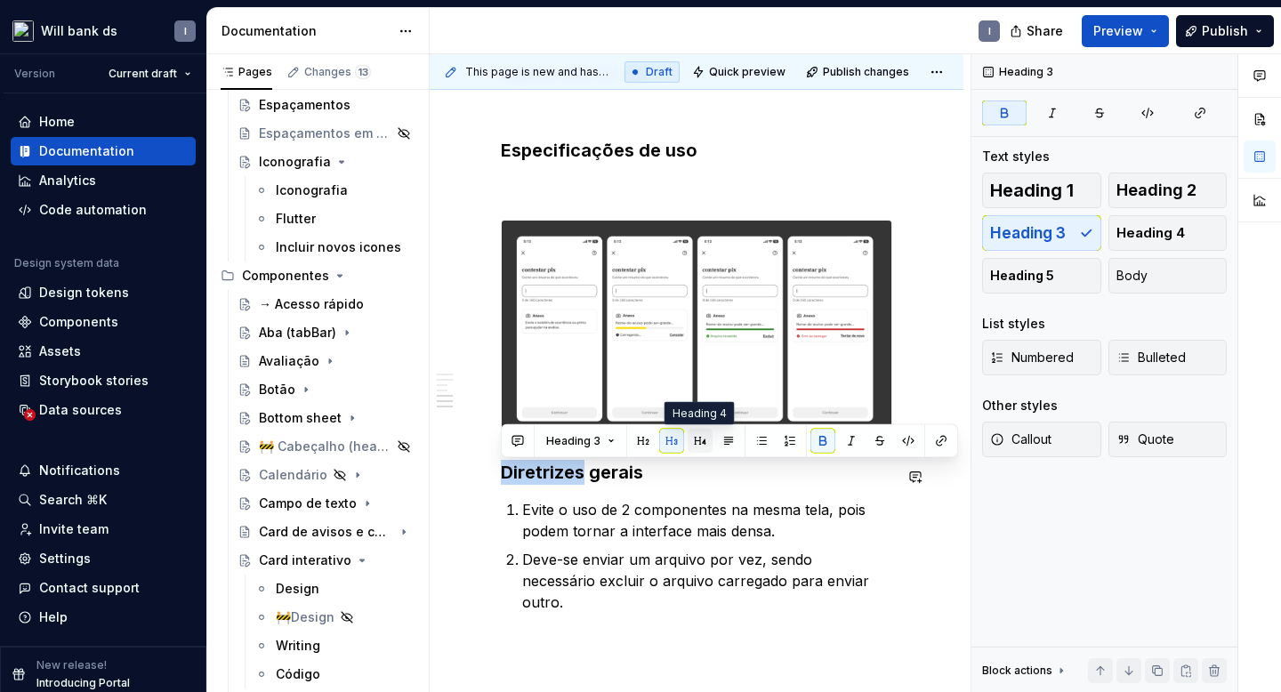
click at [695, 438] on button "button" at bounding box center [699, 441] width 25 height 25
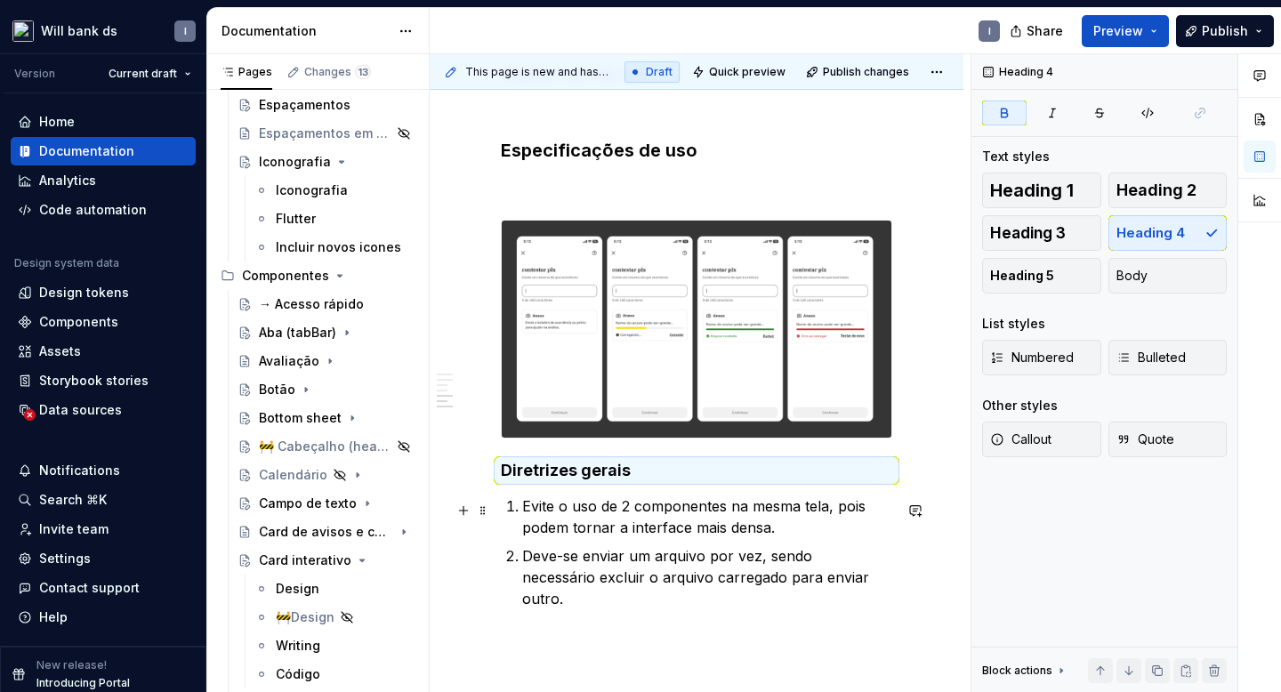
click at [610, 506] on p "Evite o uso de 2 componentes na mesma tela, pois podem tornar a interface mais …" at bounding box center [707, 516] width 370 height 43
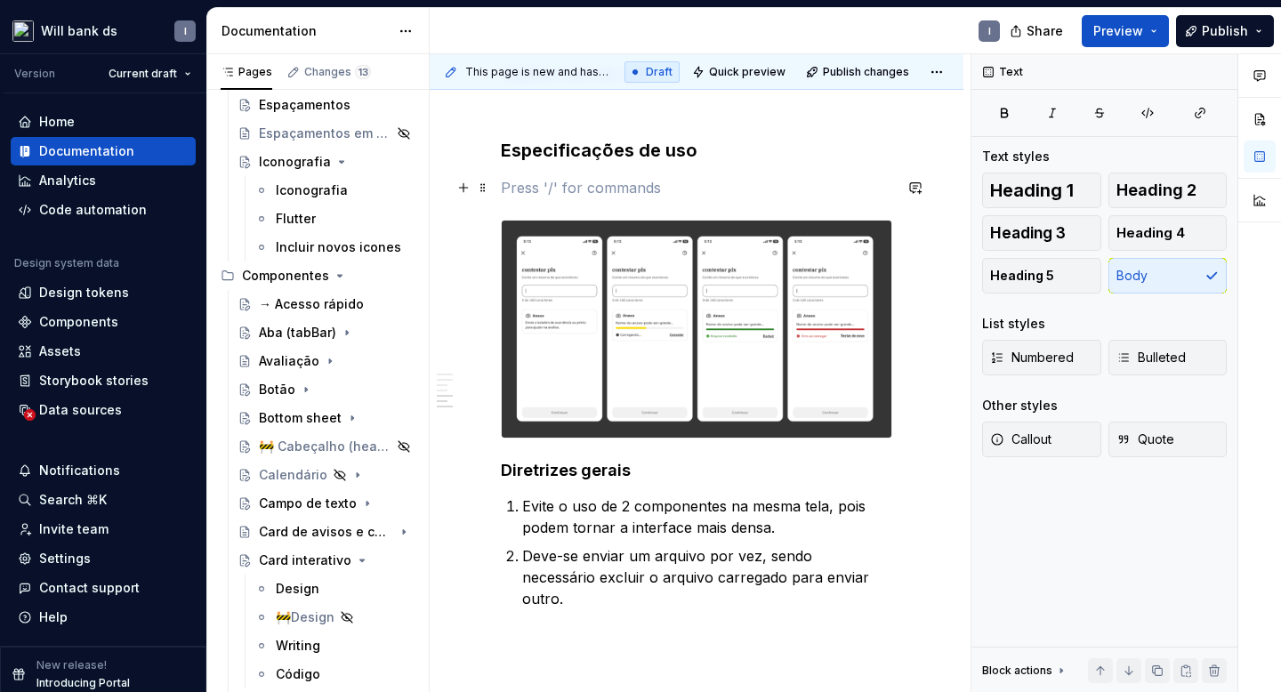
click at [568, 188] on p at bounding box center [696, 187] width 391 height 21
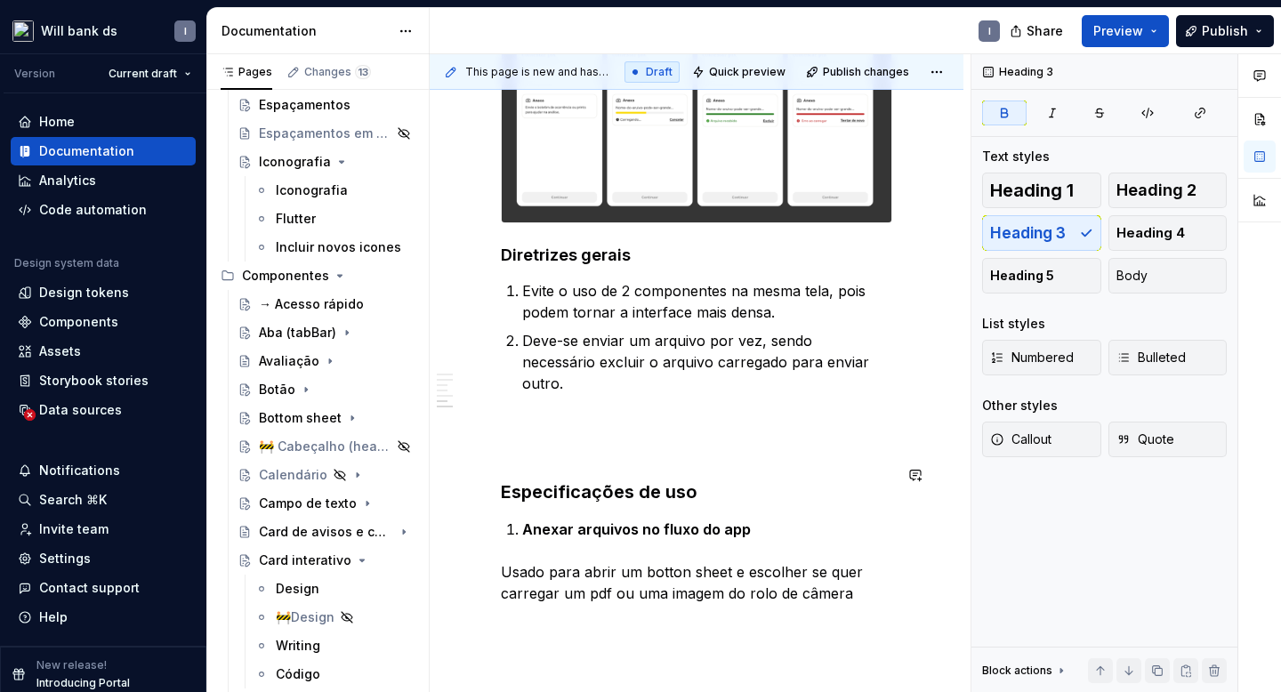
scroll to position [799, 0]
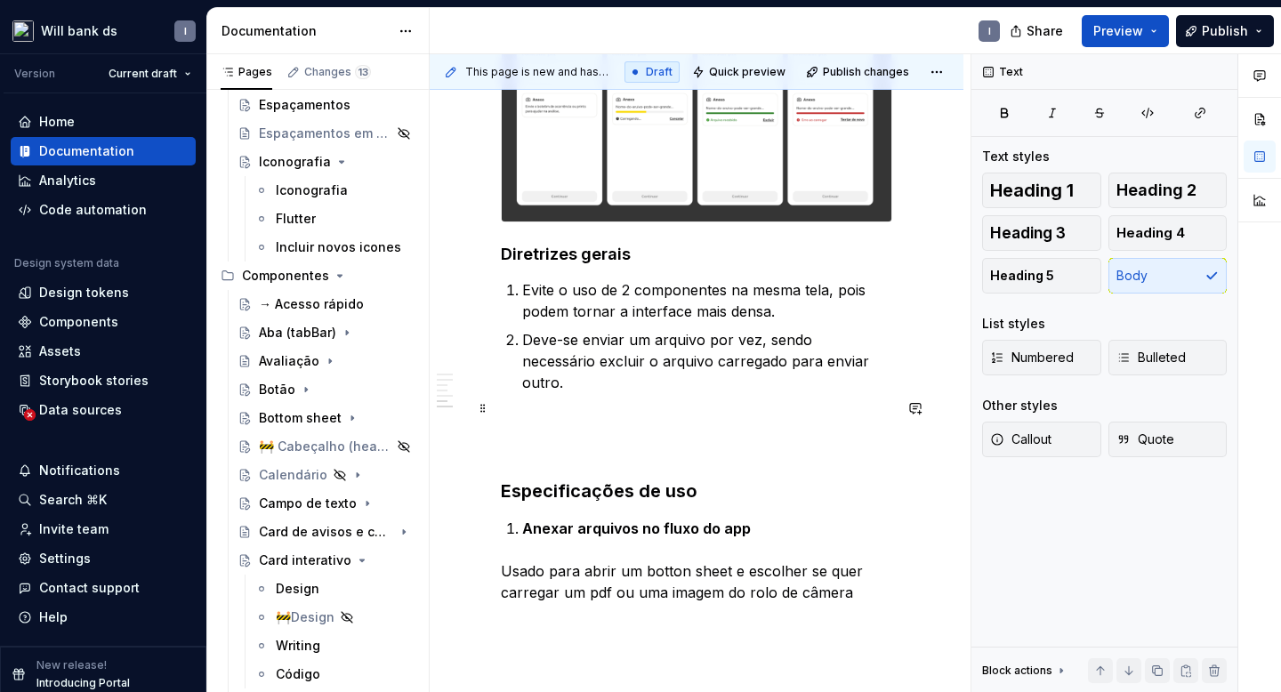
click at [544, 416] on p at bounding box center [696, 435] width 391 height 43
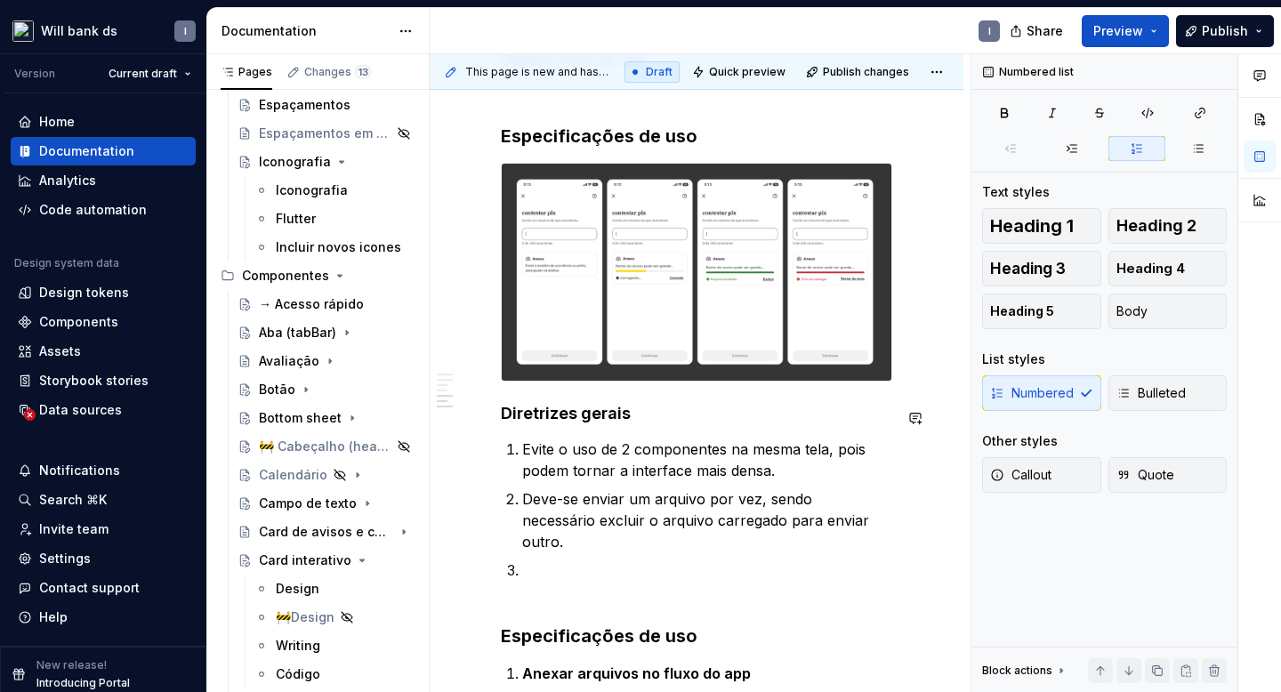
scroll to position [776, 0]
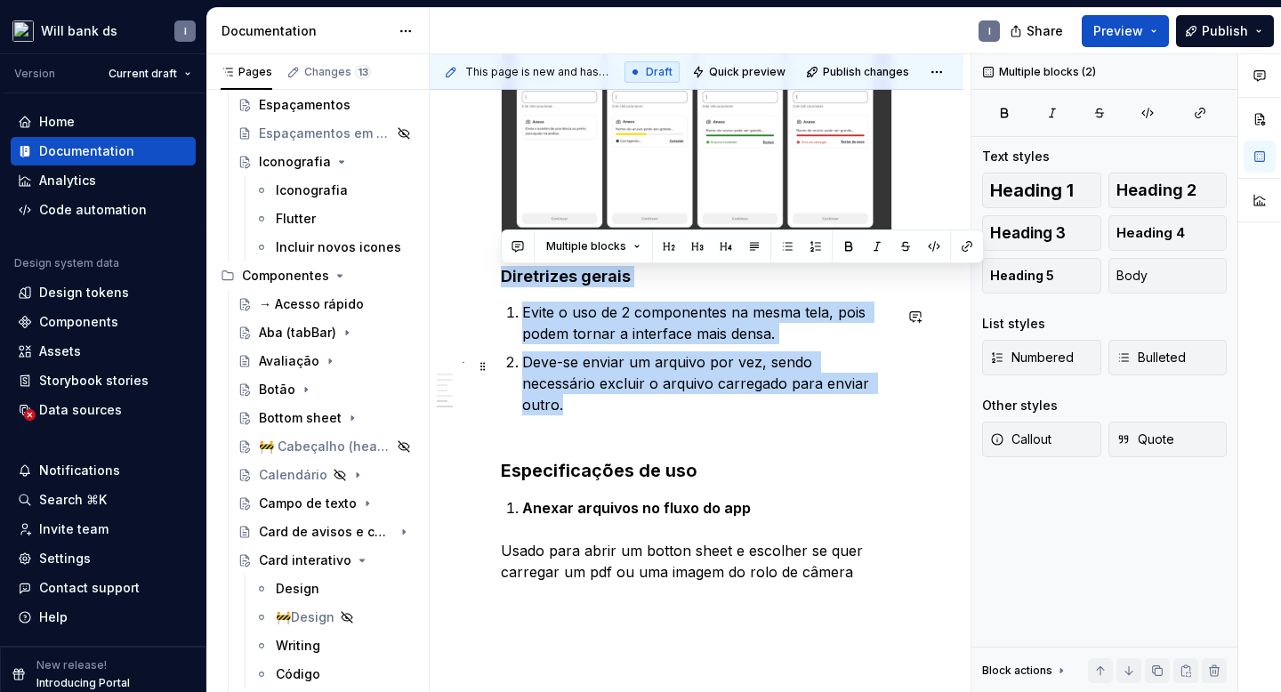
drag, startPoint x: 503, startPoint y: 280, endPoint x: 846, endPoint y: 390, distance: 360.3
click at [846, 390] on div "Uso Deve ser usado sempre que for necessário incluir algum tipo de arquivo no f…" at bounding box center [696, 97] width 391 height 969
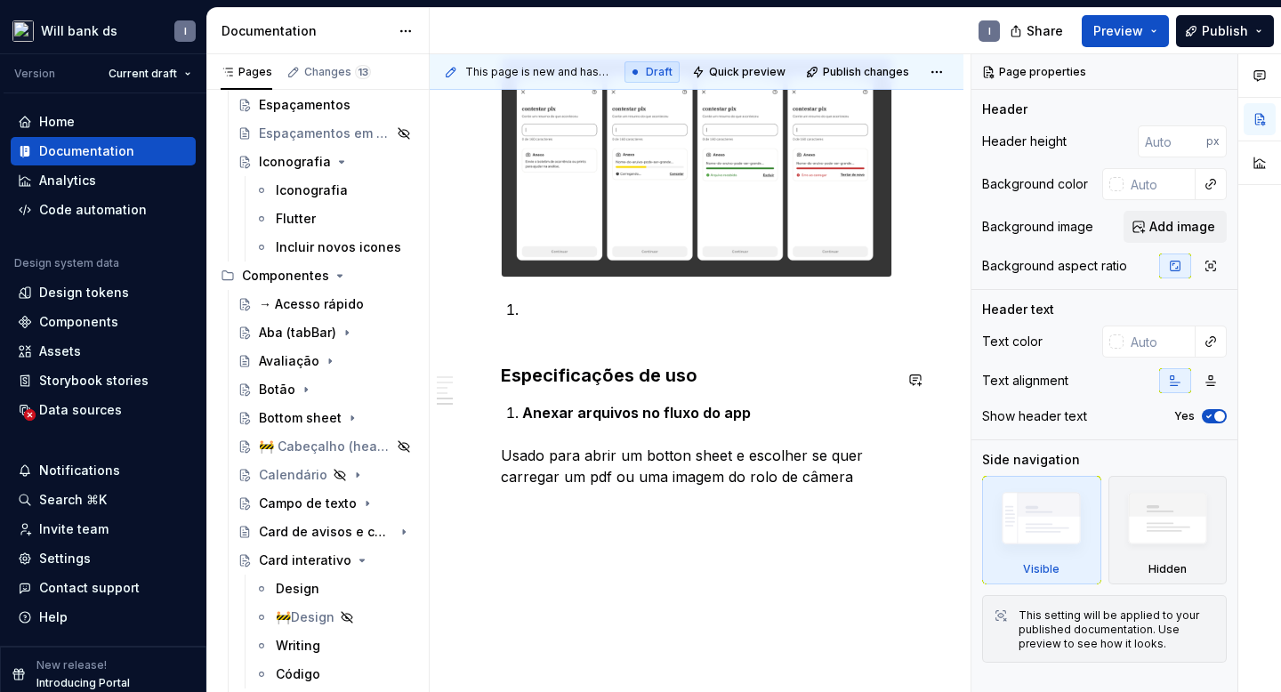
scroll to position [702, 0]
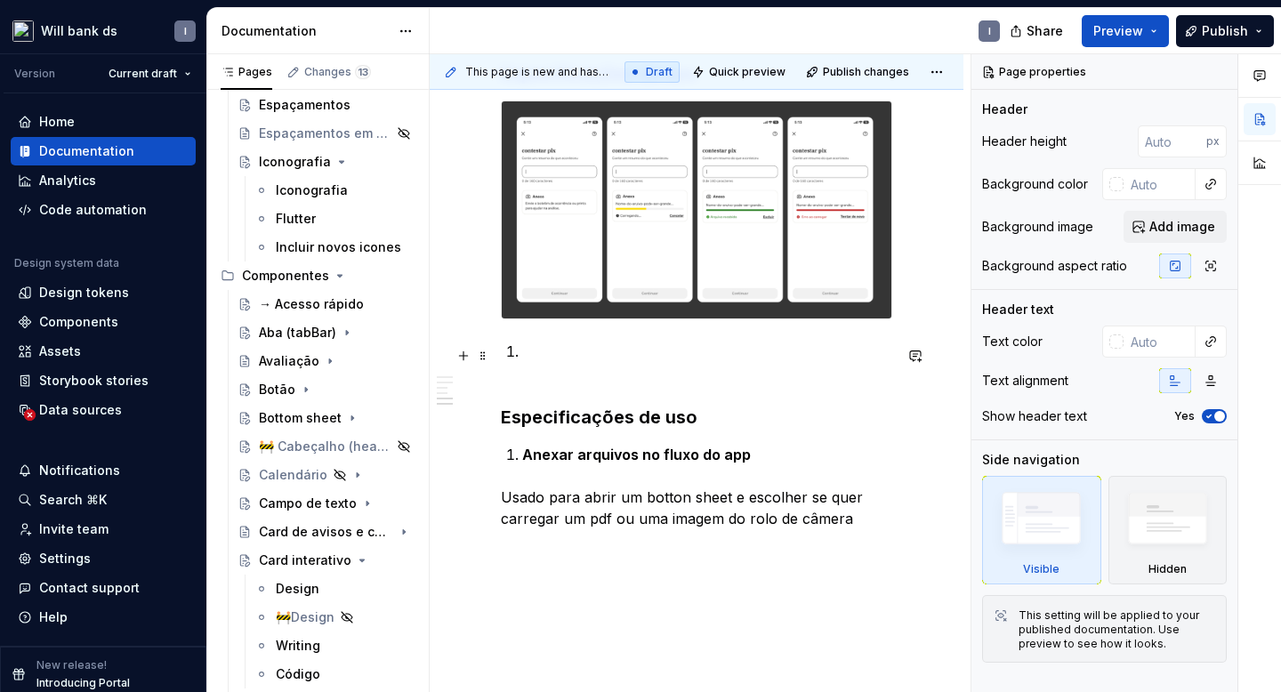
click at [536, 358] on p at bounding box center [707, 362] width 370 height 43
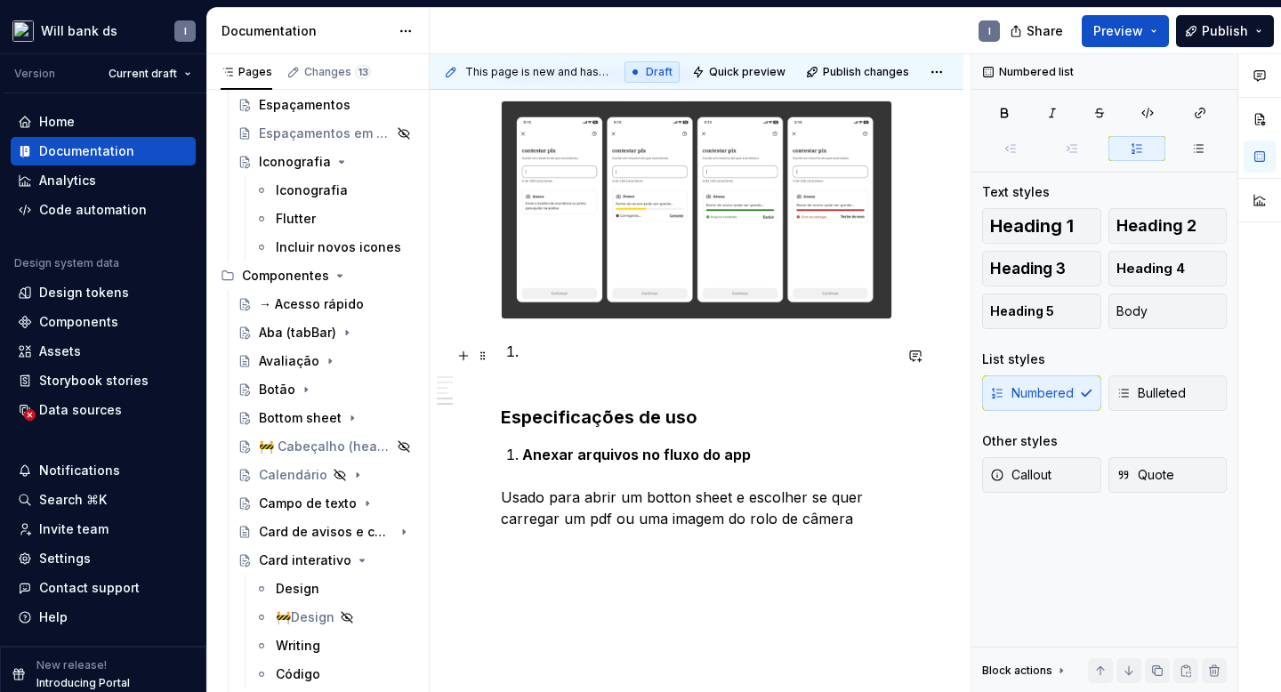
click at [525, 355] on p at bounding box center [707, 362] width 370 height 43
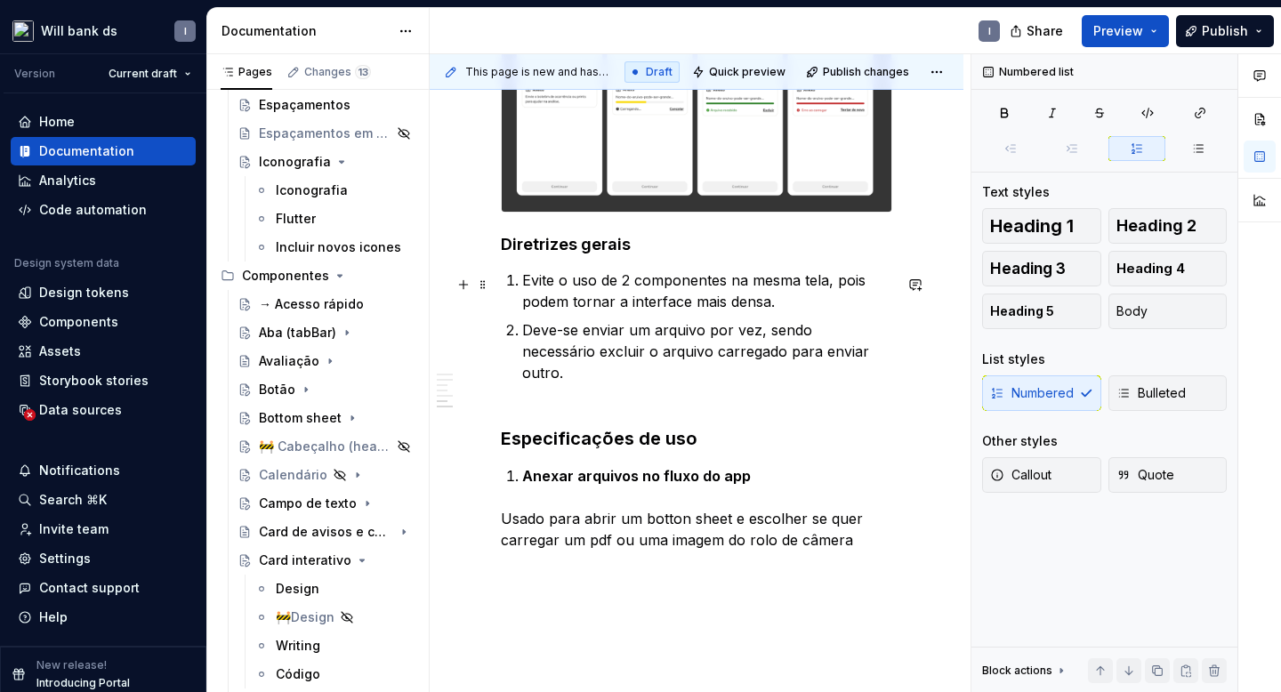
click at [591, 312] on p "Evite o uso de 2 componentes na mesma tela, pois podem tornar a interface mais …" at bounding box center [707, 290] width 370 height 43
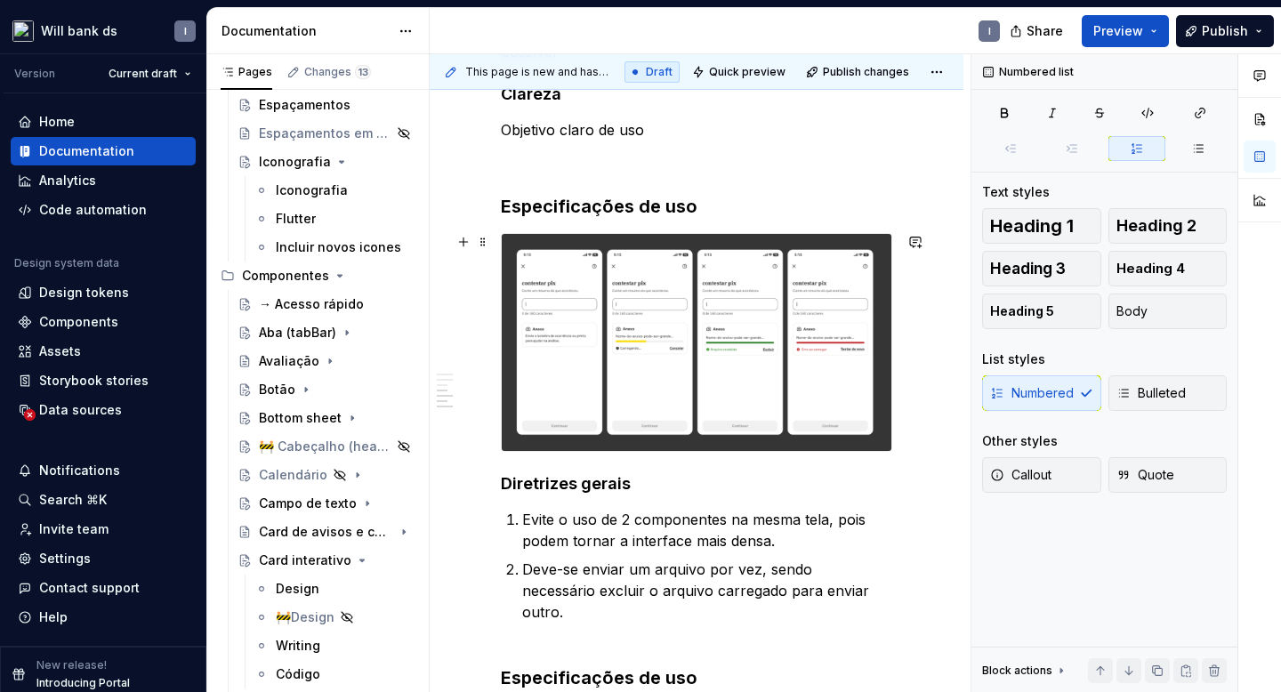
scroll to position [572, 0]
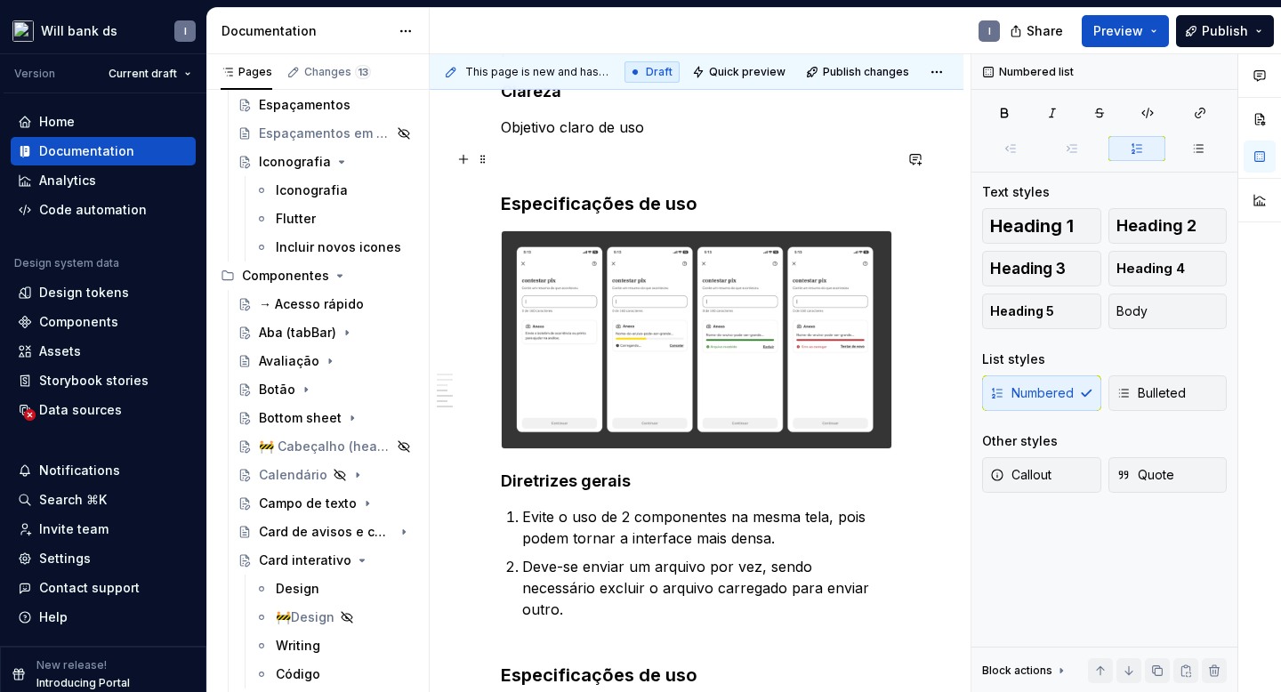
click at [535, 153] on p at bounding box center [696, 159] width 391 height 21
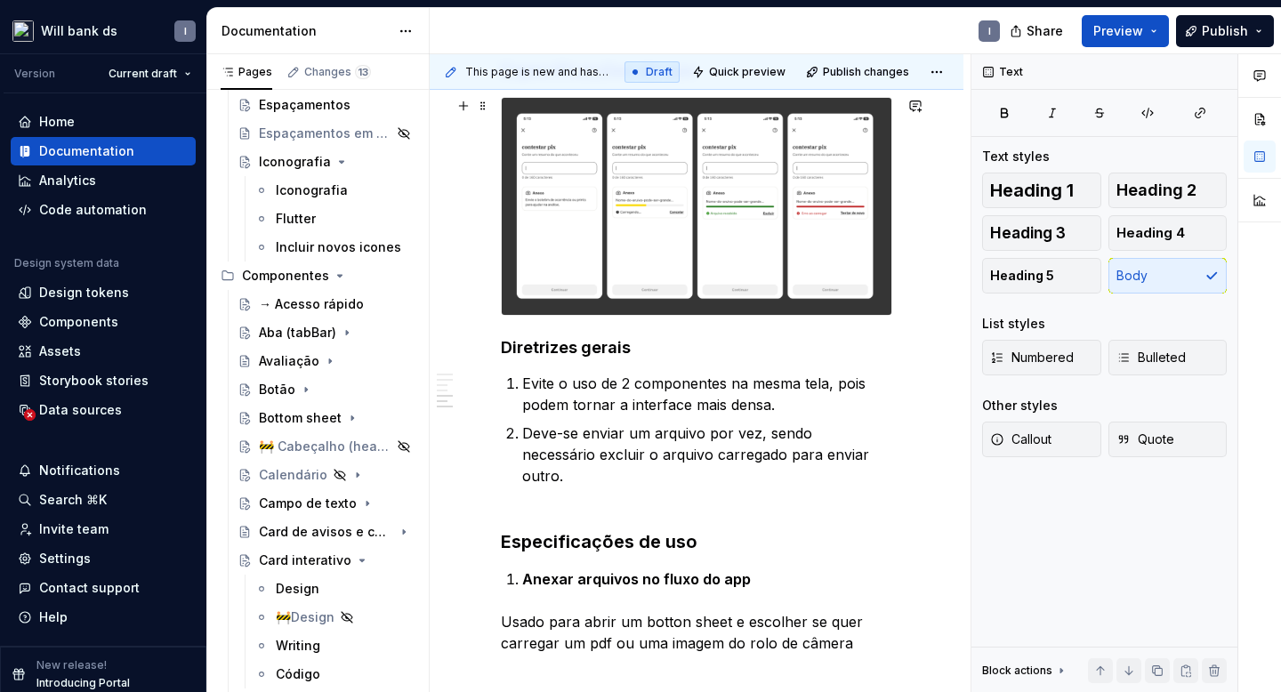
scroll to position [558, 0]
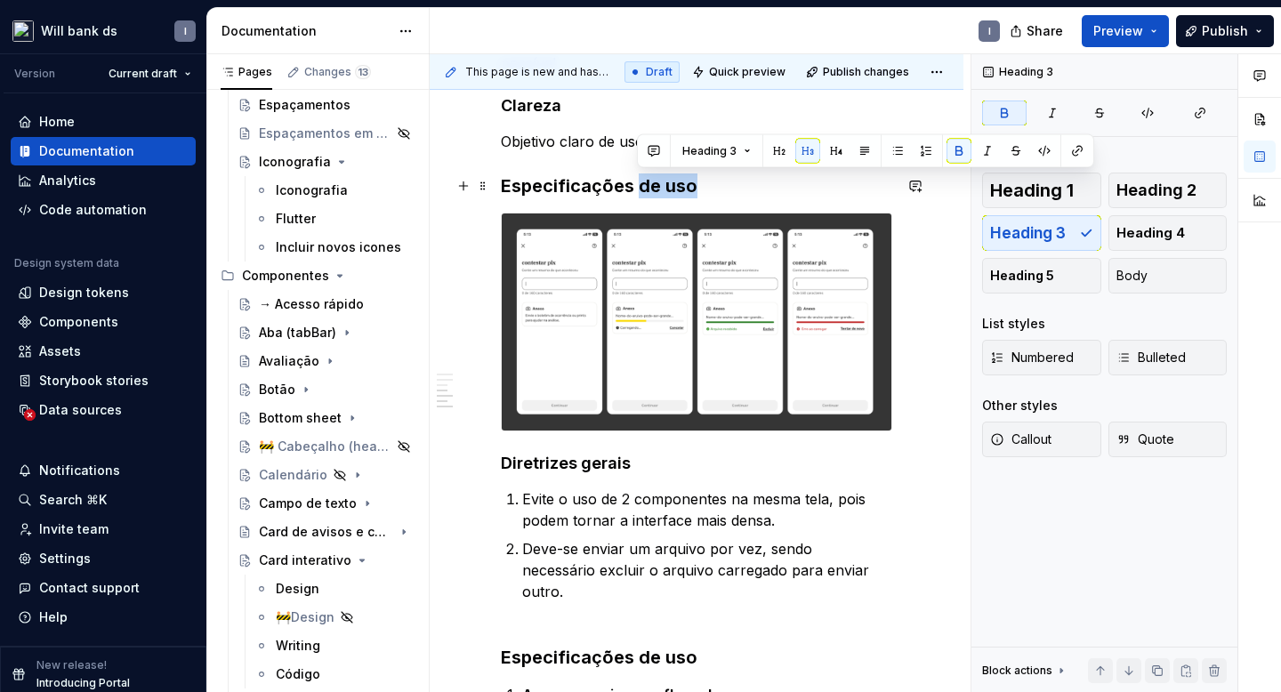
drag, startPoint x: 639, startPoint y: 183, endPoint x: 726, endPoint y: 183, distance: 86.3
click at [726, 183] on h3 "Especificações de uso" at bounding box center [696, 185] width 391 height 25
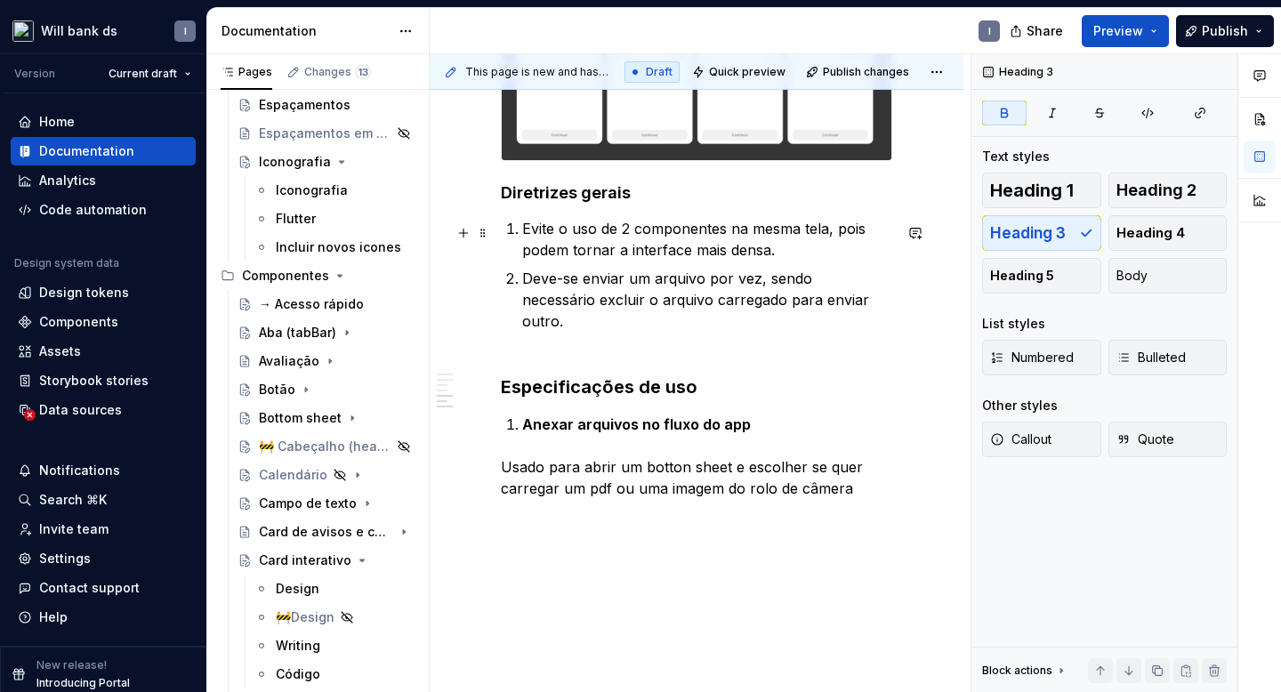
scroll to position [846, 0]
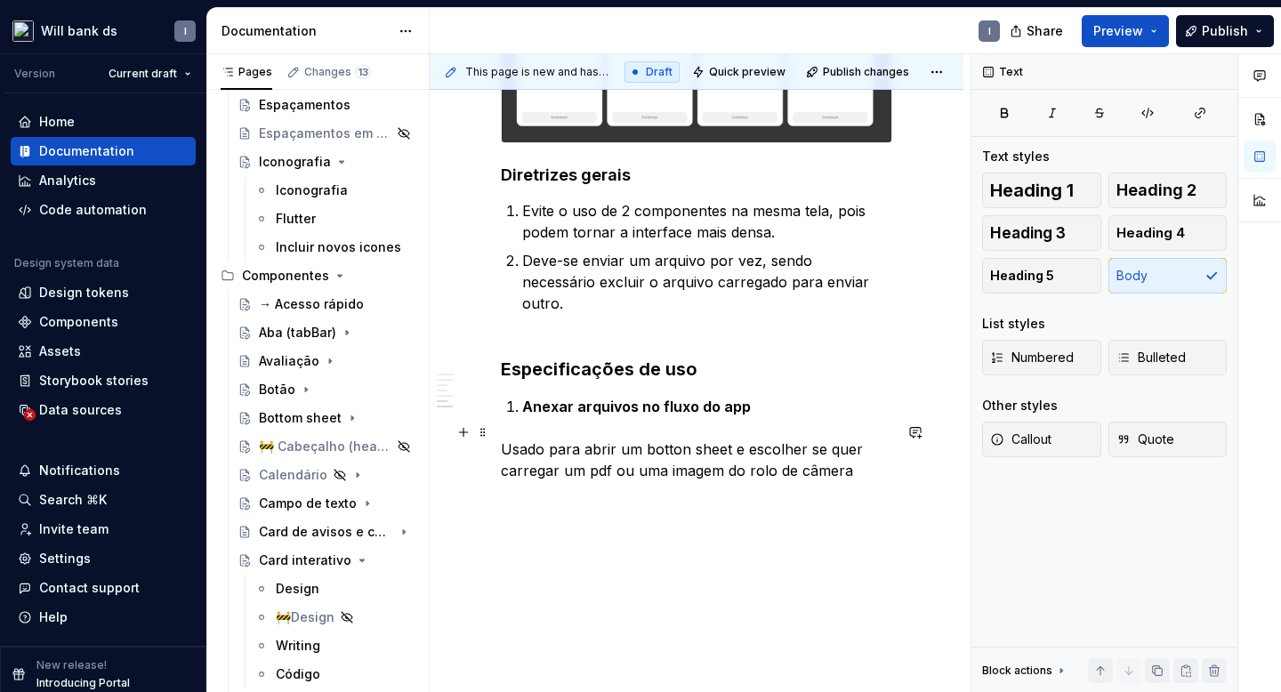
click at [580, 454] on p "Usado para abrir um botton sheet e escolher se quer carregar um pdf ou uma imag…" at bounding box center [696, 459] width 391 height 43
click at [501, 438] on p "Usado para abrir um botton sheet e escolher se quer carregar um pdf ou uma imag…" at bounding box center [696, 459] width 391 height 43
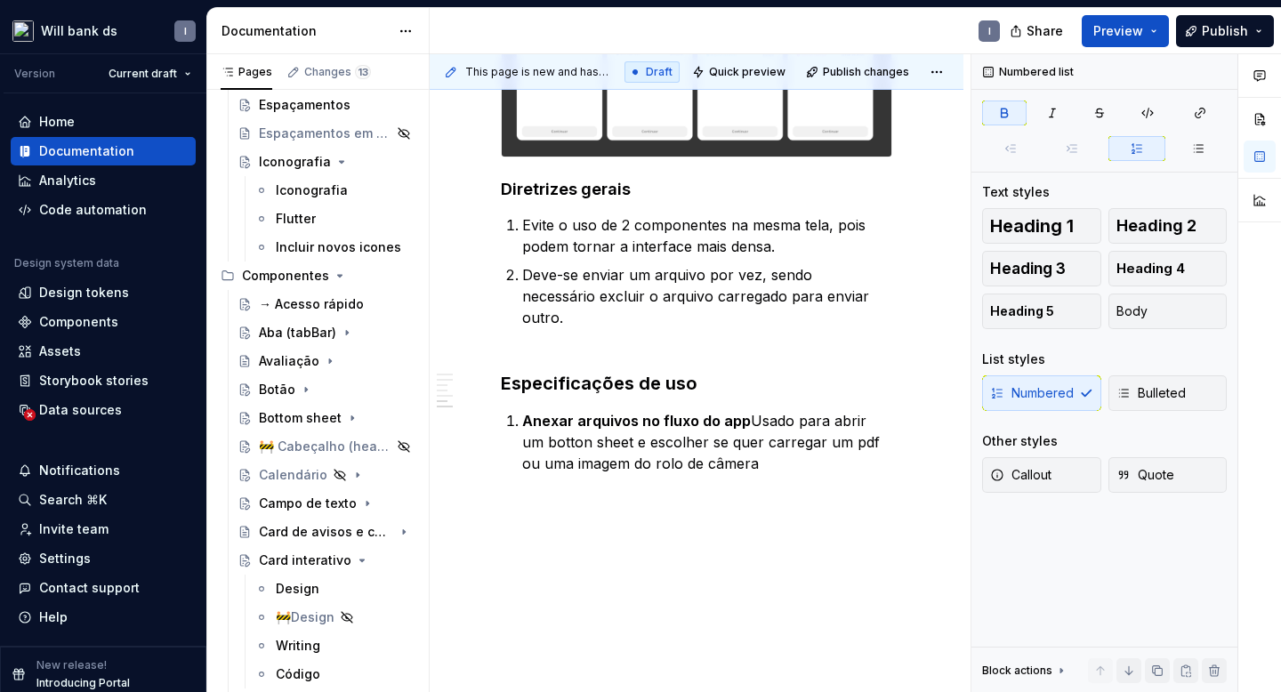
scroll to position [824, 0]
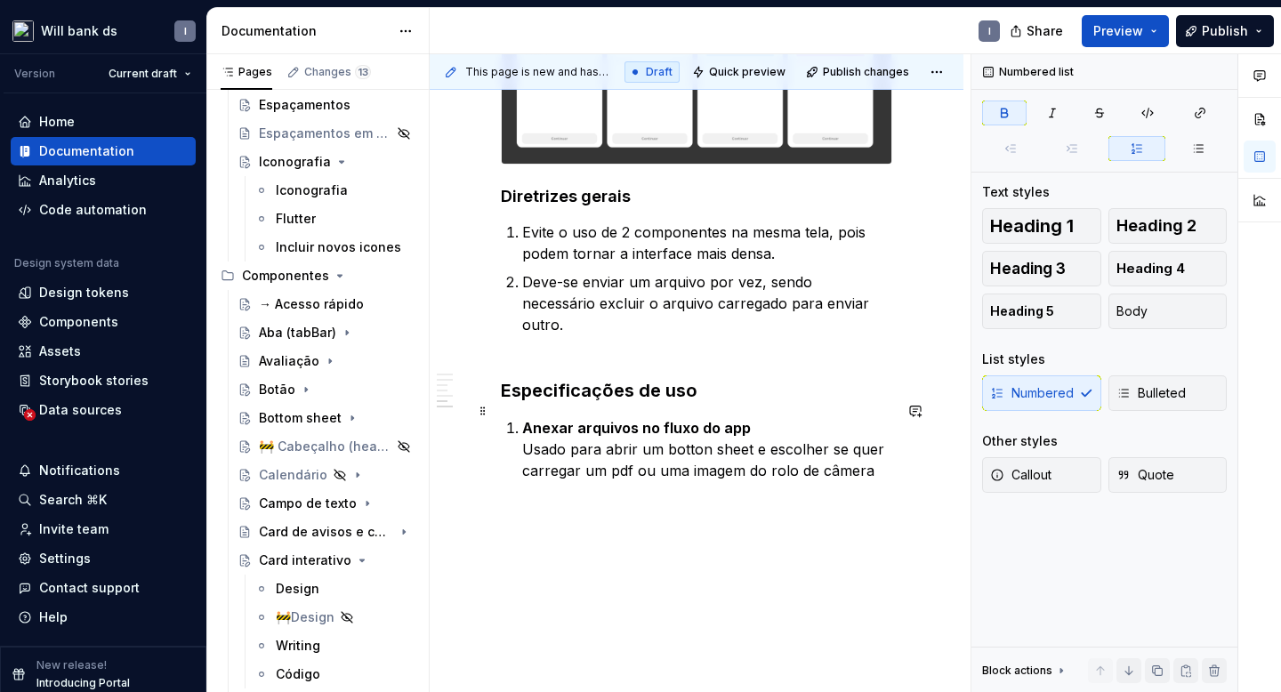
click at [874, 463] on div "Uso Deve ser usado sempre que for necessário incluir algum tipo de arquivo no f…" at bounding box center [696, 33] width 391 height 937
click at [505, 480] on div "Uso Deve ser usado sempre que for necessário incluir algum tipo de arquivo no f…" at bounding box center [696, 33] width 391 height 937
click at [873, 458] on p "Anexar arquivos no fluxo do app Usado para abrir um botton sheet e escolher se …" at bounding box center [707, 449] width 370 height 64
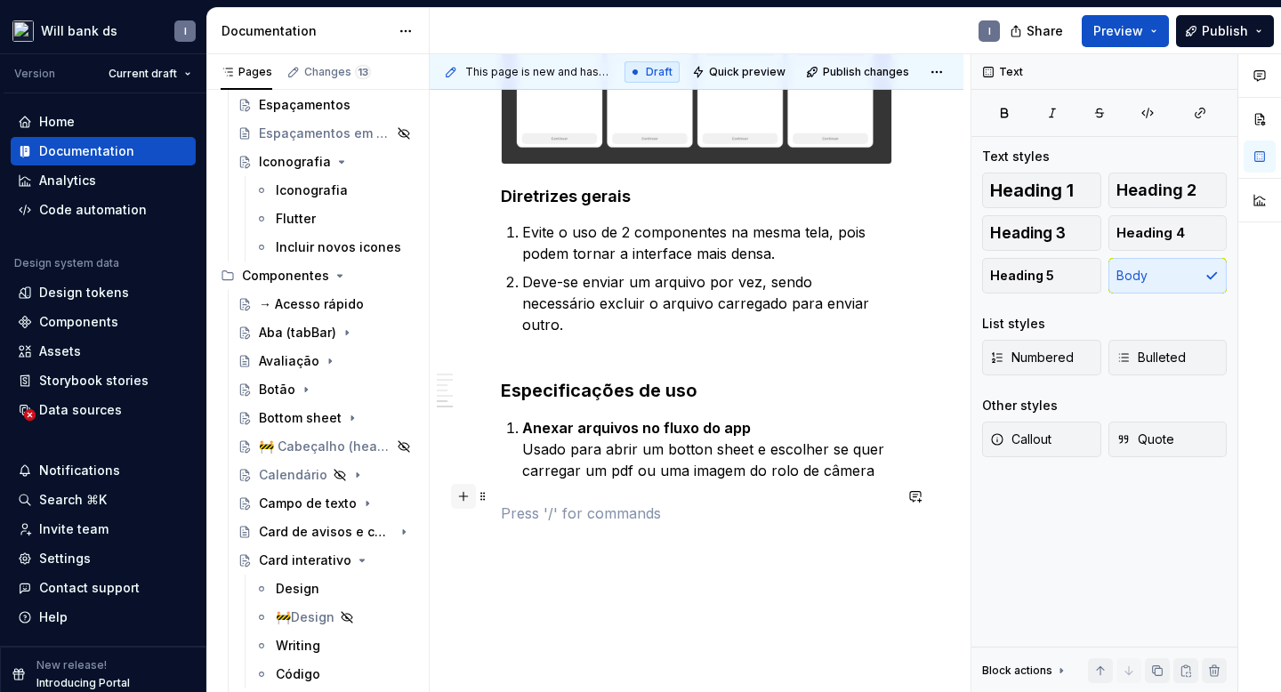
click at [469, 498] on button "button" at bounding box center [463, 496] width 25 height 25
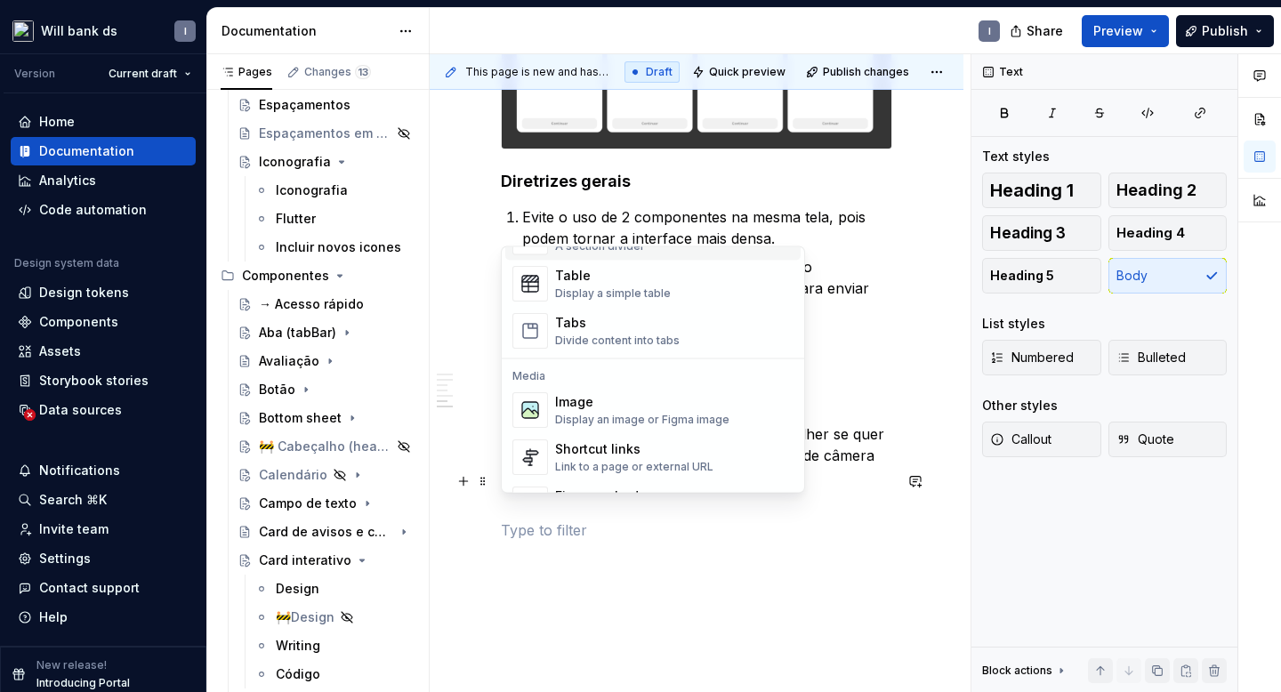
scroll to position [645, 0]
click at [608, 407] on div "Image" at bounding box center [642, 402] width 174 height 18
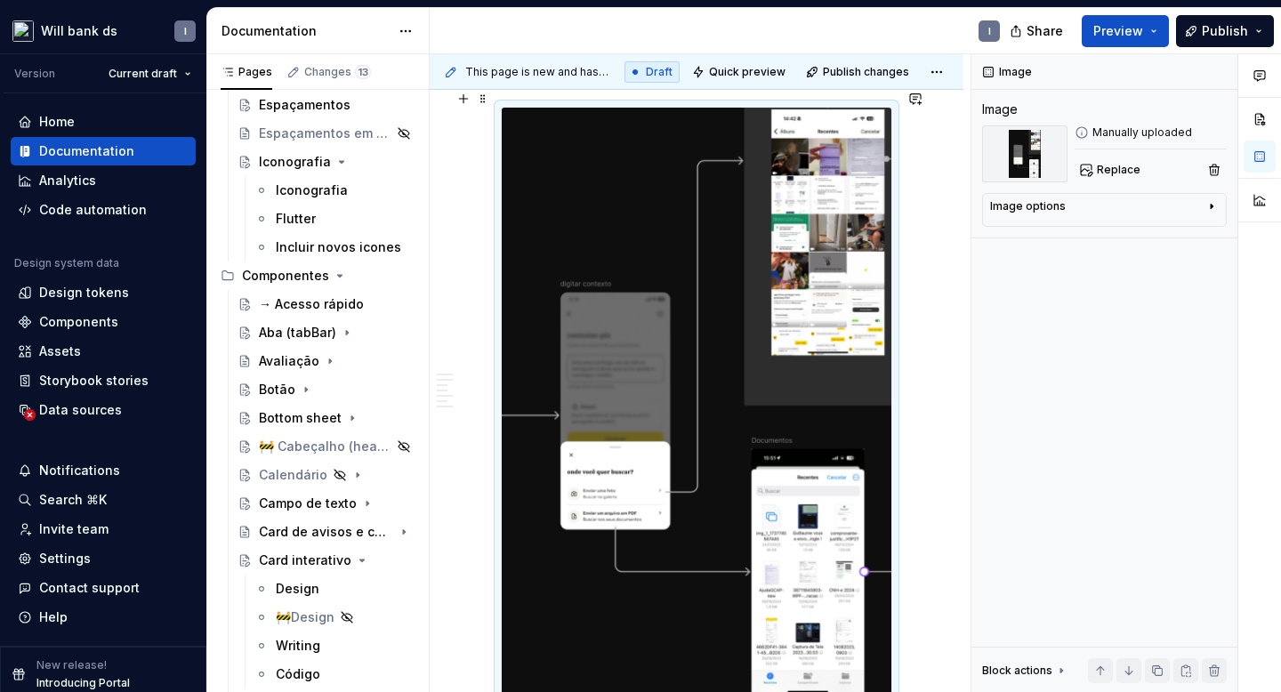
scroll to position [1484, 0]
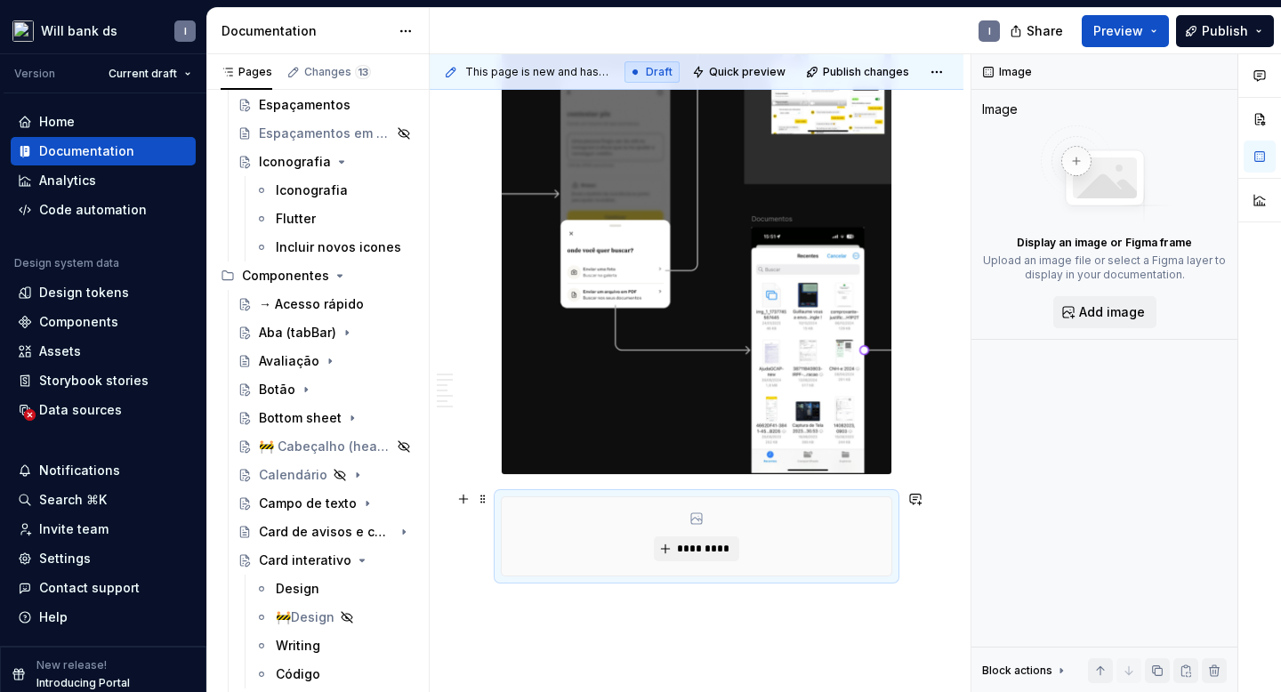
click at [532, 527] on div "*********" at bounding box center [697, 536] width 390 height 78
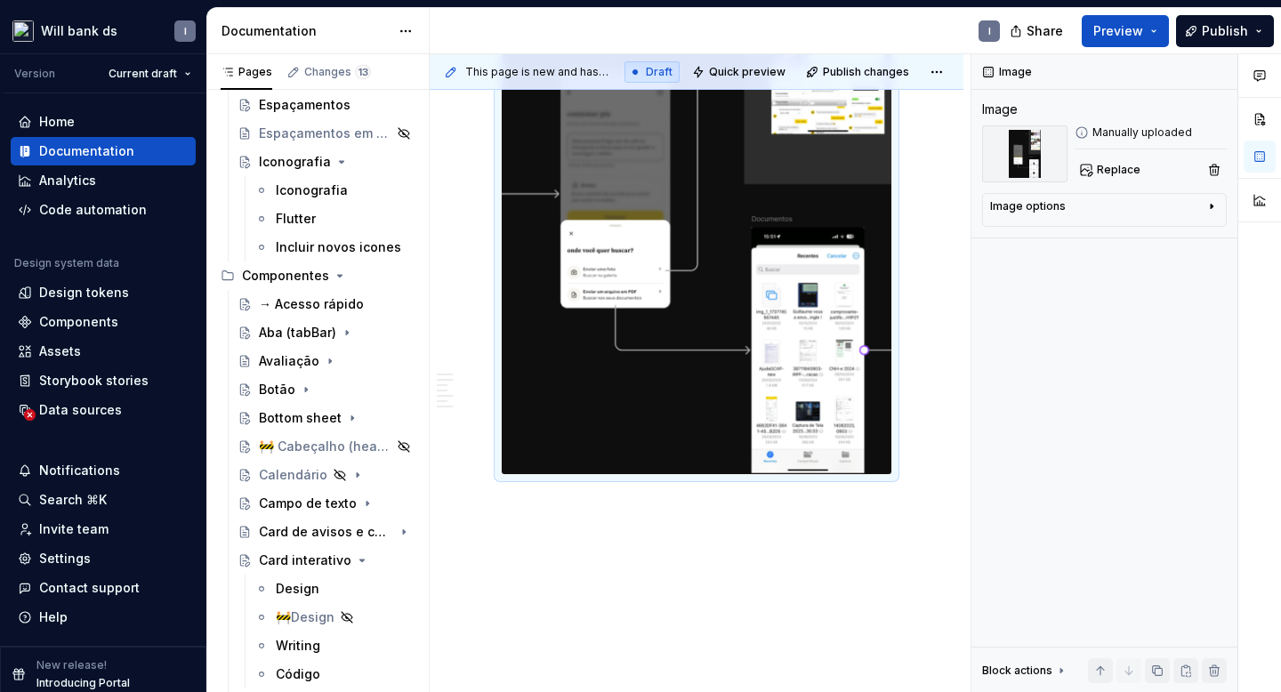
scroll to position [1298, 0]
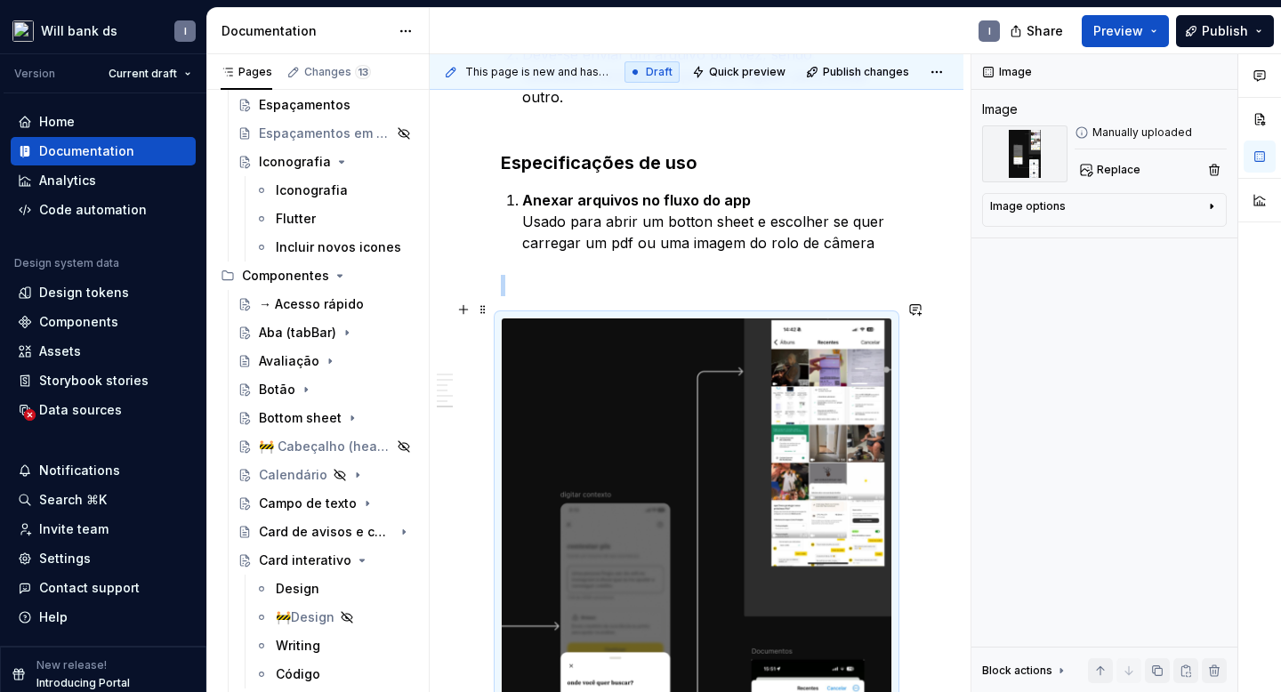
scroll to position [1009, 0]
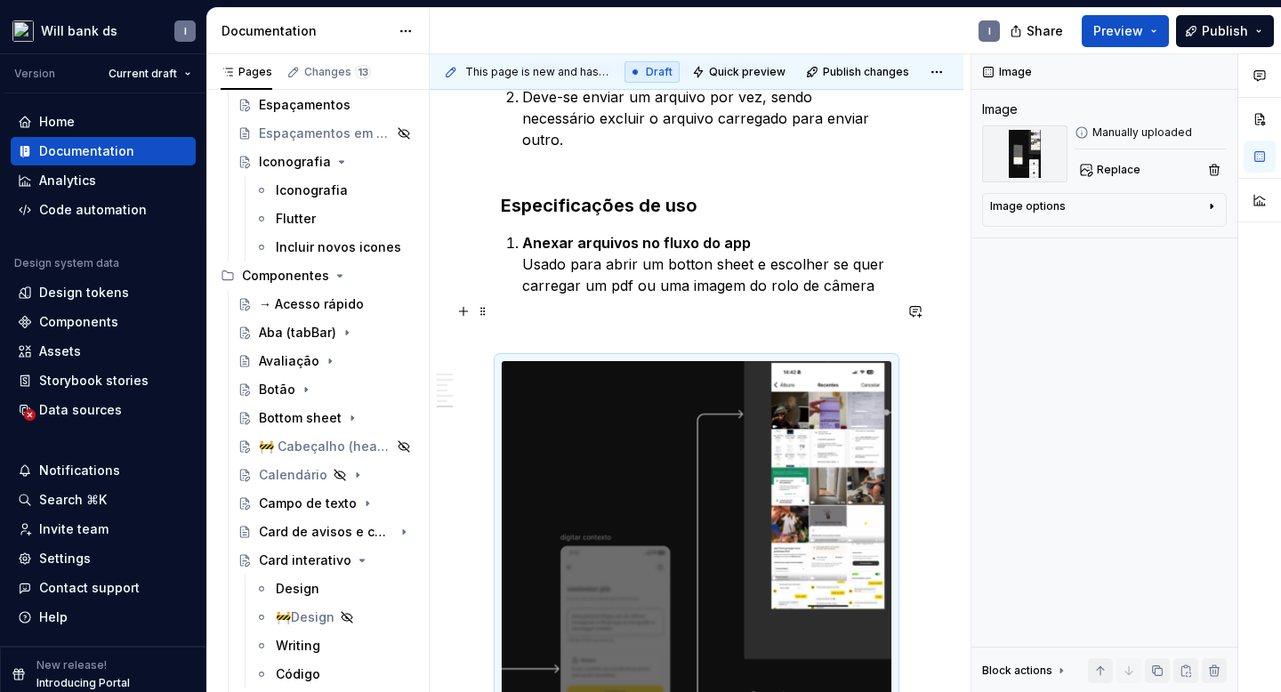
click at [553, 318] on p at bounding box center [696, 328] width 391 height 21
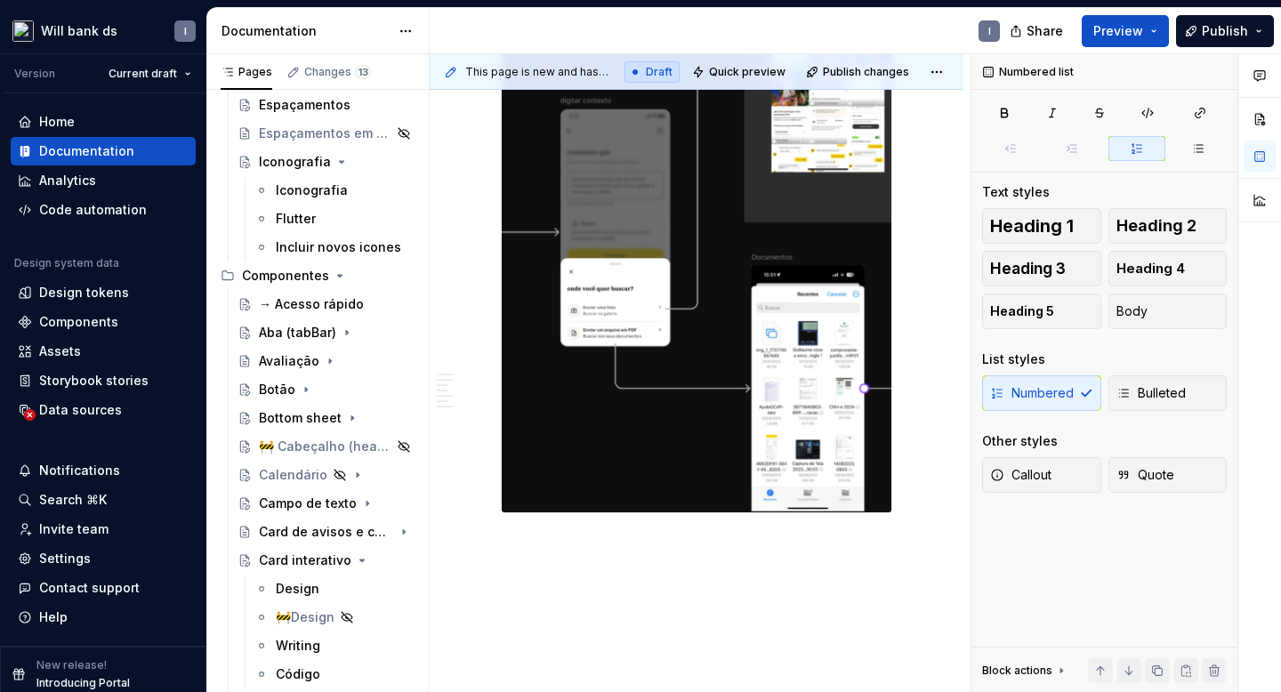
scroll to position [1410, 0]
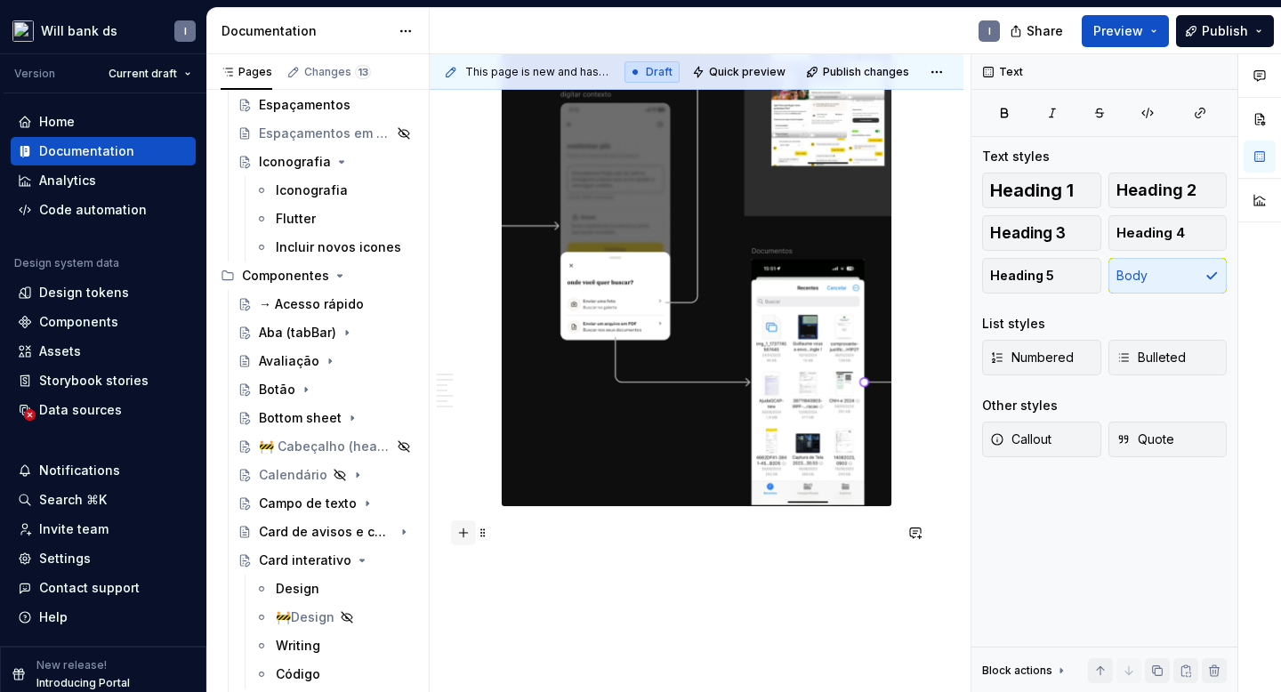
click at [464, 536] on button "button" at bounding box center [463, 532] width 25 height 25
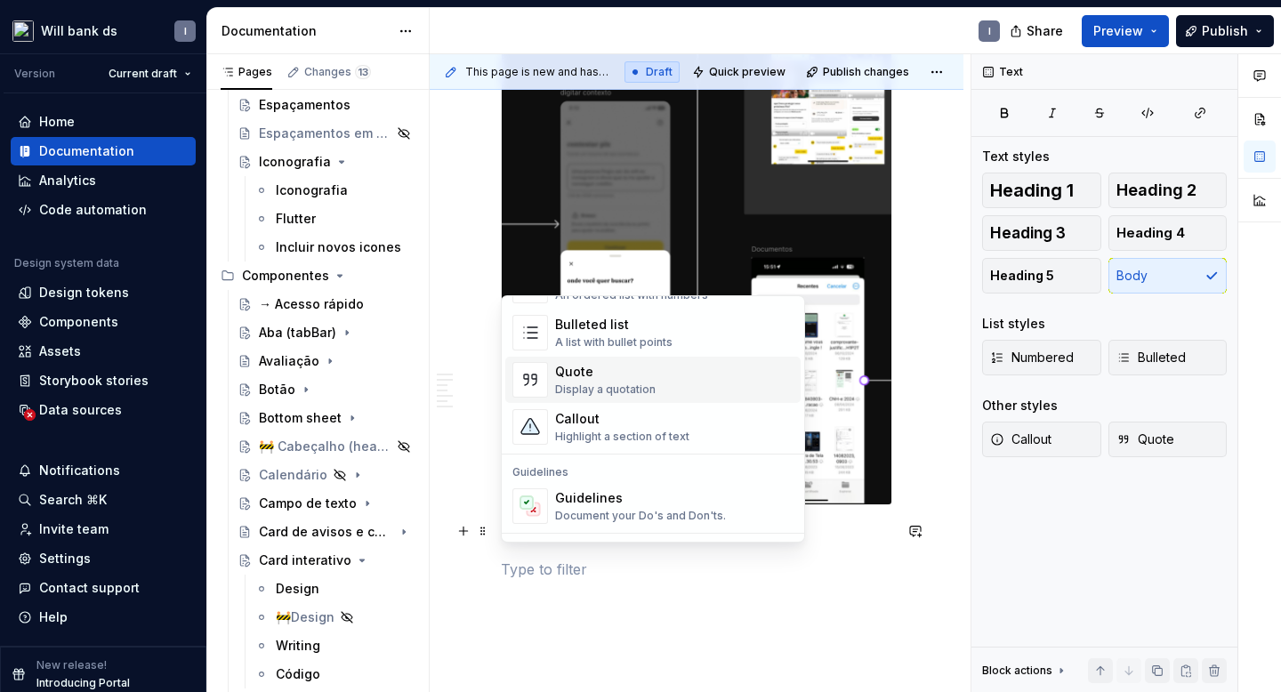
scroll to position [434, 0]
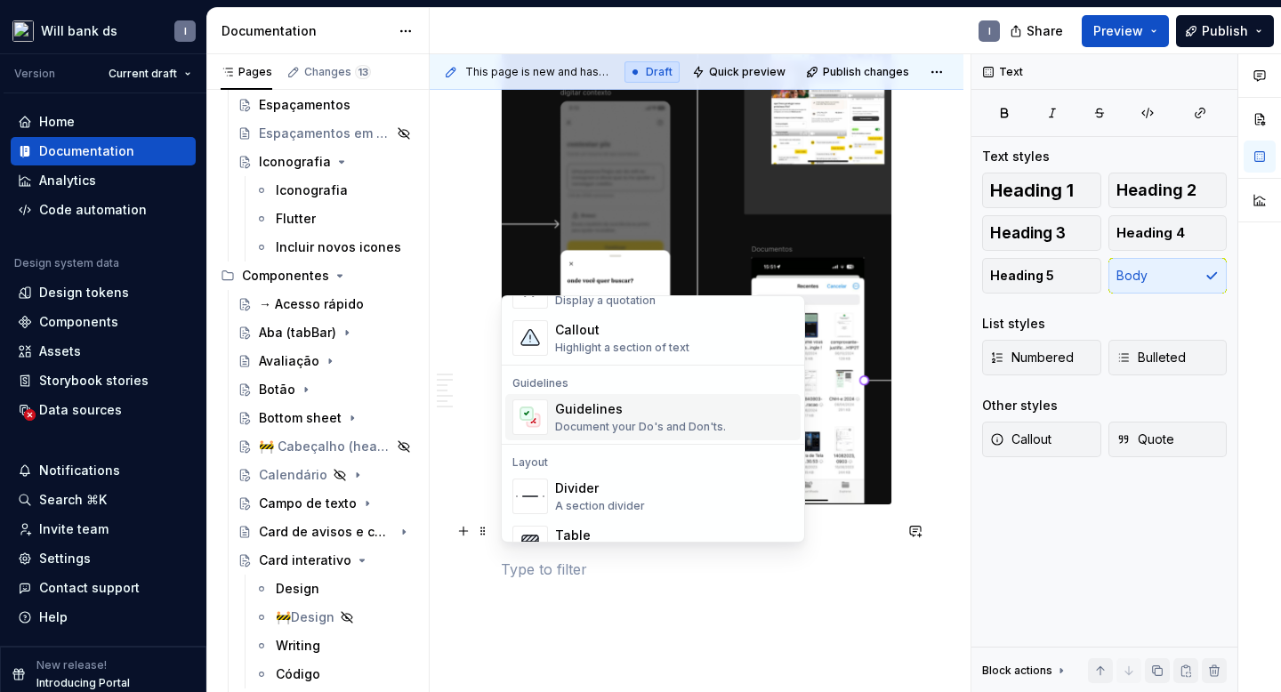
click at [600, 423] on div "Document your Do's and Don'ts." at bounding box center [640, 427] width 171 height 14
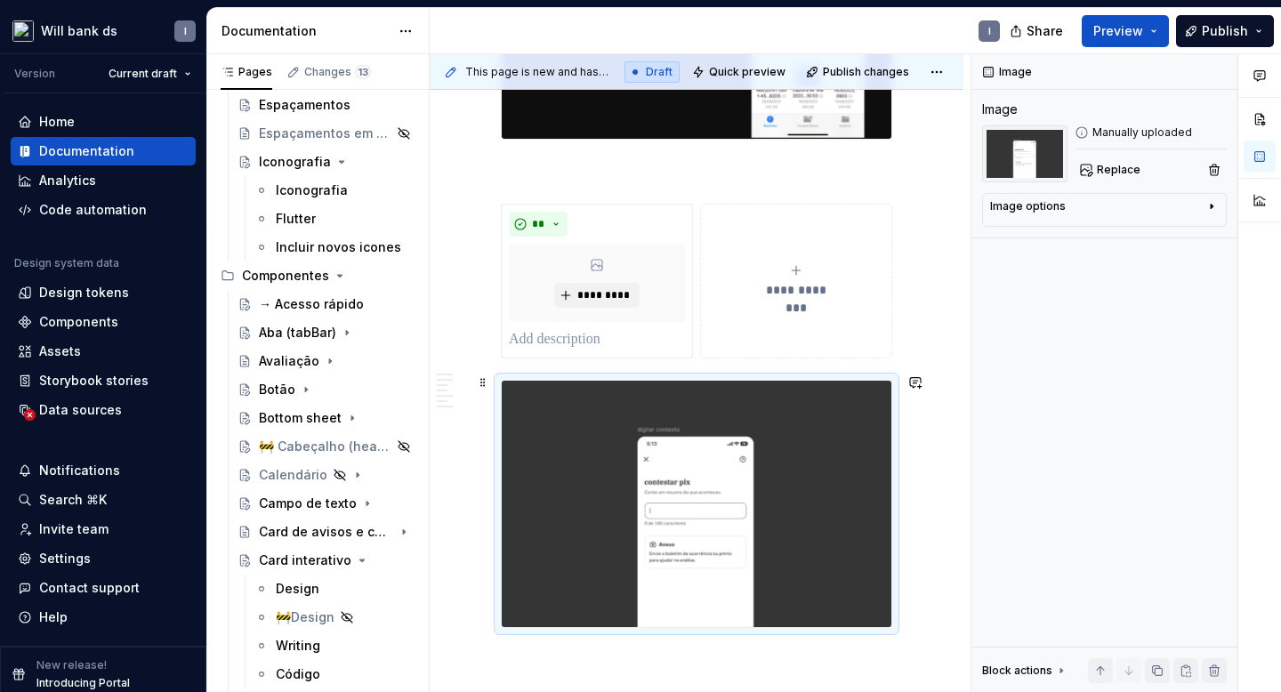
scroll to position [1789, 0]
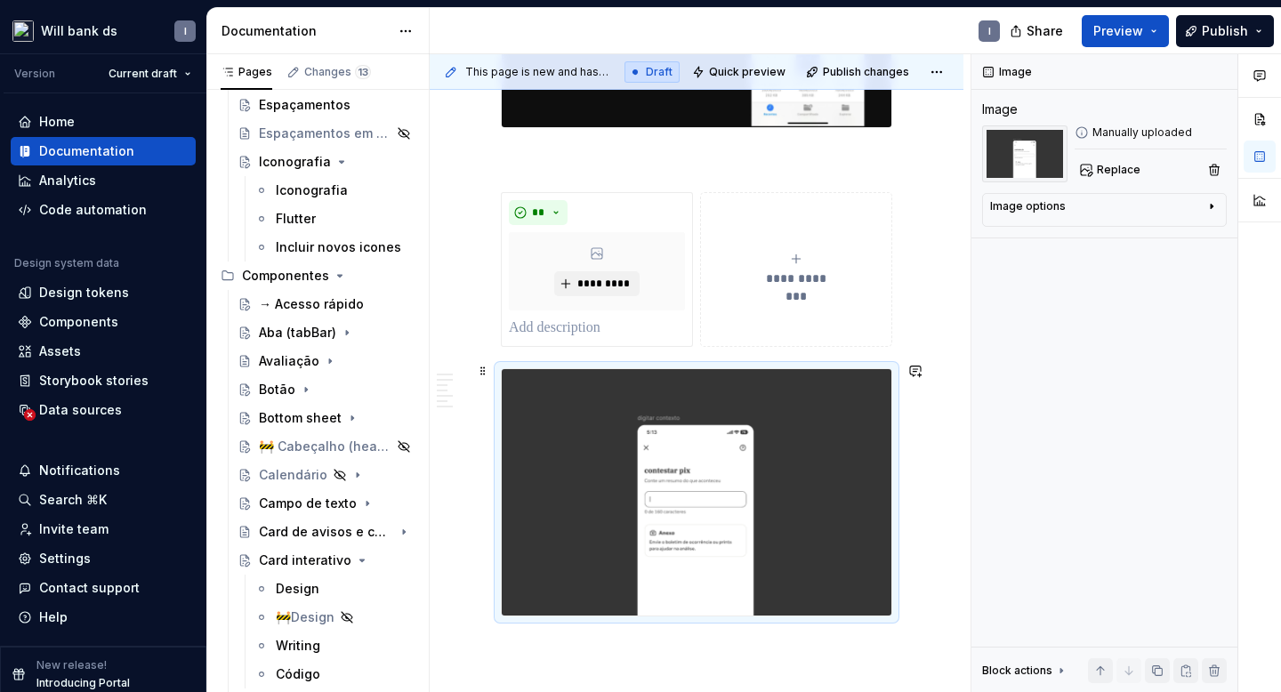
click at [659, 532] on img at bounding box center [697, 492] width 390 height 246
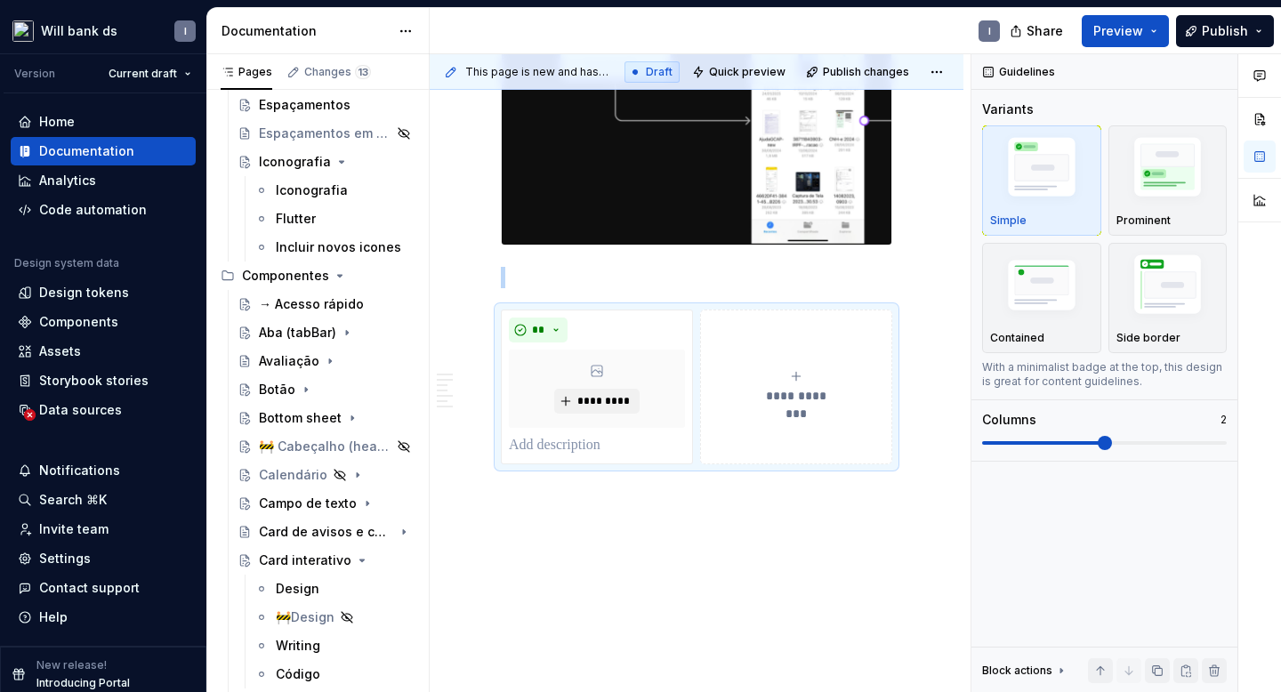
scroll to position [1665, 0]
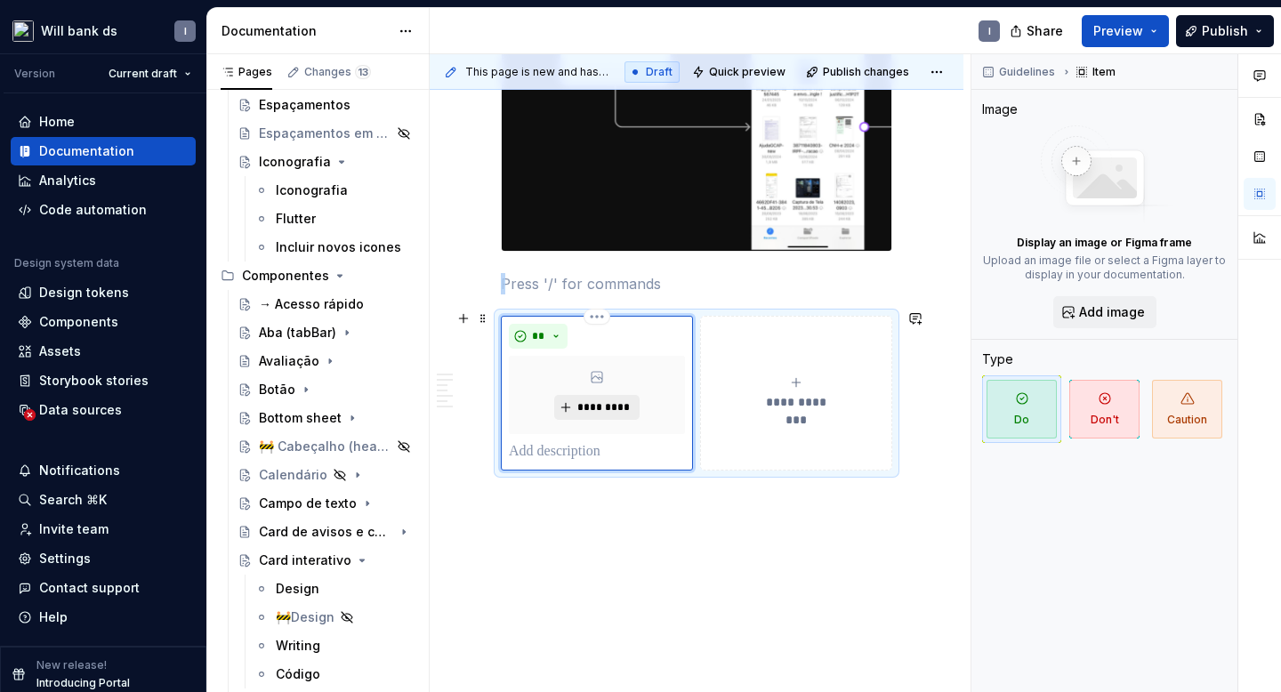
click at [599, 404] on span "*********" at bounding box center [603, 407] width 54 height 14
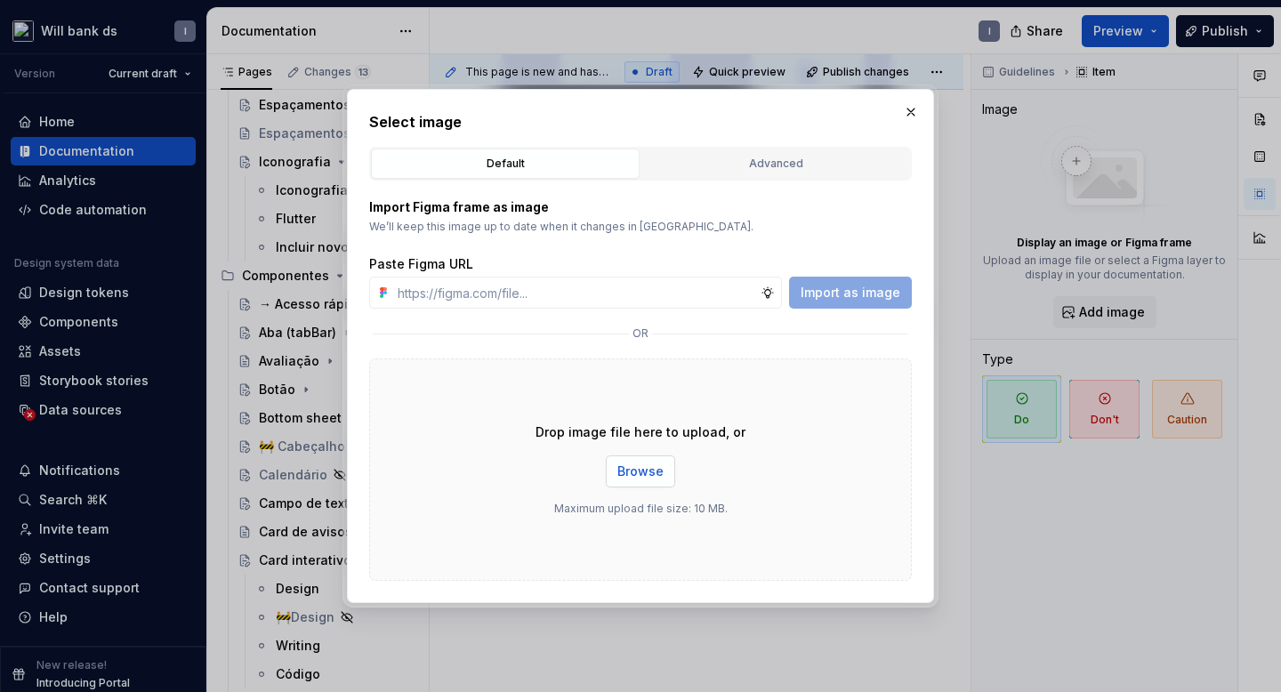
click at [623, 466] on span "Browse" at bounding box center [640, 471] width 46 height 18
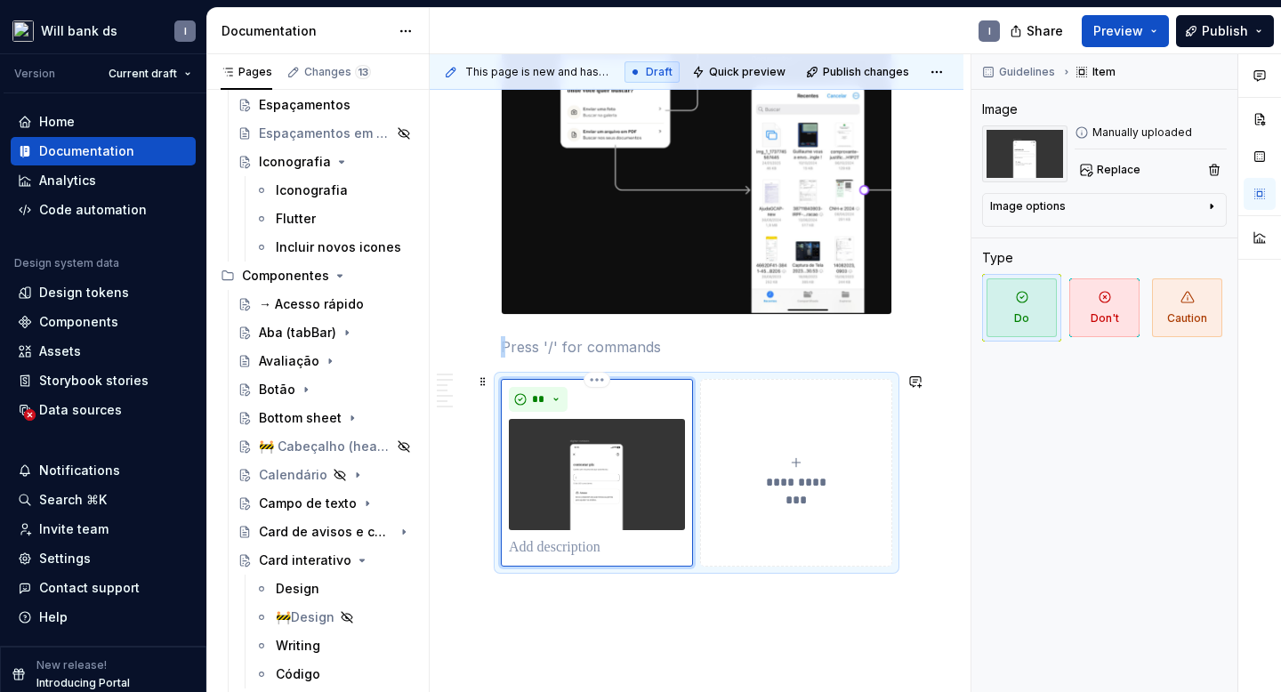
scroll to position [1663, 0]
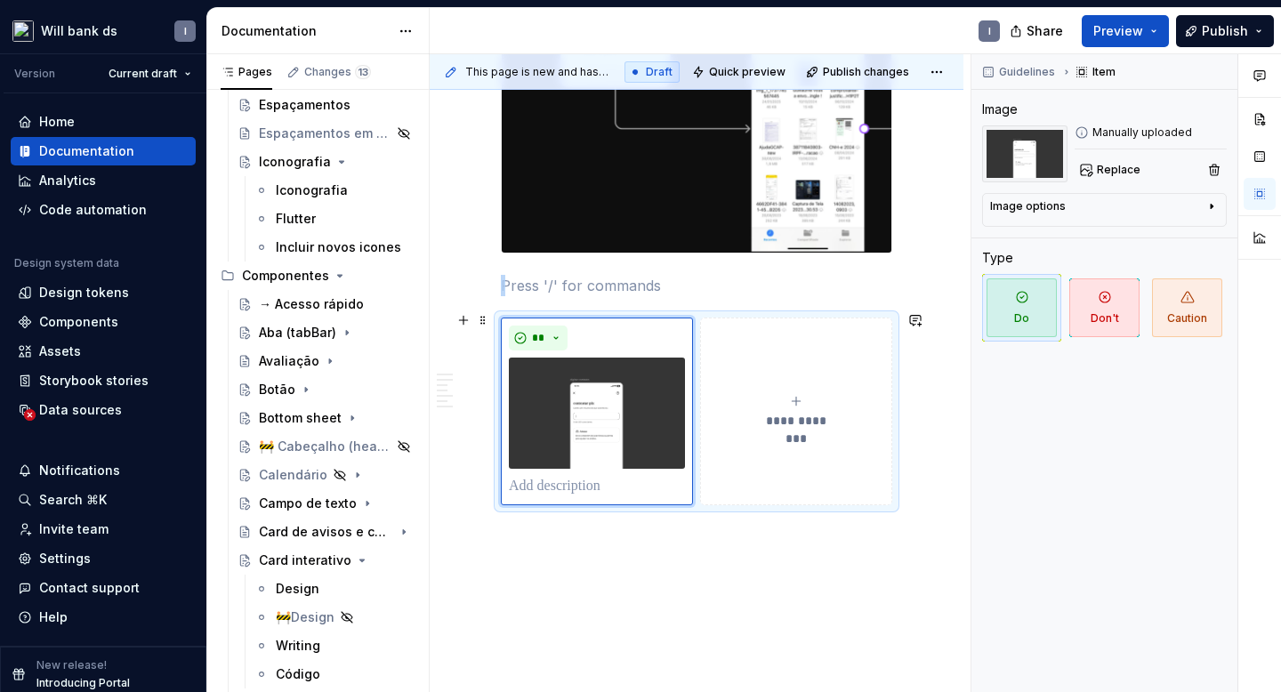
click at [803, 394] on icon "submit" at bounding box center [796, 401] width 14 height 14
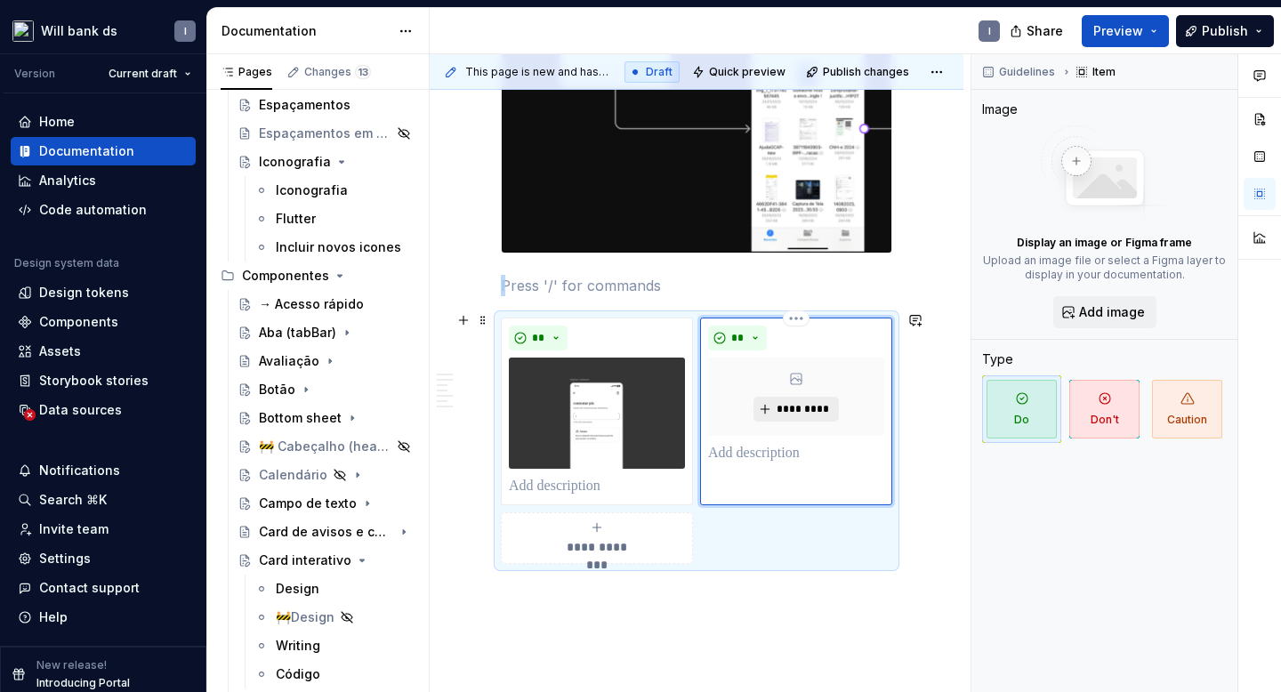
click at [804, 402] on span "*********" at bounding box center [803, 409] width 54 height 14
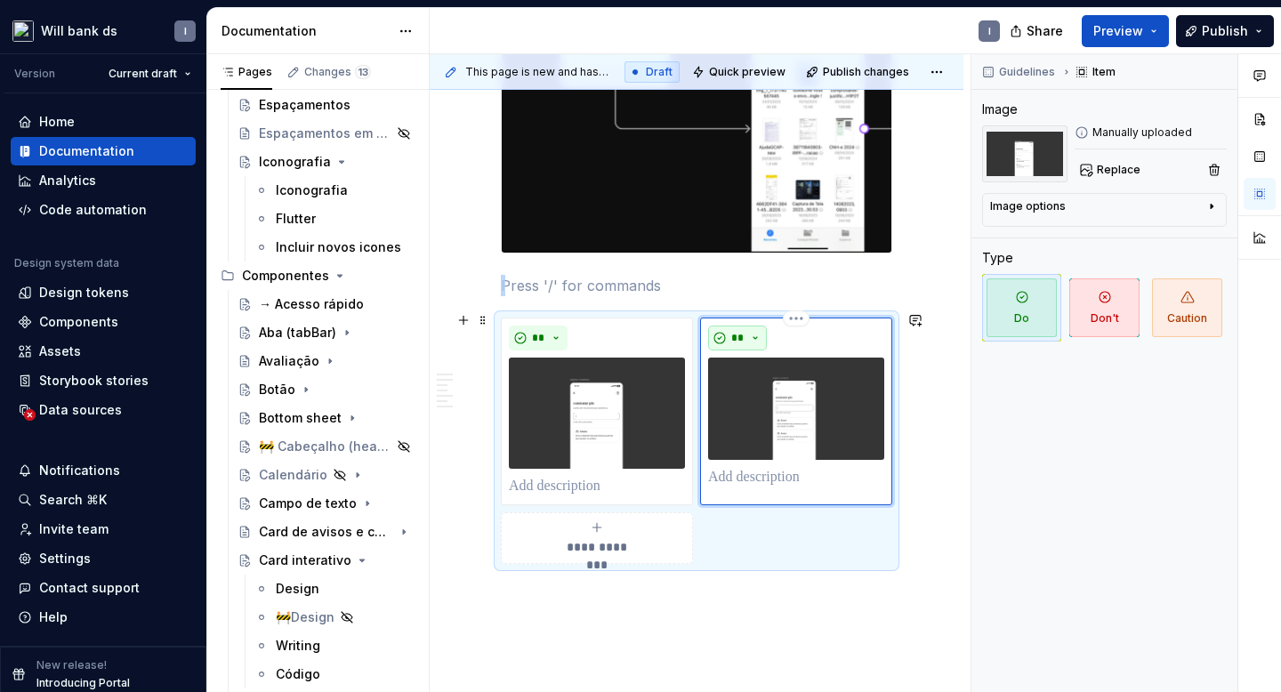
click at [741, 338] on span "**" at bounding box center [737, 338] width 14 height 14
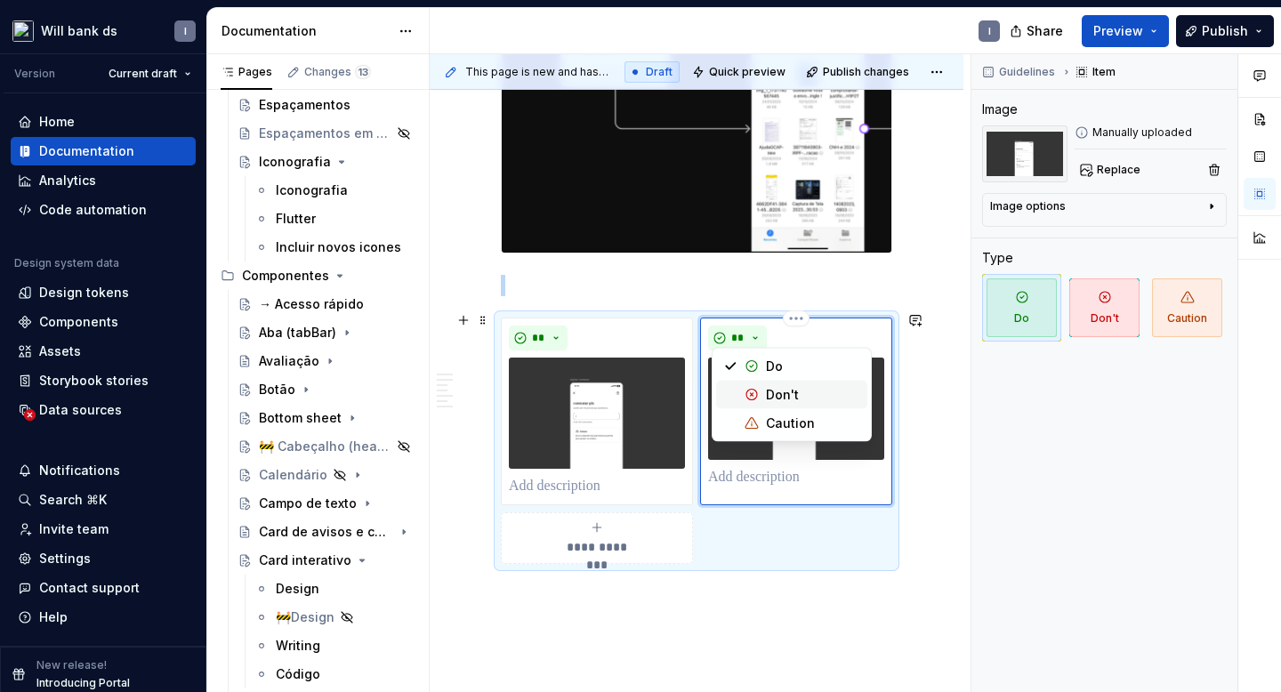
click at [750, 395] on div "Suggestions" at bounding box center [751, 395] width 14 height 14
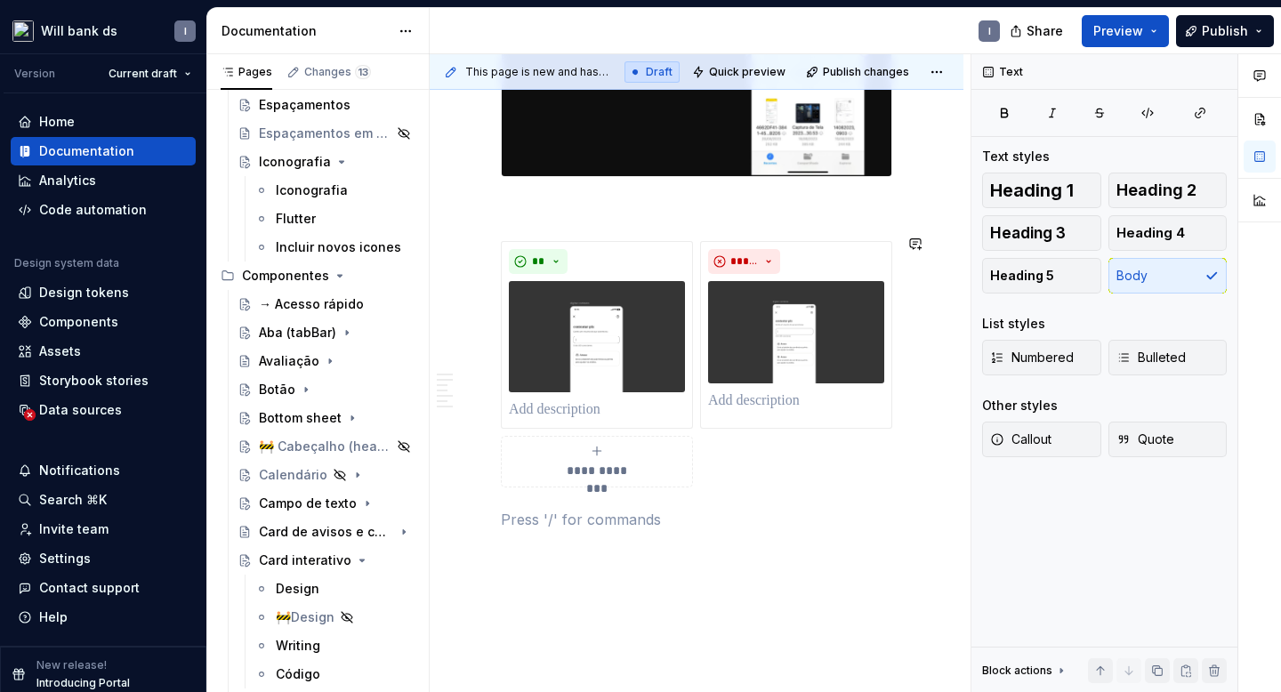
scroll to position [1789, 0]
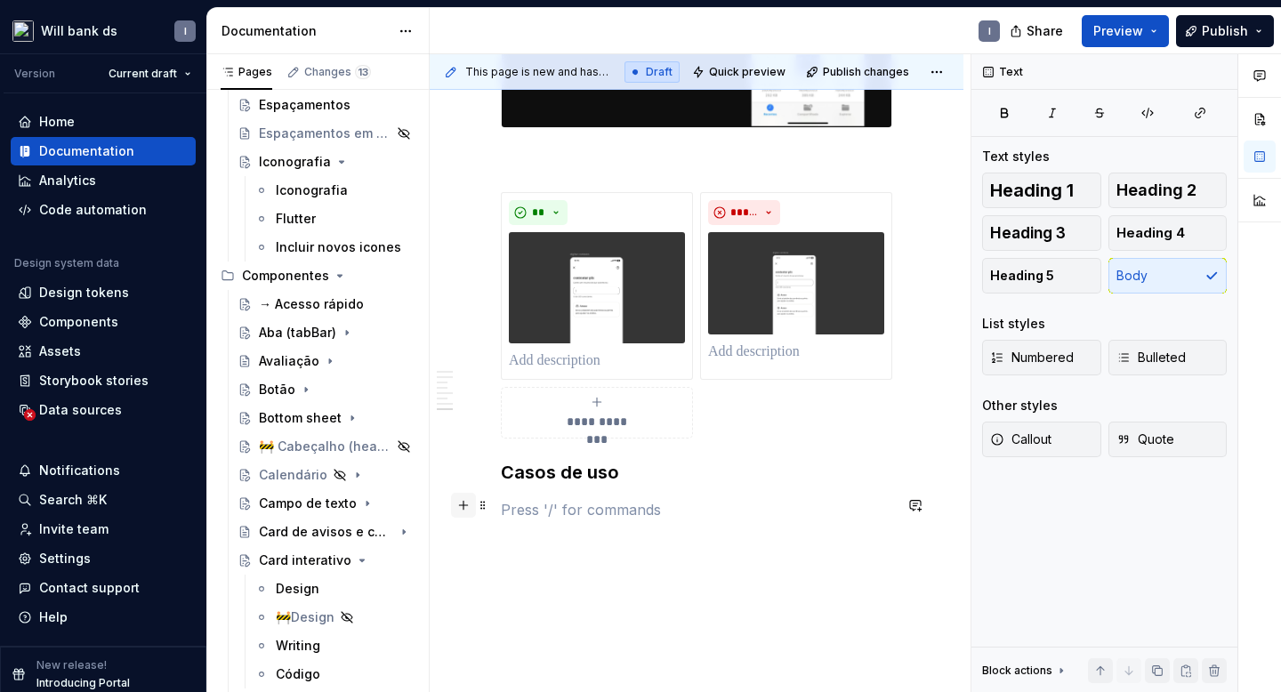
click at [467, 510] on button "button" at bounding box center [463, 505] width 25 height 25
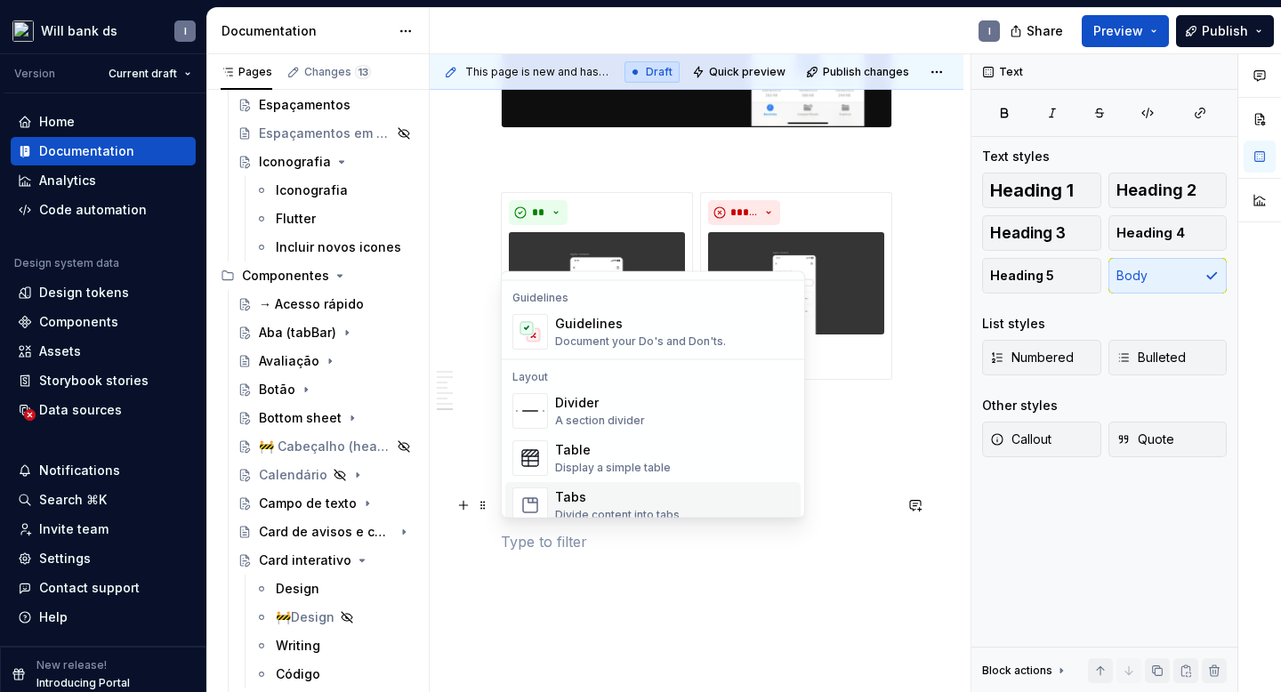
scroll to position [494, 0]
click at [575, 318] on div "Guidelines" at bounding box center [640, 326] width 171 height 18
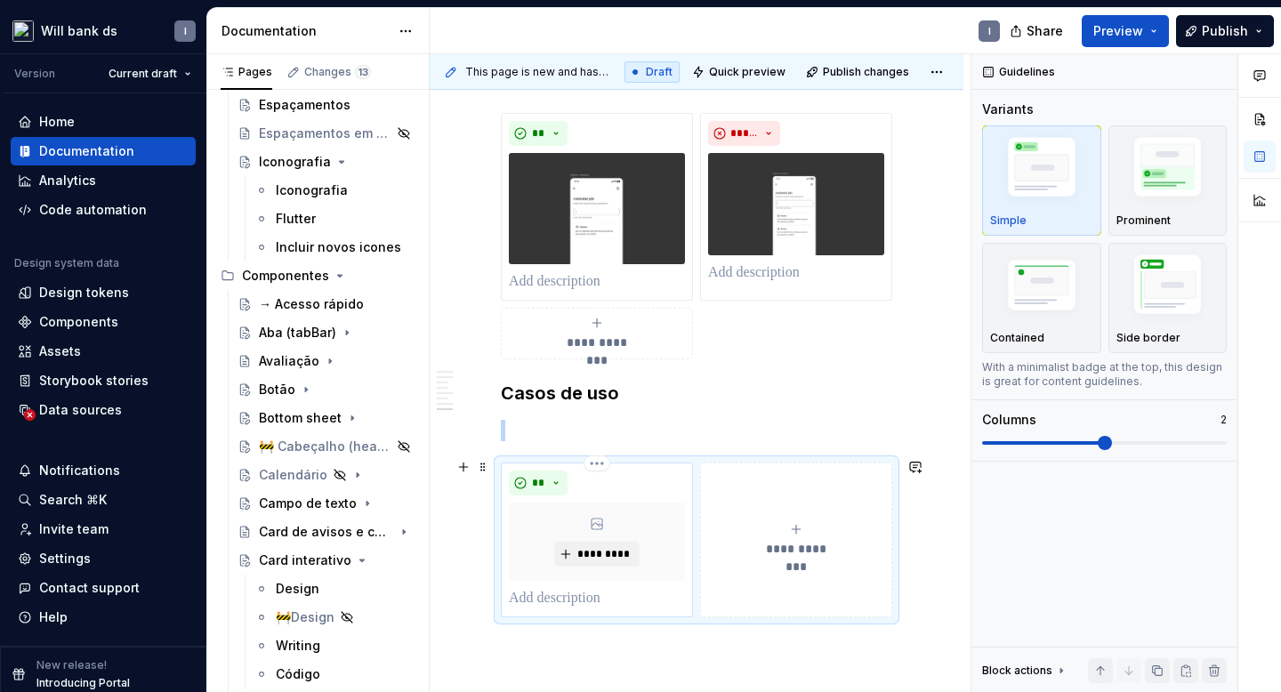
scroll to position [1870, 0]
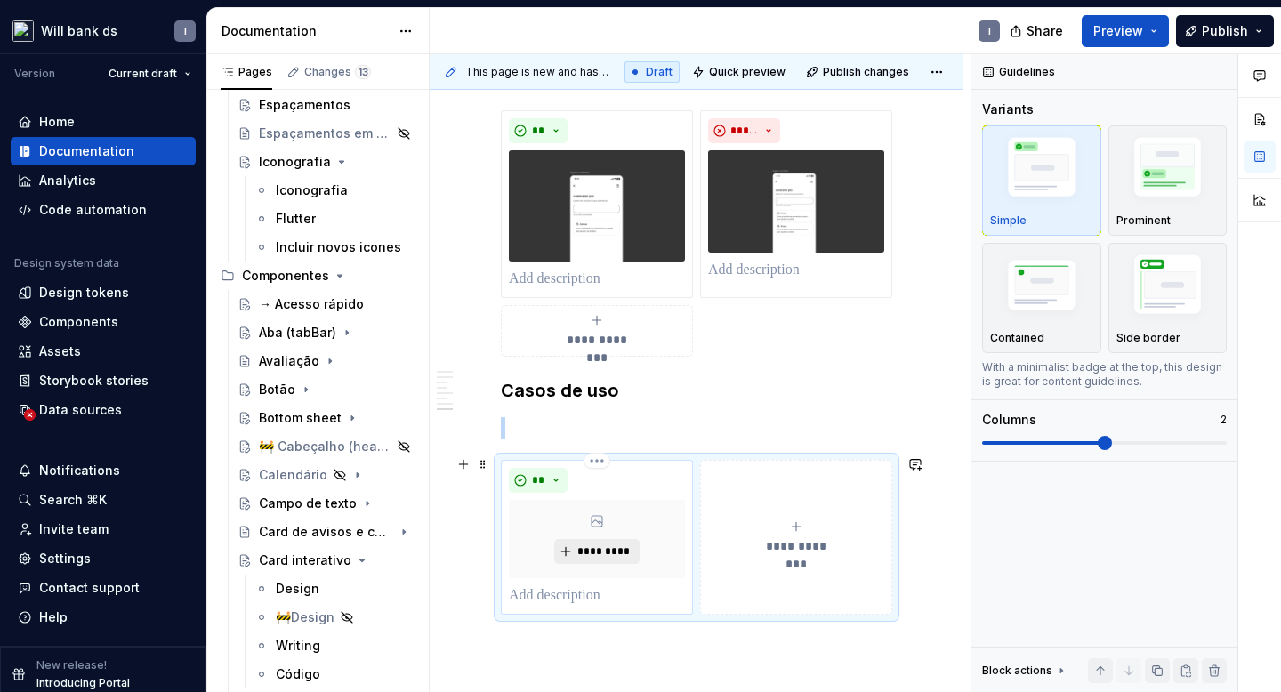
click at [585, 551] on span "*********" at bounding box center [603, 551] width 54 height 14
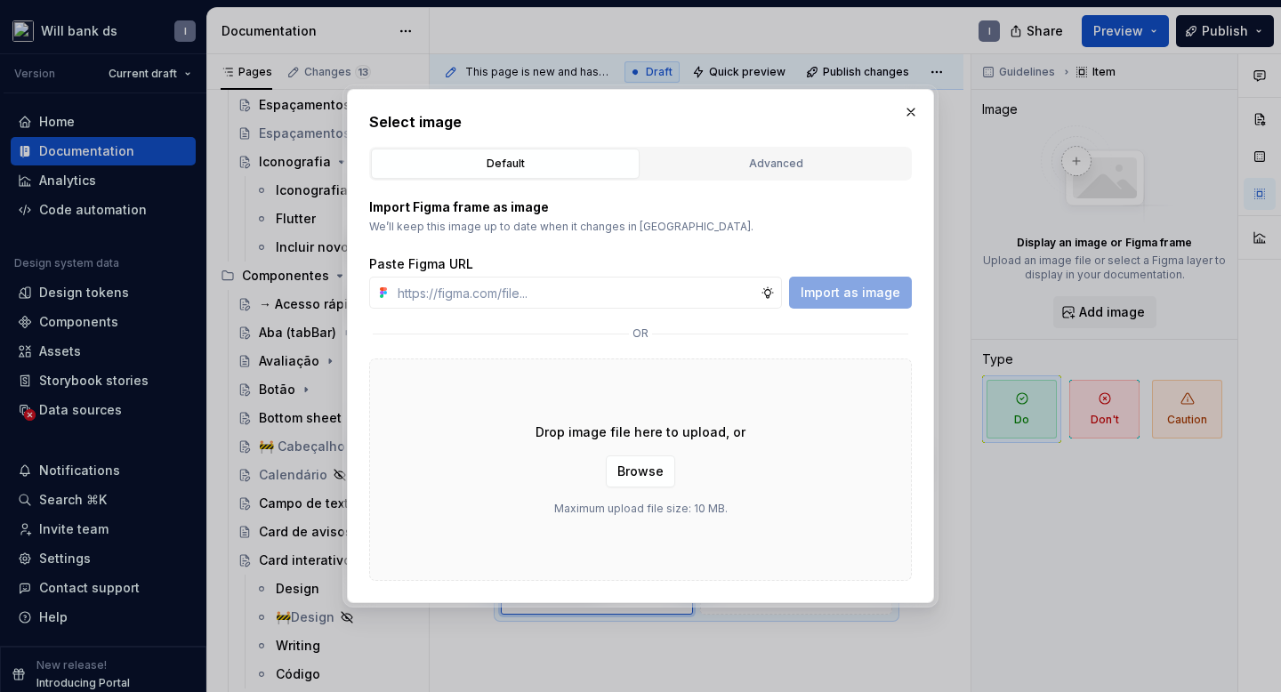
click at [916, 98] on div "Select image Default Advanced Import Figma frame as image We’ll keep this image…" at bounding box center [640, 346] width 587 height 514
click at [913, 107] on button "button" at bounding box center [910, 112] width 25 height 25
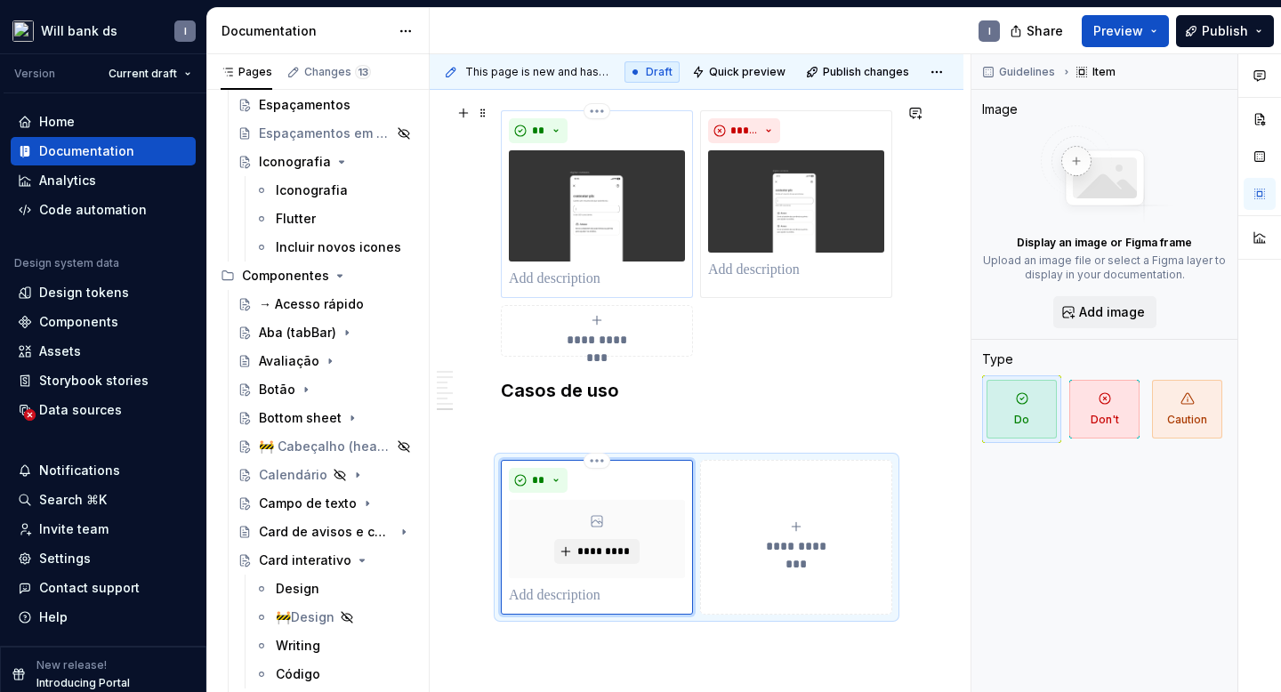
click at [541, 271] on p at bounding box center [597, 279] width 176 height 21
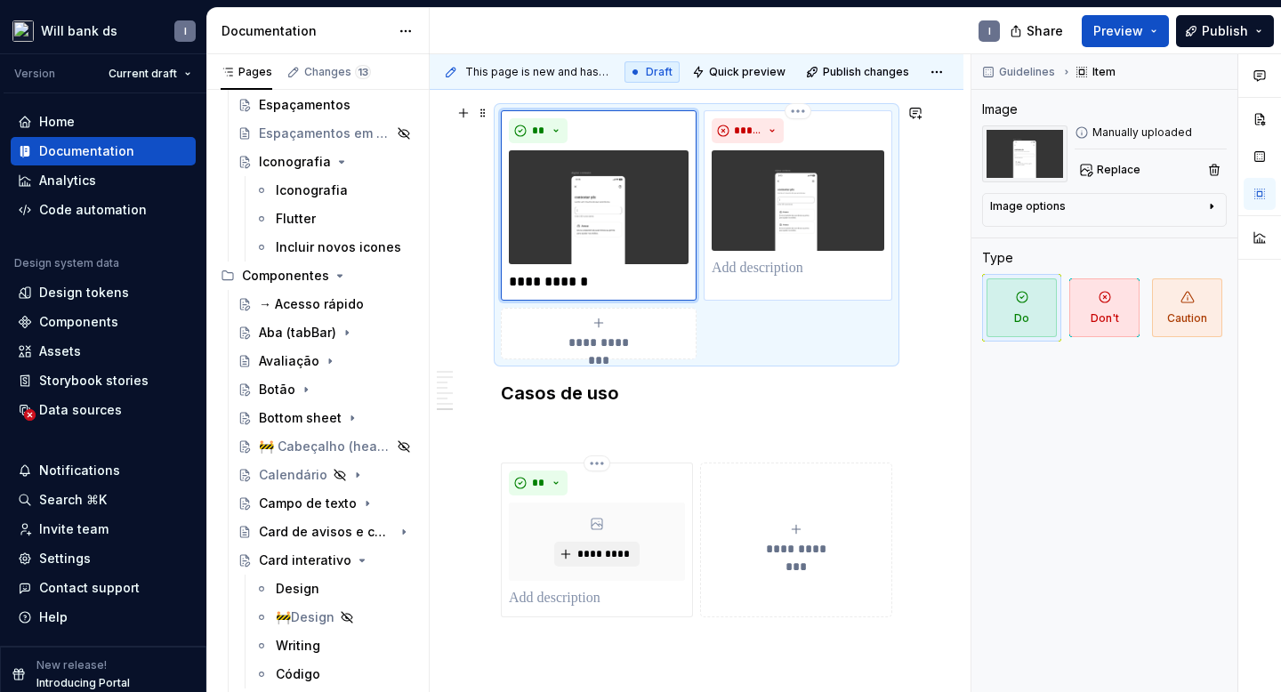
click at [760, 269] on p at bounding box center [798, 268] width 173 height 21
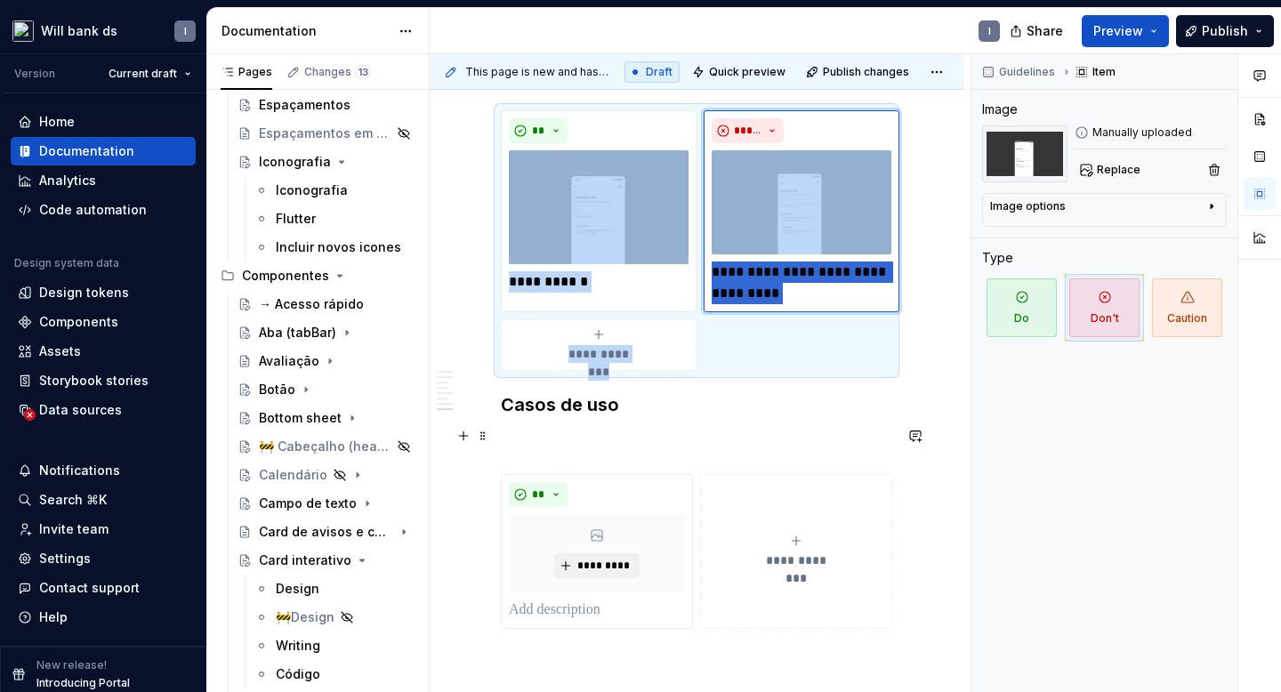
click at [685, 431] on p at bounding box center [696, 441] width 391 height 21
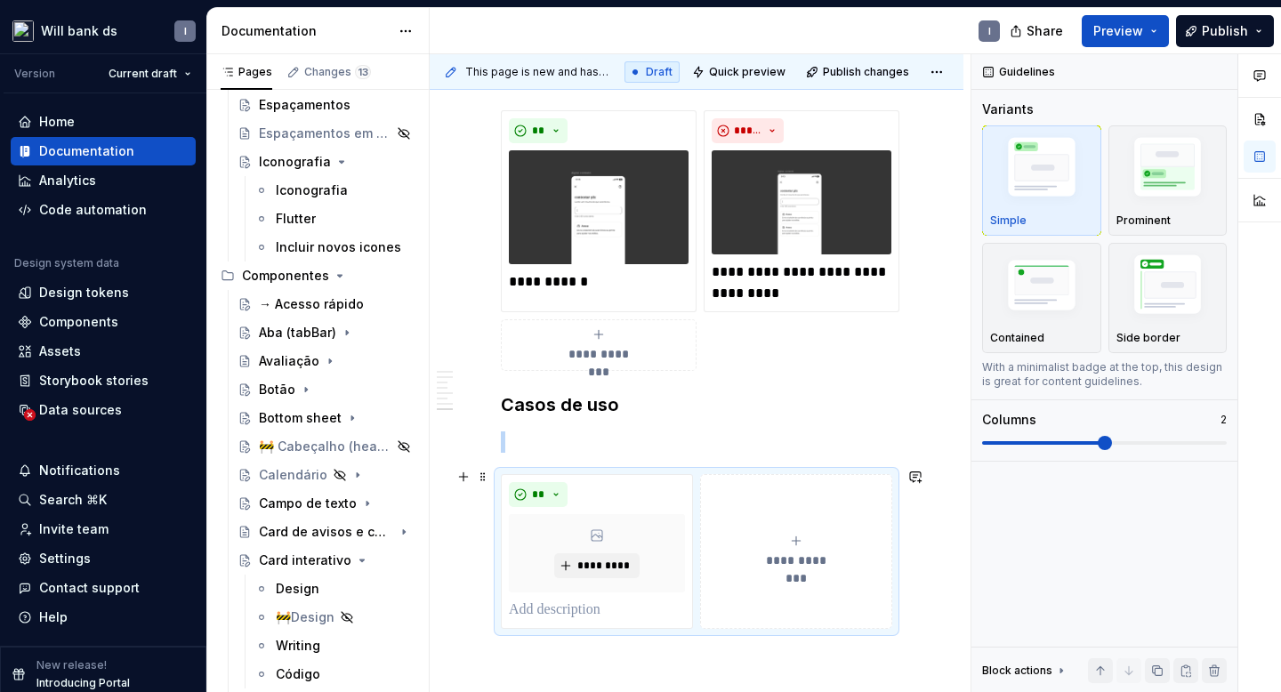
scroll to position [1985, 0]
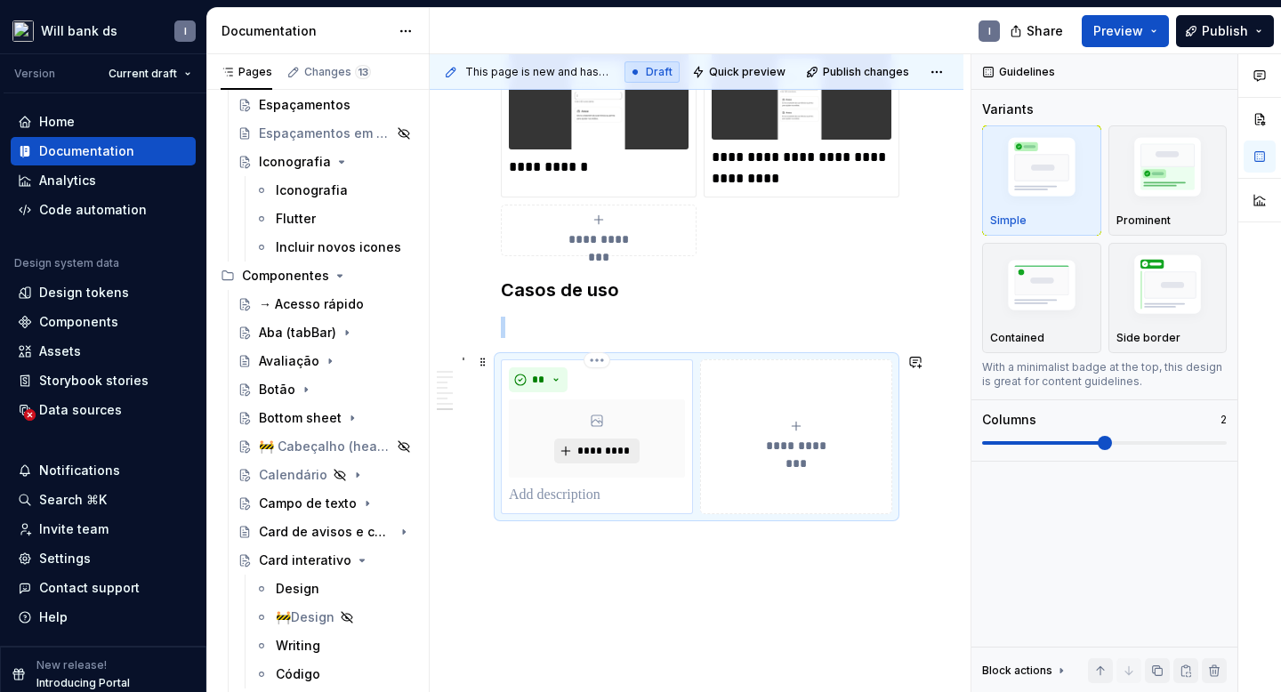
click at [604, 444] on span "*********" at bounding box center [603, 451] width 54 height 14
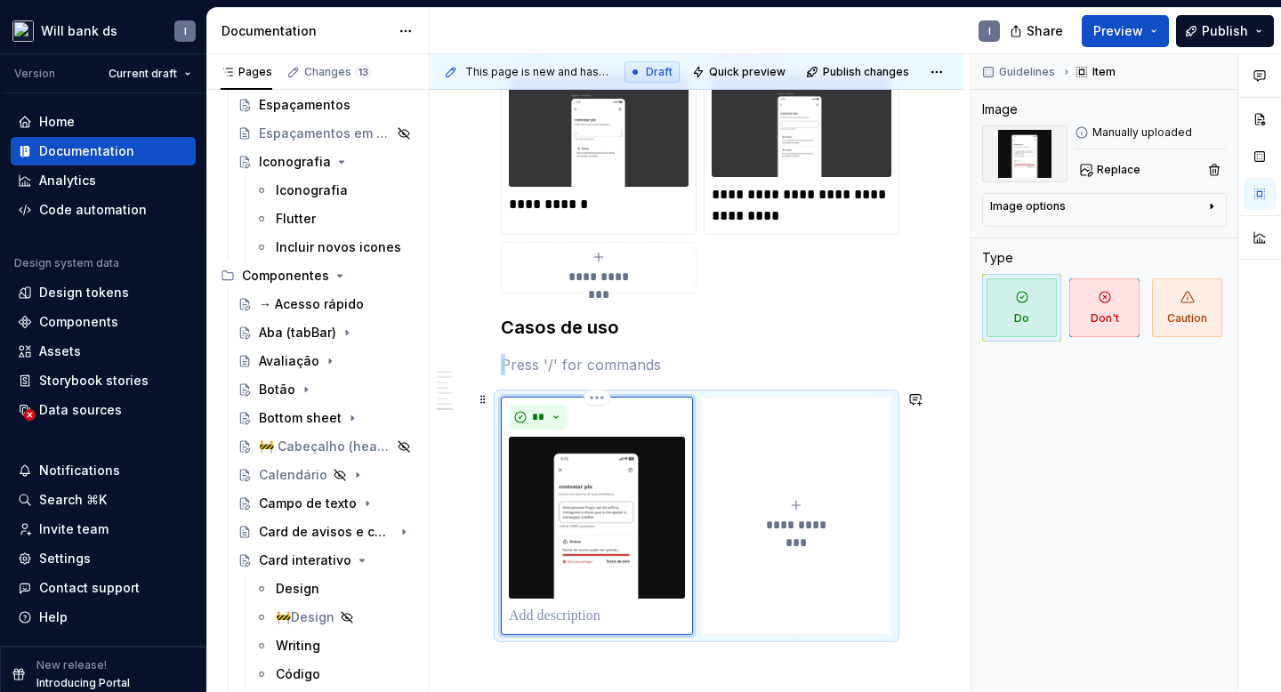
scroll to position [2111, 0]
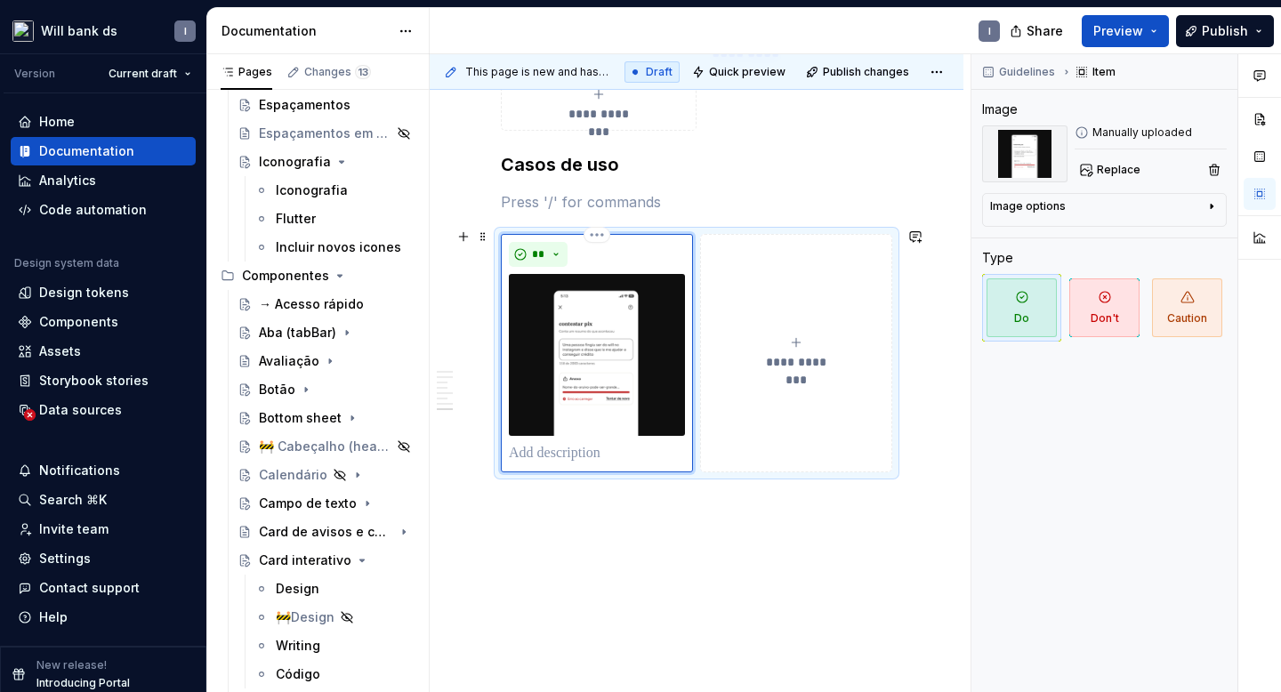
click at [529, 453] on p at bounding box center [597, 453] width 176 height 21
type textarea "*"
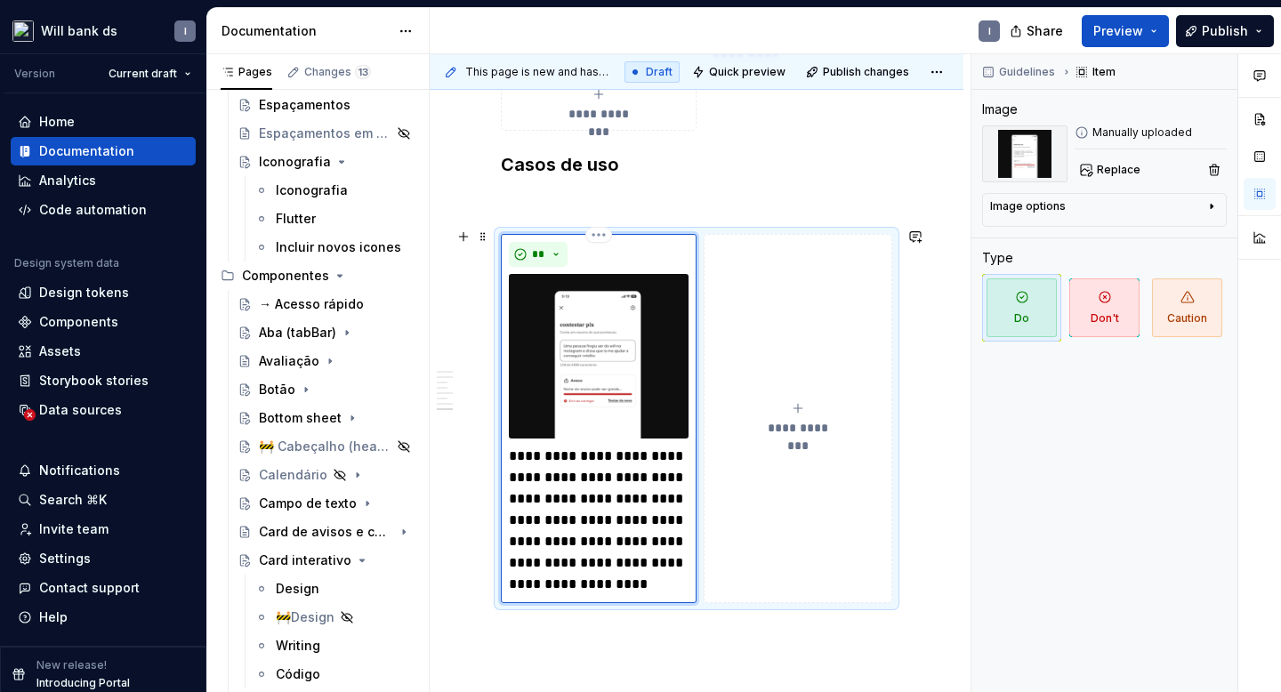
scroll to position [2119, 0]
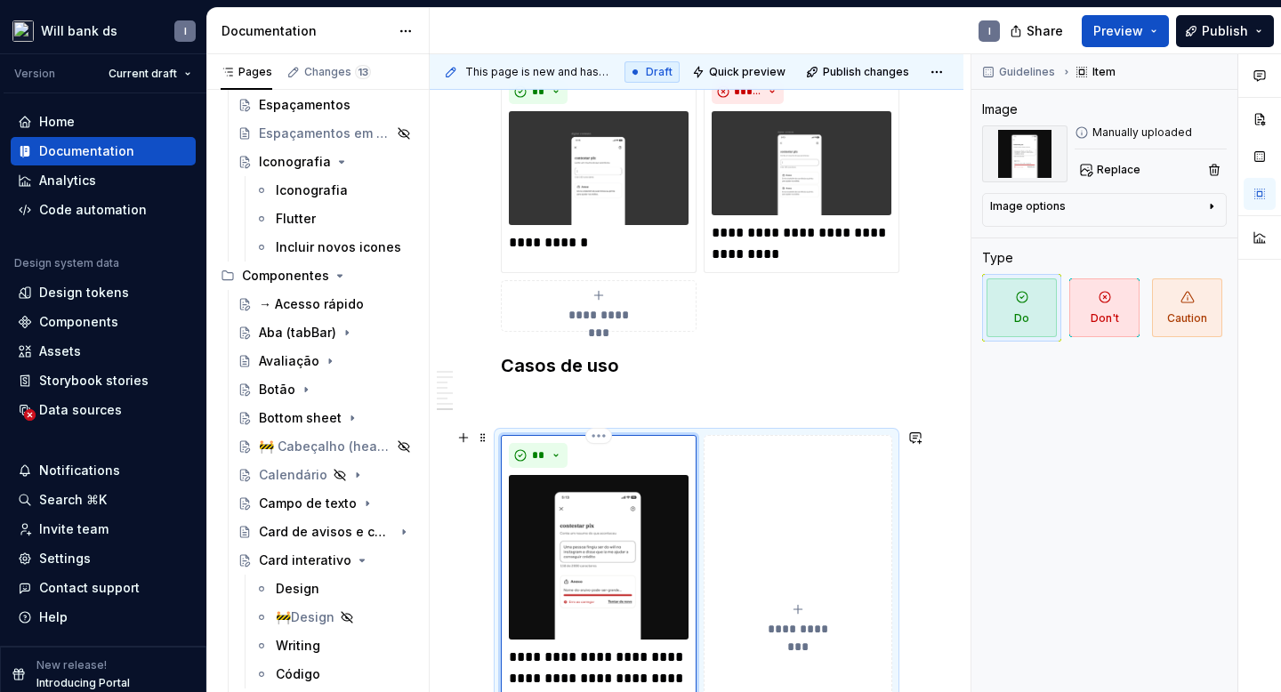
scroll to position [1781, 0]
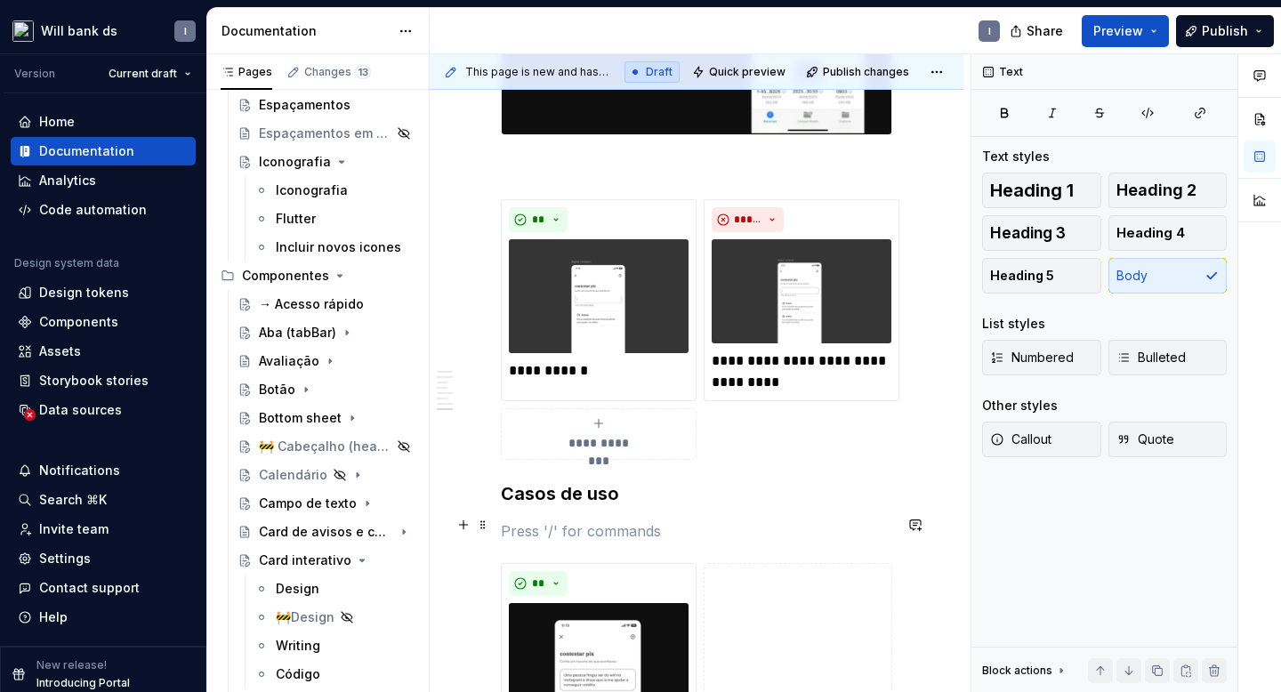
click at [537, 522] on p at bounding box center [696, 530] width 391 height 21
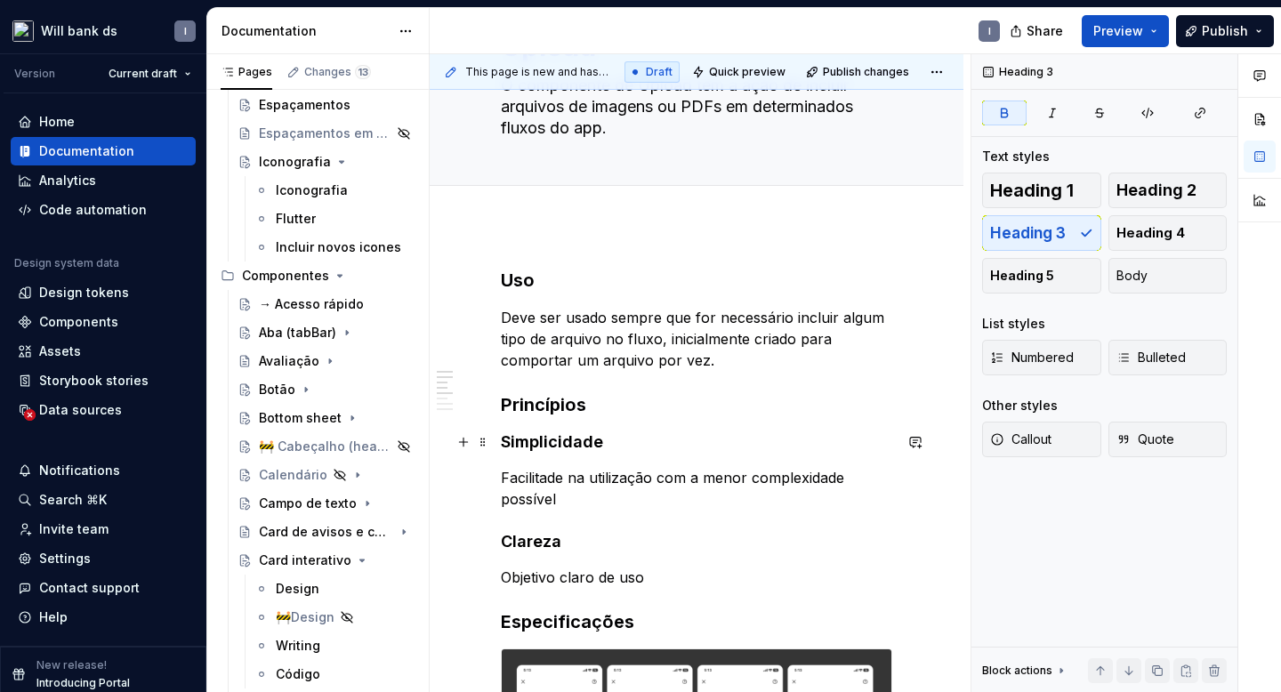
scroll to position [0, 0]
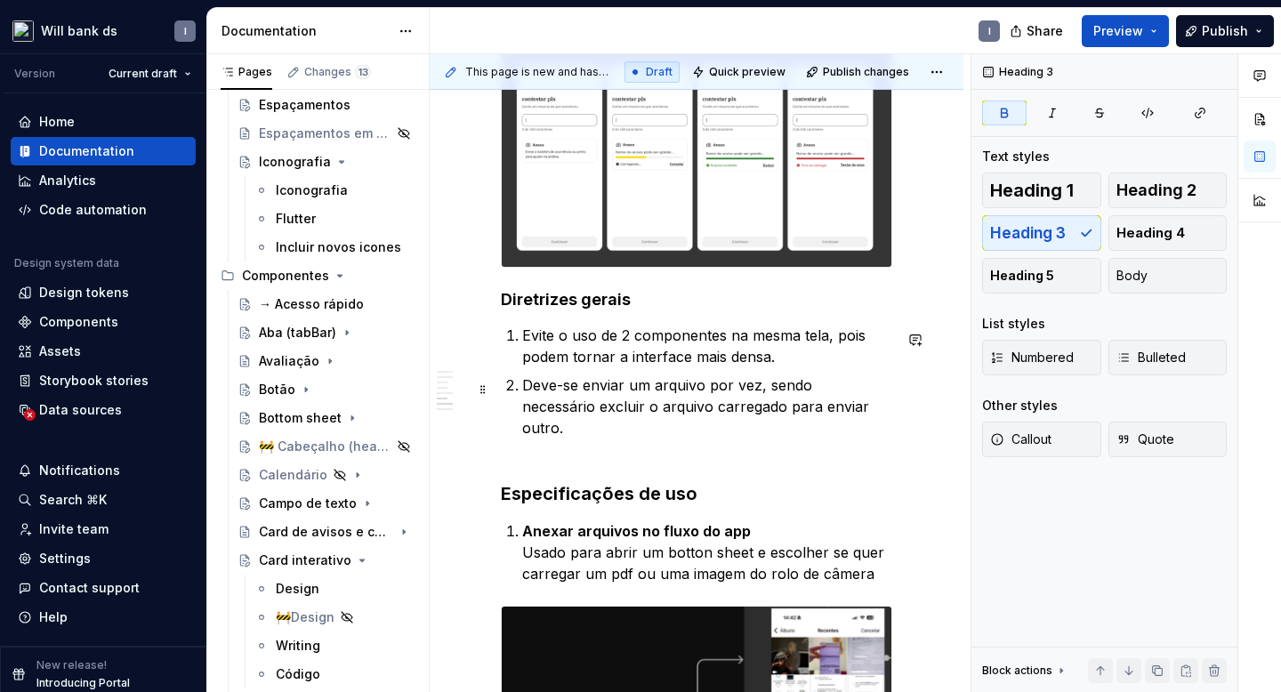
scroll to position [809, 0]
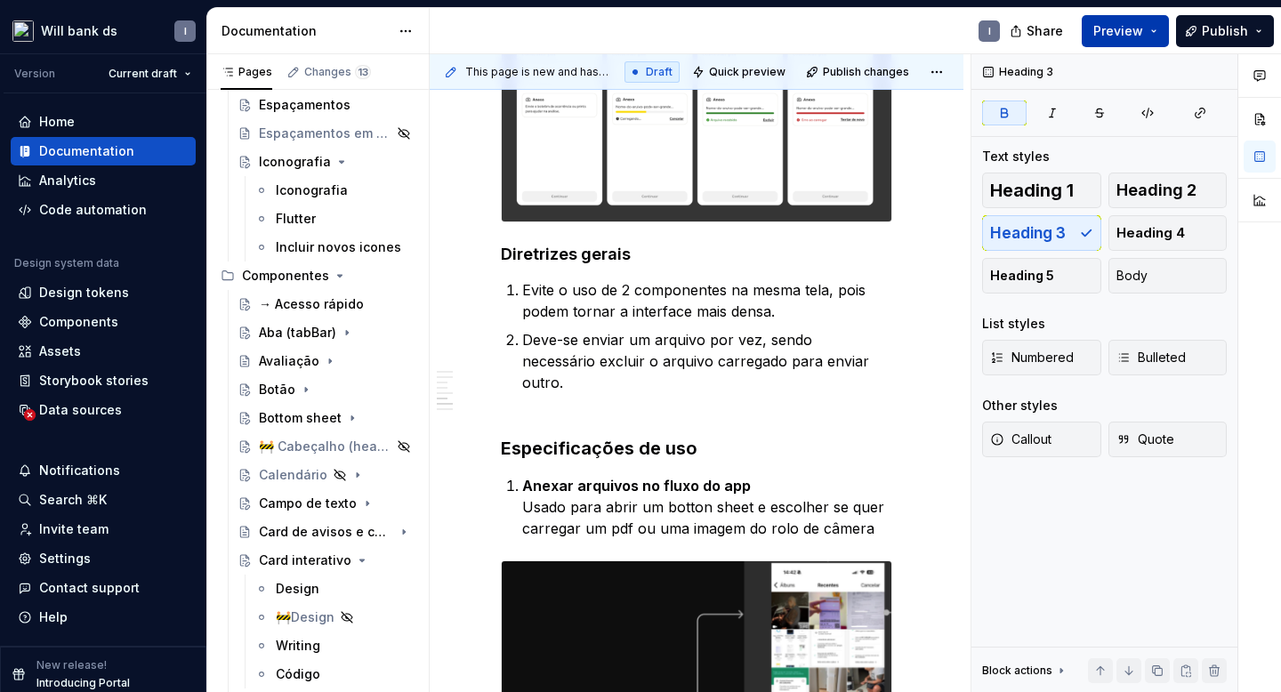
click at [1114, 37] on span "Preview" at bounding box center [1118, 31] width 50 height 18
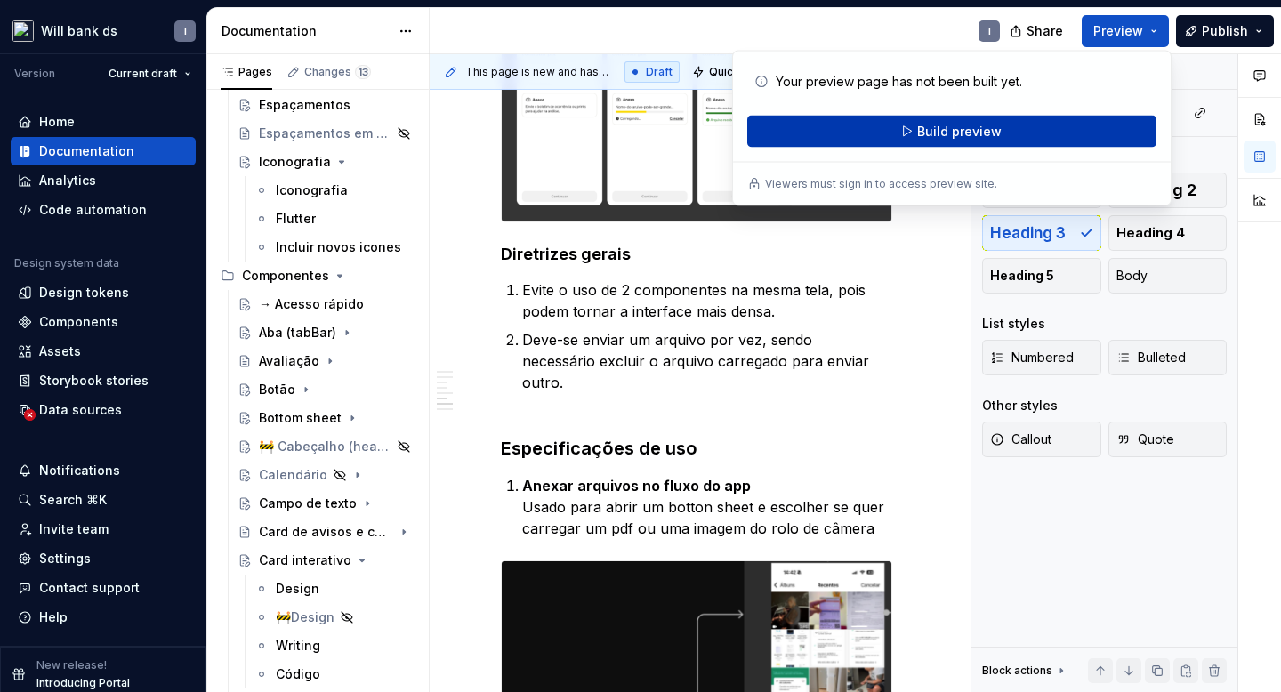
click at [970, 128] on span "Build preview" at bounding box center [959, 132] width 84 height 18
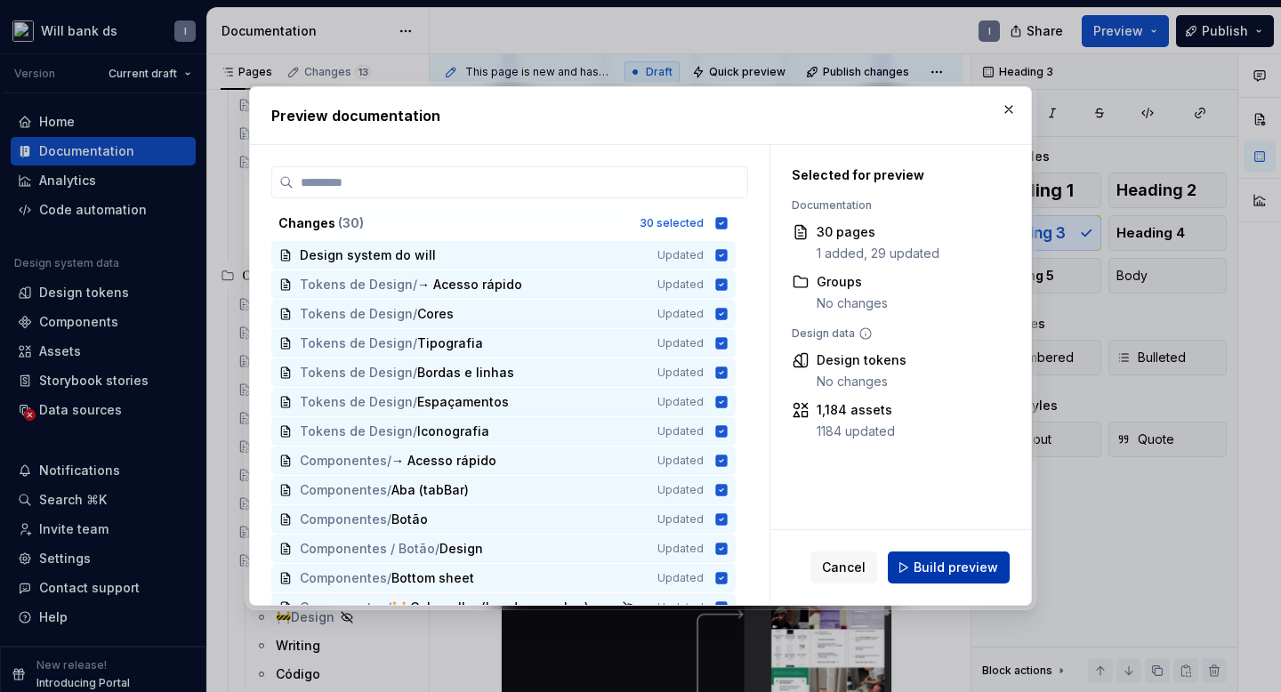
click at [948, 571] on span "Build preview" at bounding box center [955, 568] width 84 height 18
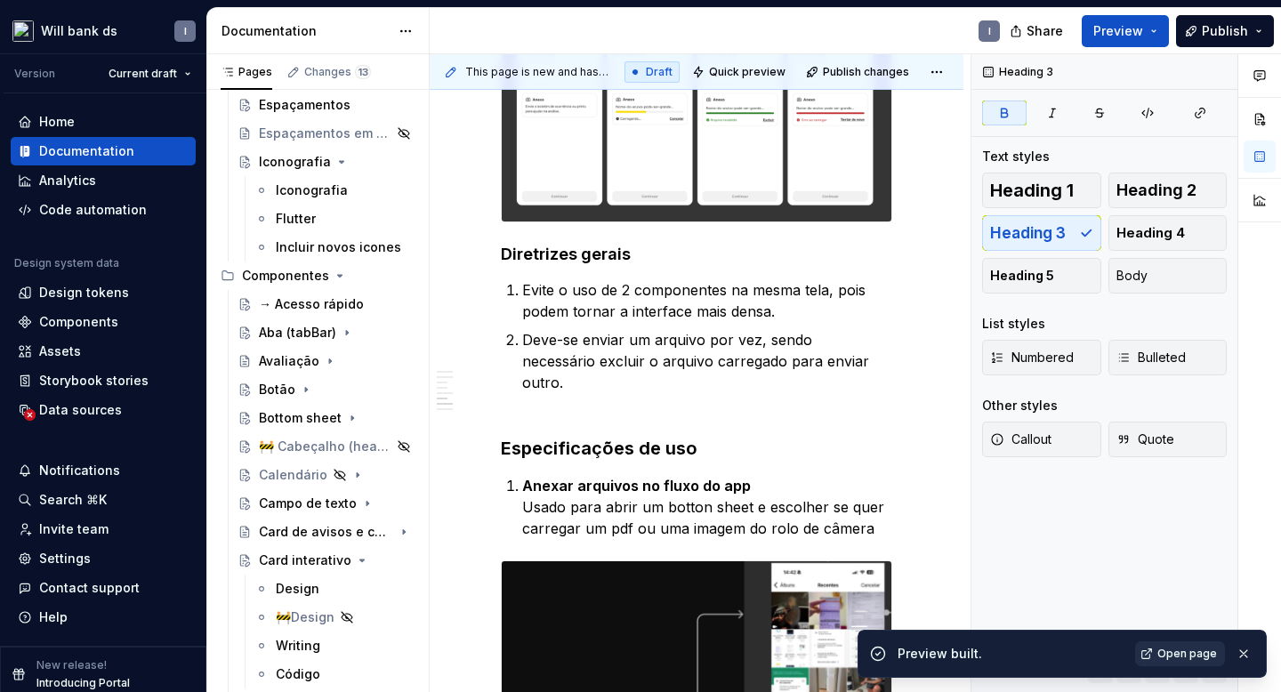
click at [1161, 649] on span "Open page" at bounding box center [1187, 654] width 60 height 14
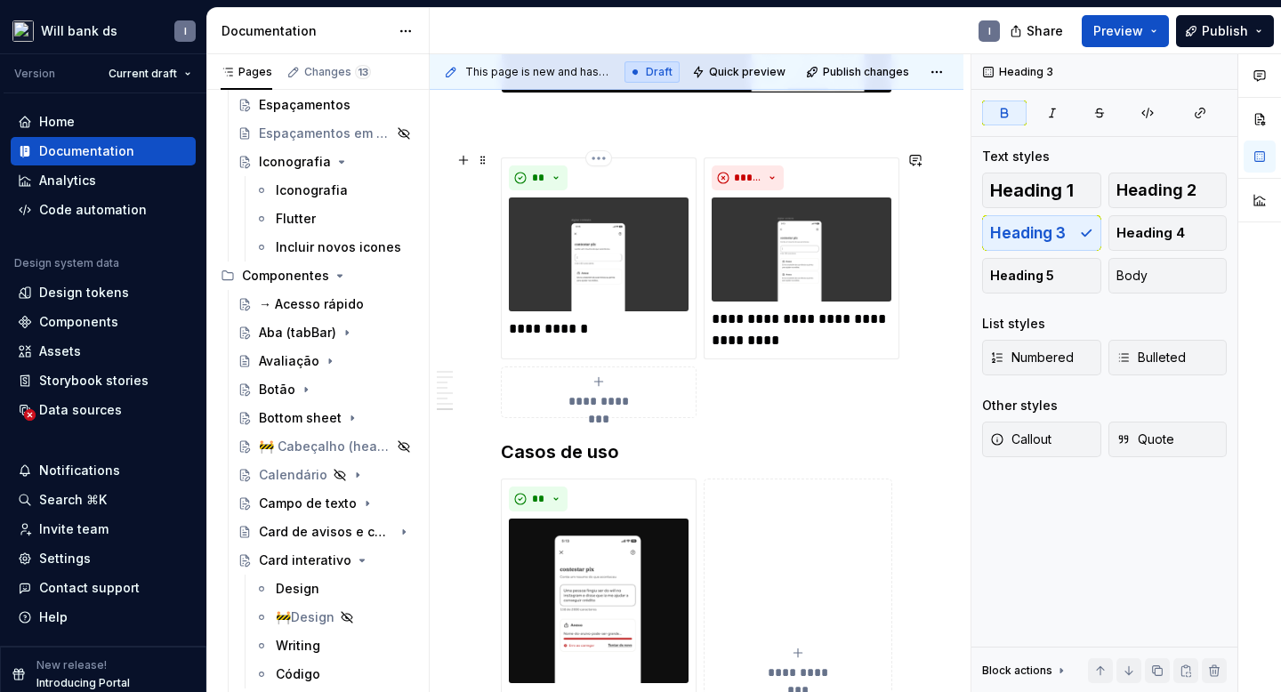
scroll to position [1934, 0]
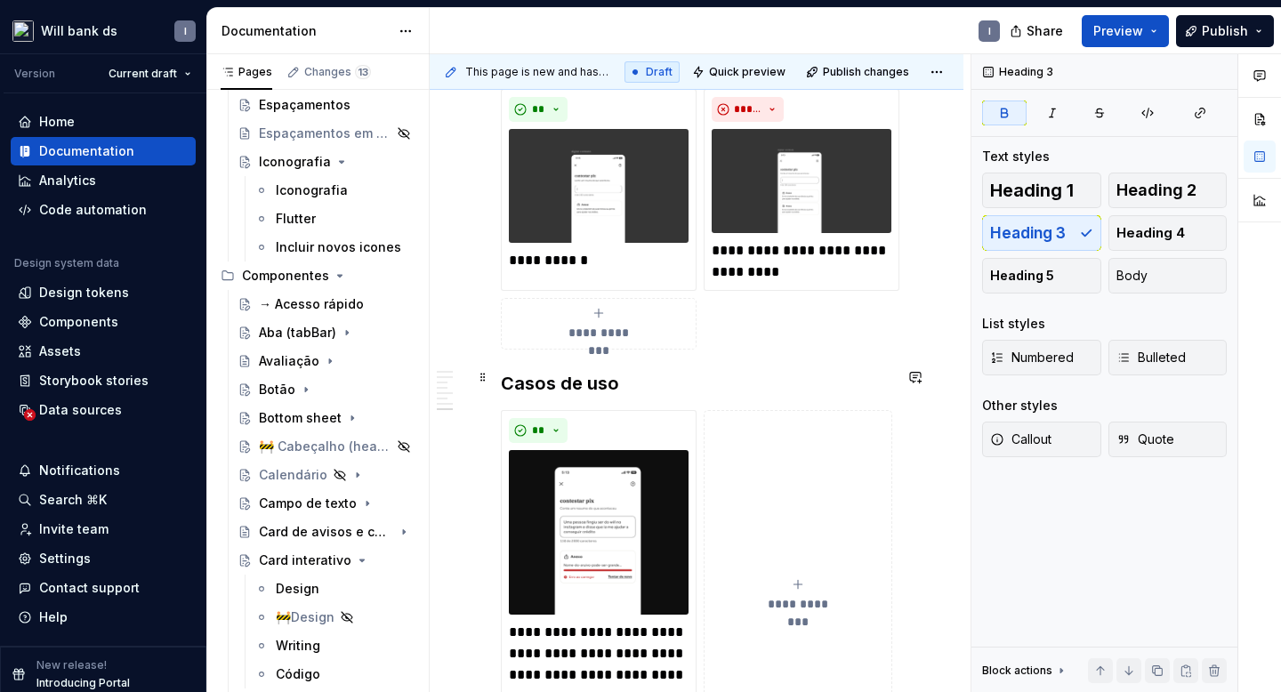
click at [562, 378] on strong "Casos de uso" at bounding box center [560, 383] width 118 height 21
click at [480, 385] on span at bounding box center [483, 377] width 14 height 25
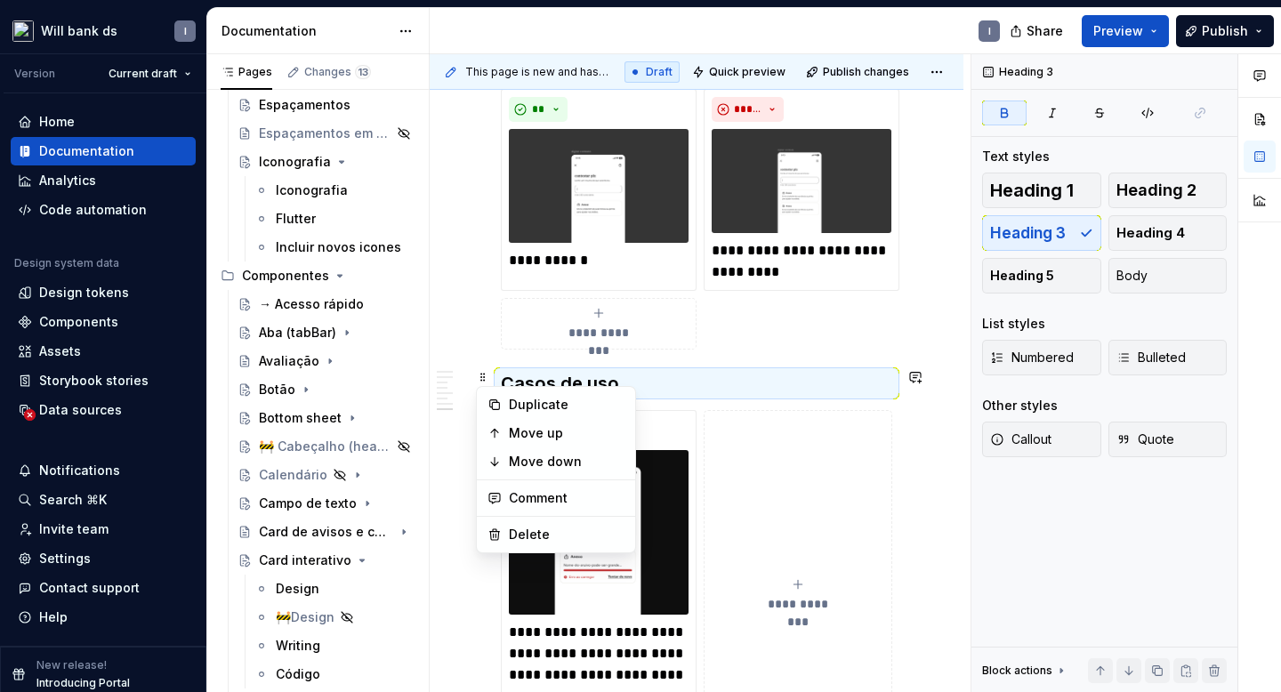
click at [827, 338] on div "**********" at bounding box center [696, 219] width 391 height 261
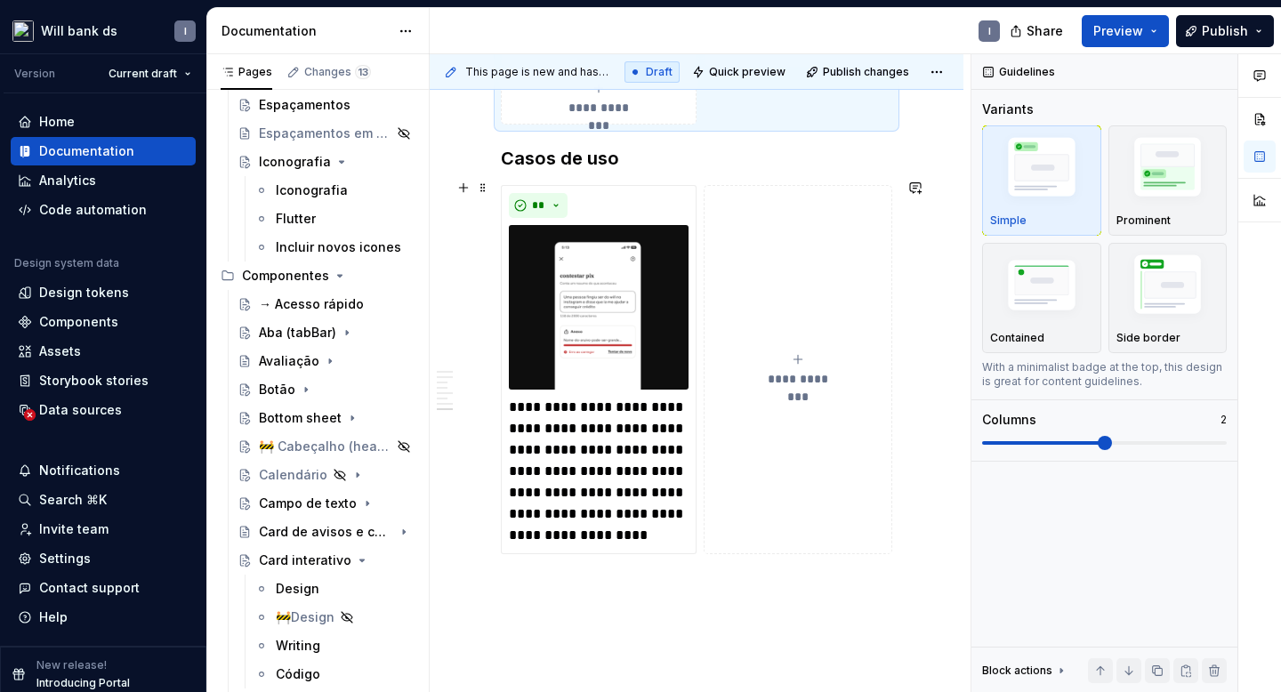
scroll to position [2030, 0]
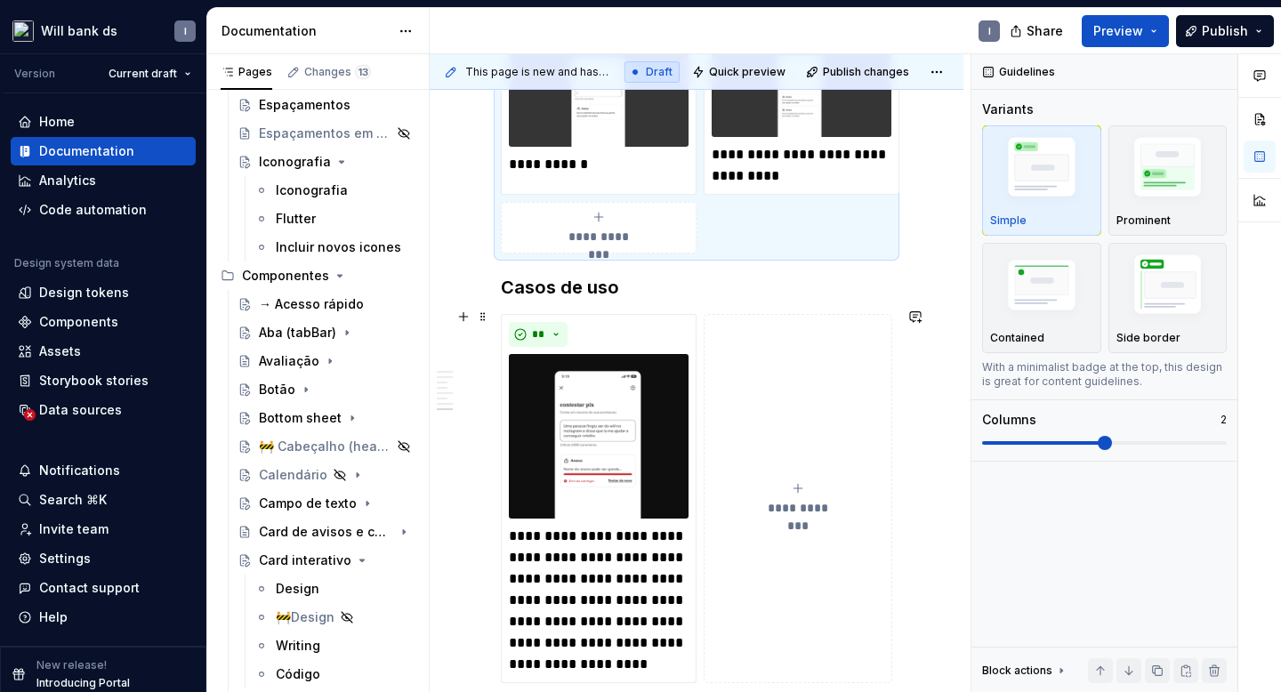
click at [816, 428] on button "**********" at bounding box center [798, 498] width 189 height 369
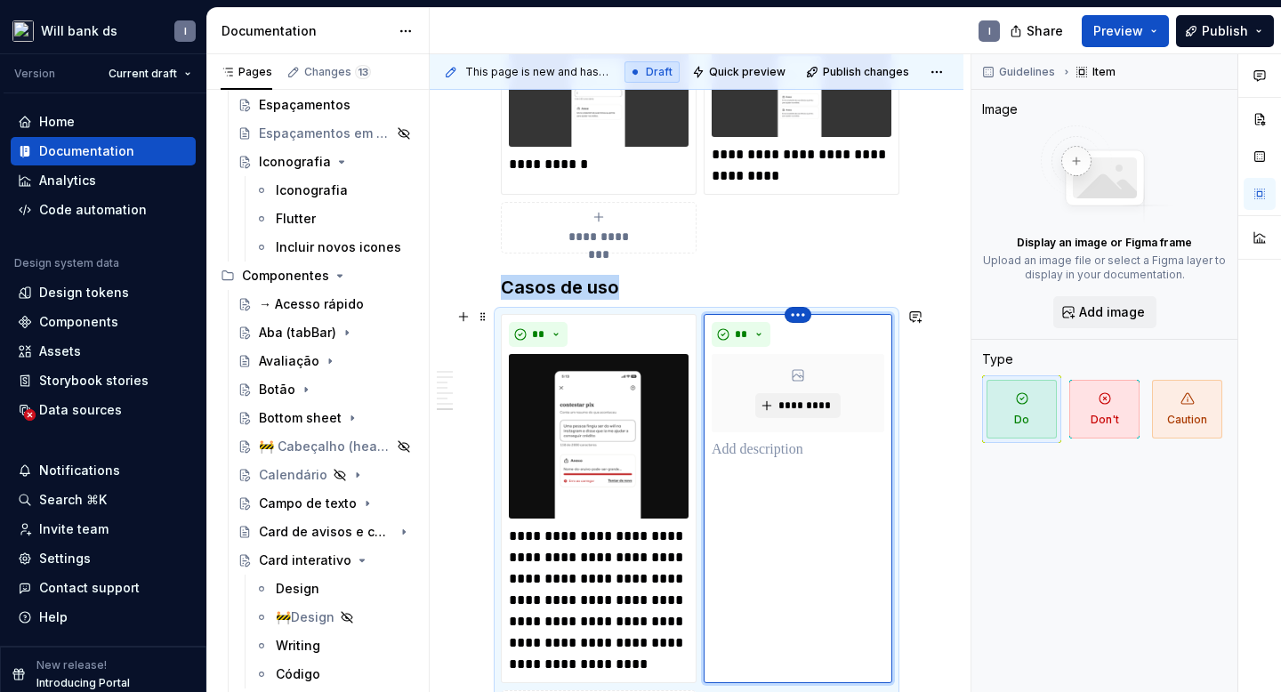
click at [799, 307] on html "Will bank ds I Version Current draft Home Documentation Analytics Code automati…" at bounding box center [640, 346] width 1281 height 692
click at [830, 335] on div "Delete item" at bounding box center [879, 339] width 116 height 18
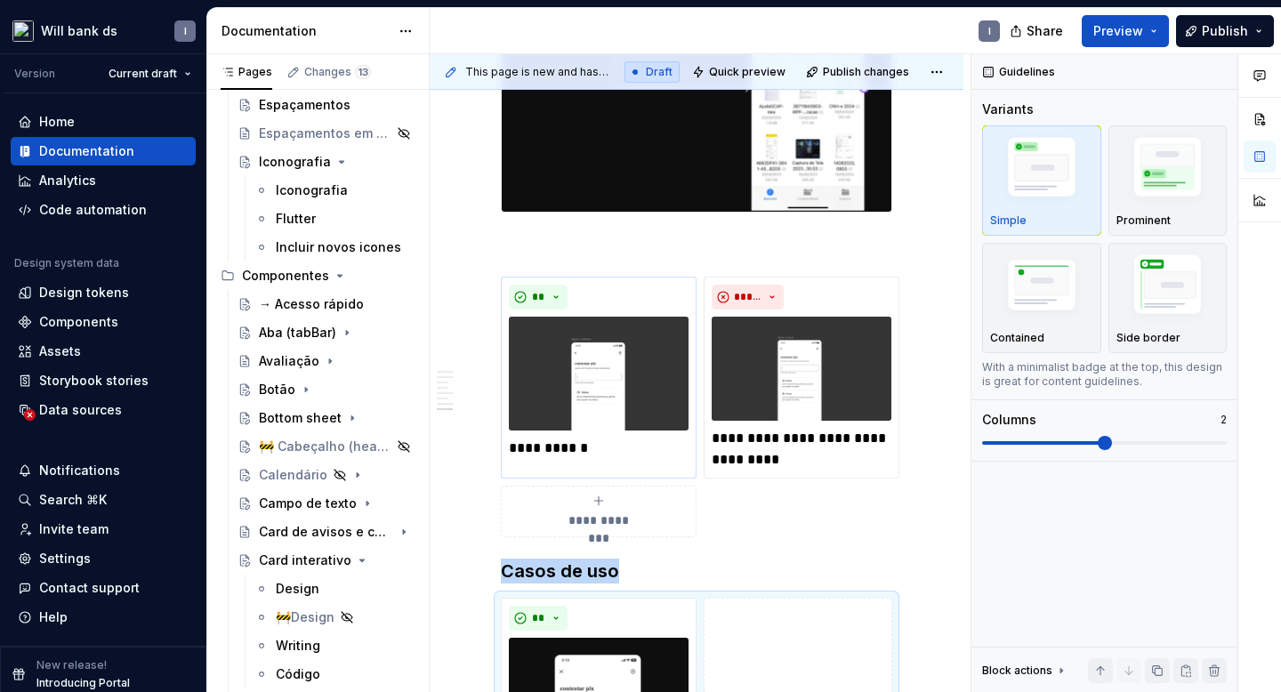
scroll to position [1725, 0]
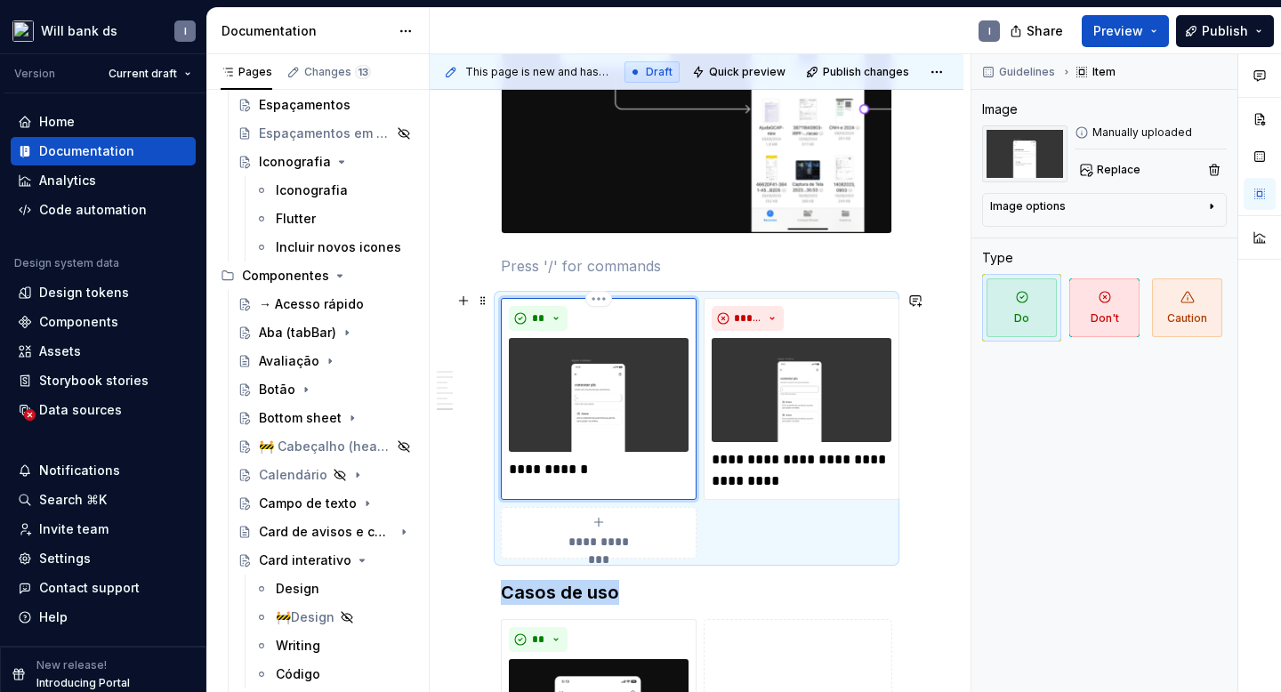
click at [567, 384] on img at bounding box center [599, 395] width 180 height 114
click at [546, 459] on p "**********" at bounding box center [599, 469] width 180 height 21
click at [588, 395] on img at bounding box center [599, 395] width 180 height 114
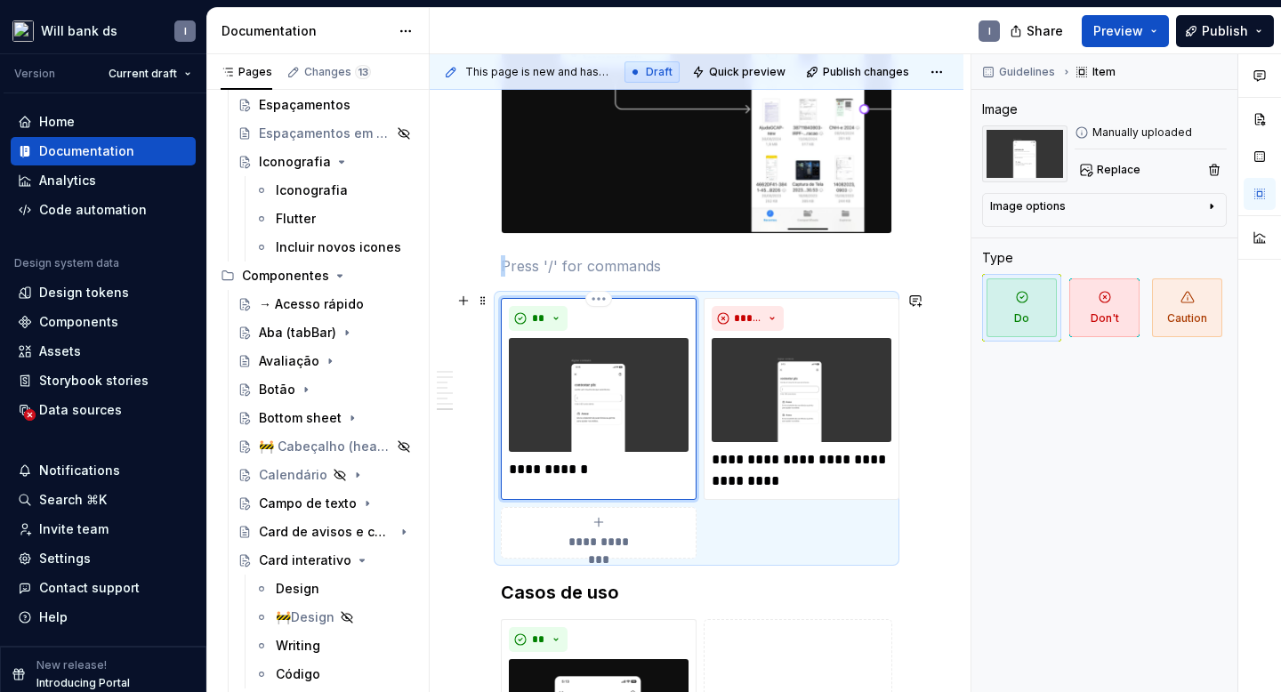
click at [588, 395] on img at bounding box center [599, 395] width 180 height 114
click at [600, 292] on html "Will bank ds I Version Current draft Home Documentation Analytics Code automati…" at bounding box center [640, 346] width 1281 height 692
click at [617, 318] on div "Delete item" at bounding box center [665, 323] width 151 height 28
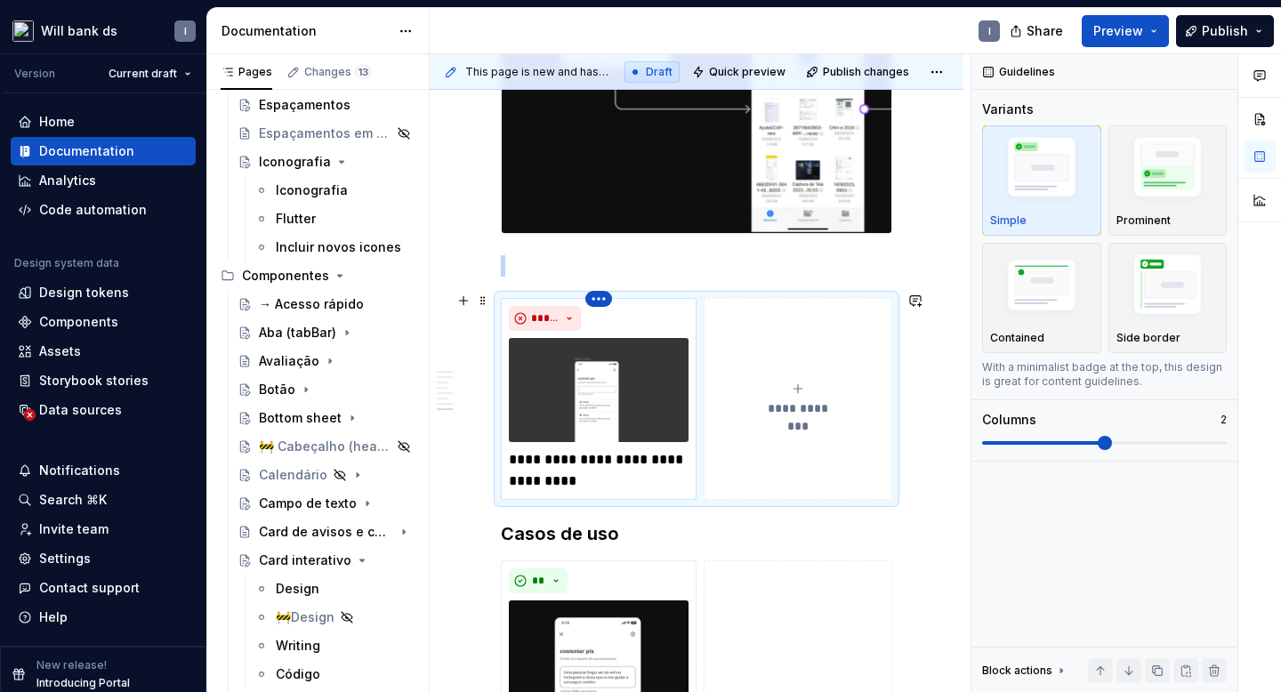
click at [597, 293] on html "Will bank ds I Version Current draft Home Documentation Analytics Code automati…" at bounding box center [640, 346] width 1281 height 692
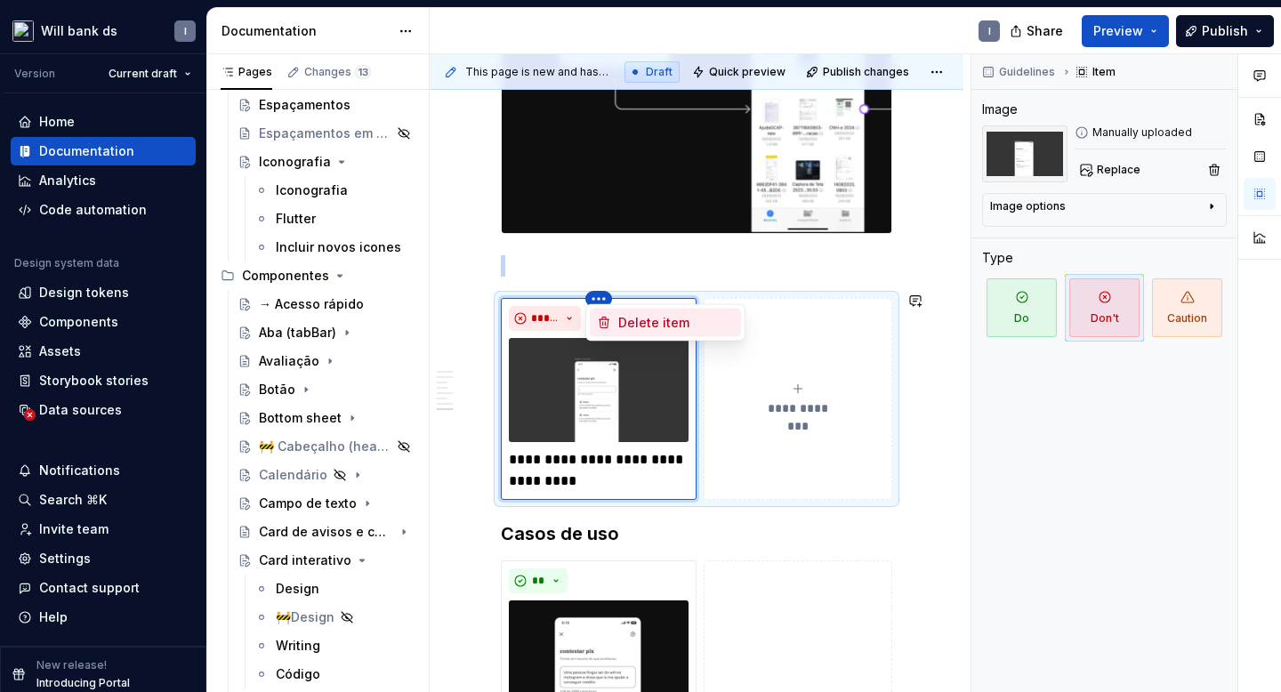
click at [623, 324] on div "Delete item" at bounding box center [676, 323] width 116 height 18
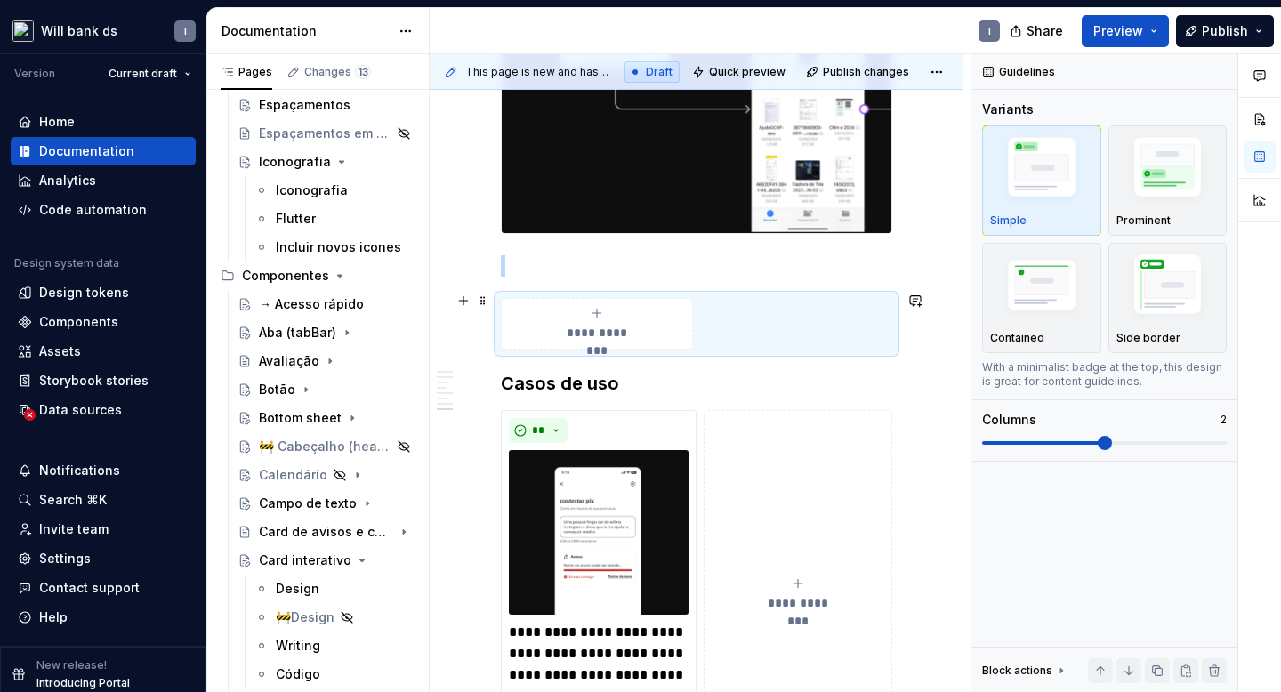
click at [581, 326] on span "**********" at bounding box center [597, 333] width 82 height 18
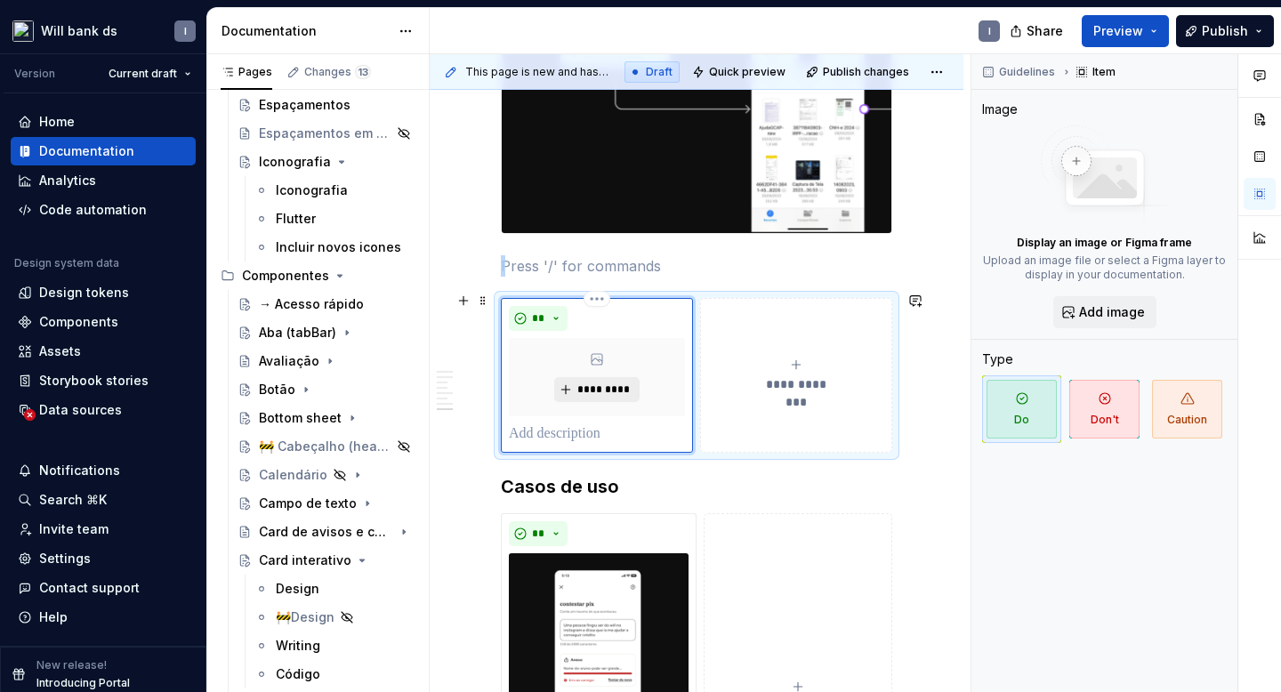
click at [616, 382] on span "*********" at bounding box center [603, 389] width 54 height 14
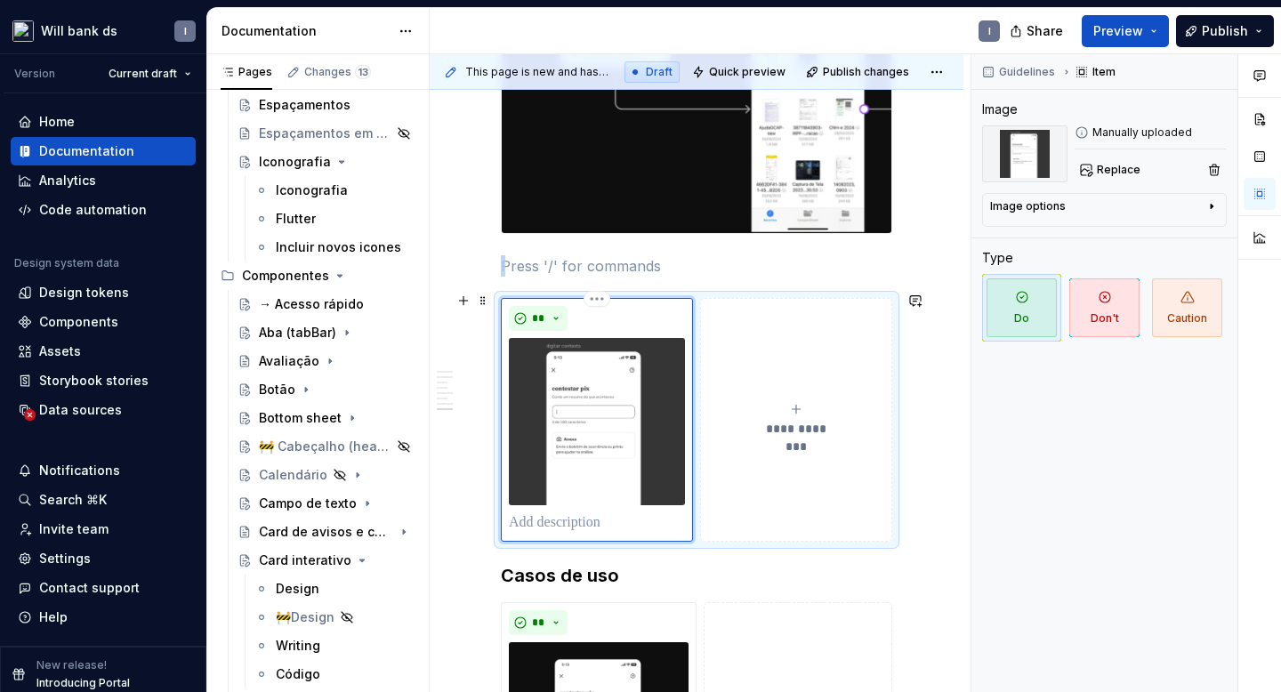
click at [582, 514] on p at bounding box center [597, 522] width 176 height 21
type textarea "*"
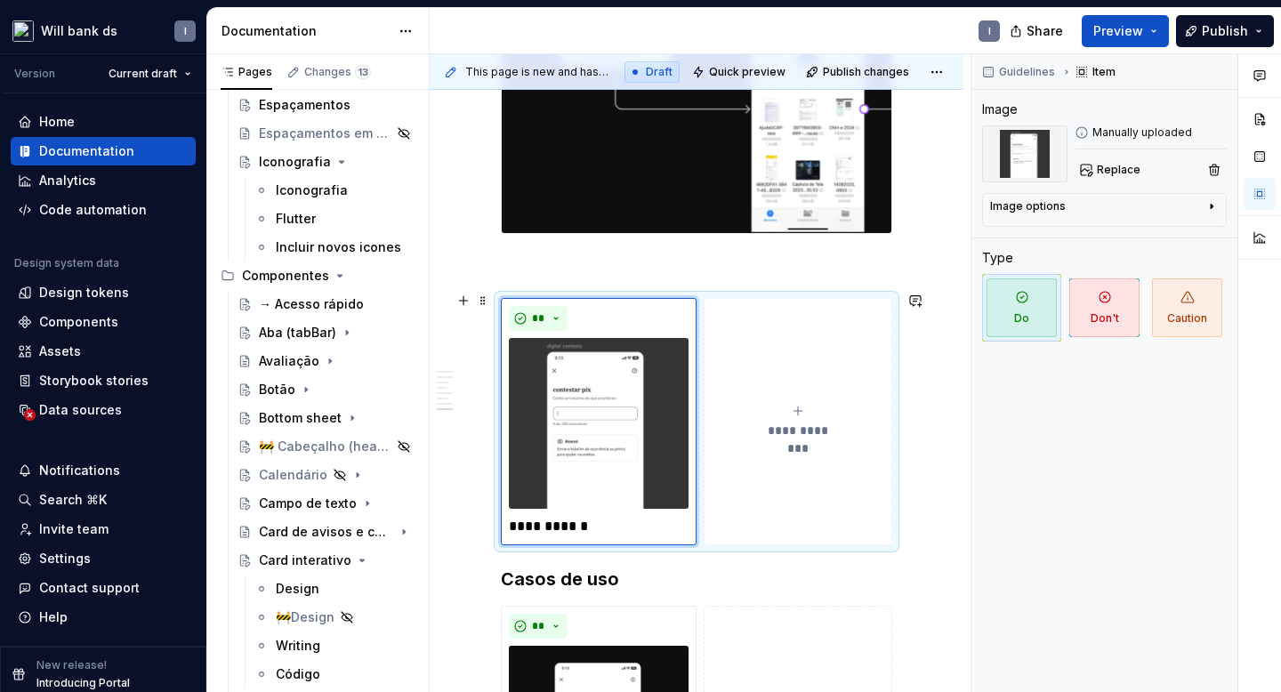
click at [793, 422] on span "**********" at bounding box center [798, 431] width 82 height 18
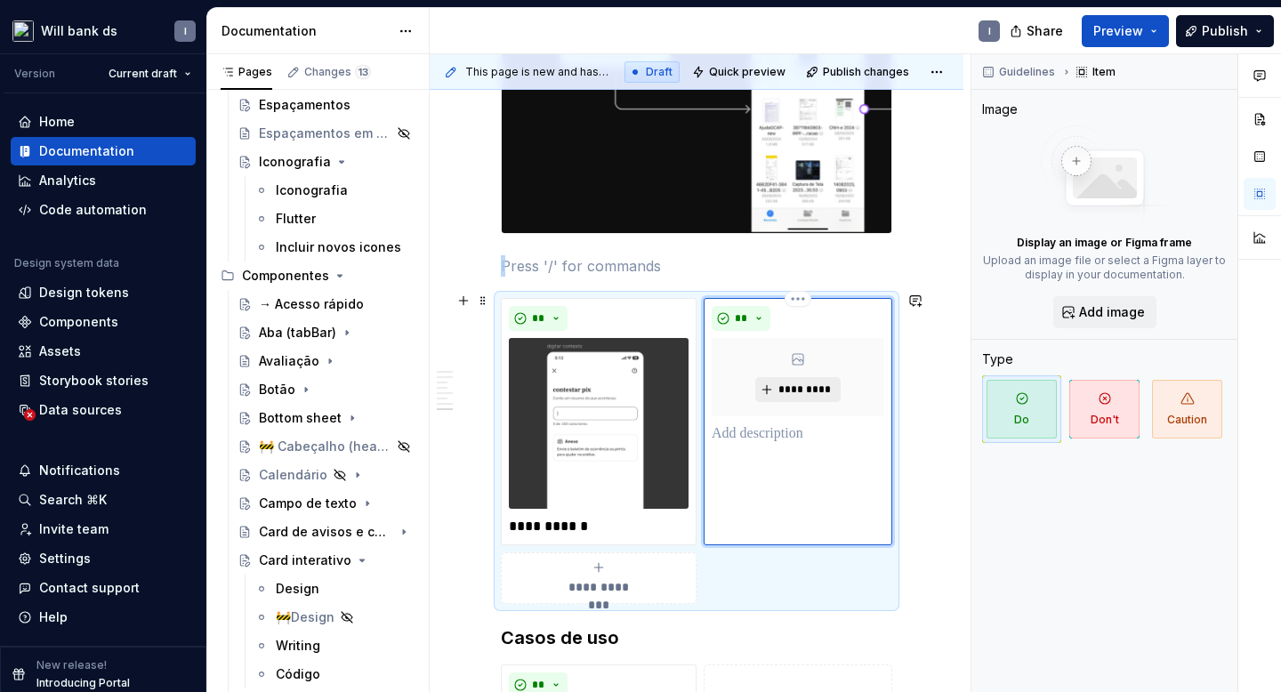
click at [800, 390] on span "*********" at bounding box center [804, 389] width 54 height 14
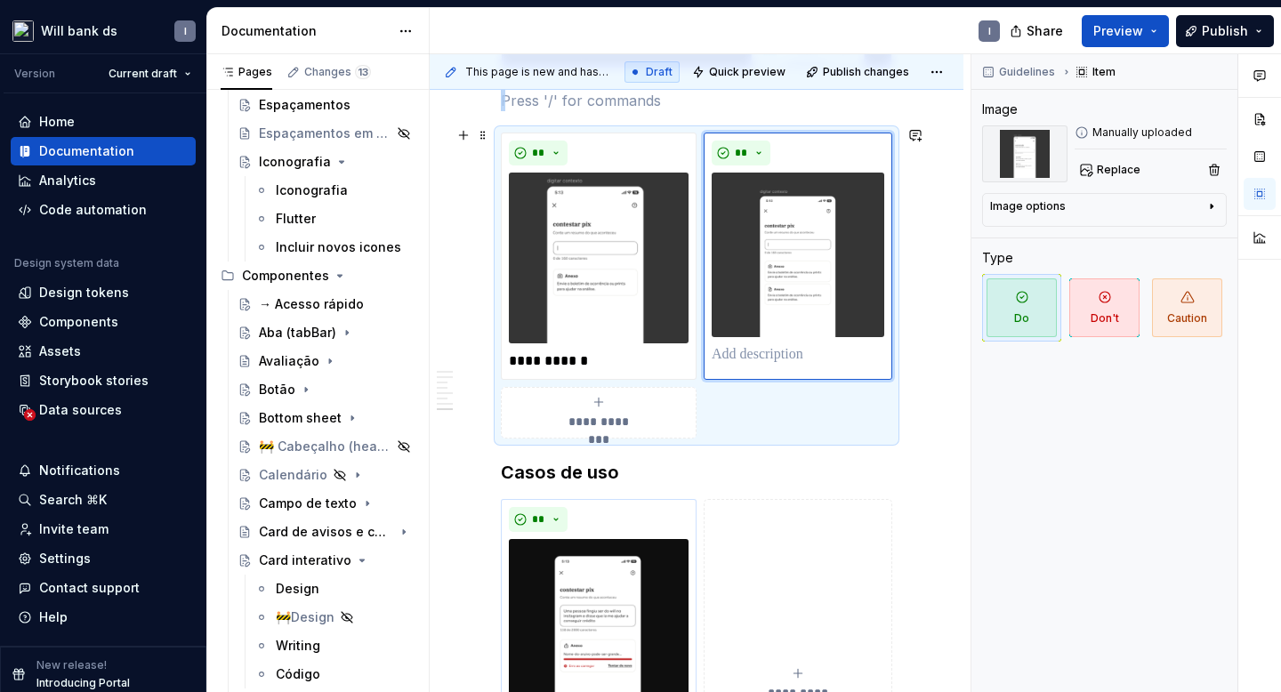
scroll to position [1786, 0]
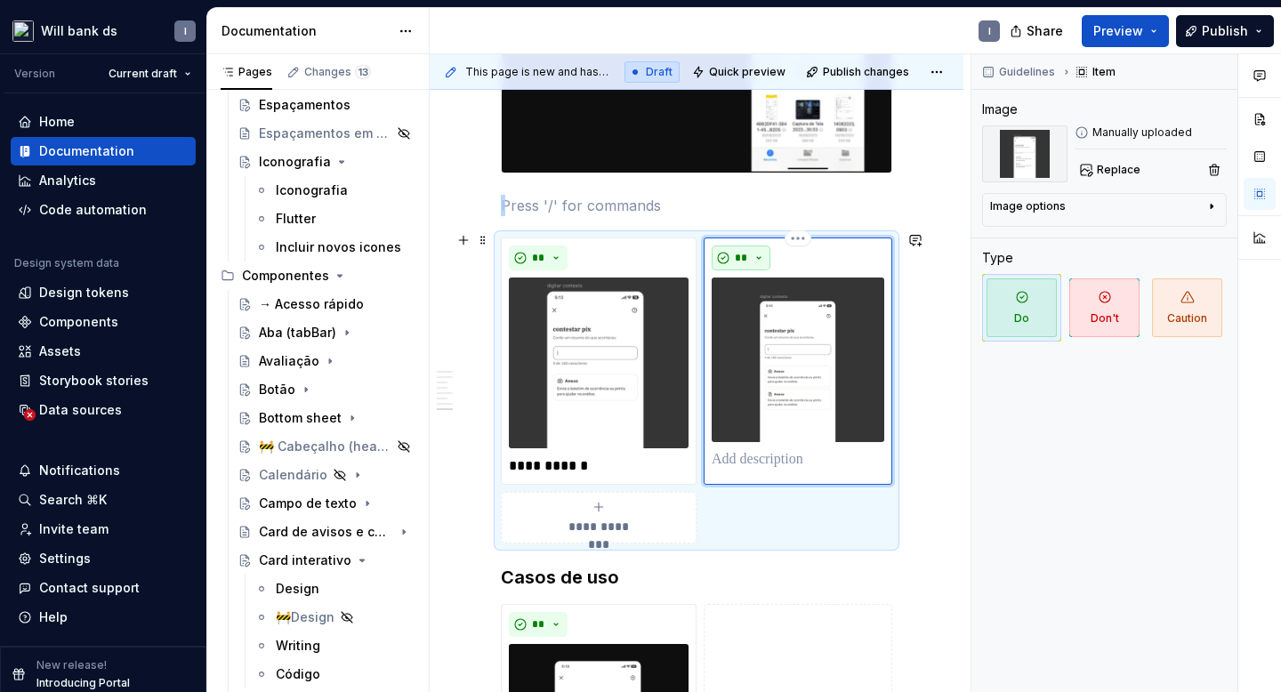
click at [730, 253] on button "**" at bounding box center [741, 257] width 59 height 25
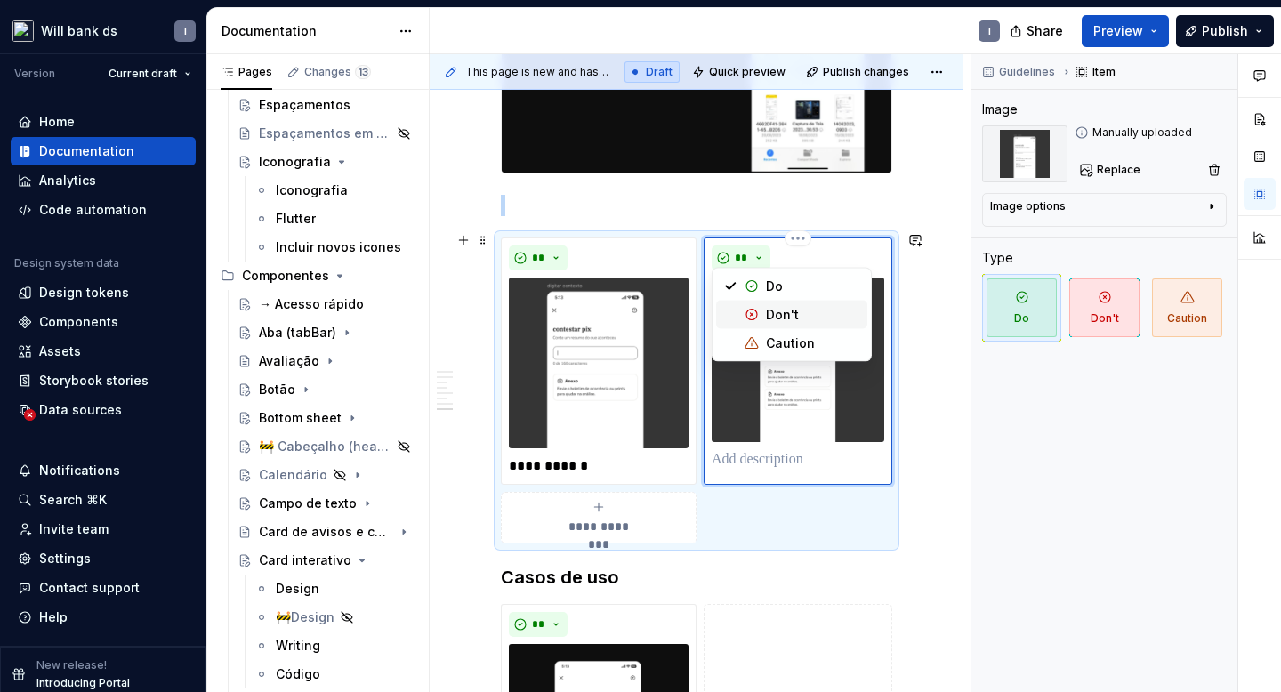
click at [770, 319] on div "Don't" at bounding box center [782, 315] width 33 height 18
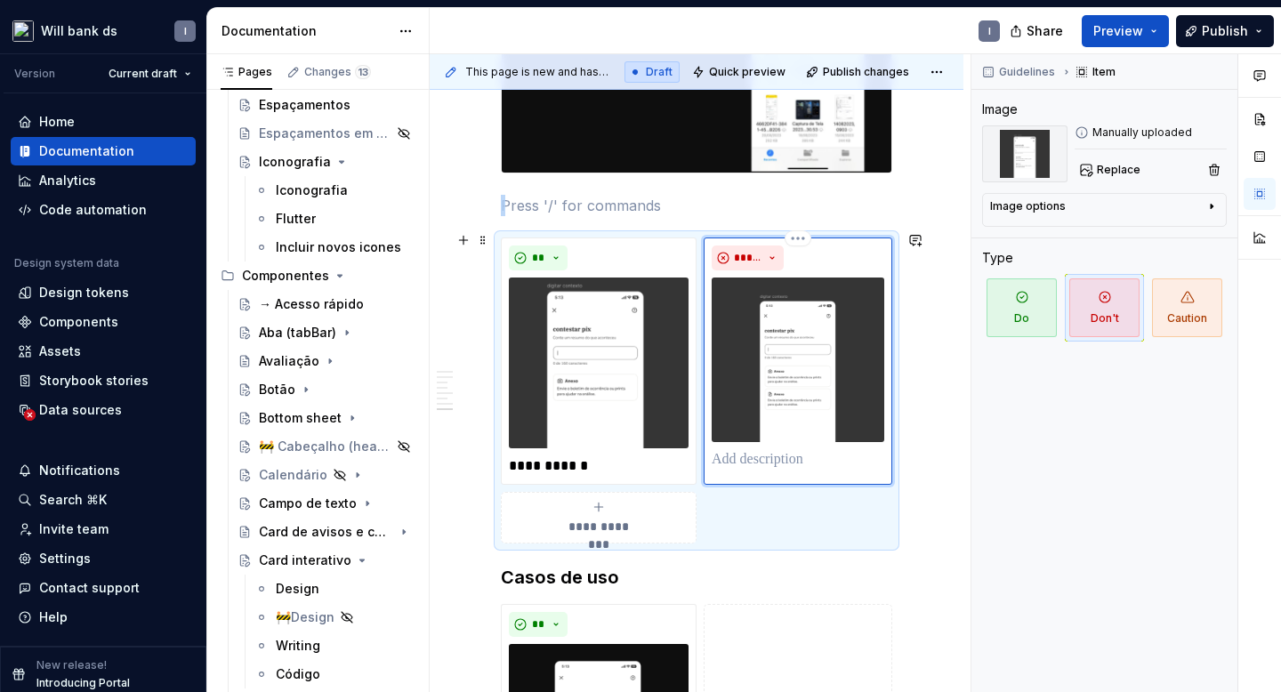
click at [757, 462] on p at bounding box center [798, 459] width 173 height 21
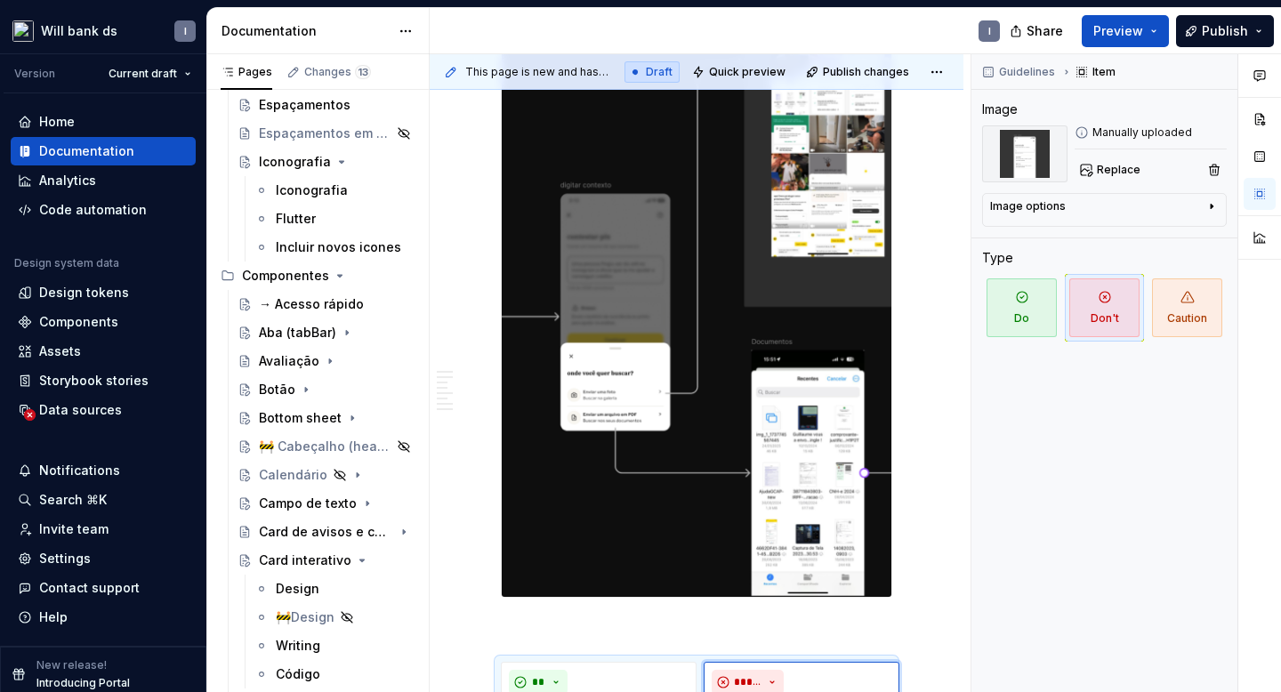
scroll to position [1302, 0]
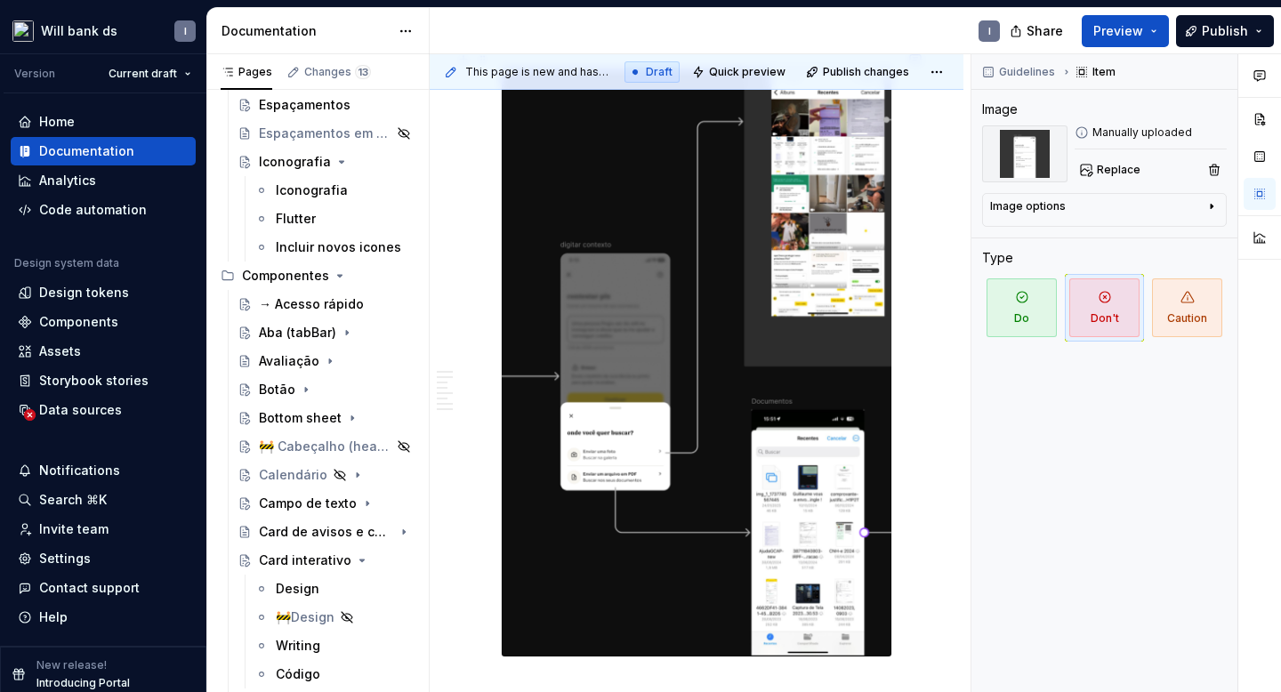
click at [792, 502] on img at bounding box center [697, 362] width 390 height 588
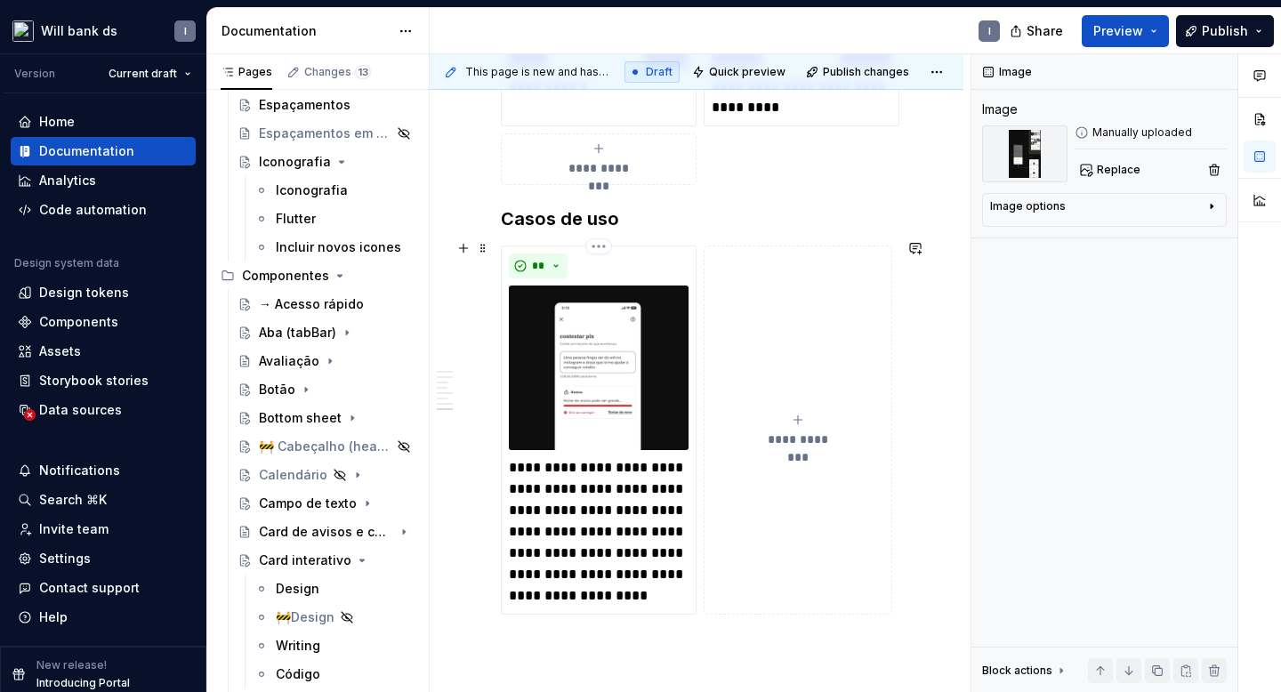
scroll to position [2310, 0]
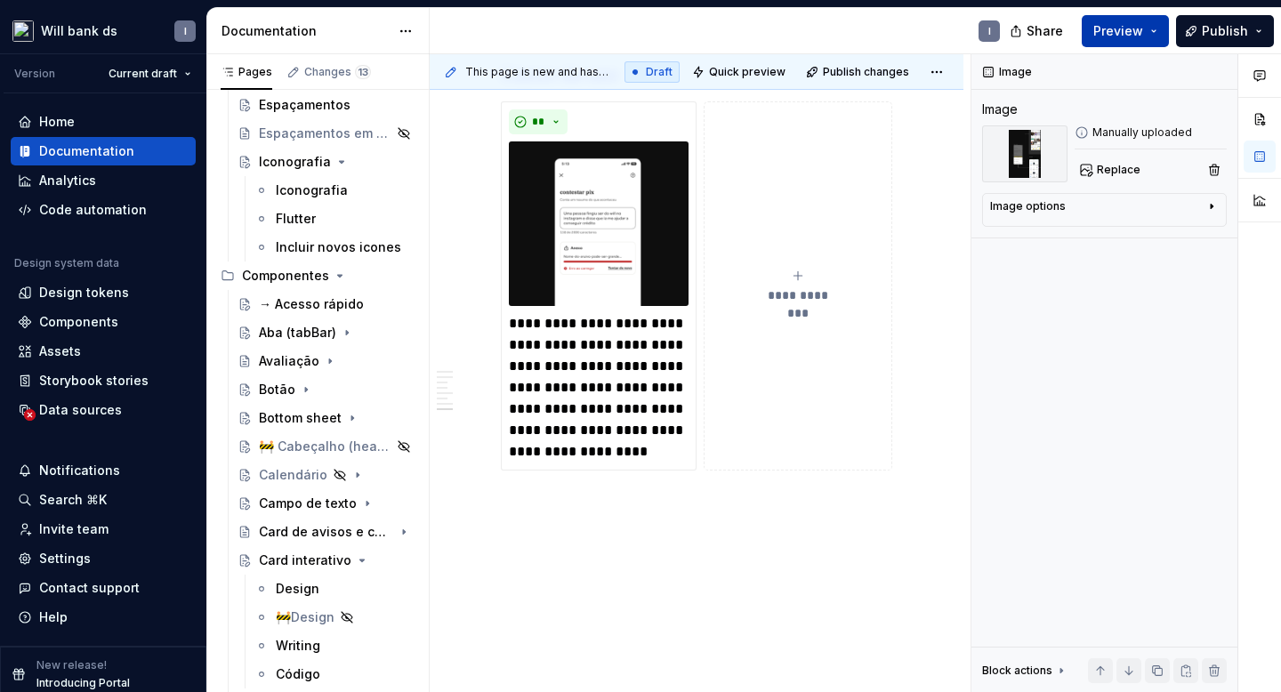
click at [1136, 30] on span "Preview" at bounding box center [1118, 31] width 50 height 18
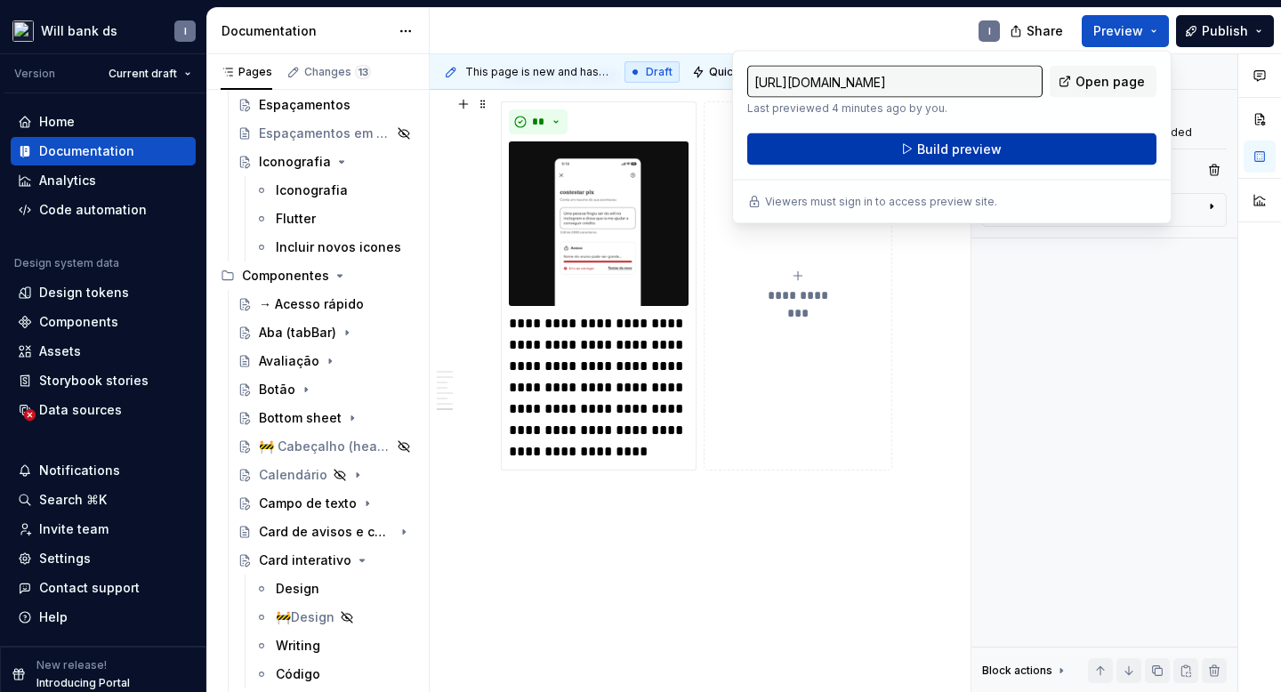
click at [922, 148] on span "Build preview" at bounding box center [959, 150] width 84 height 18
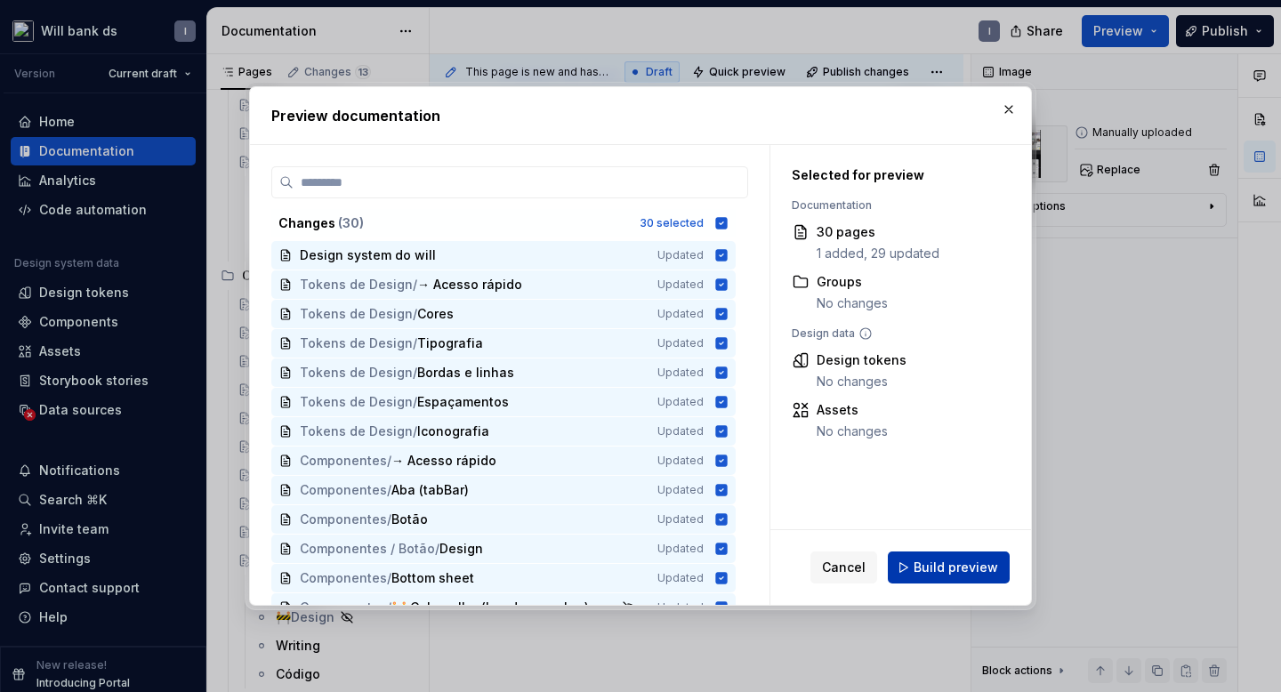
click at [936, 573] on span "Build preview" at bounding box center [955, 568] width 84 height 18
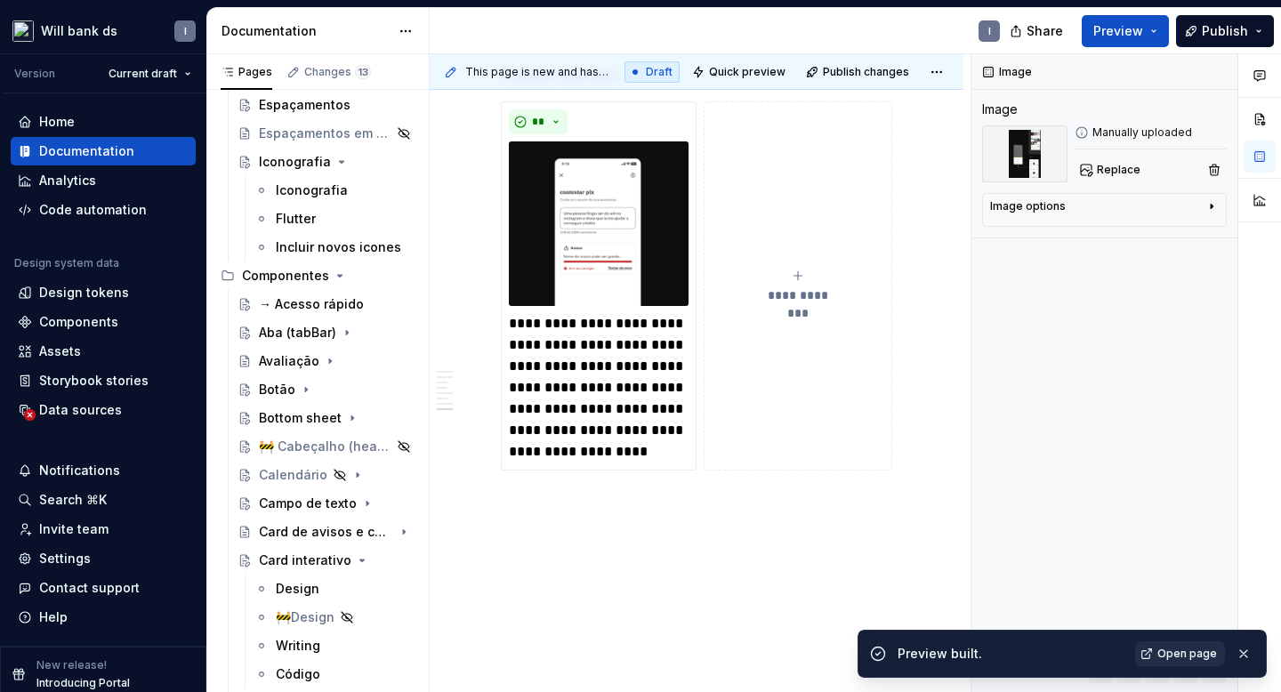
click at [1187, 648] on span "Open page" at bounding box center [1187, 654] width 60 height 14
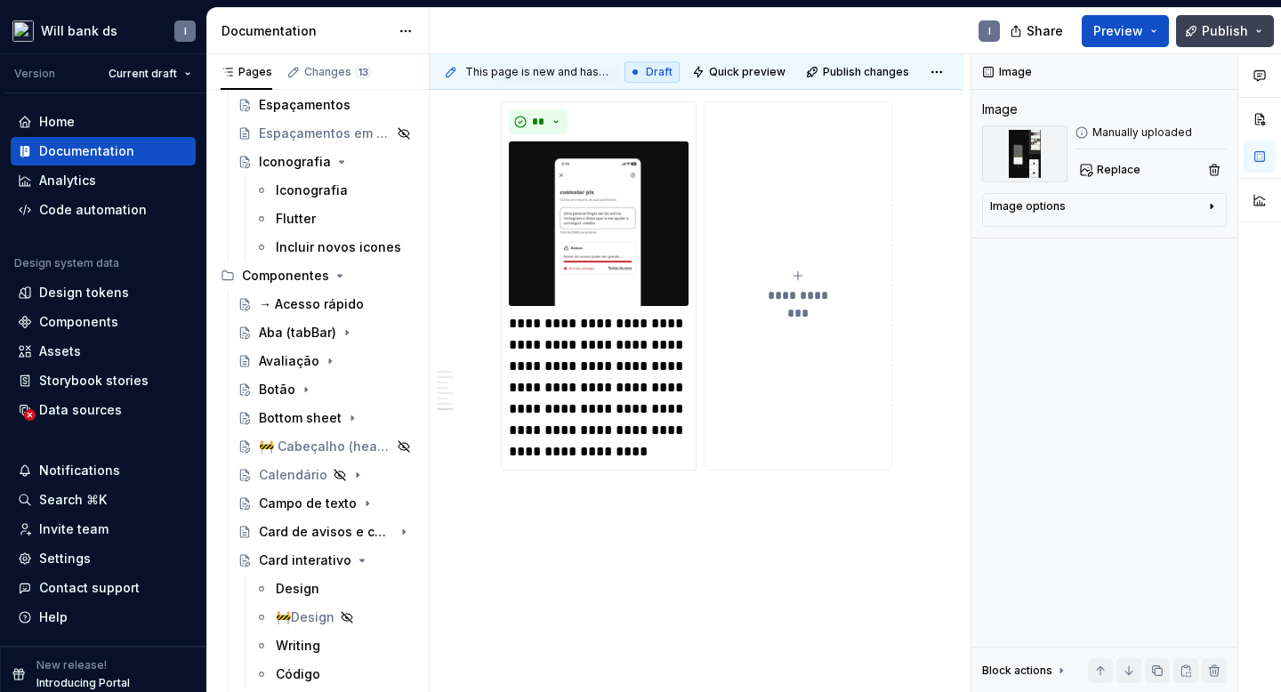
click at [1201, 34] on button "Publish" at bounding box center [1225, 31] width 98 height 32
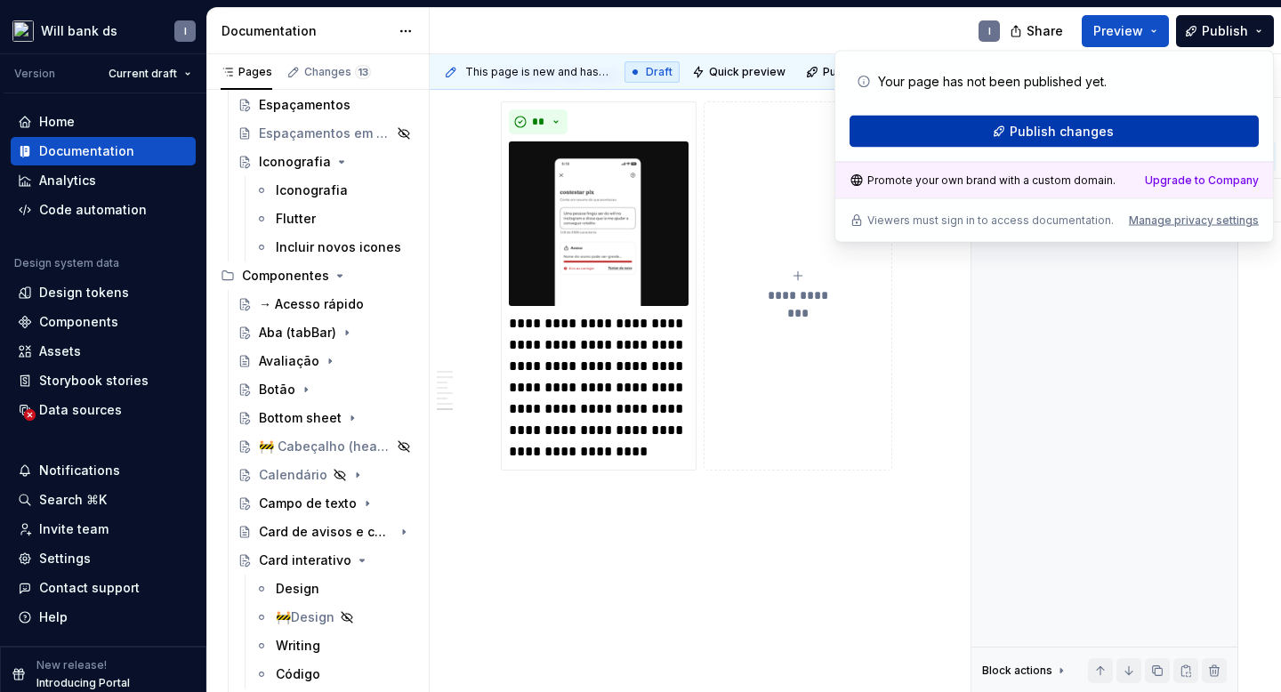
click at [1033, 126] on span "Publish changes" at bounding box center [1061, 132] width 104 height 18
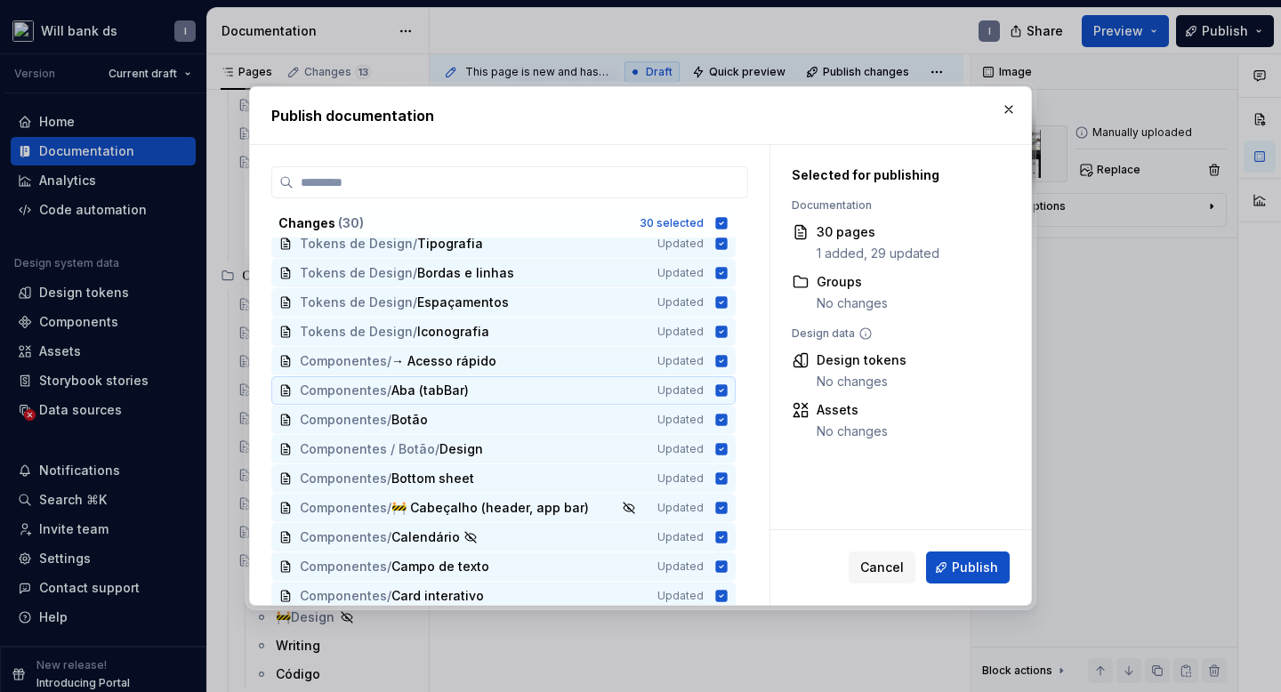
scroll to position [0, 0]
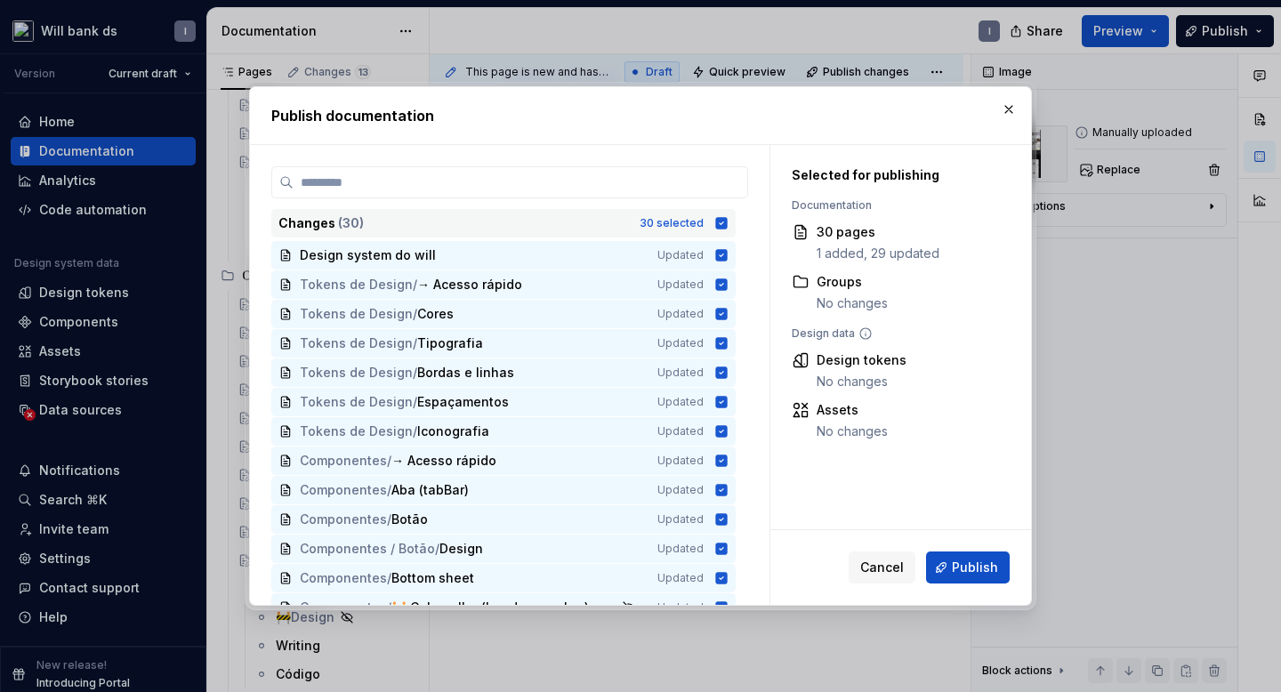
click at [724, 222] on icon at bounding box center [721, 223] width 14 height 14
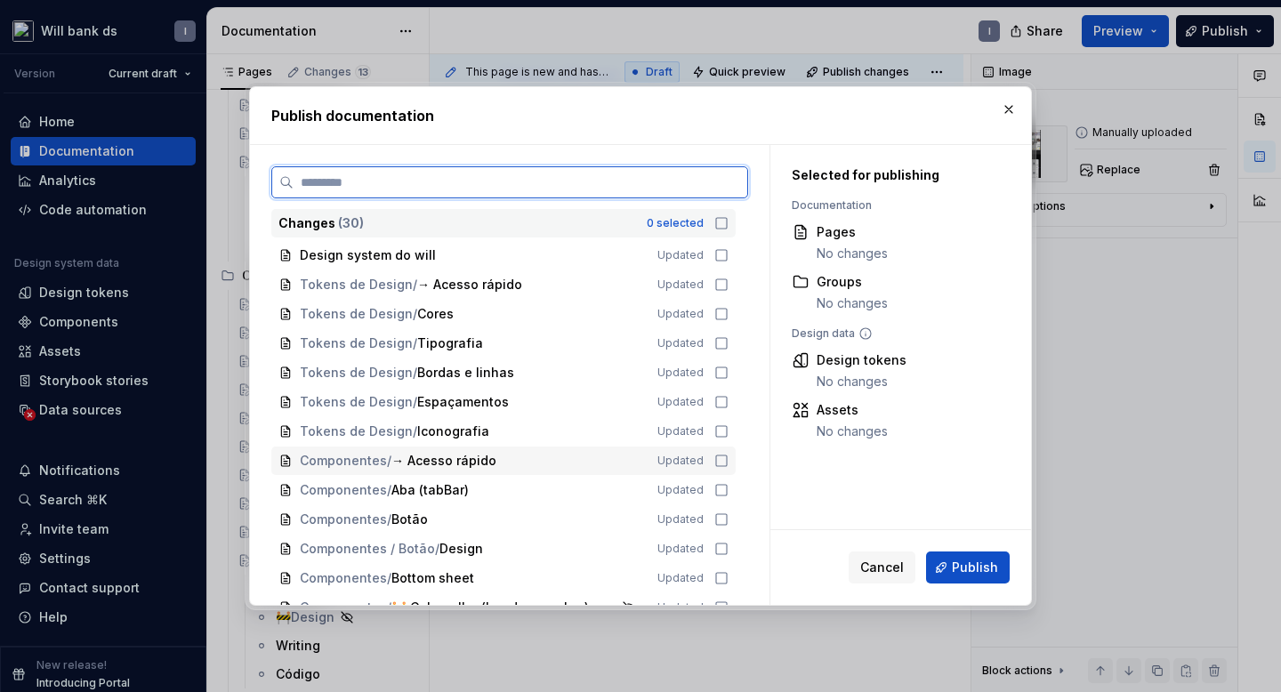
click at [728, 457] on icon at bounding box center [721, 461] width 14 height 14
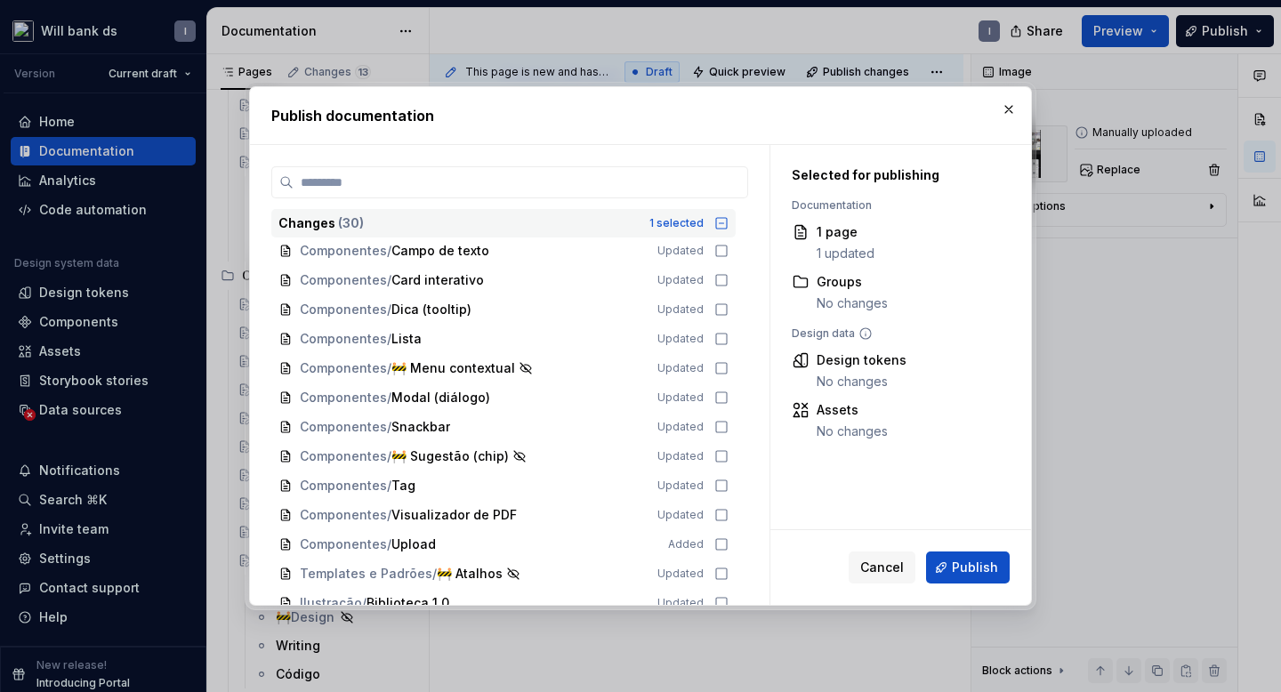
scroll to position [442, 0]
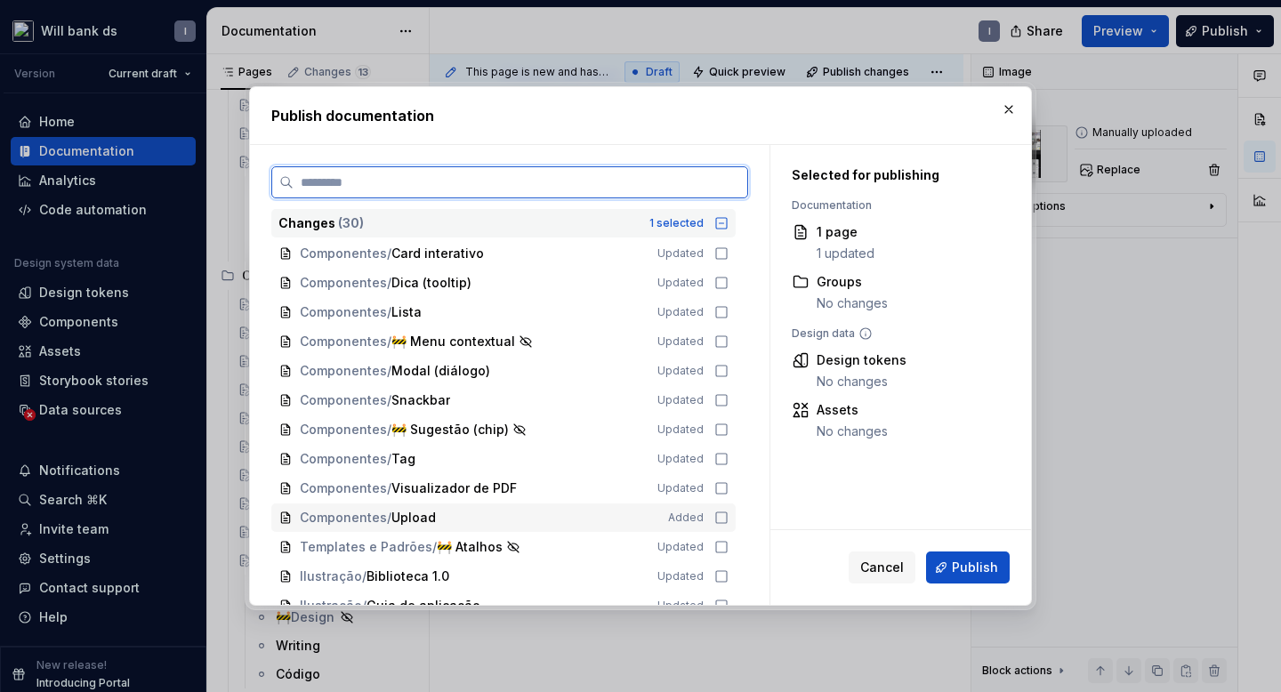
click at [728, 518] on icon at bounding box center [721, 518] width 14 height 14
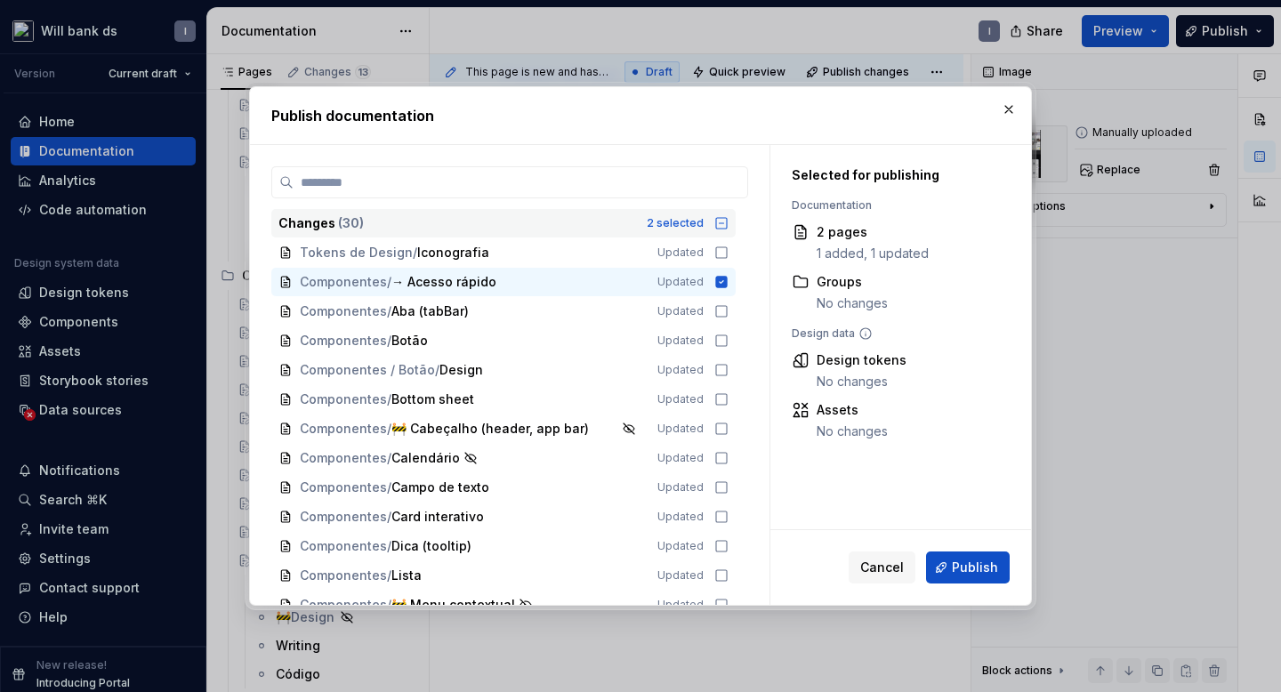
scroll to position [161, 0]
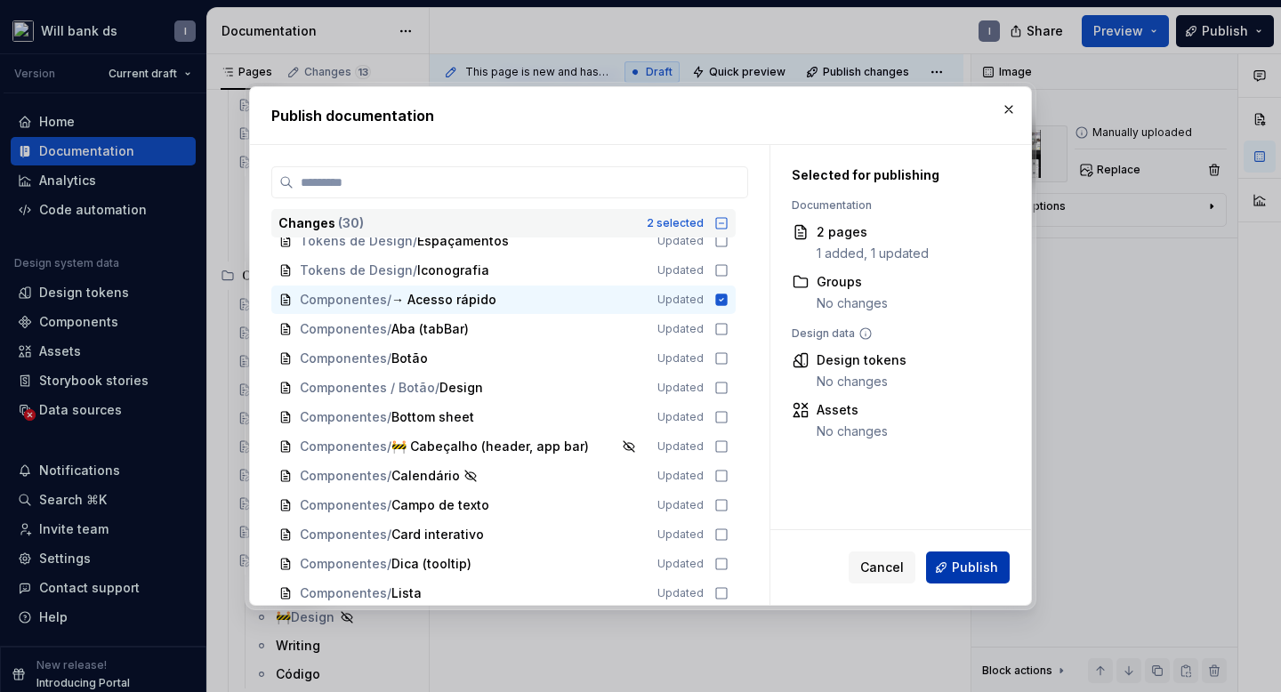
click at [948, 560] on button "Publish" at bounding box center [968, 567] width 84 height 32
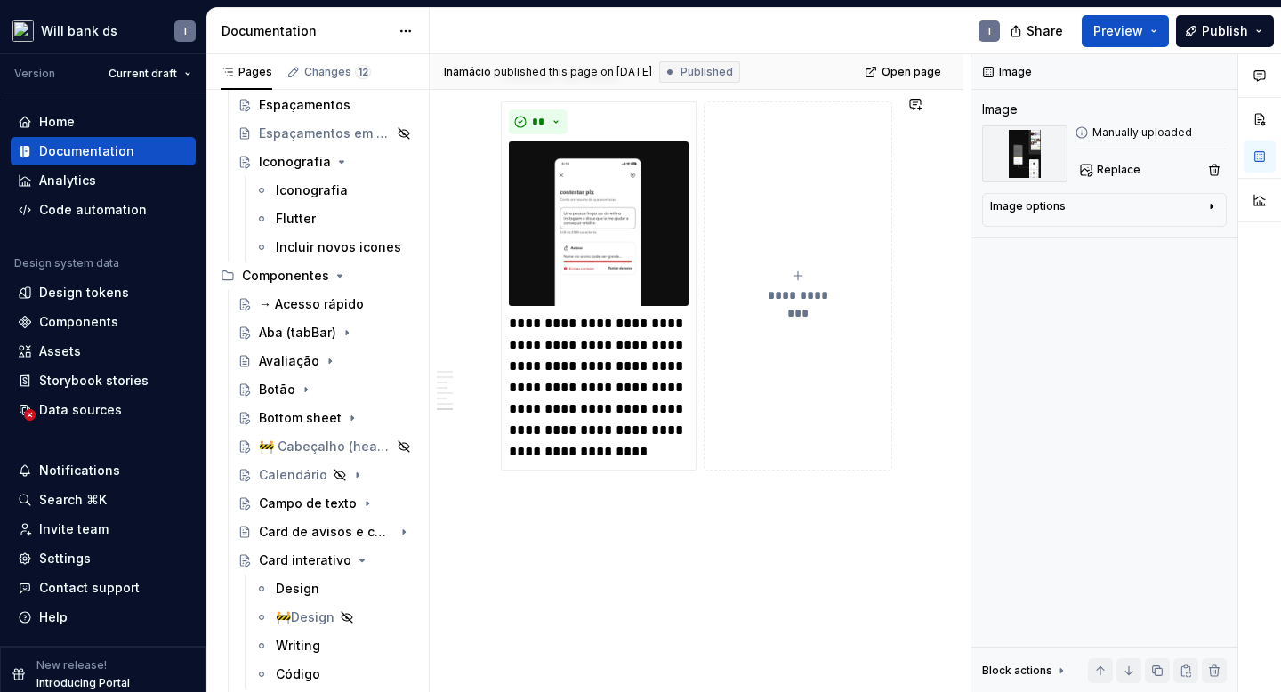
type textarea "*"
